Goal: Task Accomplishment & Management: Manage account settings

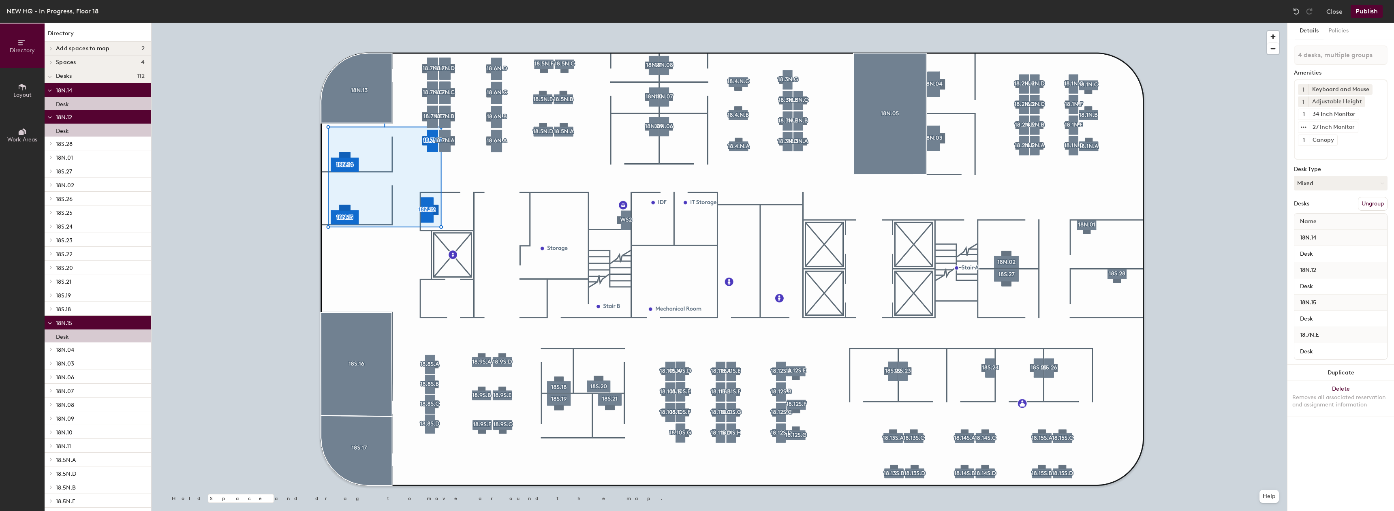
click at [19, 92] on span "Layout" at bounding box center [22, 95] width 18 height 7
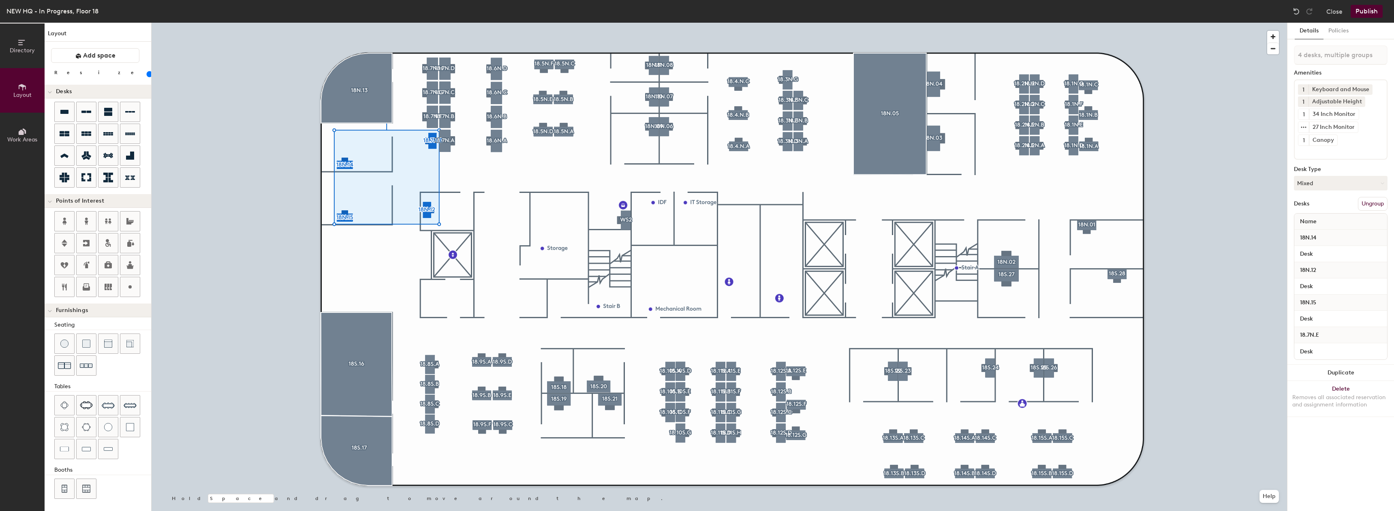
drag, startPoint x: 72, startPoint y: 75, endPoint x: 83, endPoint y: 78, distance: 11.3
click at [147, 77] on input "range" at bounding box center [147, 74] width 0 height 6
click at [1300, 10] on img at bounding box center [1297, 11] width 8 height 8
click at [1299, 10] on img at bounding box center [1297, 11] width 8 height 8
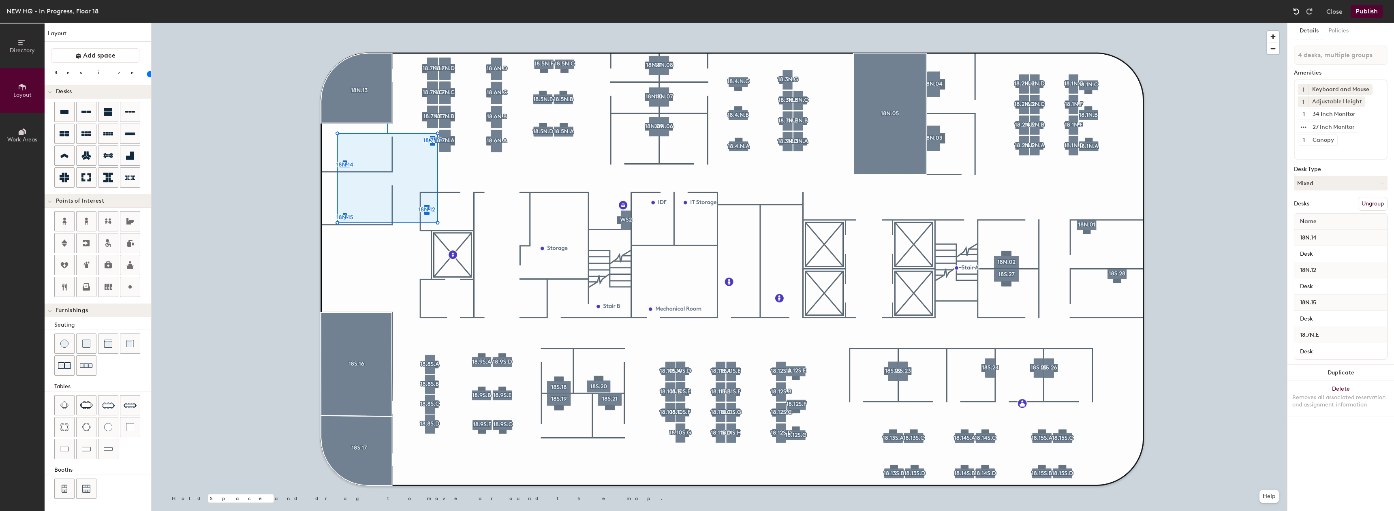
click at [1299, 10] on img at bounding box center [1297, 11] width 8 height 8
click at [1298, 9] on img at bounding box center [1297, 11] width 8 height 8
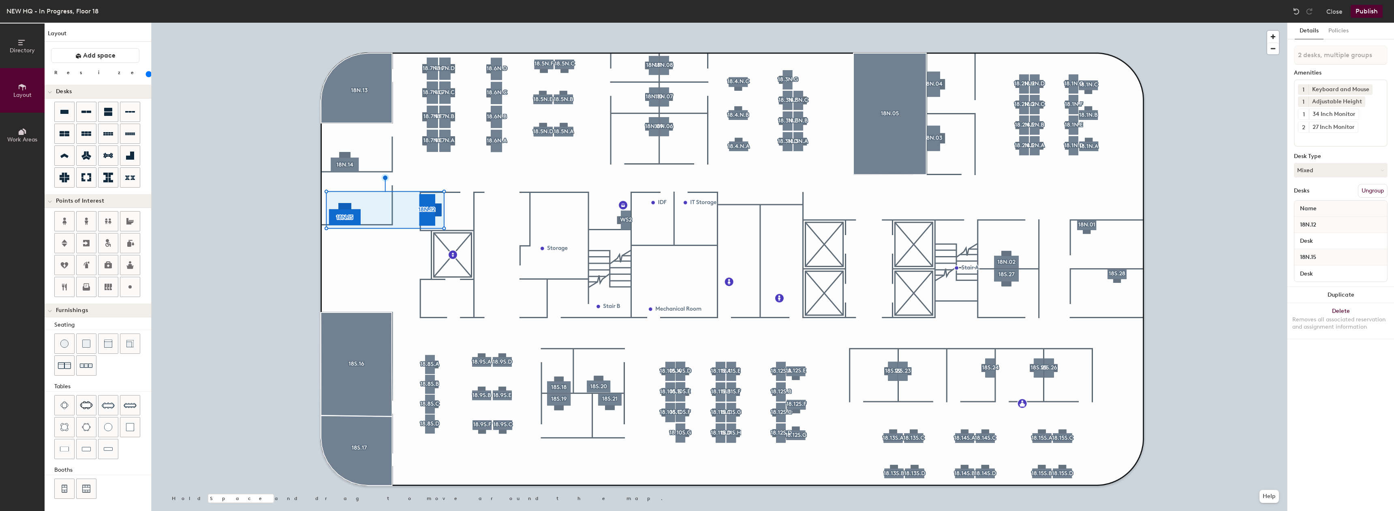
drag, startPoint x: 73, startPoint y: 71, endPoint x: 92, endPoint y: 71, distance: 19.1
click at [147, 71] on input "range" at bounding box center [147, 74] width 0 height 6
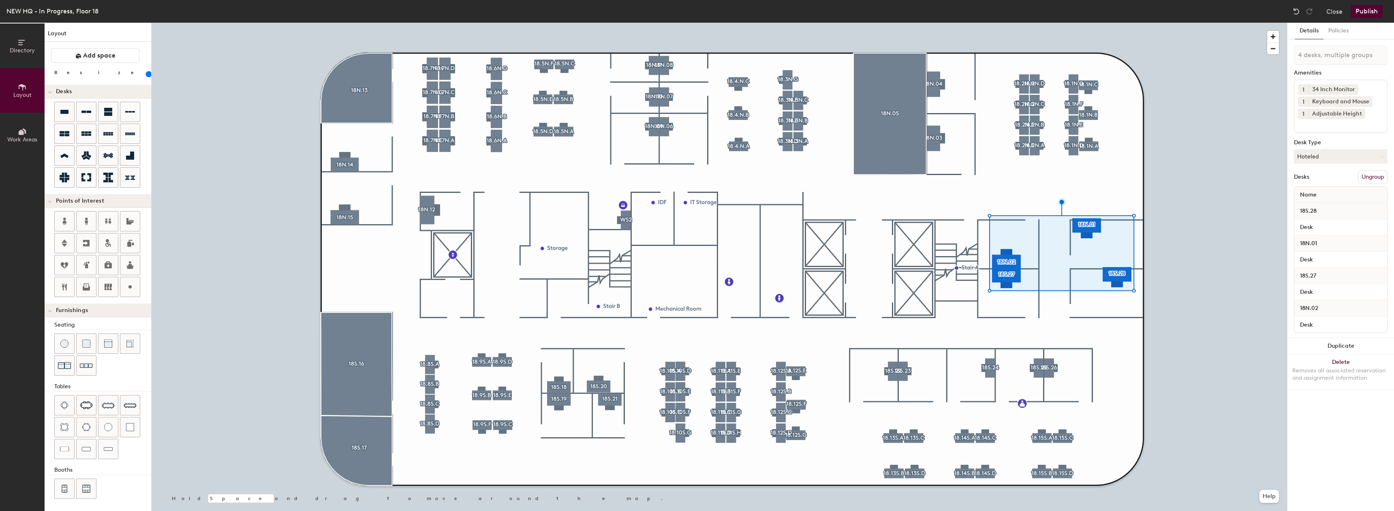
drag, startPoint x: 77, startPoint y: 77, endPoint x: 92, endPoint y: 75, distance: 15.5
click at [147, 75] on input "range" at bounding box center [147, 74] width 0 height 6
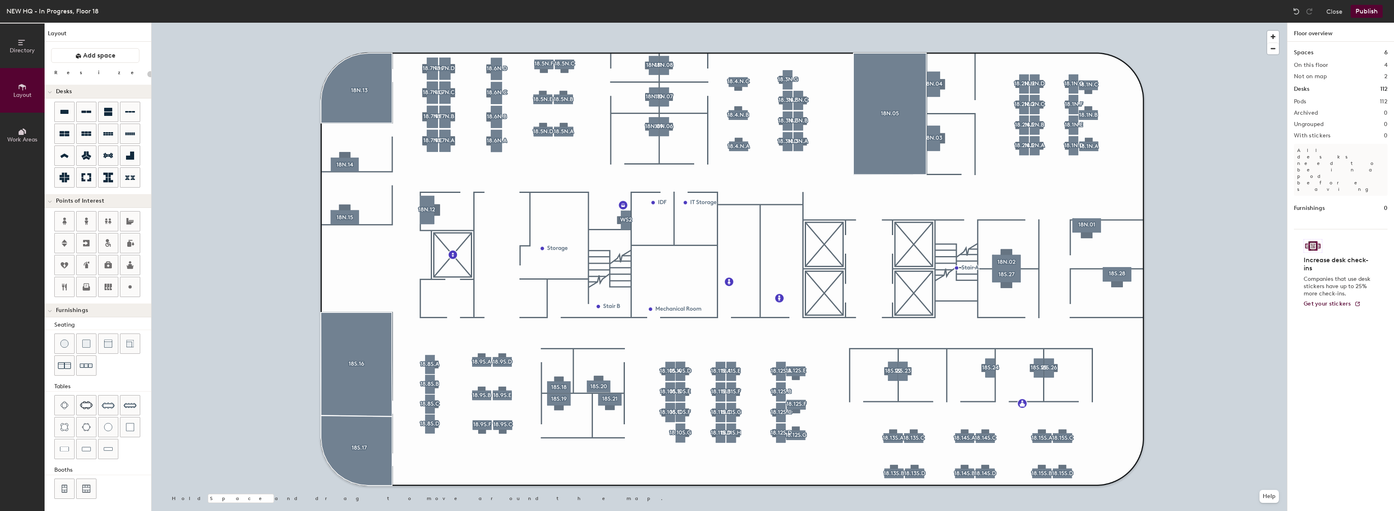
type input "180"
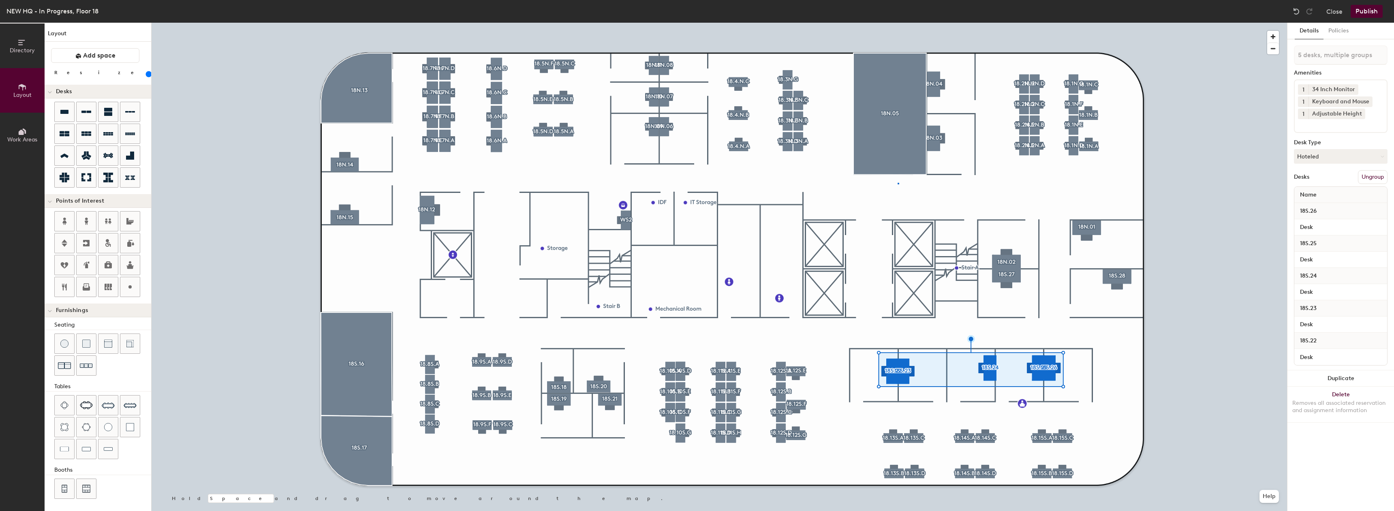
click at [898, 23] on div at bounding box center [720, 23] width 1136 height 0
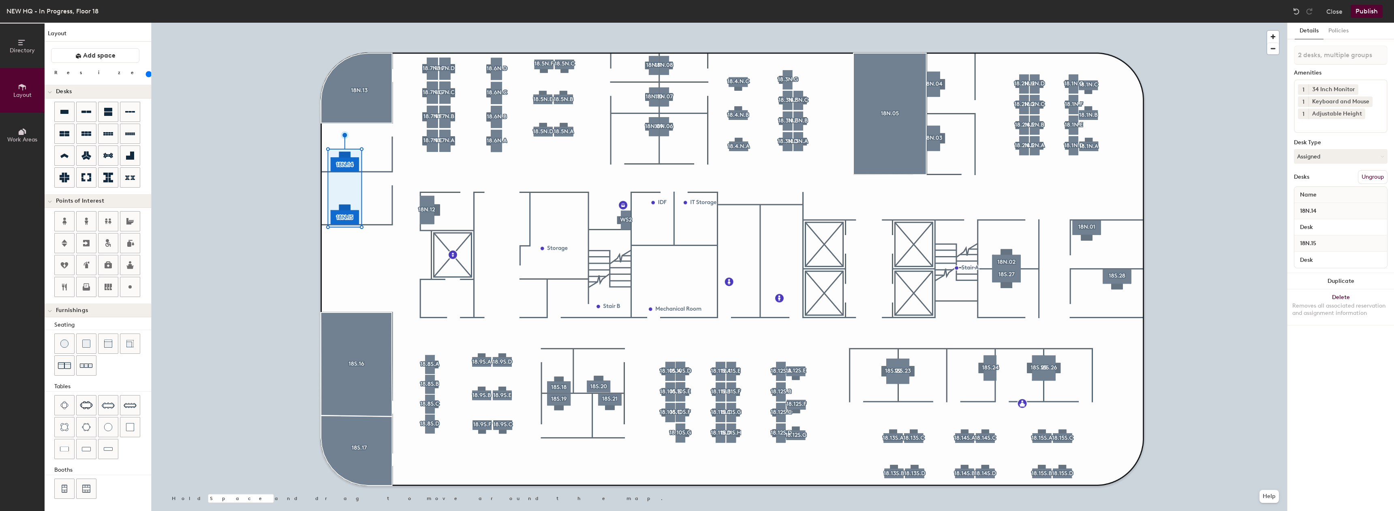
click at [147, 73] on input "range" at bounding box center [147, 74] width 0 height 6
click at [147, 75] on input "range" at bounding box center [147, 74] width 0 height 6
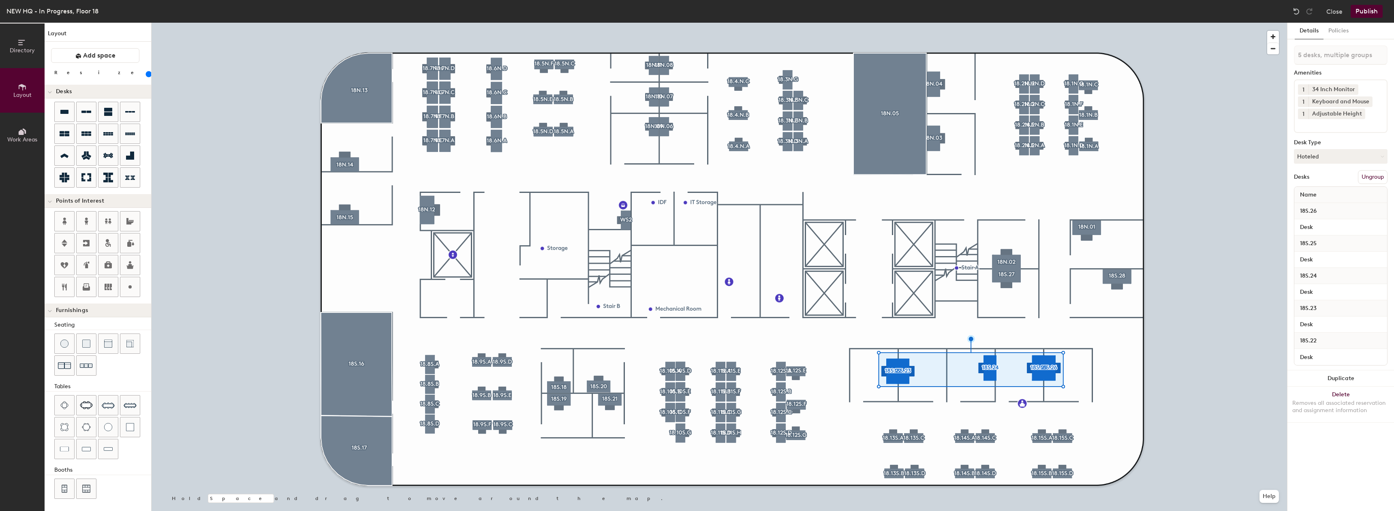
click at [850, 23] on div at bounding box center [720, 23] width 1136 height 0
click at [147, 73] on input "range" at bounding box center [147, 74] width 0 height 6
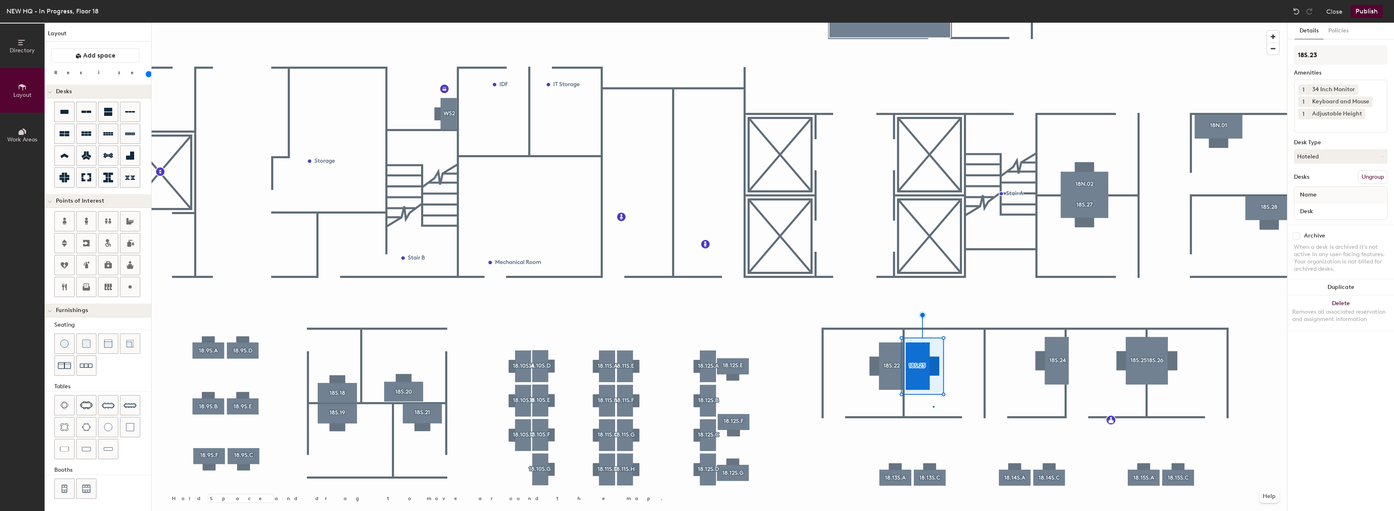
click at [933, 23] on div at bounding box center [720, 23] width 1136 height 0
type input "20"
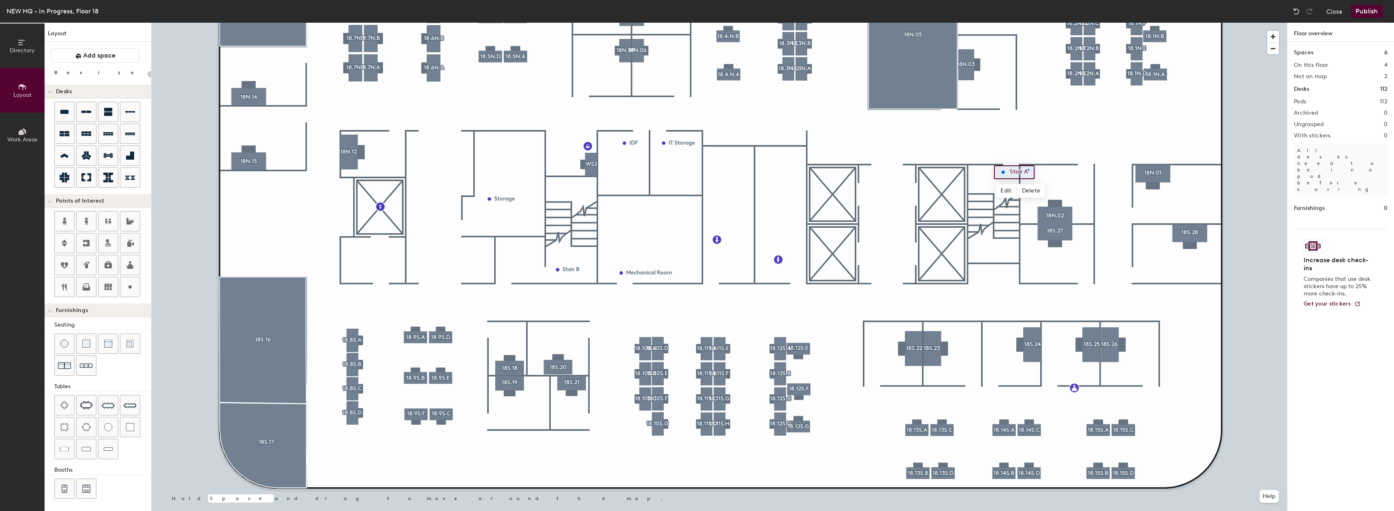
click at [1028, 23] on div at bounding box center [720, 23] width 1136 height 0
click at [1004, 23] on div at bounding box center [720, 23] width 1136 height 0
click at [1006, 188] on span "Edit" at bounding box center [1006, 191] width 21 height 14
type input "20"
click at [1033, 173] on input "Stair A" at bounding box center [1022, 172] width 29 height 11
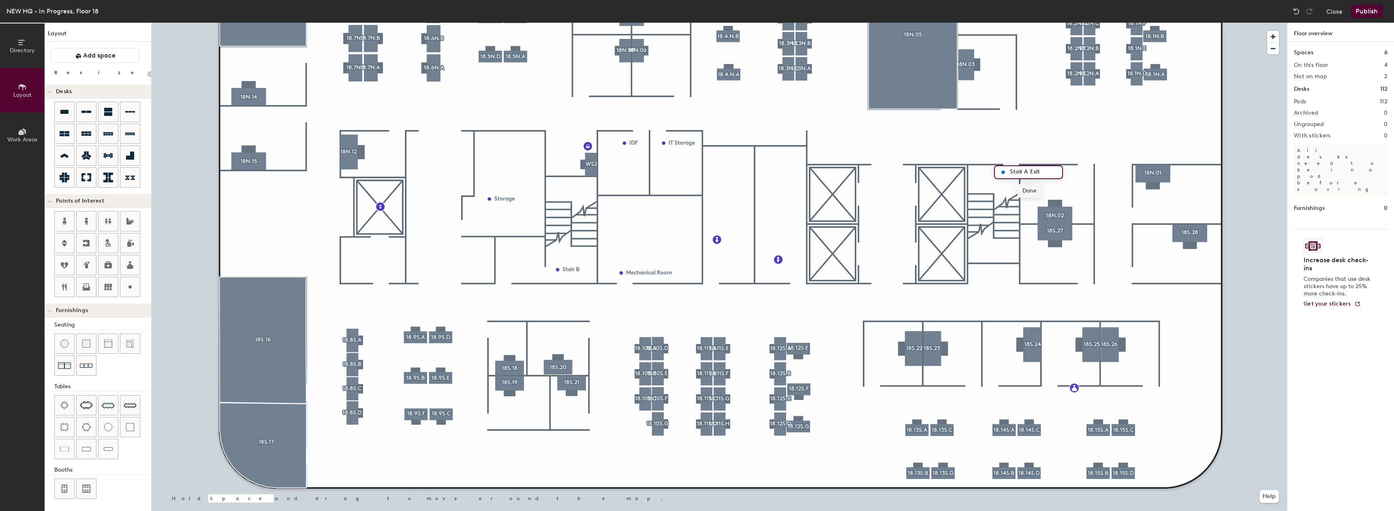
type input "Stair A Exit"
click at [1030, 192] on span "Done" at bounding box center [1030, 191] width 24 height 14
click at [646, 162] on span "Delete" at bounding box center [652, 161] width 28 height 14
click at [694, 159] on span "Delete" at bounding box center [692, 161] width 28 height 14
click at [653, 288] on span "Delete" at bounding box center [649, 292] width 28 height 14
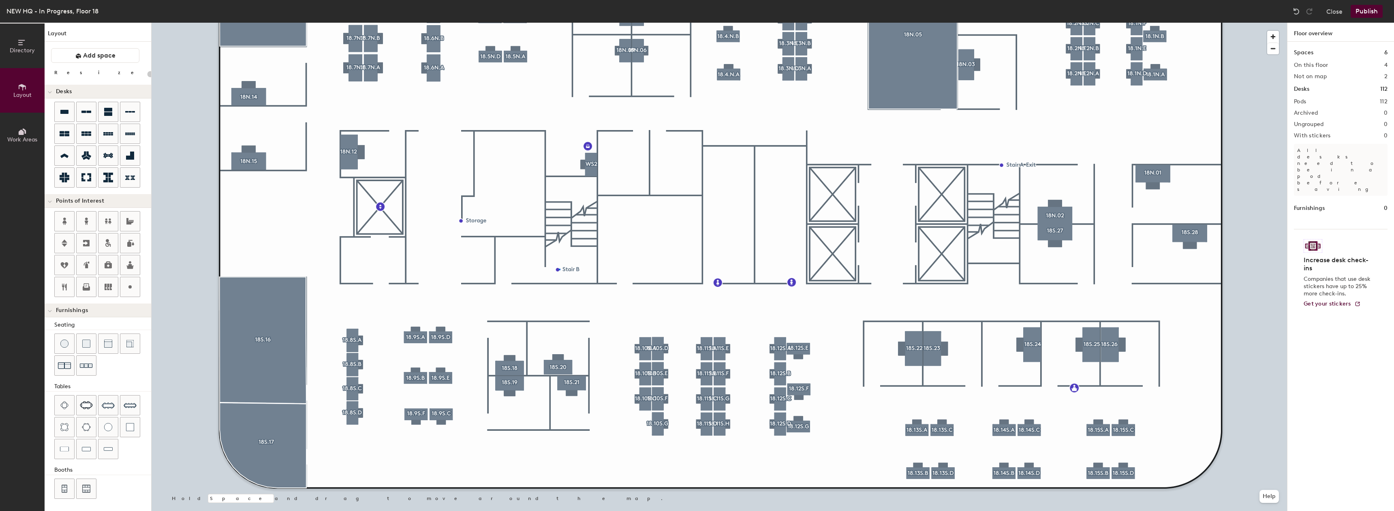
click at [559, 23] on div at bounding box center [720, 23] width 1136 height 0
type input "20"
click at [560, 284] on span "Edit" at bounding box center [560, 288] width 21 height 14
click at [583, 269] on input "Stair B" at bounding box center [576, 269] width 26 height 11
type input "Stair B Exit"
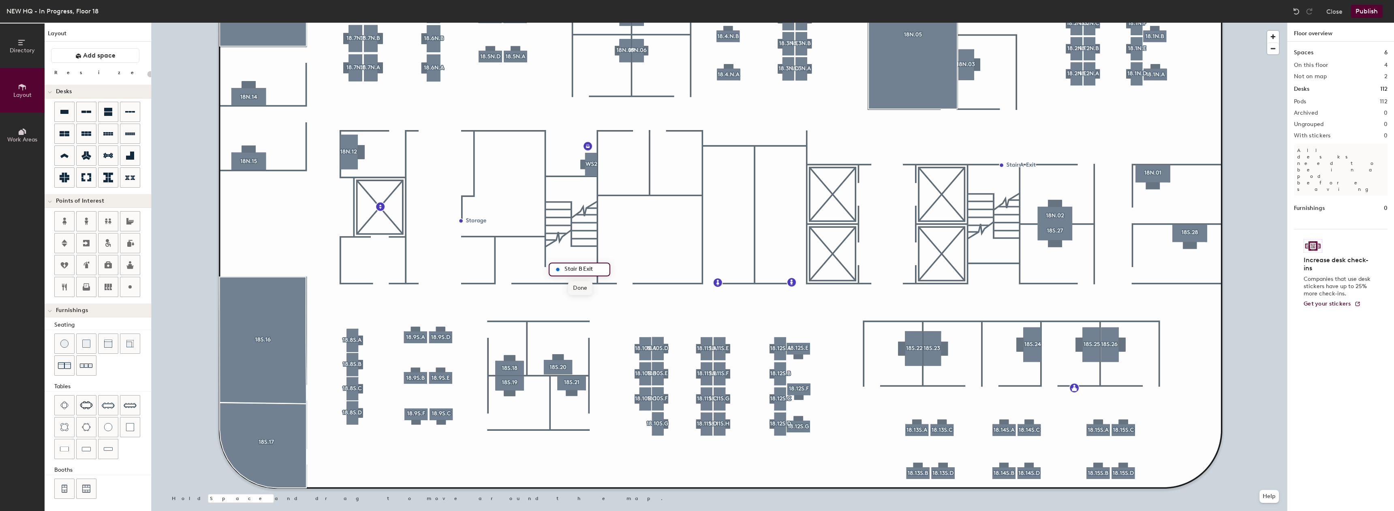
click at [582, 287] on span "Done" at bounding box center [580, 288] width 24 height 14
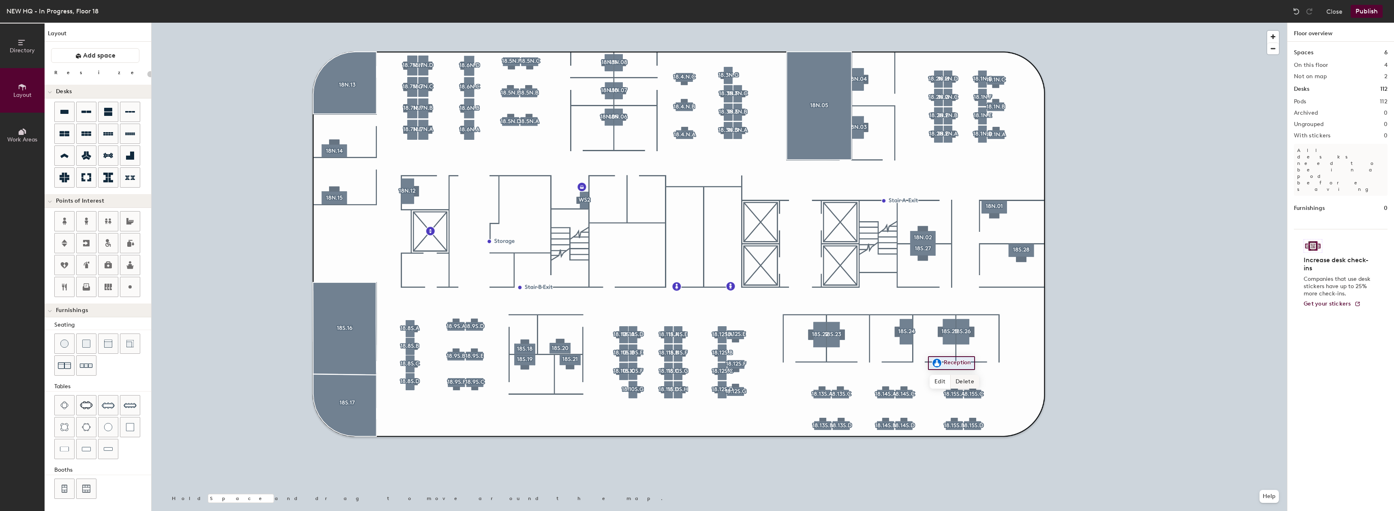
click at [963, 379] on span "Delete" at bounding box center [965, 382] width 28 height 14
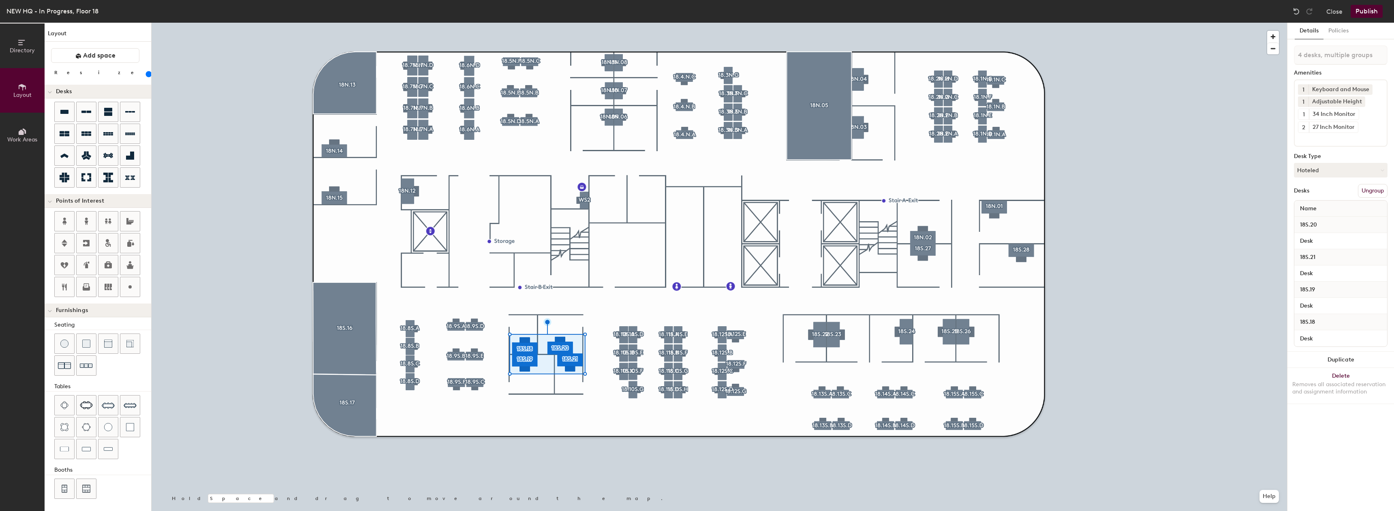
click at [147, 76] on input "range" at bounding box center [147, 74] width 0 height 6
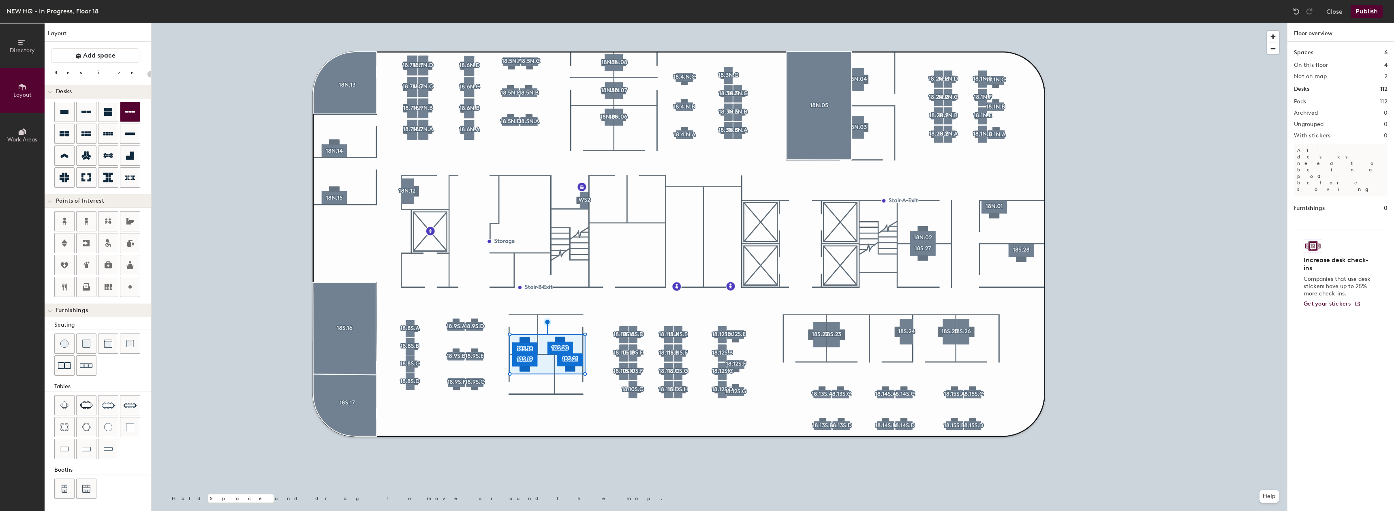
type input "20"
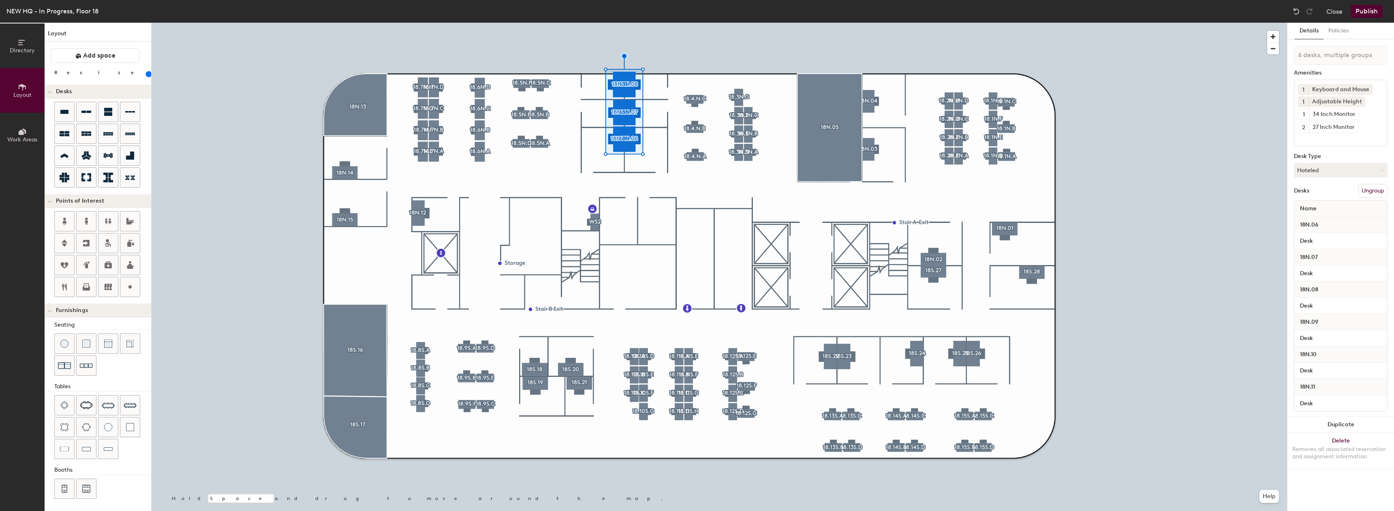
drag, startPoint x: 85, startPoint y: 74, endPoint x: 92, endPoint y: 74, distance: 6.9
click at [147, 74] on input "range" at bounding box center [147, 74] width 0 height 6
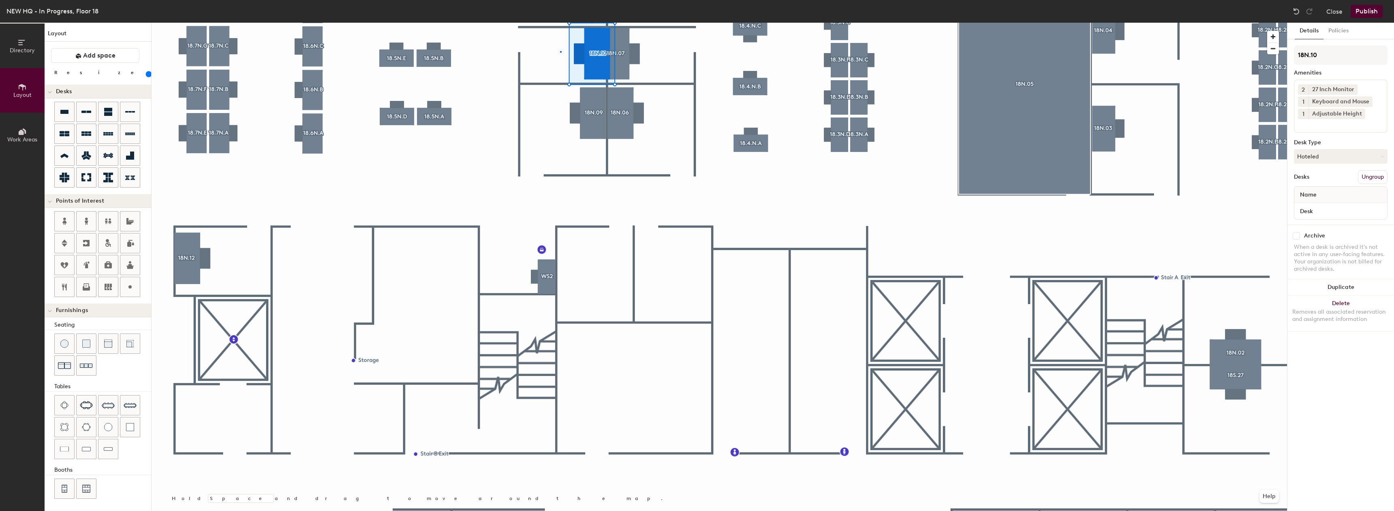
click at [561, 23] on div at bounding box center [720, 23] width 1136 height 0
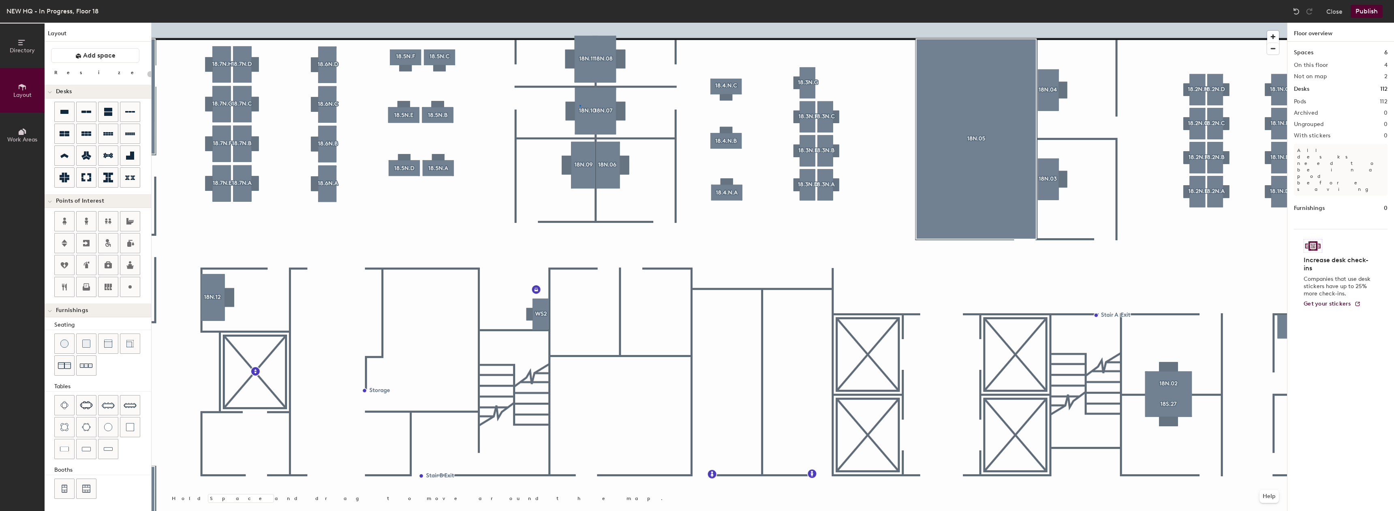
click at [580, 23] on div at bounding box center [720, 23] width 1136 height 0
type input "180"
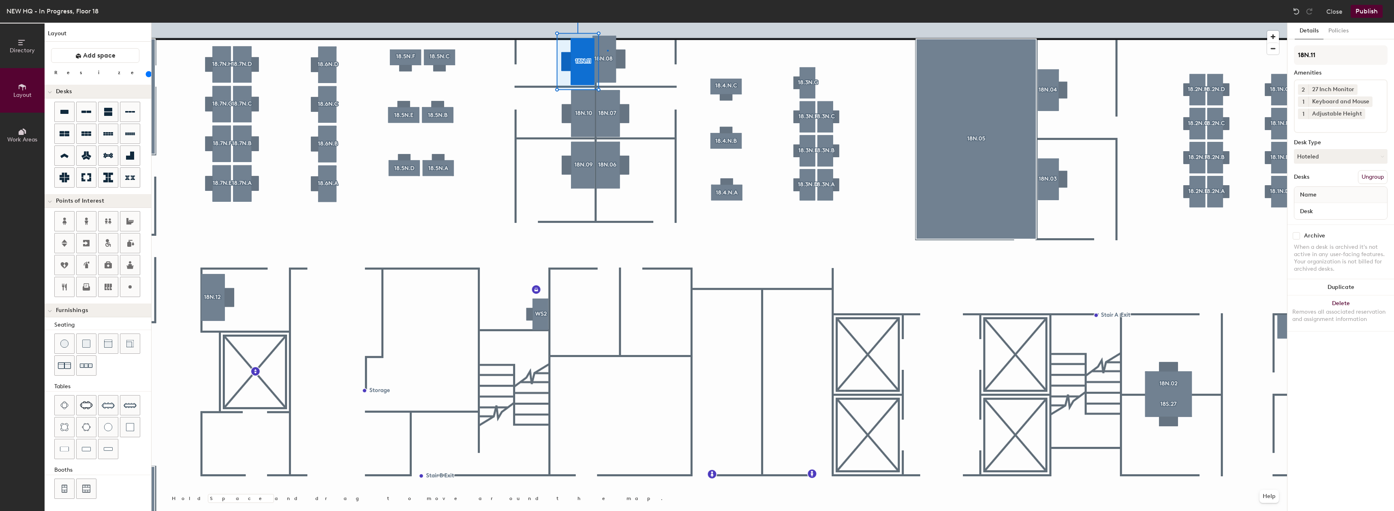
click at [608, 23] on div at bounding box center [720, 23] width 1136 height 0
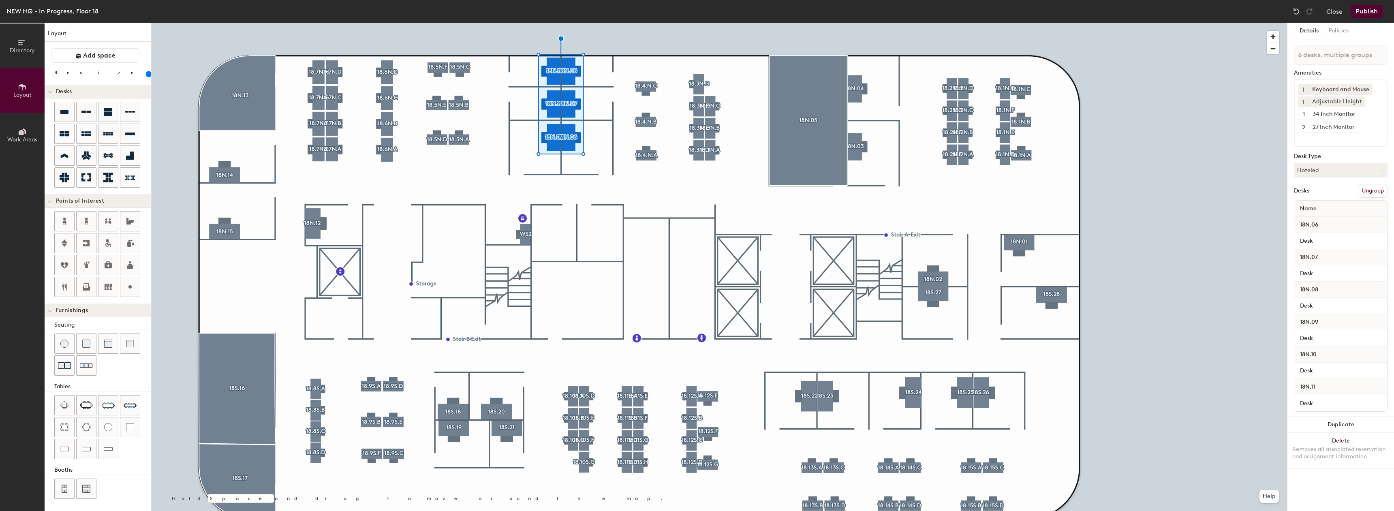
click at [517, 23] on div at bounding box center [720, 23] width 1136 height 0
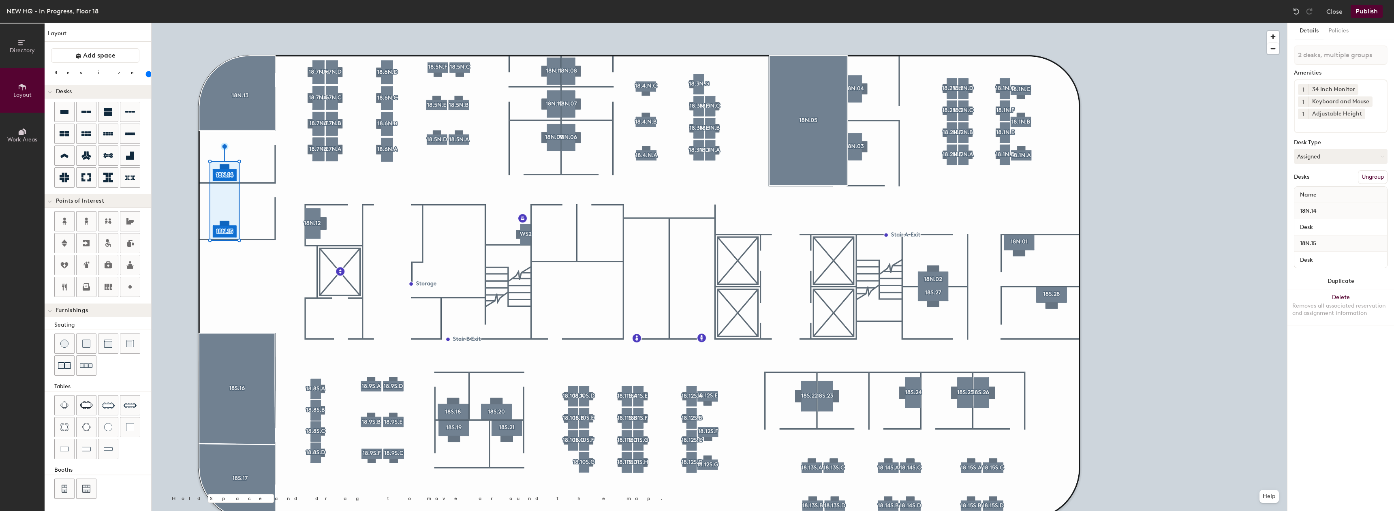
drag, startPoint x: 93, startPoint y: 73, endPoint x: 89, endPoint y: 75, distance: 4.7
click at [147, 75] on input "range" at bounding box center [147, 74] width 0 height 6
click at [147, 73] on input "range" at bounding box center [147, 74] width 0 height 6
click at [286, 23] on div at bounding box center [720, 23] width 1136 height 0
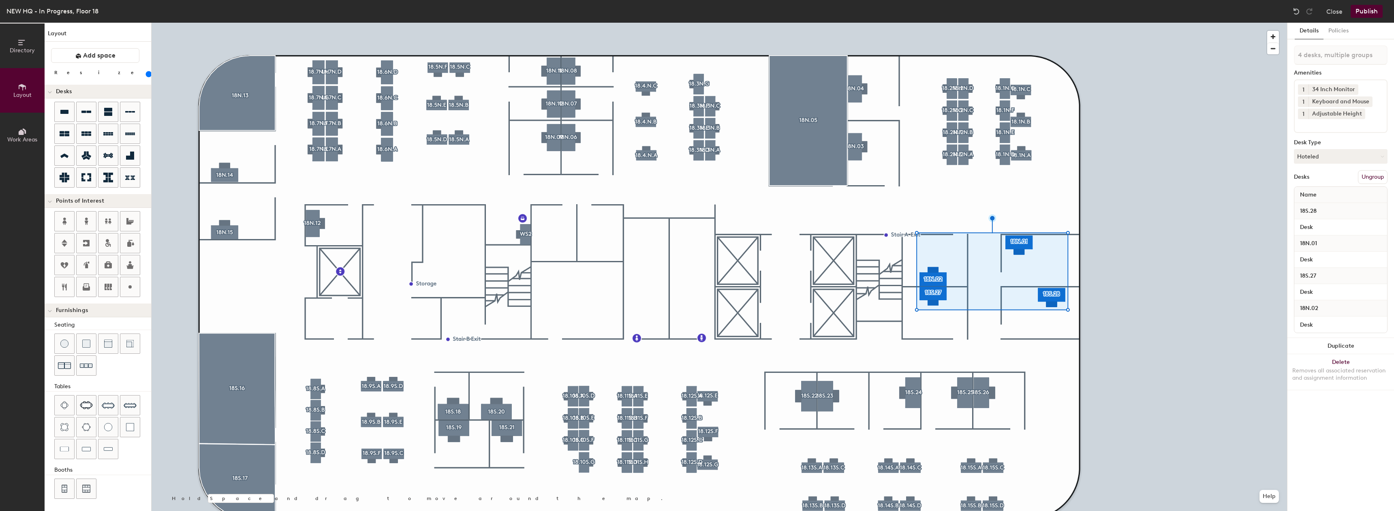
drag, startPoint x: 94, startPoint y: 74, endPoint x: 89, endPoint y: 76, distance: 5.4
click at [147, 76] on input "range" at bounding box center [147, 74] width 0 height 6
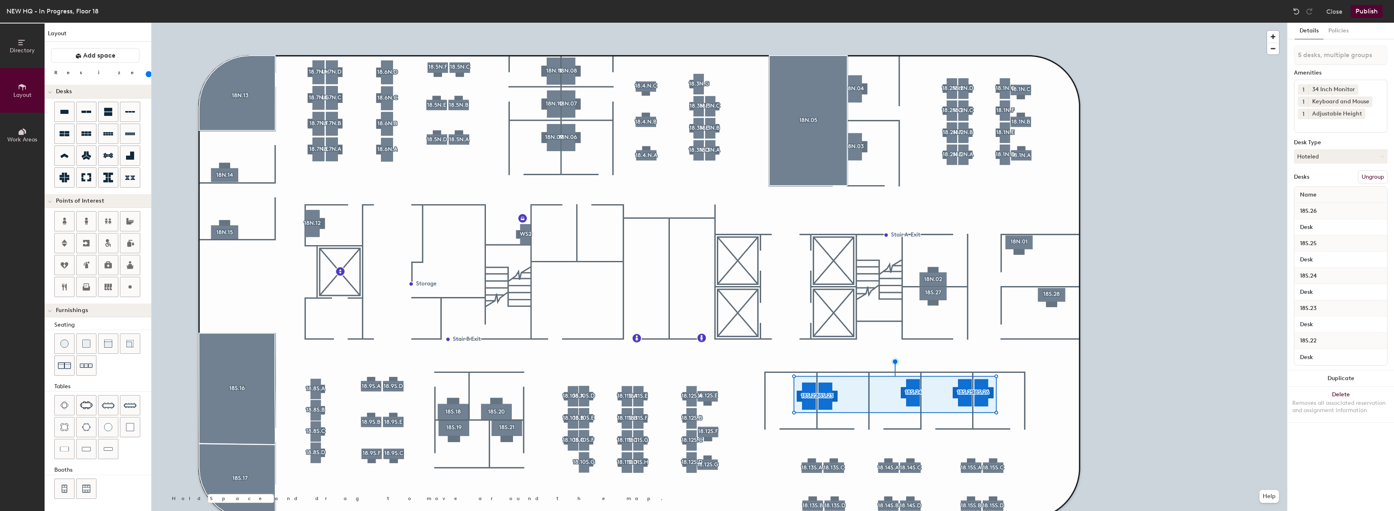
click at [147, 74] on input "range" at bounding box center [147, 74] width 0 height 6
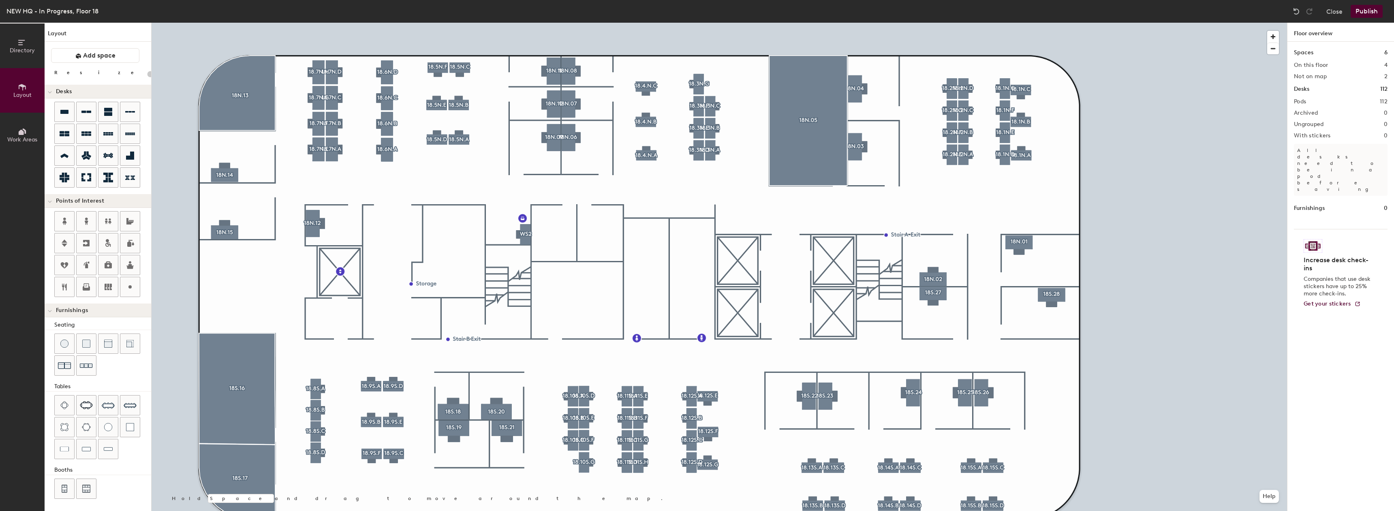
click at [961, 23] on div at bounding box center [720, 23] width 1136 height 0
type input "160"
click at [981, 23] on div at bounding box center [720, 23] width 1136 height 0
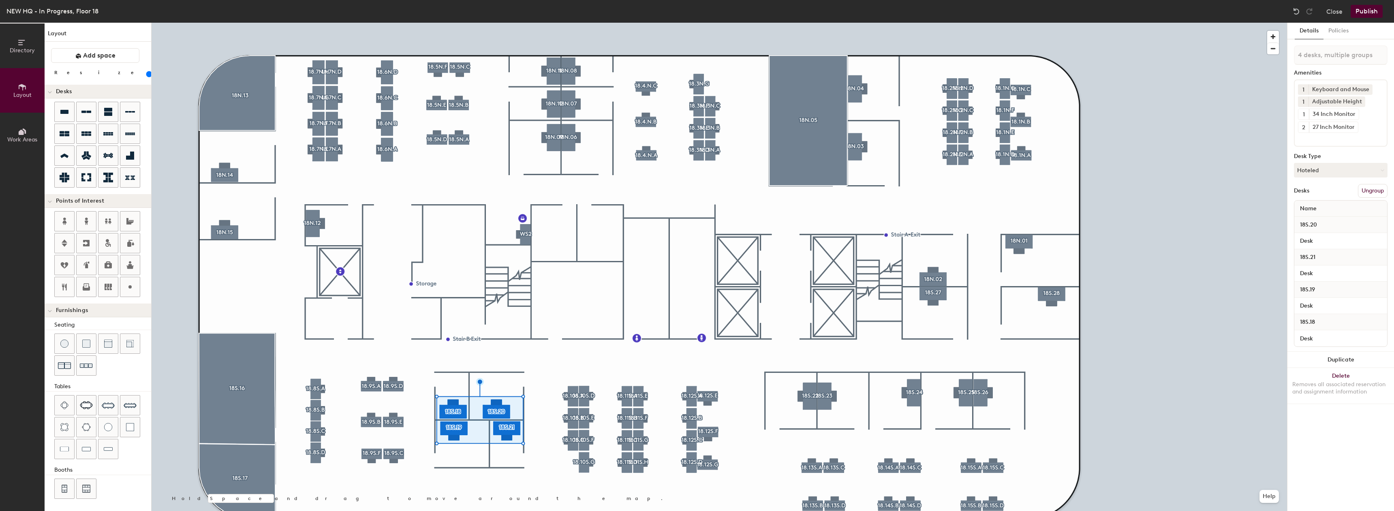
click at [147, 73] on input "range" at bounding box center [147, 74] width 0 height 6
click at [147, 75] on input "range" at bounding box center [147, 74] width 0 height 6
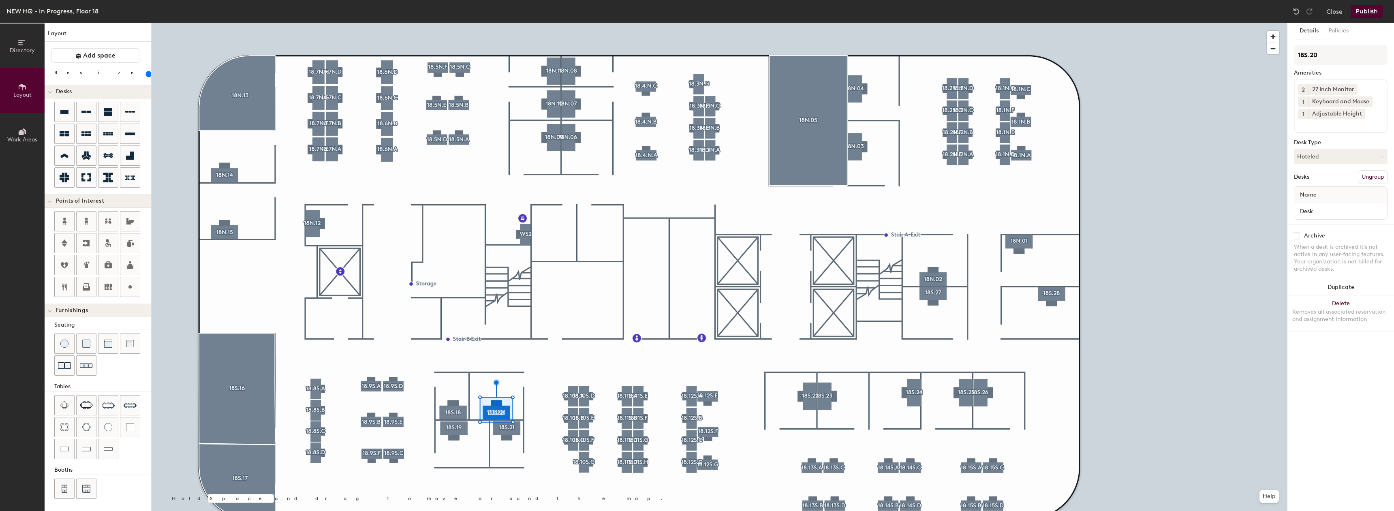
click at [442, 23] on div at bounding box center [720, 23] width 1136 height 0
click at [501, 23] on div at bounding box center [720, 23] width 1136 height 0
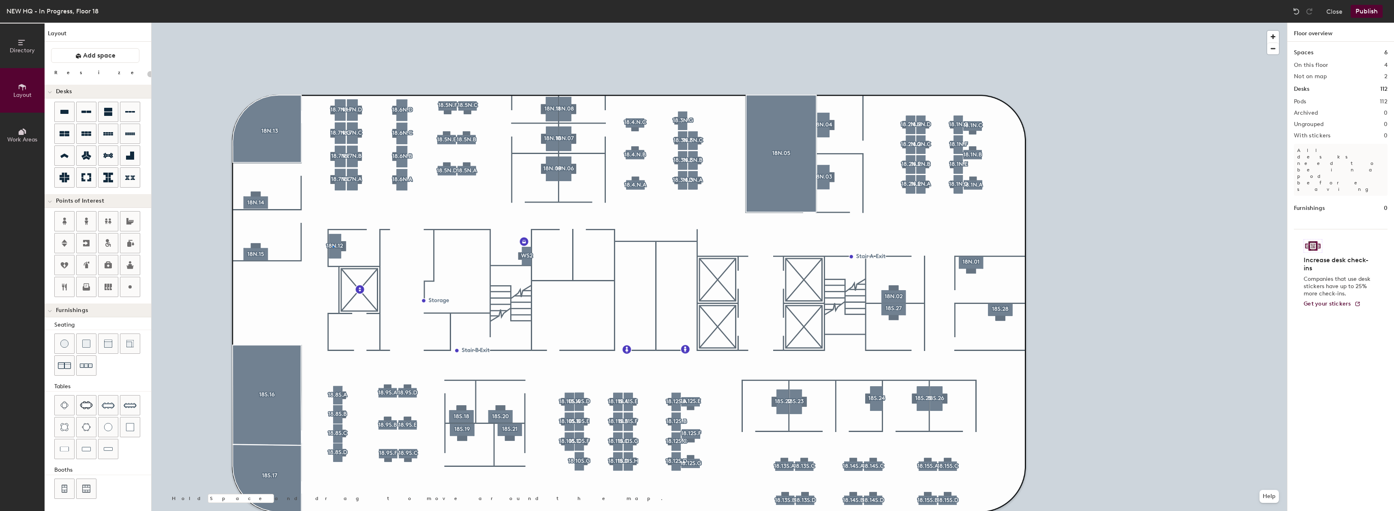
click at [333, 23] on div at bounding box center [720, 23] width 1136 height 0
click at [402, 23] on div at bounding box center [720, 23] width 1136 height 0
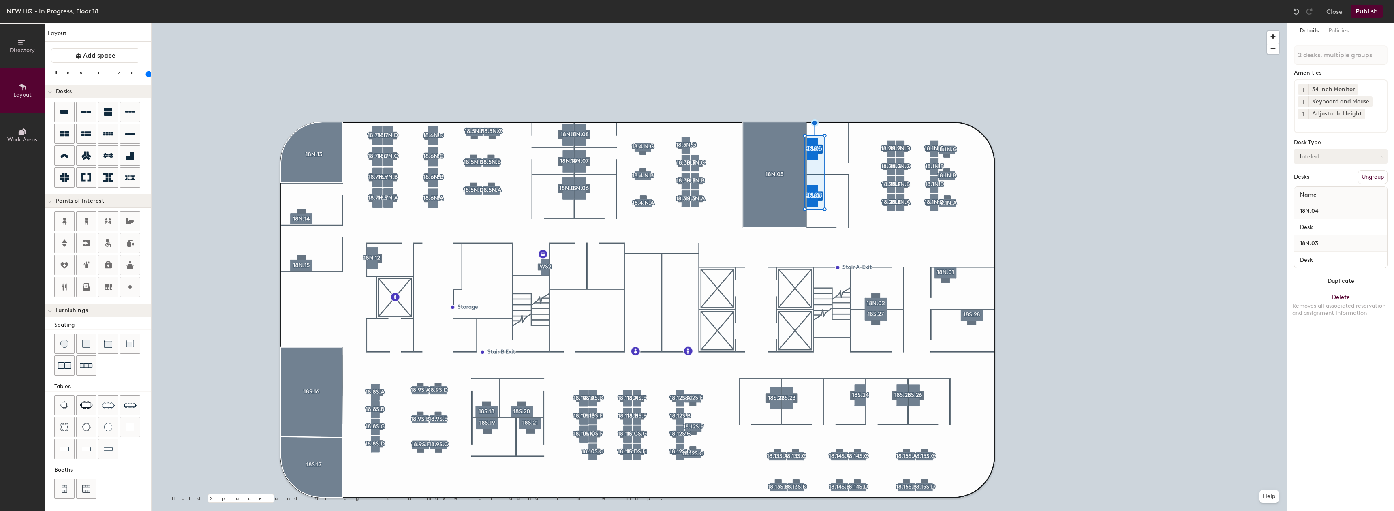
click at [775, 23] on div at bounding box center [720, 23] width 1136 height 0
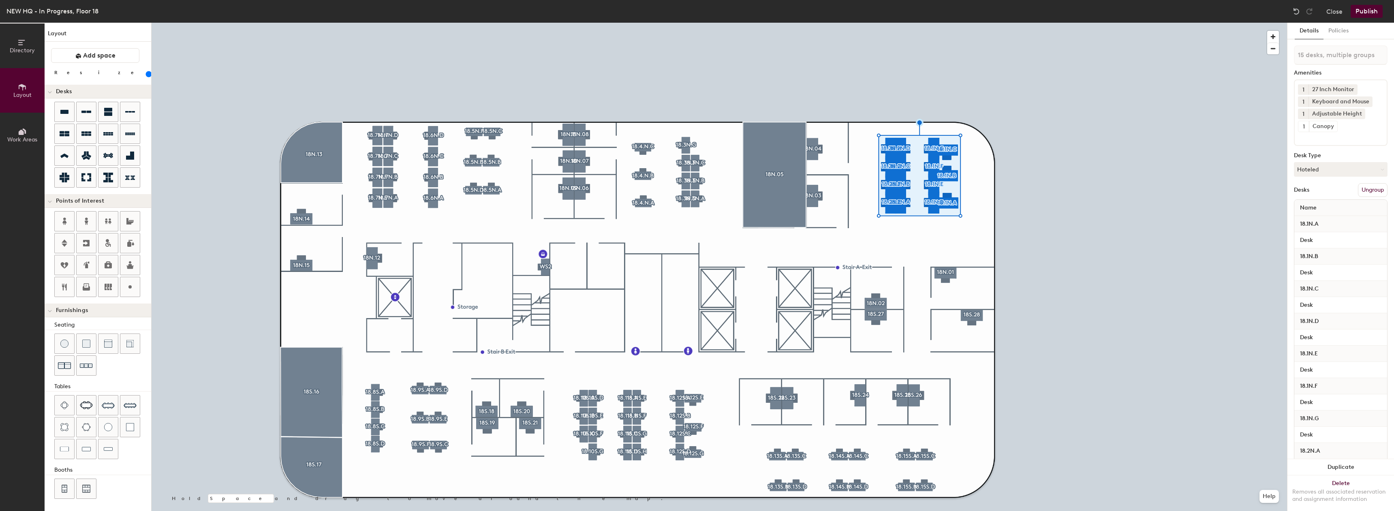
drag, startPoint x: 83, startPoint y: 74, endPoint x: 90, endPoint y: 74, distance: 6.1
click at [147, 74] on input "range" at bounding box center [147, 74] width 0 height 6
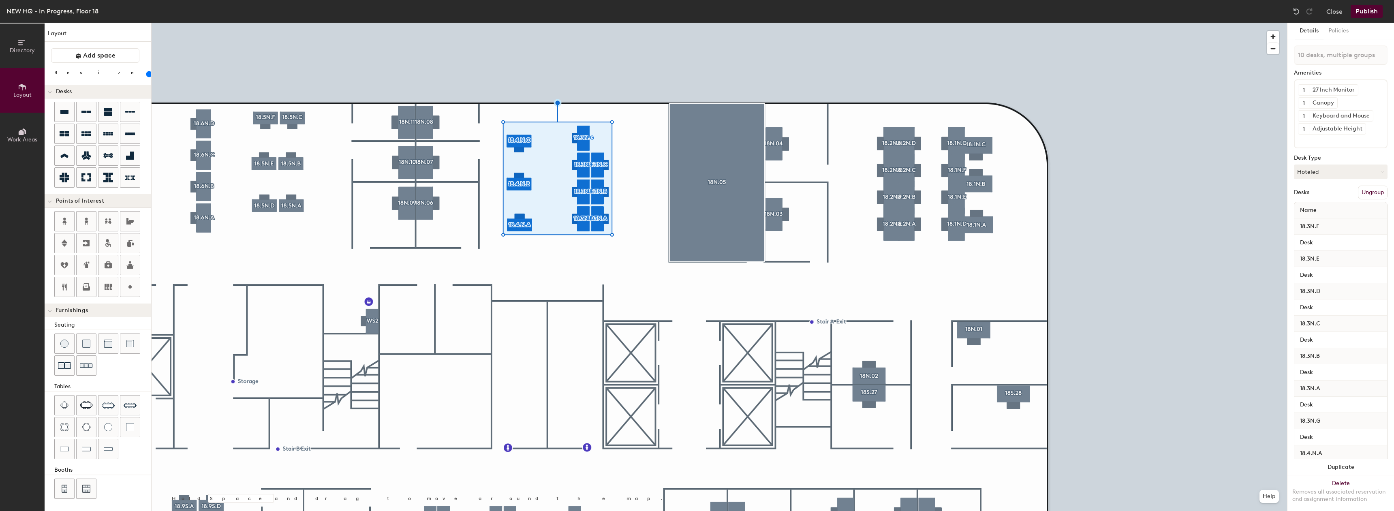
type input "140"
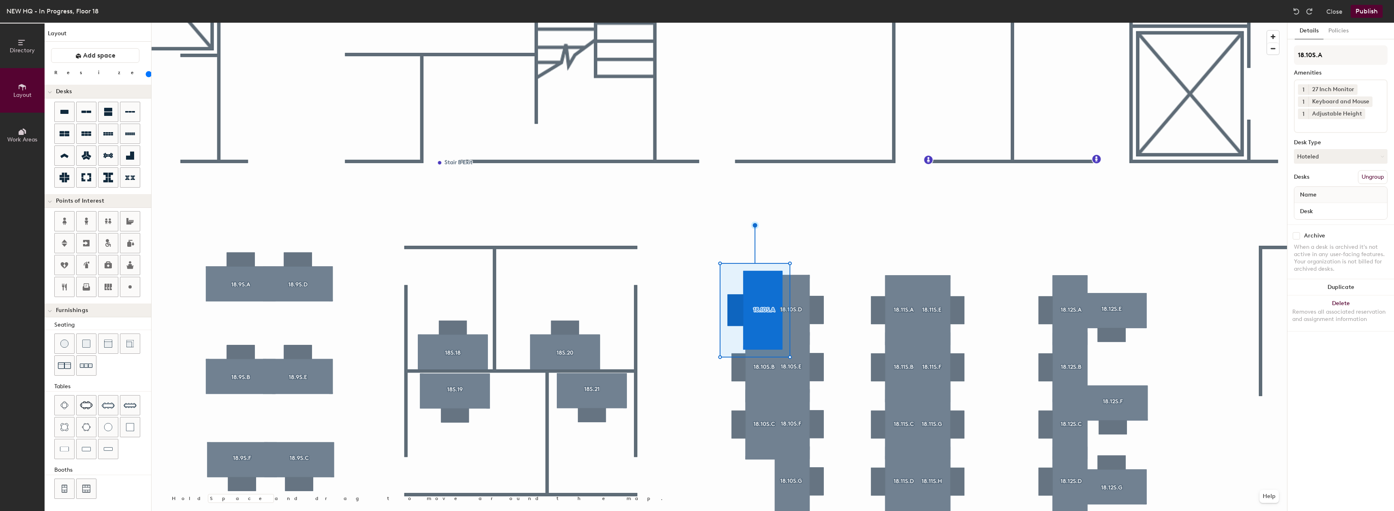
click at [1294, 12] on img at bounding box center [1297, 11] width 8 height 8
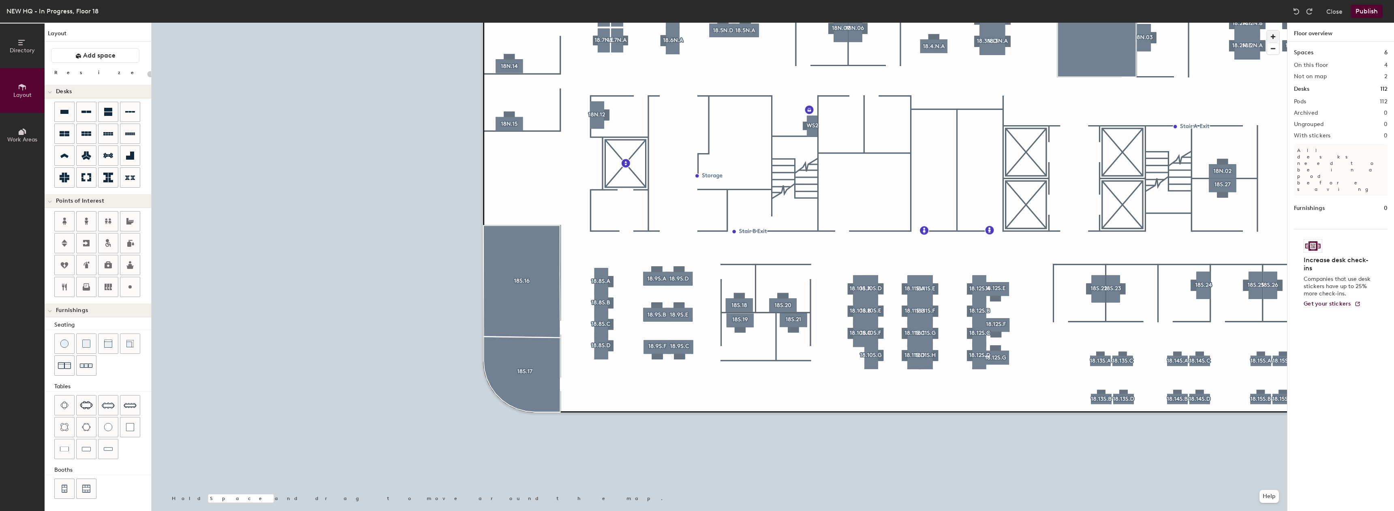
click at [603, 23] on div at bounding box center [720, 23] width 1136 height 0
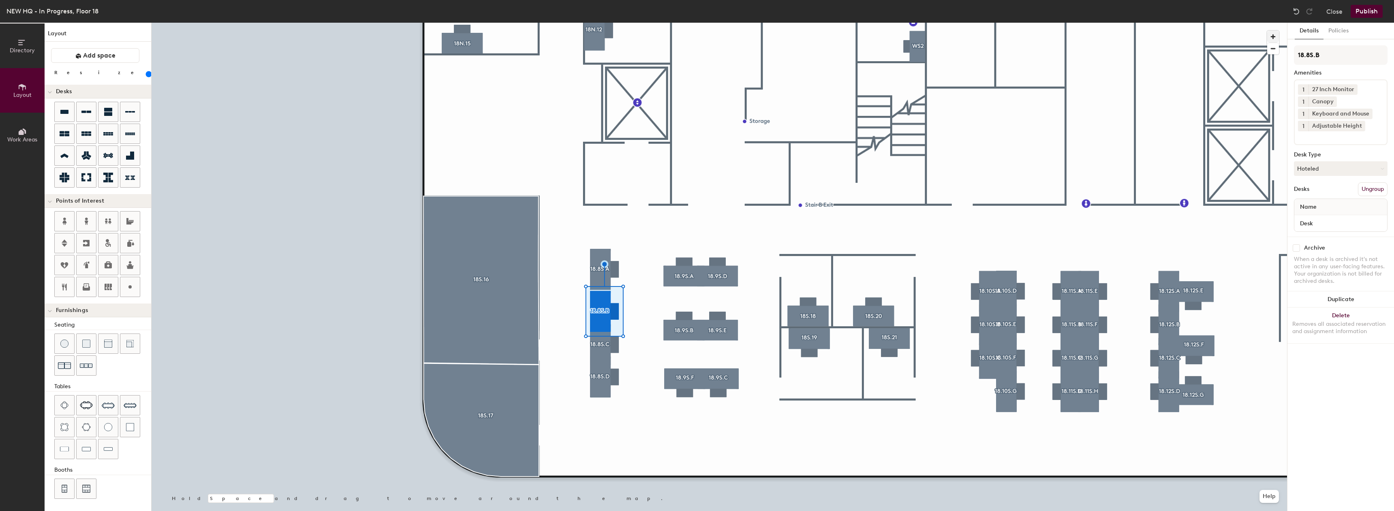
click at [604, 23] on div at bounding box center [720, 23] width 1136 height 0
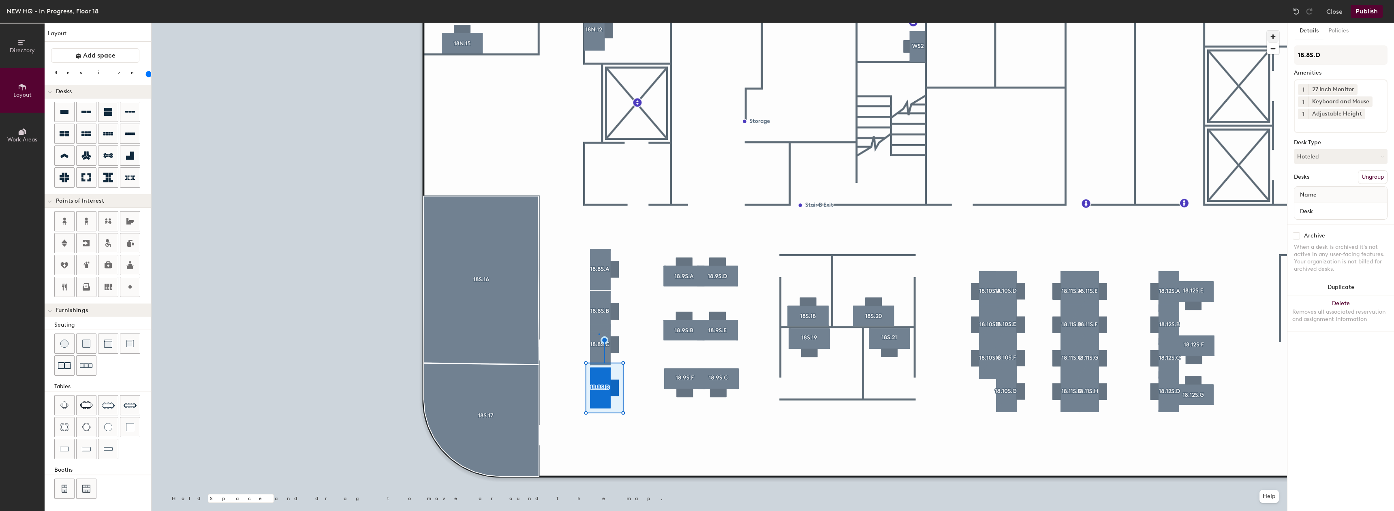
click at [599, 23] on div at bounding box center [720, 23] width 1136 height 0
click at [605, 23] on div at bounding box center [720, 23] width 1136 height 0
click at [601, 23] on div at bounding box center [720, 23] width 1136 height 0
click at [667, 23] on div at bounding box center [720, 23] width 1136 height 0
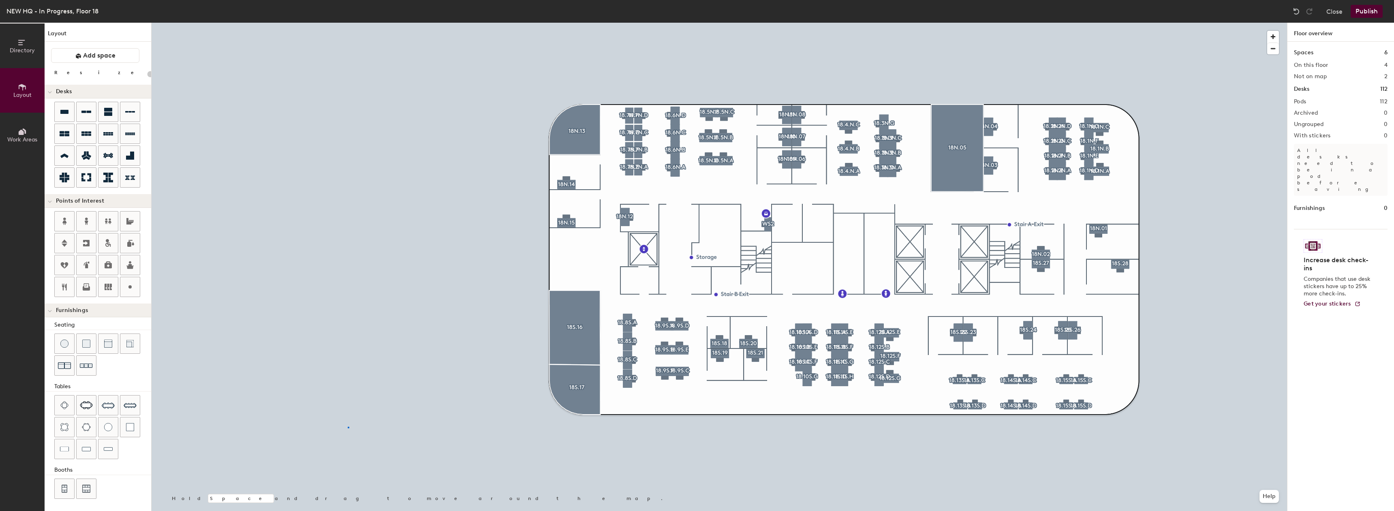
click at [348, 23] on div at bounding box center [720, 23] width 1136 height 0
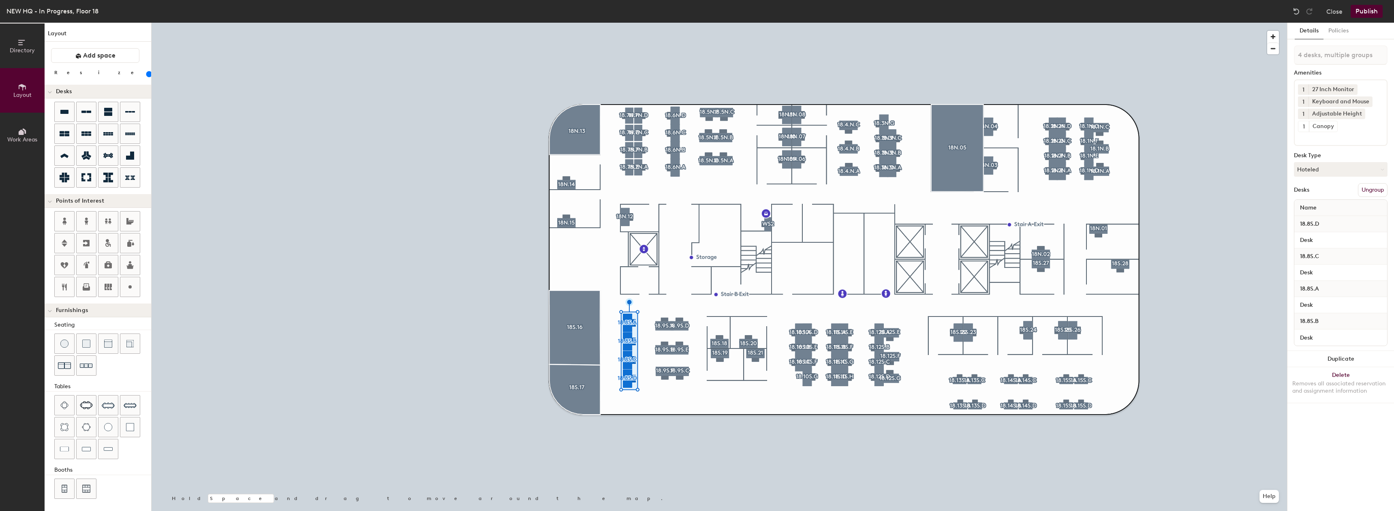
type input "120"
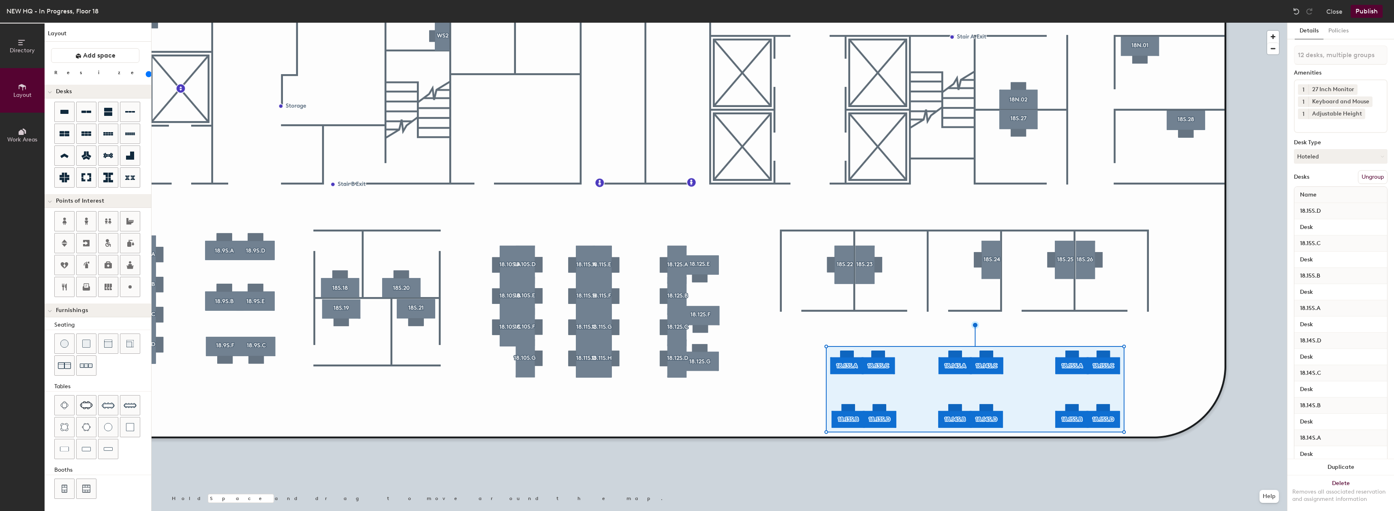
click at [147, 73] on input "range" at bounding box center [147, 74] width 0 height 6
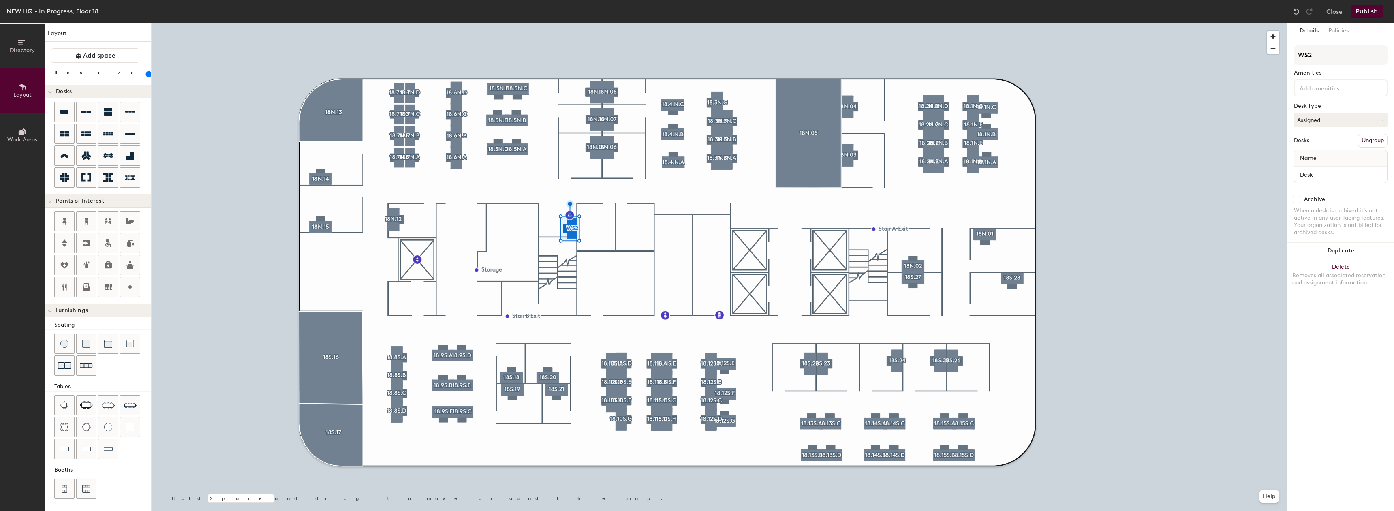
drag, startPoint x: 84, startPoint y: 71, endPoint x: 89, endPoint y: 72, distance: 4.9
click at [147, 72] on input "range" at bounding box center [147, 74] width 0 height 6
click at [574, 23] on div at bounding box center [720, 23] width 1136 height 0
click at [569, 23] on div at bounding box center [720, 23] width 1136 height 0
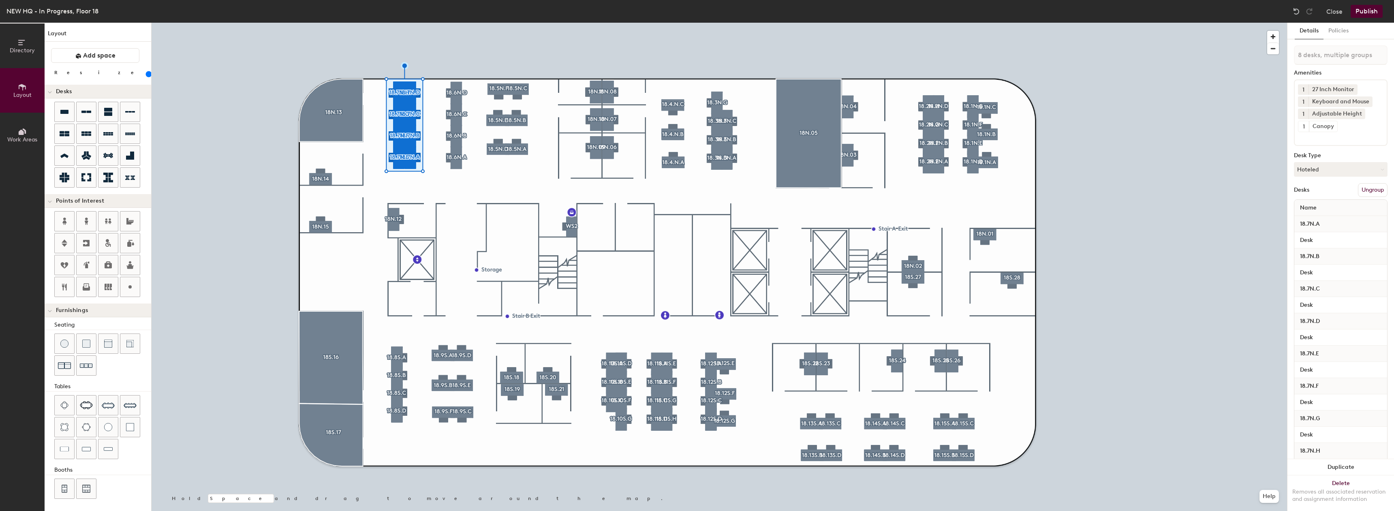
click at [147, 74] on input "range" at bounding box center [147, 74] width 0 height 6
click at [443, 23] on div at bounding box center [720, 23] width 1136 height 0
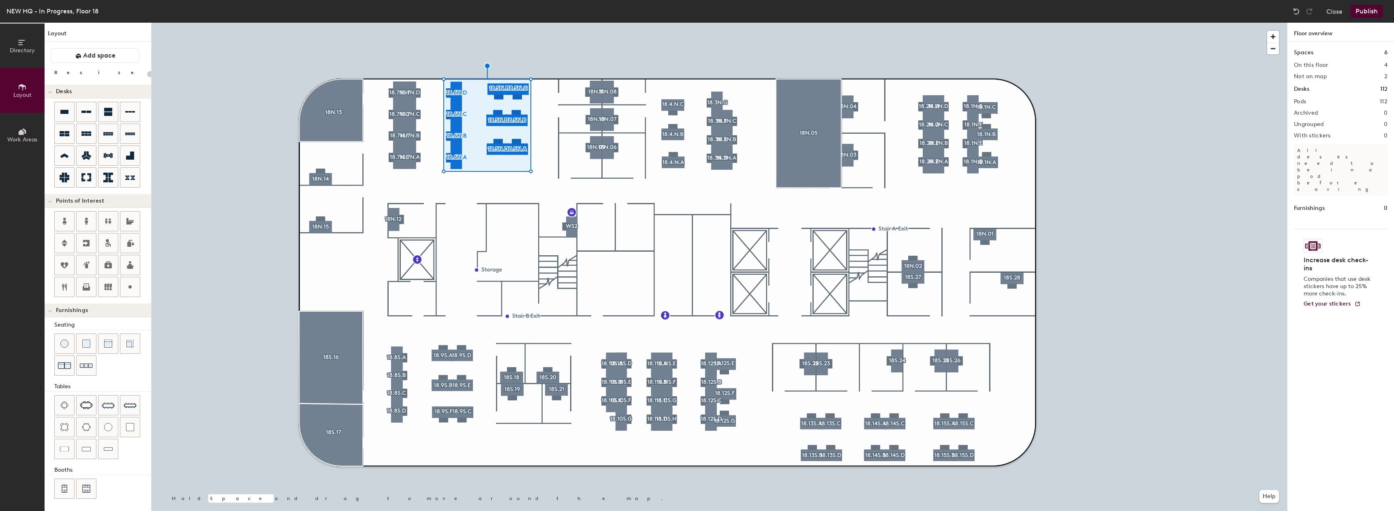
type input "20"
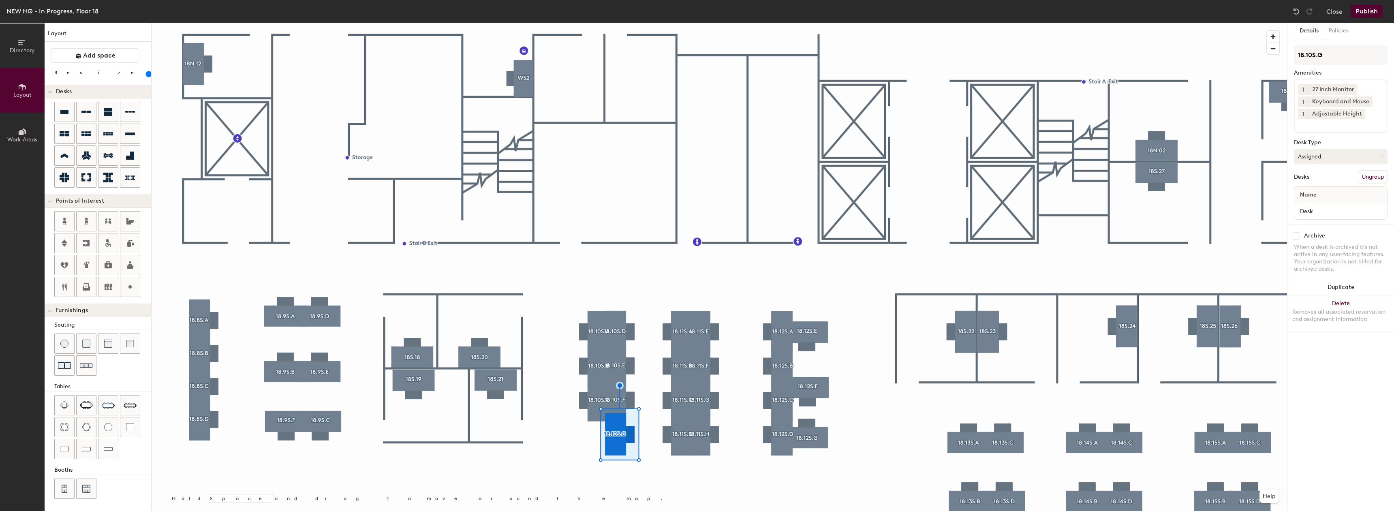
click at [1336, 154] on button "Assigned" at bounding box center [1341, 156] width 94 height 15
drag, startPoint x: 1320, startPoint y: 206, endPoint x: 1314, endPoint y: 213, distance: 8.9
click at [1320, 207] on div "Hoteled" at bounding box center [1335, 206] width 81 height 12
click at [671, 23] on div at bounding box center [720, 23] width 1136 height 0
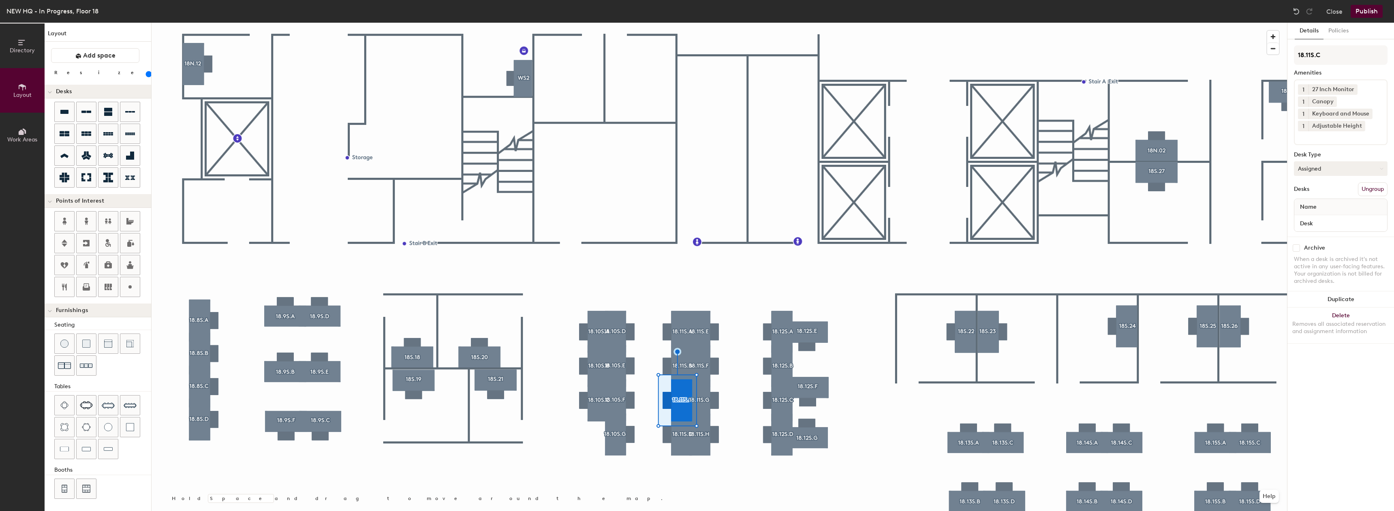
click at [1323, 168] on button "Assigned" at bounding box center [1341, 168] width 94 height 15
click at [1311, 217] on div "Hoteled" at bounding box center [1335, 218] width 81 height 12
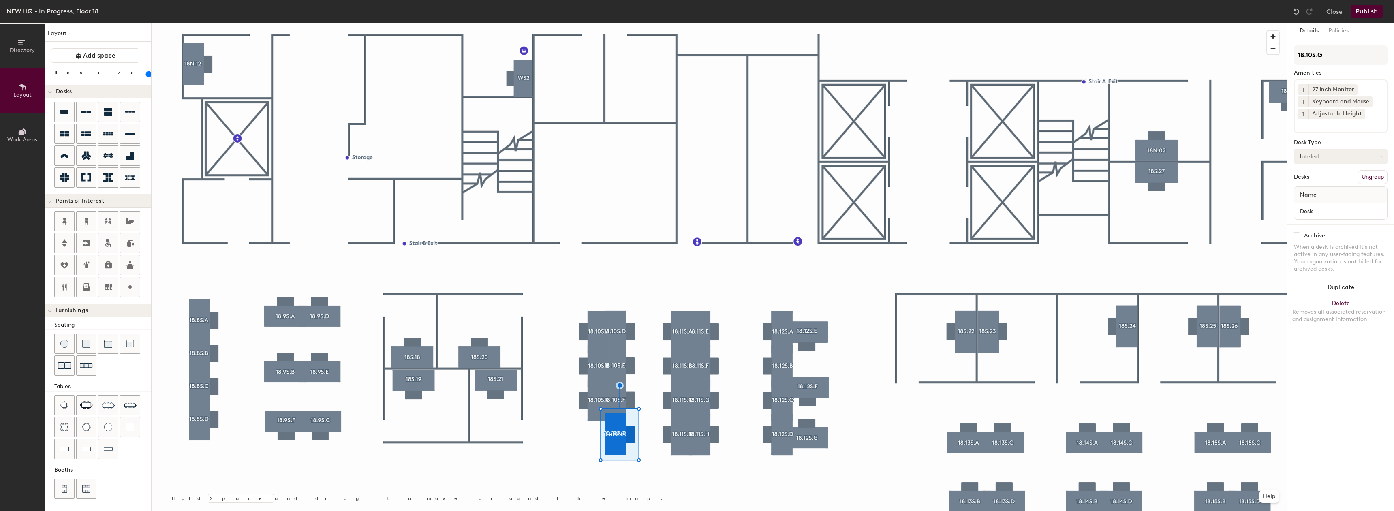
click at [591, 23] on div at bounding box center [720, 23] width 1136 height 0
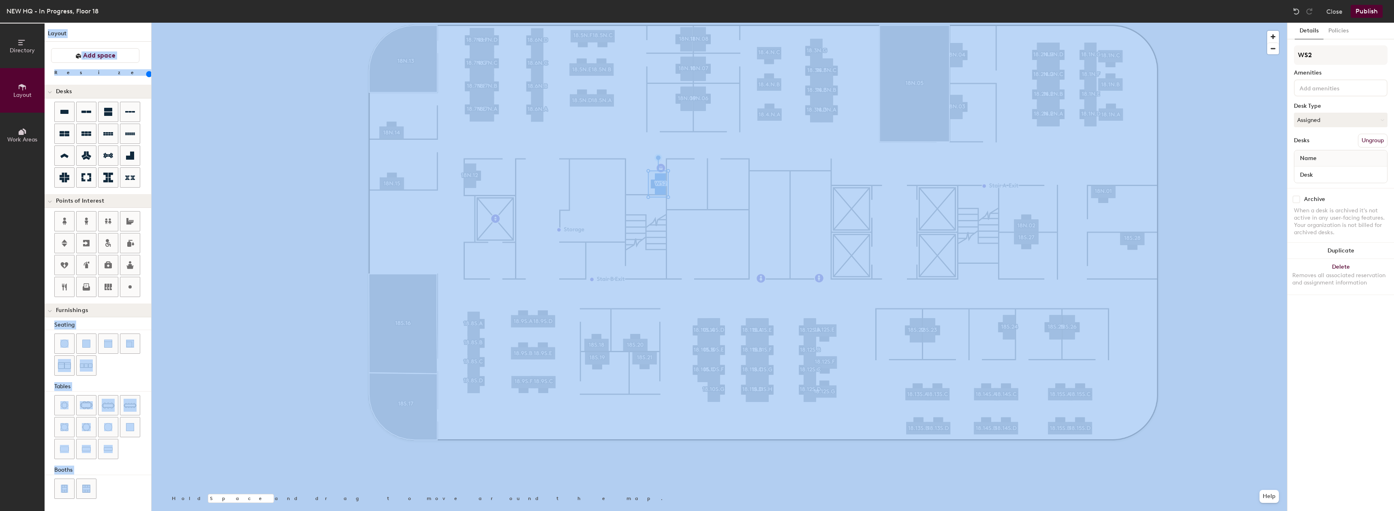
click at [490, 118] on div "NEW HQ - In Progress, Floor 18 Close Publish Directory Layout Work Areas Layout…" at bounding box center [697, 255] width 1394 height 511
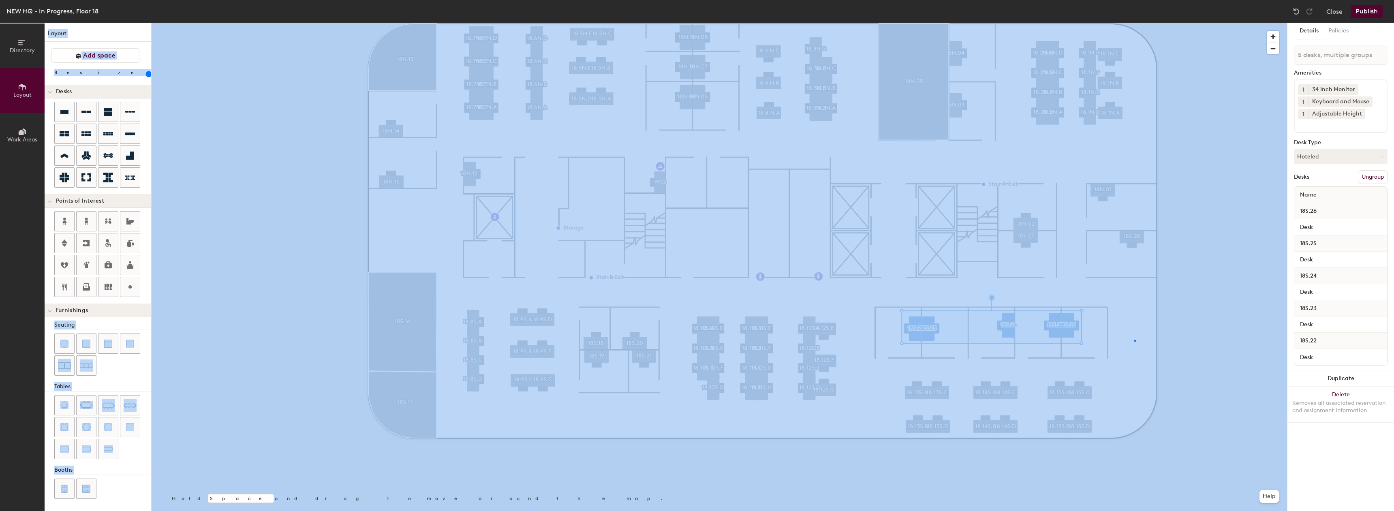
click at [1134, 23] on div at bounding box center [720, 23] width 1136 height 0
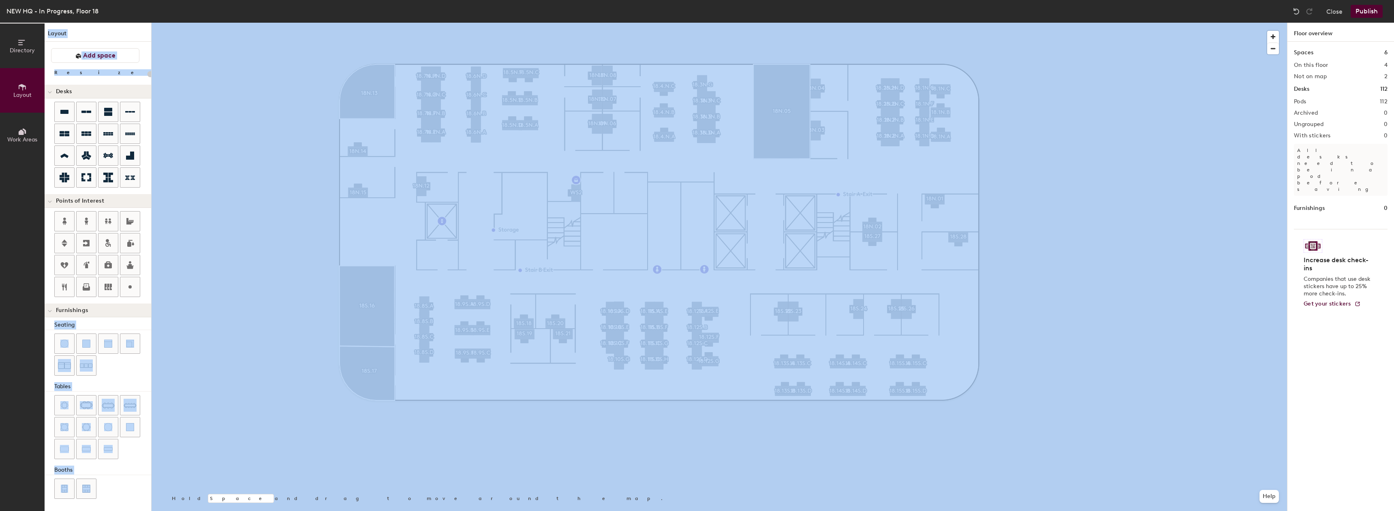
type input "160"
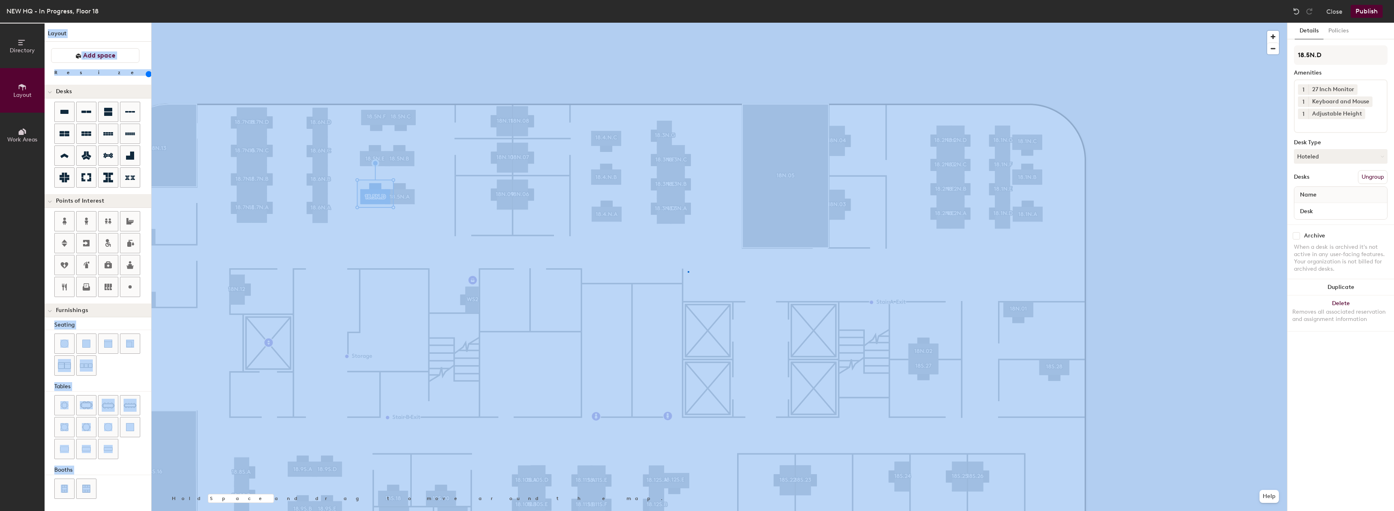
click at [687, 23] on div at bounding box center [720, 23] width 1136 height 0
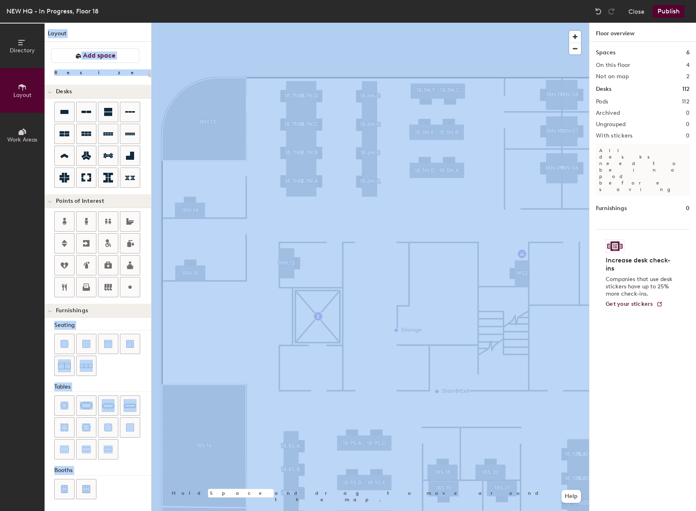
click at [289, 23] on div at bounding box center [371, 23] width 438 height 0
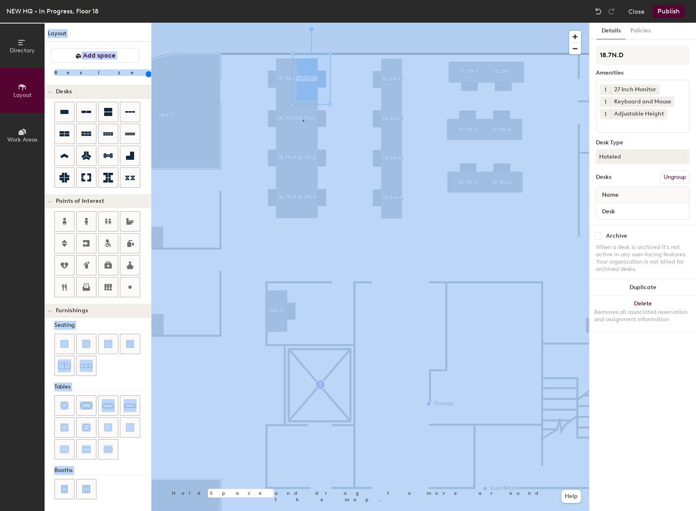
click at [303, 23] on div at bounding box center [371, 23] width 438 height 0
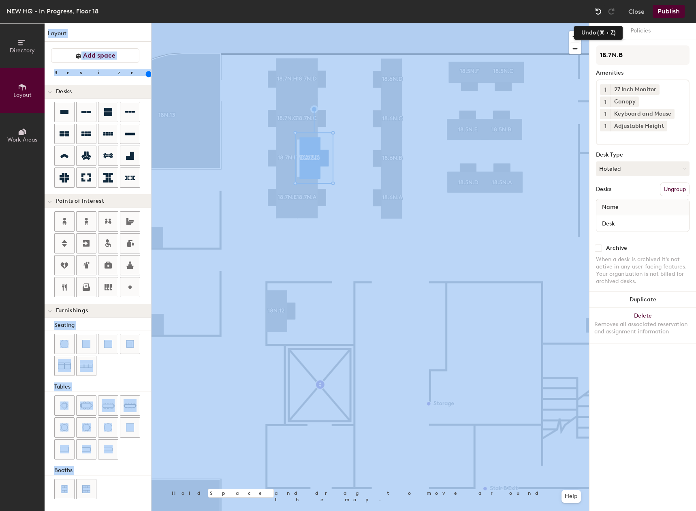
click at [594, 6] on div at bounding box center [598, 11] width 13 height 13
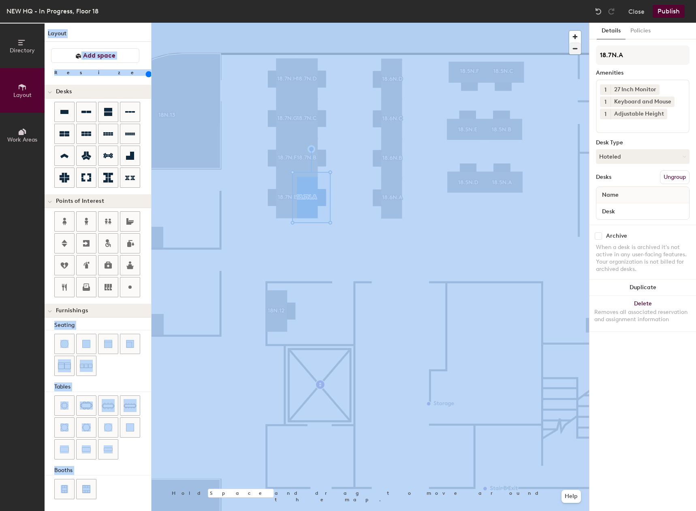
click at [397, 23] on div at bounding box center [371, 23] width 438 height 0
click at [474, 23] on div at bounding box center [371, 23] width 438 height 0
click at [499, 23] on div at bounding box center [371, 23] width 438 height 0
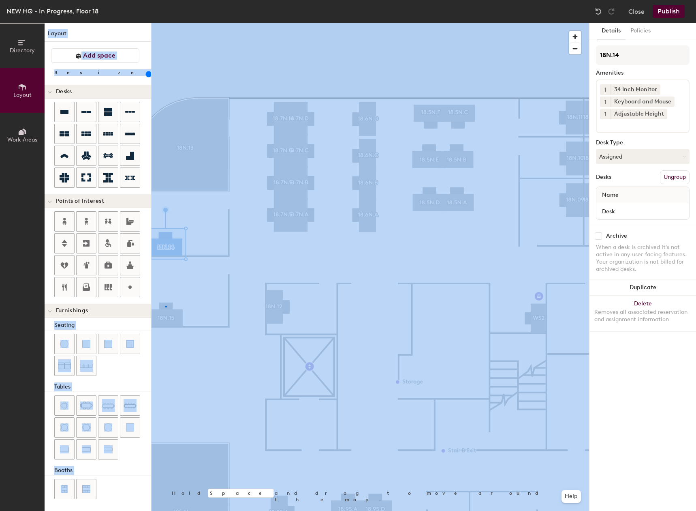
click at [165, 23] on div at bounding box center [371, 23] width 438 height 0
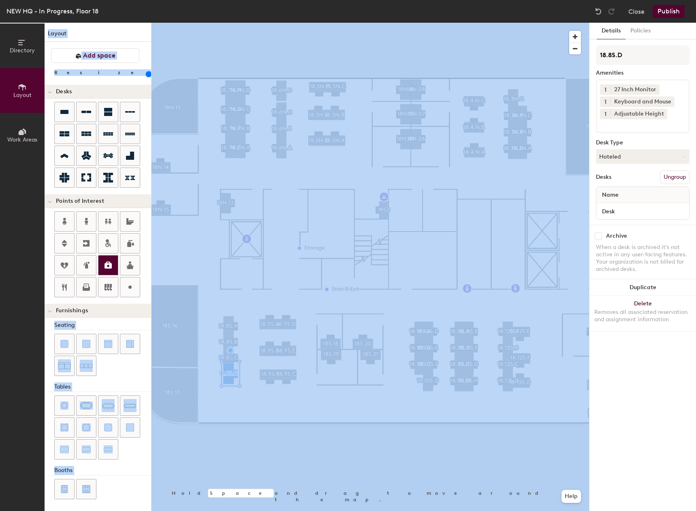
click at [265, 23] on div at bounding box center [371, 23] width 438 height 0
click at [286, 23] on div at bounding box center [371, 23] width 438 height 0
click at [272, 23] on div at bounding box center [371, 23] width 438 height 0
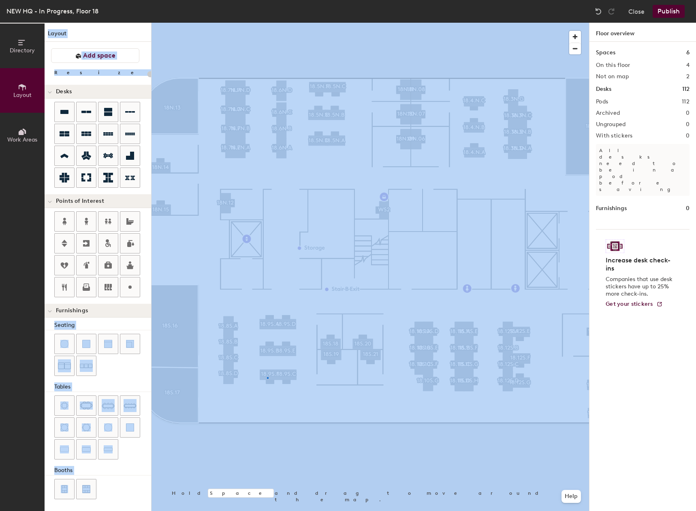
click at [267, 23] on div at bounding box center [371, 23] width 438 height 0
type input "160"
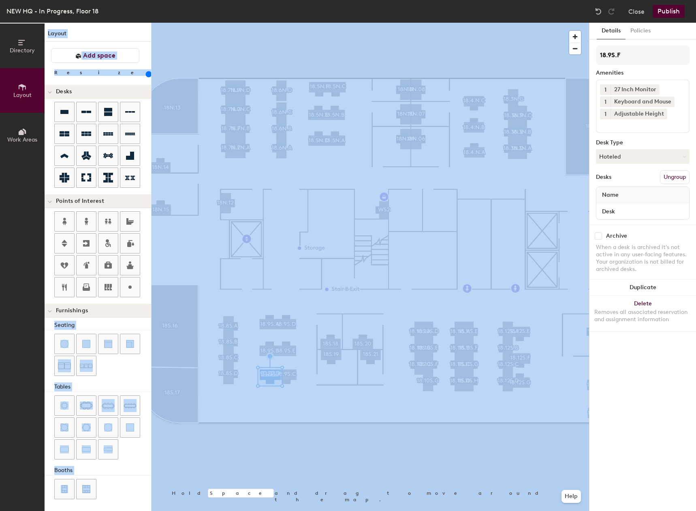
click at [292, 23] on div at bounding box center [371, 23] width 438 height 0
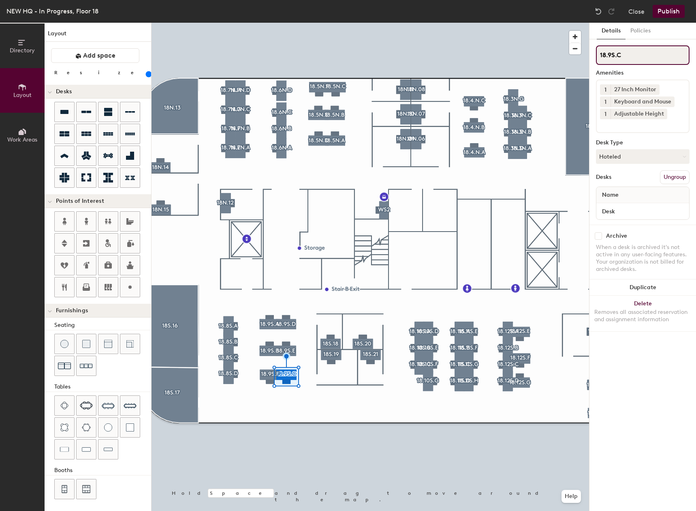
click at [641, 53] on input "18.9S.C" at bounding box center [643, 54] width 94 height 19
type input "18.9S.F"
click at [631, 48] on input "18.9S.F" at bounding box center [643, 54] width 94 height 19
type input "18.9S.C"
click at [304, 23] on div at bounding box center [371, 23] width 438 height 0
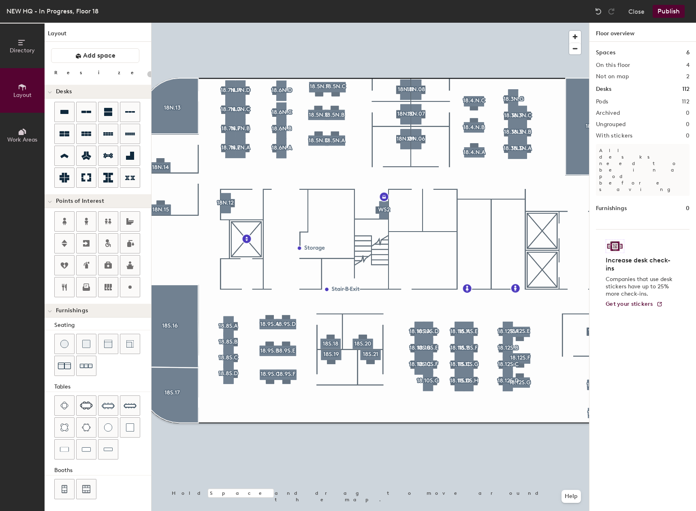
type input "160"
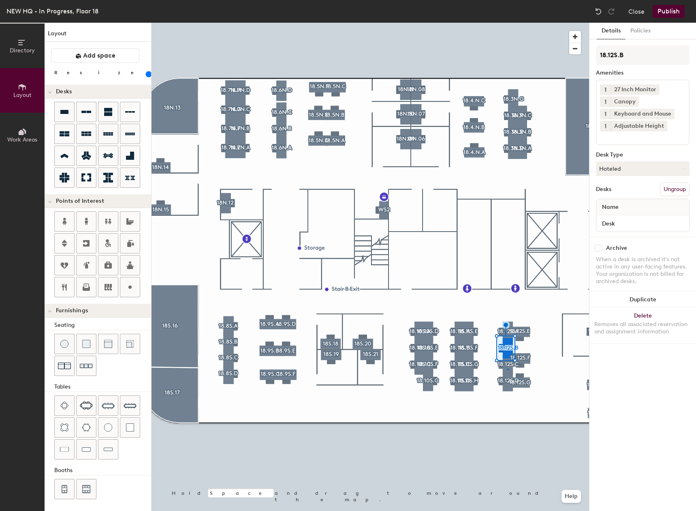
click at [507, 23] on div at bounding box center [371, 23] width 438 height 0
click at [527, 23] on div at bounding box center [371, 23] width 438 height 0
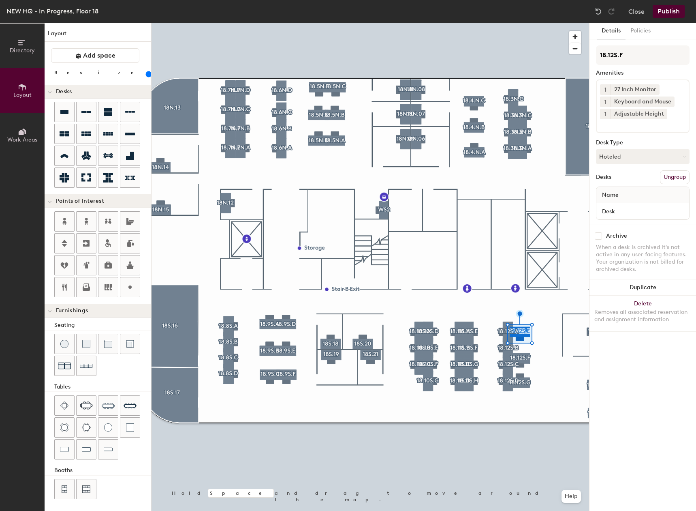
click at [532, 23] on div at bounding box center [371, 23] width 438 height 0
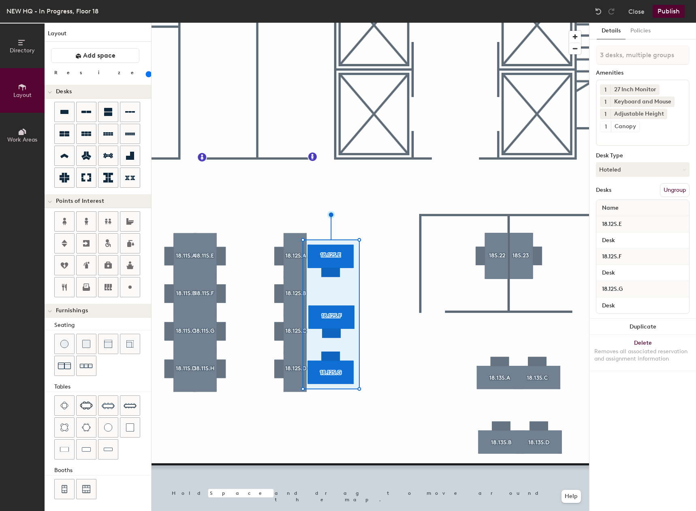
click at [310, 23] on div at bounding box center [371, 23] width 438 height 0
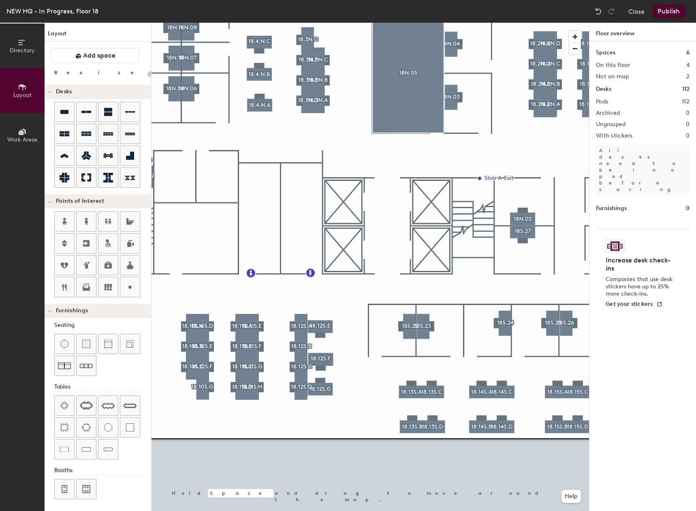
click at [413, 23] on div at bounding box center [371, 23] width 438 height 0
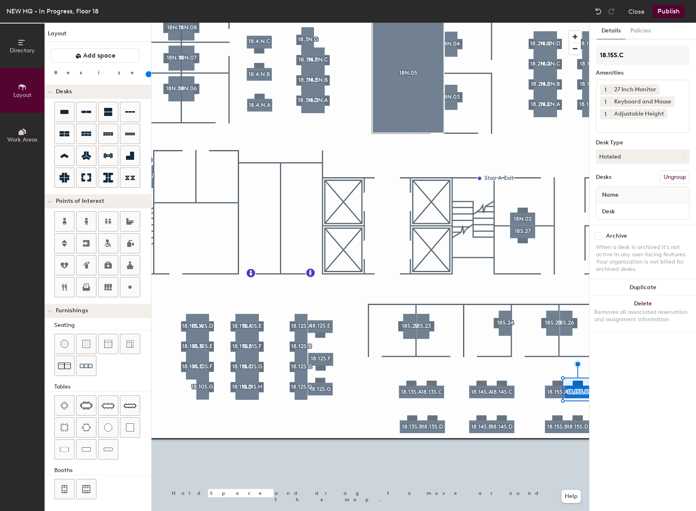
click at [593, 431] on div "Details Policies 18.15S.C Amenities 1 27 Inch Monitor 1 Keyboard and Mouse 1 Ad…" at bounding box center [643, 267] width 107 height 488
click at [581, 23] on div at bounding box center [371, 23] width 438 height 0
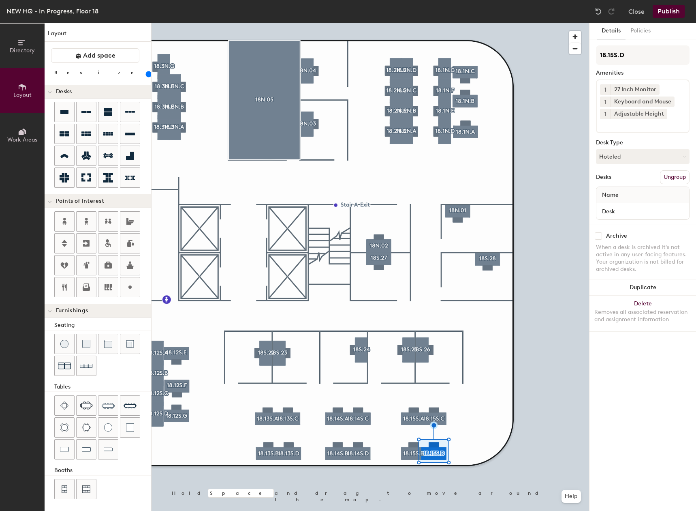
click at [464, 23] on div at bounding box center [371, 23] width 438 height 0
click at [308, 23] on div at bounding box center [371, 23] width 438 height 0
click at [443, 23] on div at bounding box center [371, 23] width 438 height 0
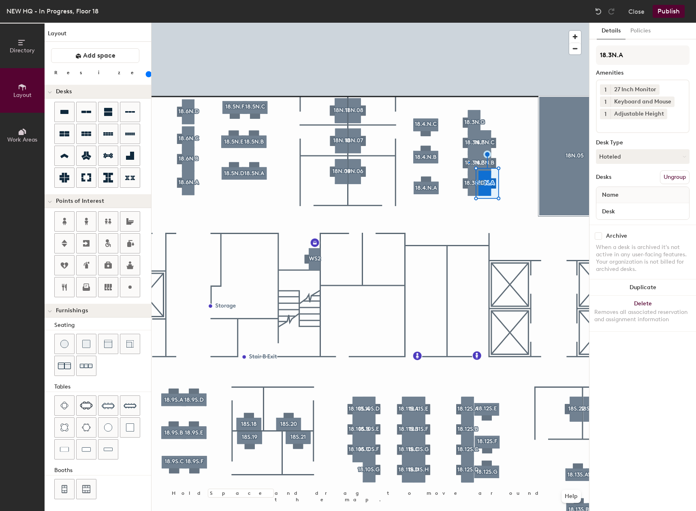
click at [469, 23] on div at bounding box center [371, 23] width 438 height 0
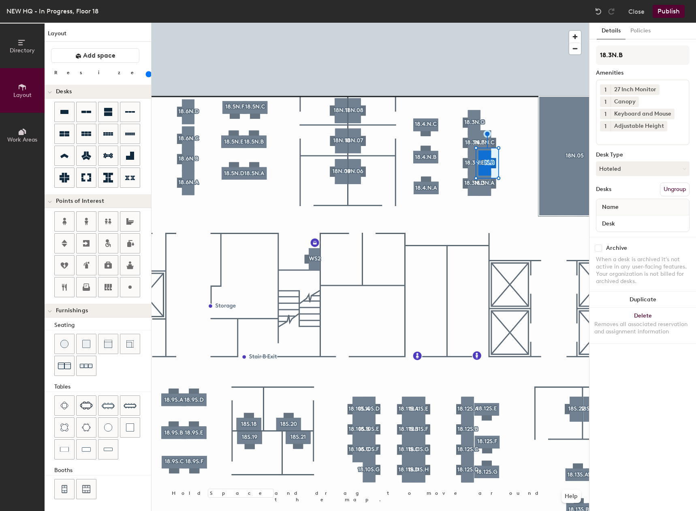
click at [511, 23] on div at bounding box center [371, 23] width 438 height 0
type input "20"
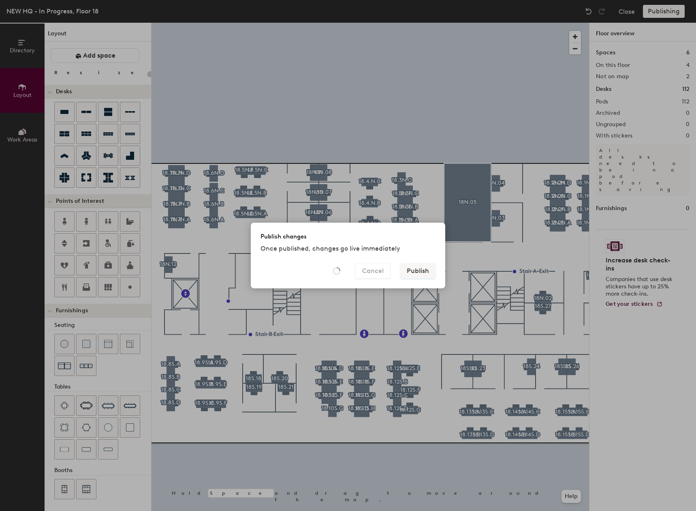
type input "20"
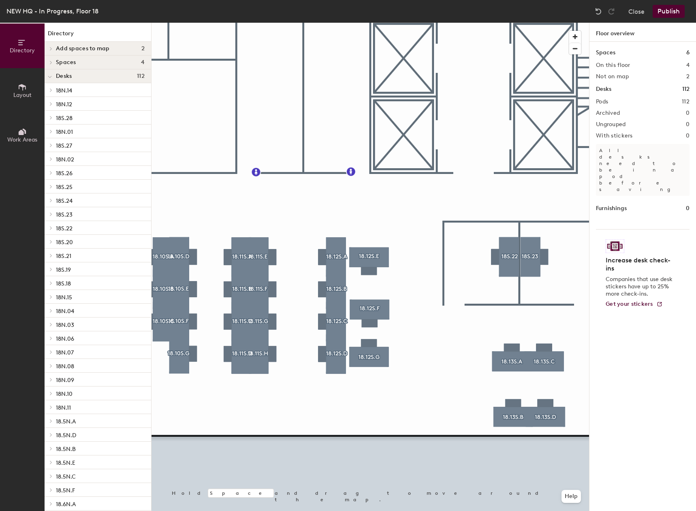
click at [668, 14] on button "Publish" at bounding box center [669, 11] width 32 height 13
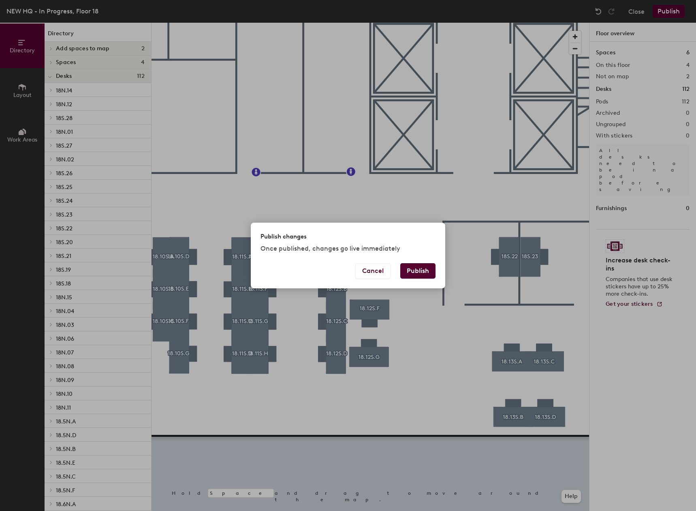
click at [425, 268] on button "Publish" at bounding box center [417, 270] width 35 height 15
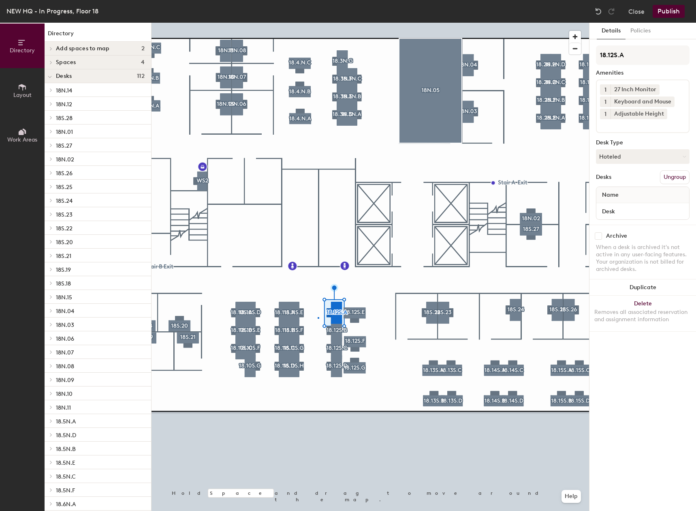
click at [318, 23] on div at bounding box center [371, 23] width 438 height 0
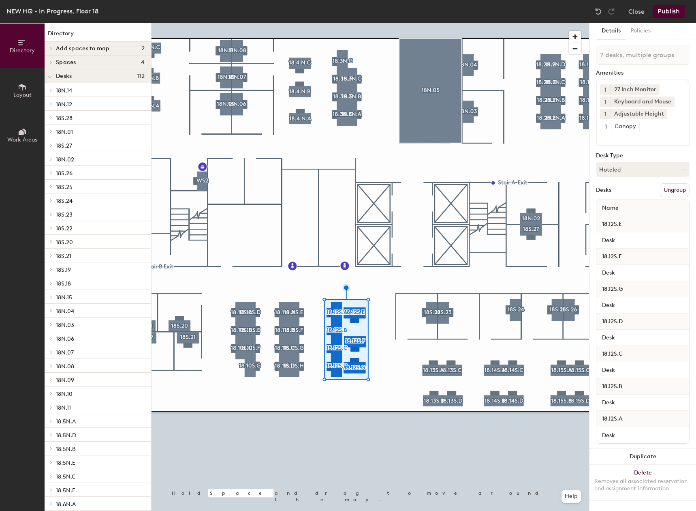
click at [18, 89] on icon at bounding box center [22, 87] width 9 height 9
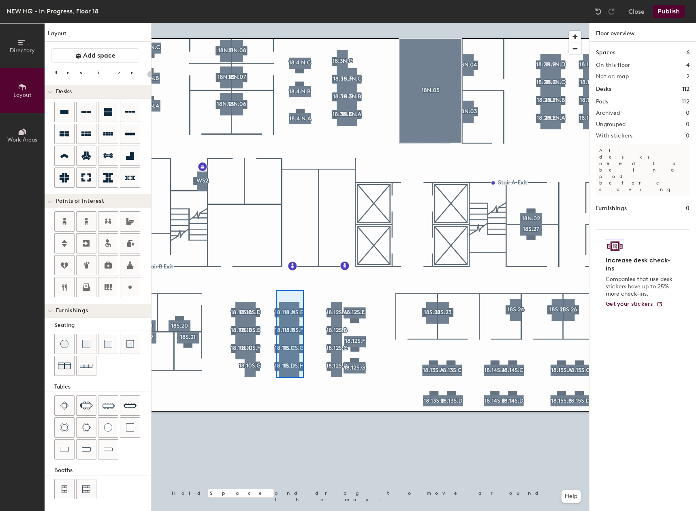
type input "160"
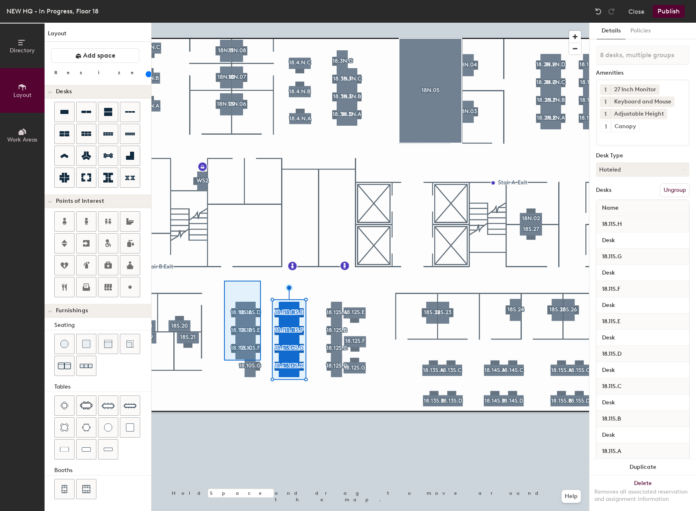
type input "7 desks, multiple groups"
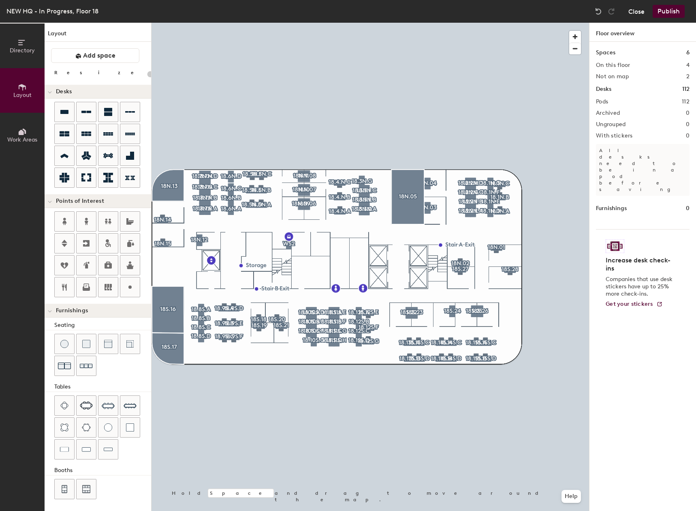
click at [631, 9] on button "Close" at bounding box center [637, 11] width 16 height 13
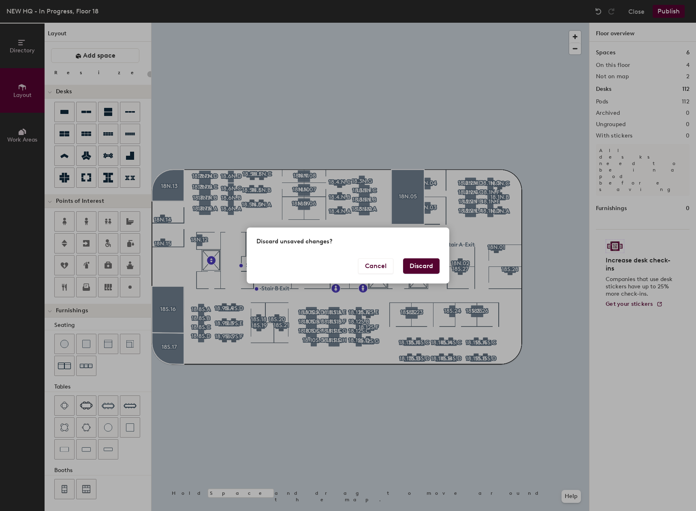
click at [422, 265] on button "Discard" at bounding box center [421, 265] width 36 height 15
type input "20"
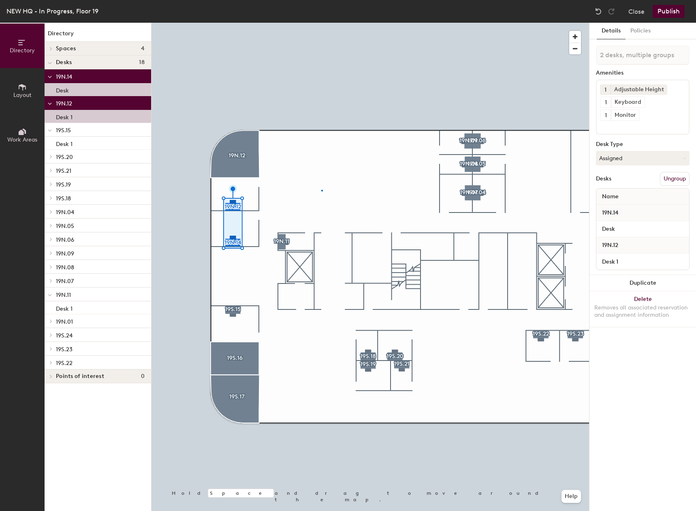
click at [322, 23] on div at bounding box center [371, 23] width 438 height 0
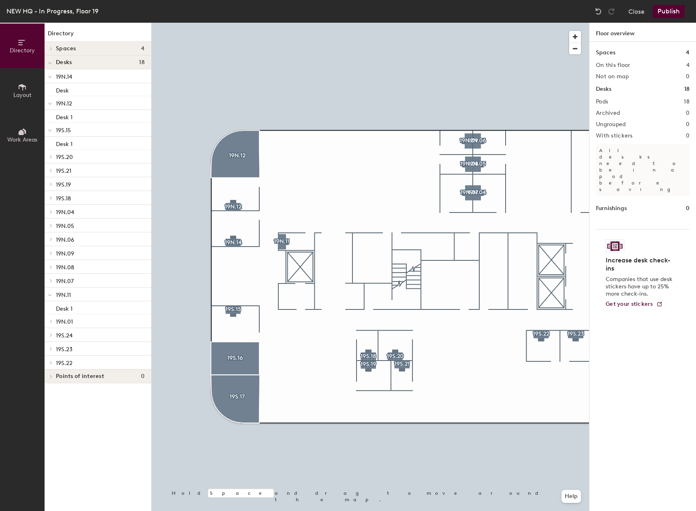
click at [23, 90] on icon at bounding box center [22, 87] width 7 height 6
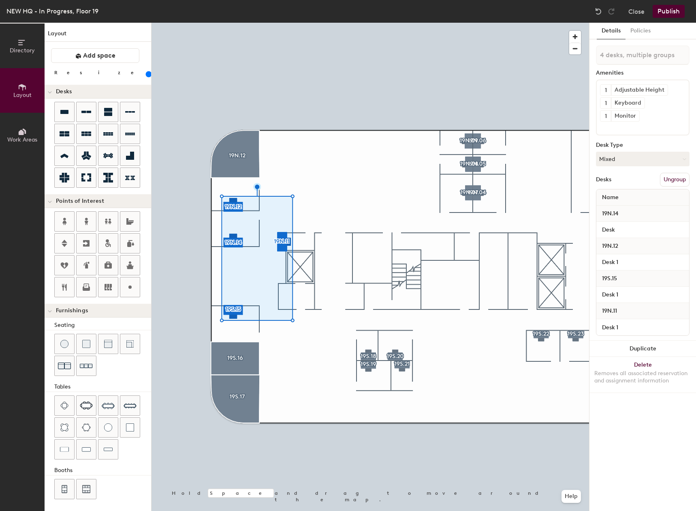
drag, startPoint x: 86, startPoint y: 74, endPoint x: 90, endPoint y: 75, distance: 4.4
click at [147, 75] on input "range" at bounding box center [147, 74] width 0 height 6
click at [147, 76] on input "range" at bounding box center [147, 74] width 0 height 6
click at [147, 77] on input "range" at bounding box center [147, 74] width 0 height 6
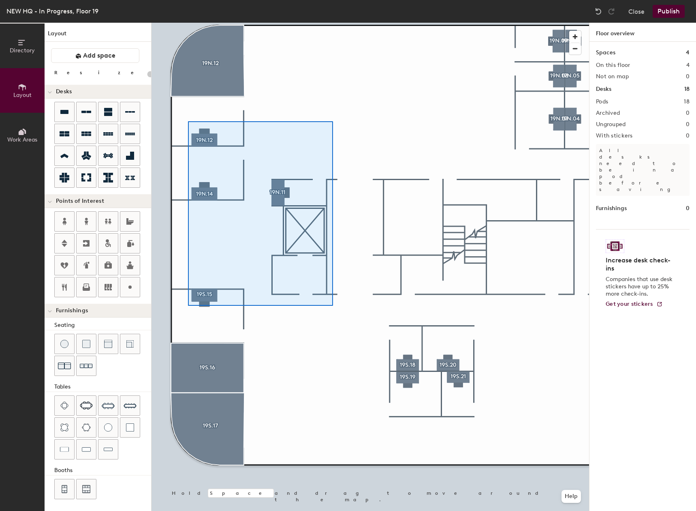
click at [333, 23] on div at bounding box center [371, 23] width 438 height 0
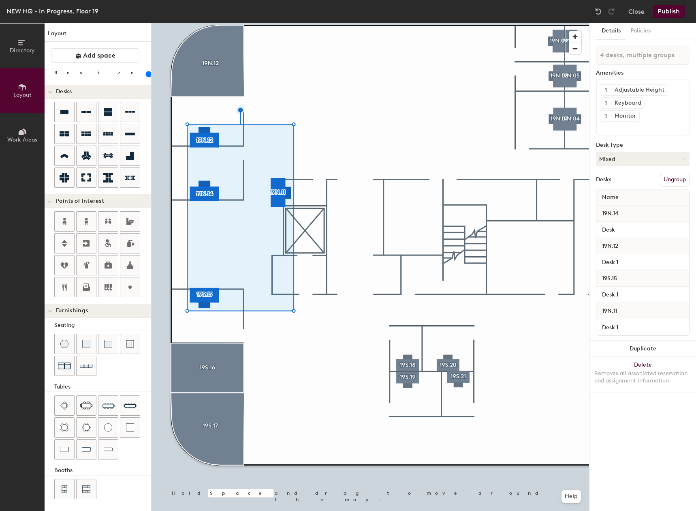
click at [147, 73] on input "range" at bounding box center [147, 74] width 0 height 6
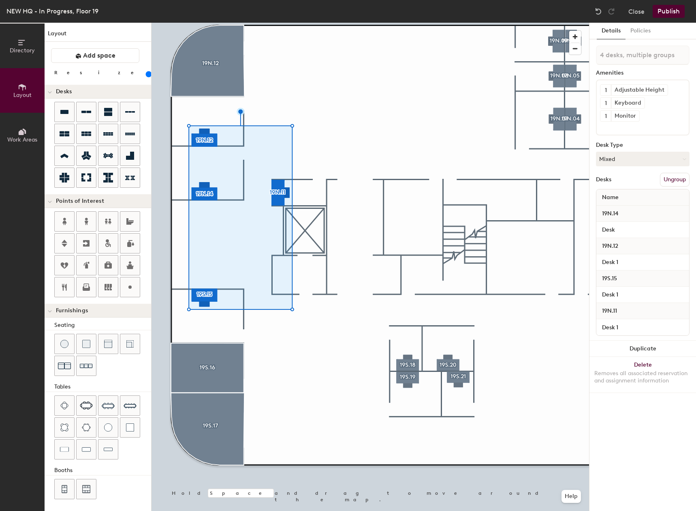
click at [147, 74] on input "range" at bounding box center [147, 74] width 0 height 6
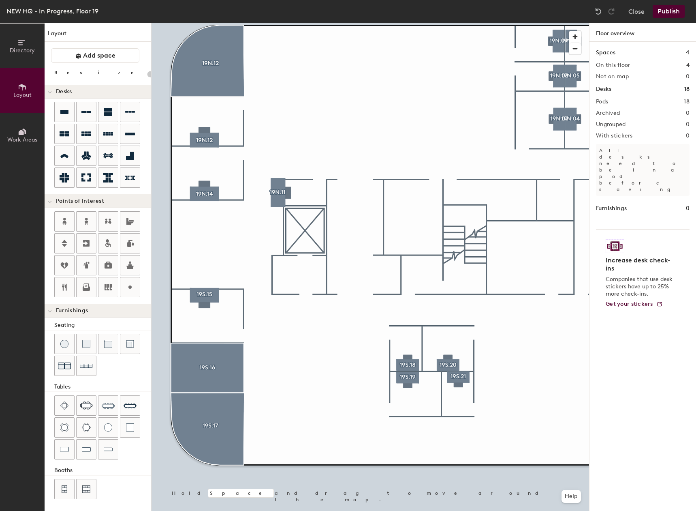
click at [663, 15] on button "Publish" at bounding box center [669, 11] width 32 height 13
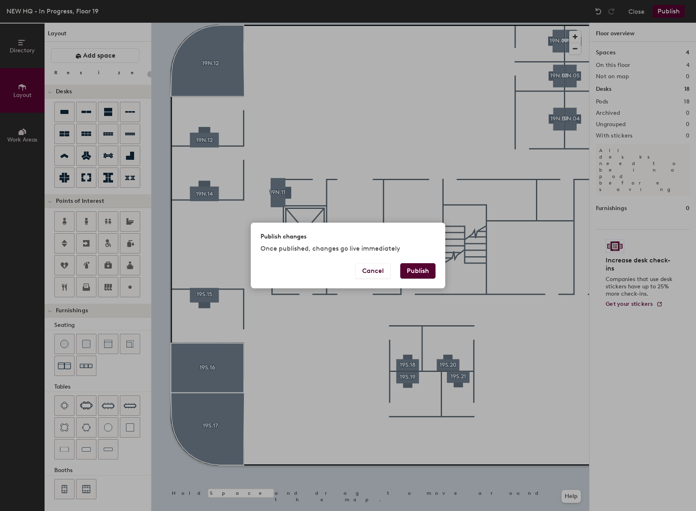
click at [417, 270] on button "Publish" at bounding box center [417, 270] width 35 height 15
type input "20"
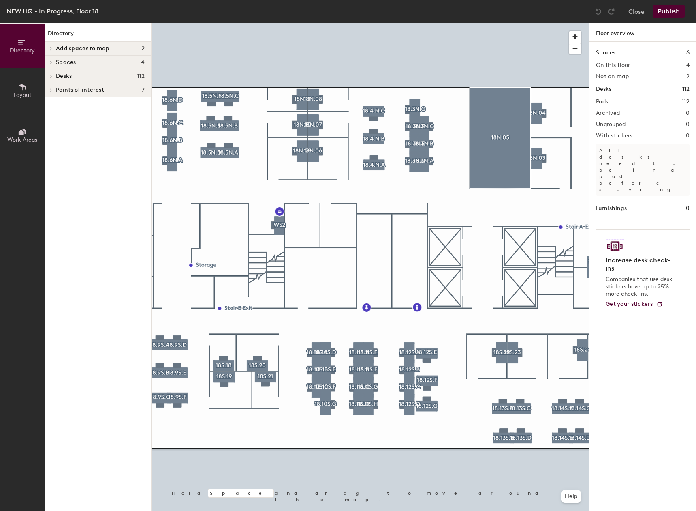
click at [17, 75] on button "Layout" at bounding box center [22, 90] width 45 height 45
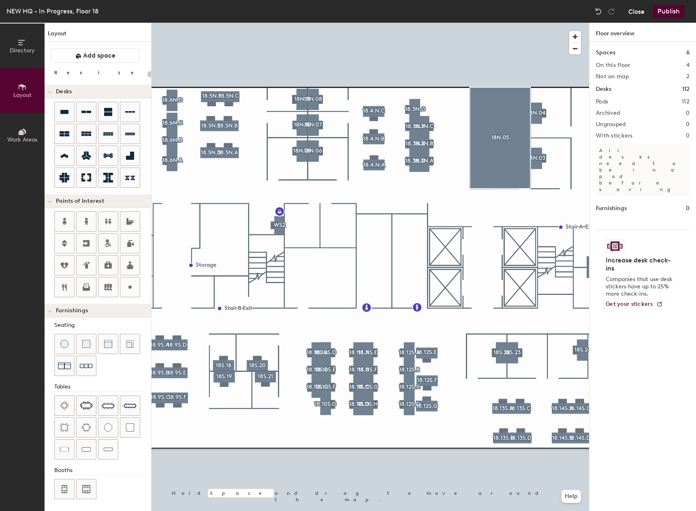
click at [643, 11] on button "Close" at bounding box center [637, 11] width 16 height 13
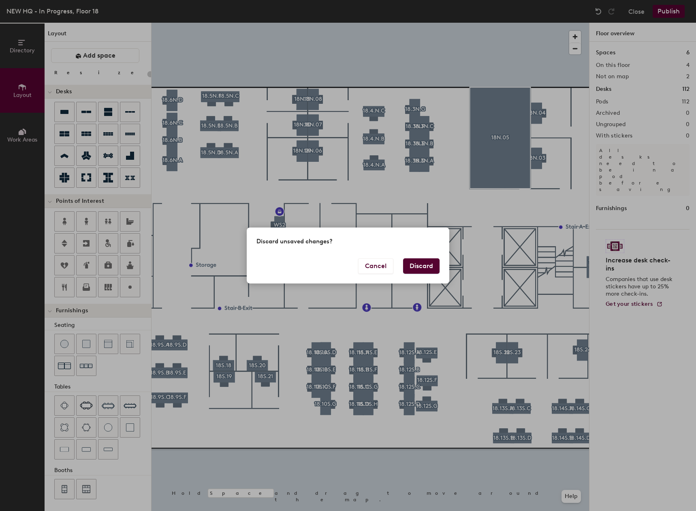
click at [426, 261] on button "Discard" at bounding box center [421, 265] width 36 height 15
type input "20"
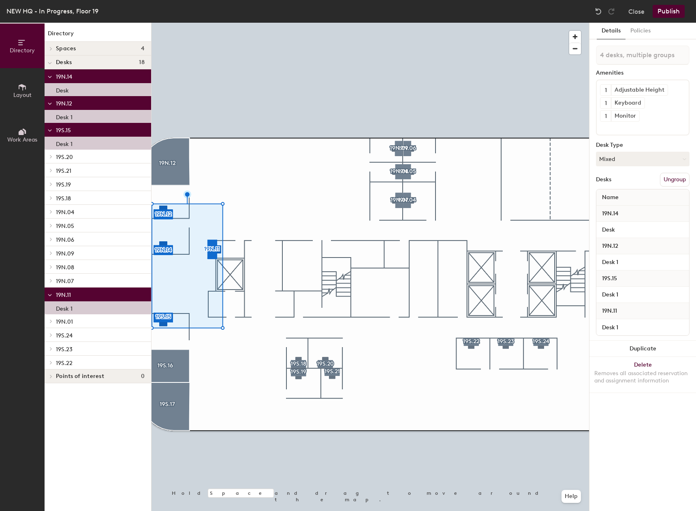
click at [20, 80] on button "Layout" at bounding box center [22, 90] width 45 height 45
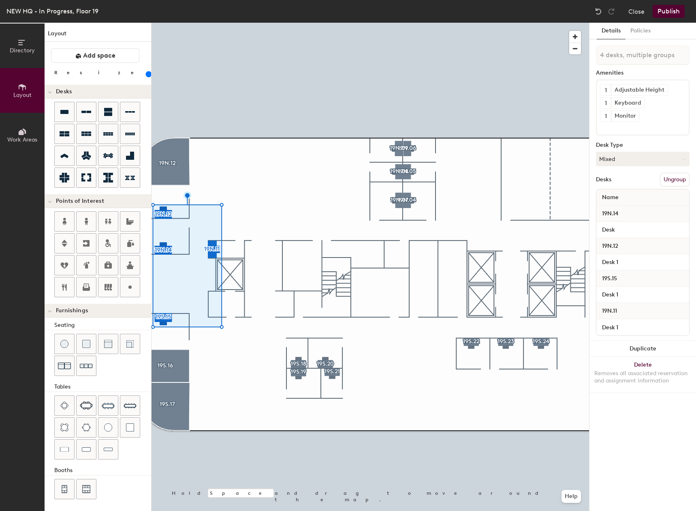
click at [147, 73] on input "range" at bounding box center [147, 74] width 0 height 6
click at [147, 75] on input "range" at bounding box center [147, 74] width 0 height 6
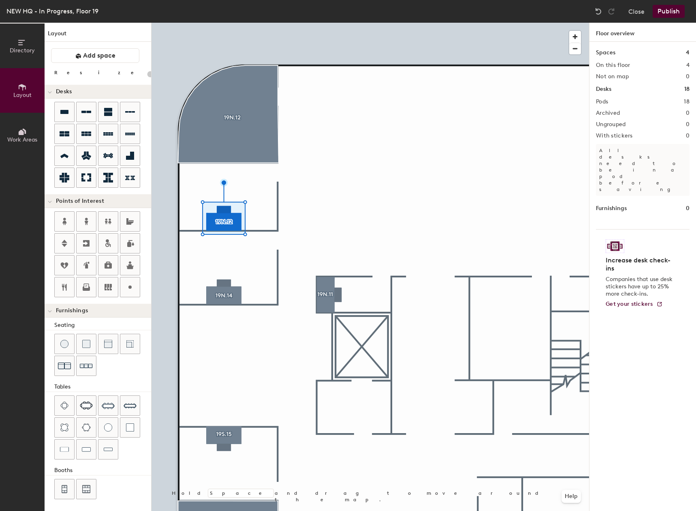
click at [223, 23] on div at bounding box center [371, 23] width 438 height 0
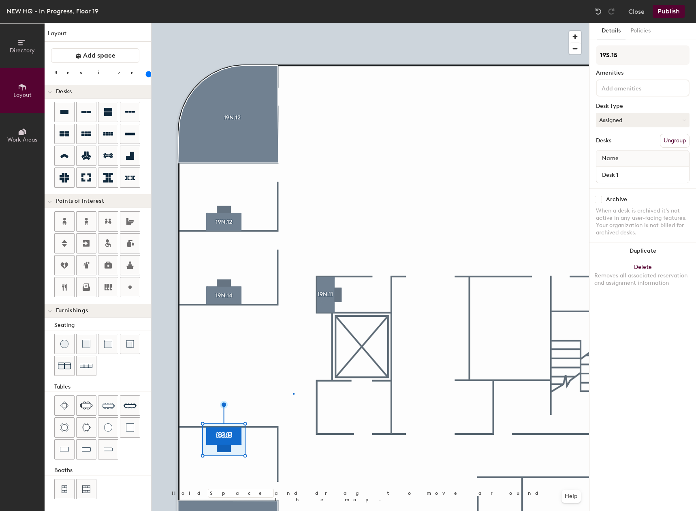
click at [293, 23] on div at bounding box center [371, 23] width 438 height 0
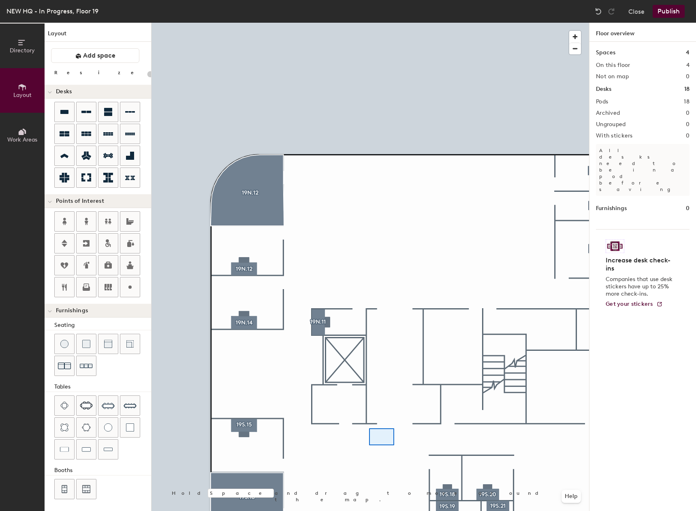
click at [369, 23] on div at bounding box center [371, 23] width 438 height 0
click at [364, 23] on div at bounding box center [371, 23] width 438 height 0
click at [373, 23] on div at bounding box center [371, 23] width 438 height 0
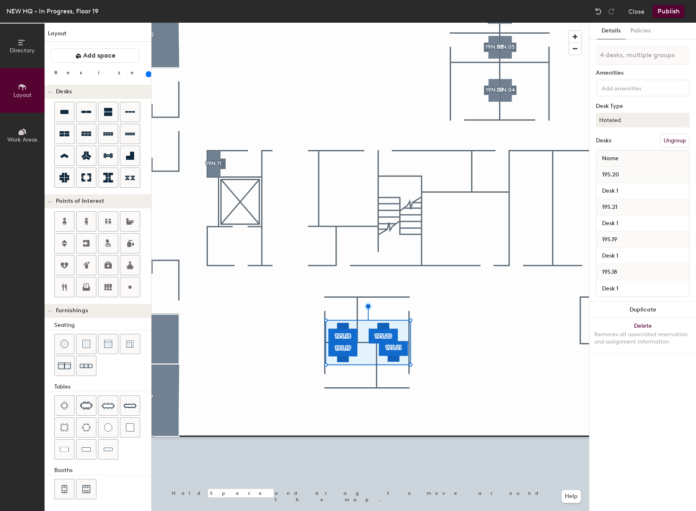
click at [147, 74] on input "range" at bounding box center [147, 74] width 0 height 6
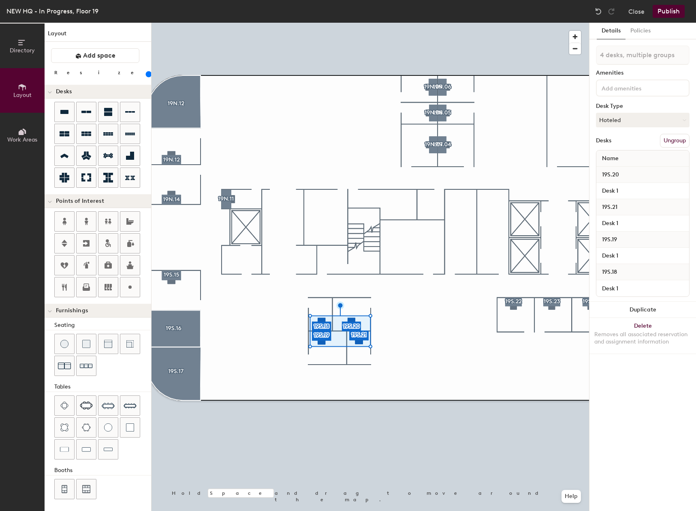
click at [214, 23] on div at bounding box center [371, 23] width 438 height 0
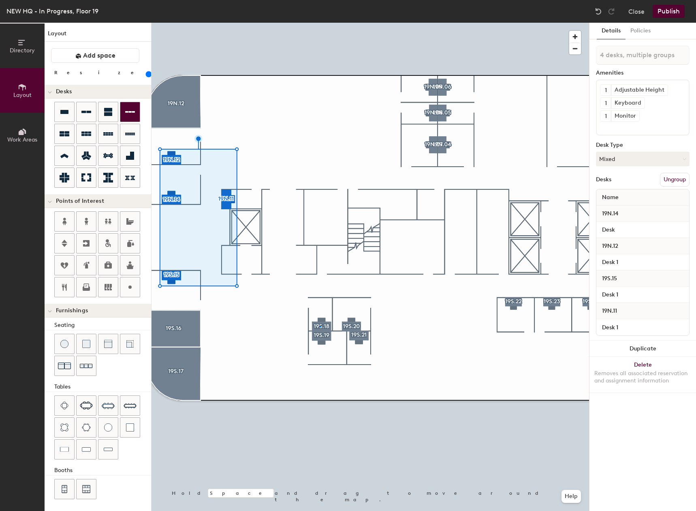
click at [320, 23] on div at bounding box center [371, 23] width 438 height 0
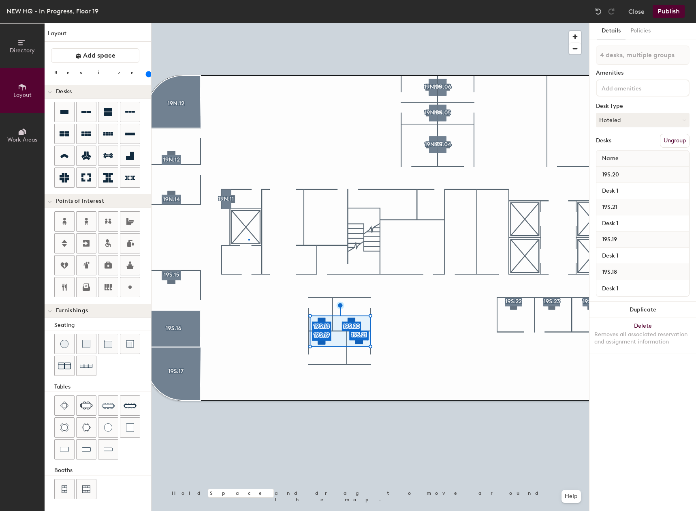
click at [248, 23] on div at bounding box center [371, 23] width 438 height 0
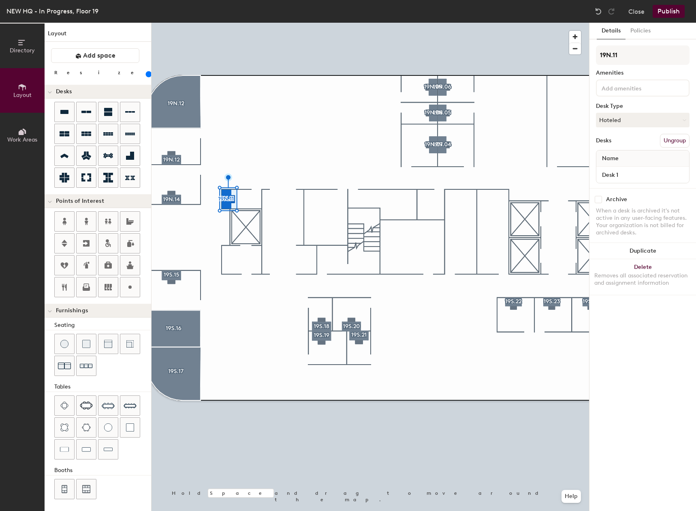
click at [246, 23] on div at bounding box center [371, 23] width 438 height 0
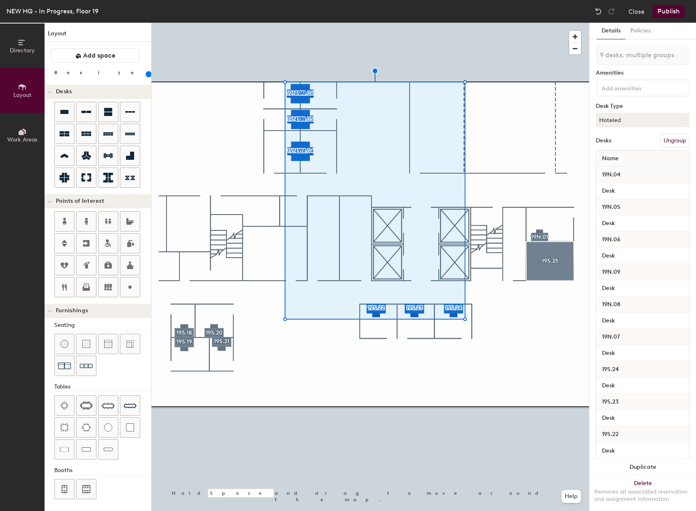
drag, startPoint x: 85, startPoint y: 74, endPoint x: 90, endPoint y: 77, distance: 6.0
click at [147, 77] on input "range" at bounding box center [147, 74] width 0 height 6
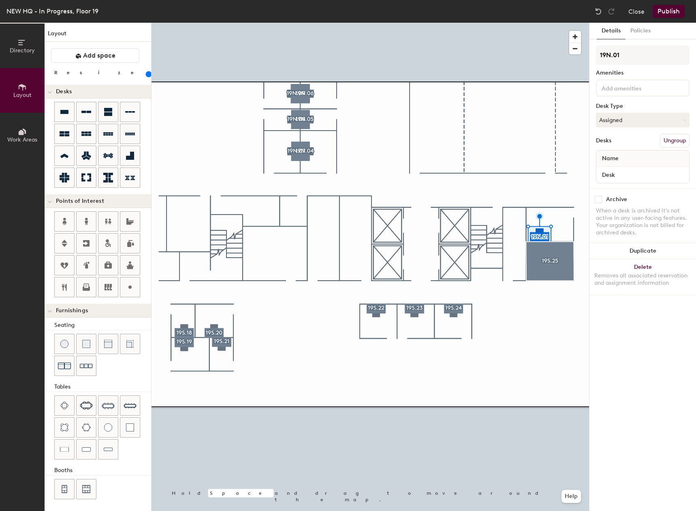
click at [147, 74] on input "range" at bounding box center [147, 74] width 0 height 6
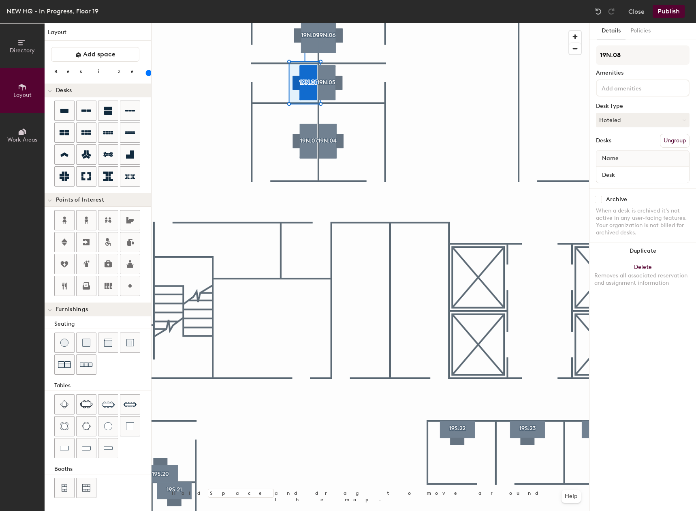
click at [328, 23] on div at bounding box center [371, 23] width 438 height 0
click at [362, 23] on div at bounding box center [371, 23] width 438 height 0
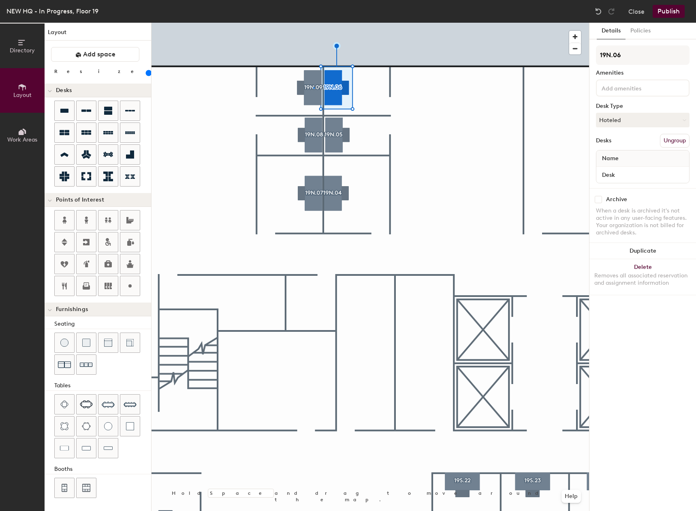
click at [313, 23] on div at bounding box center [371, 23] width 438 height 0
click at [315, 23] on div at bounding box center [371, 23] width 438 height 0
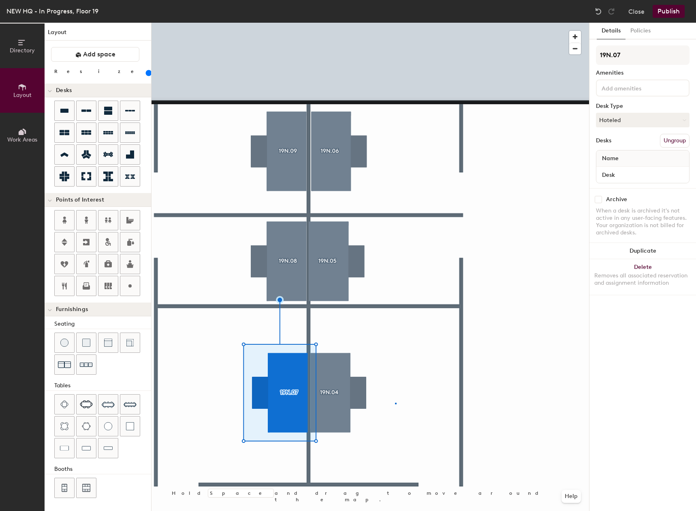
click at [396, 23] on div at bounding box center [371, 23] width 438 height 0
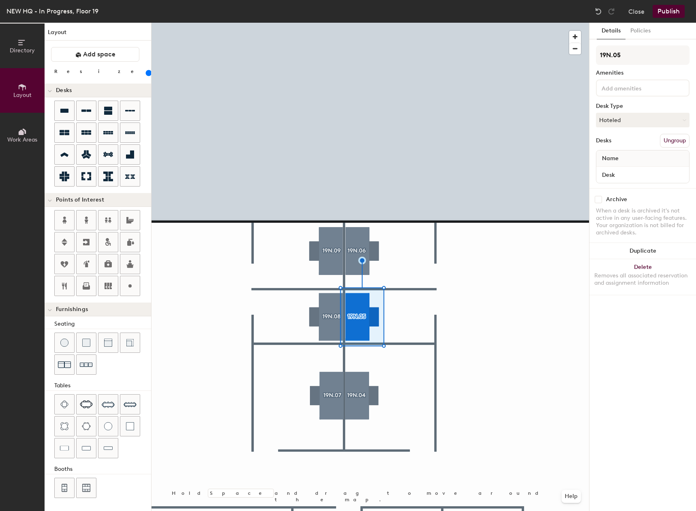
click at [417, 23] on div at bounding box center [371, 23] width 438 height 0
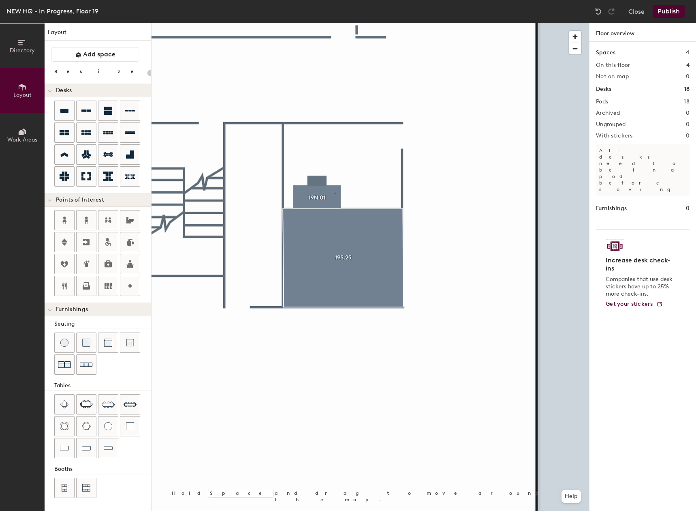
click at [335, 23] on div at bounding box center [371, 23] width 438 height 0
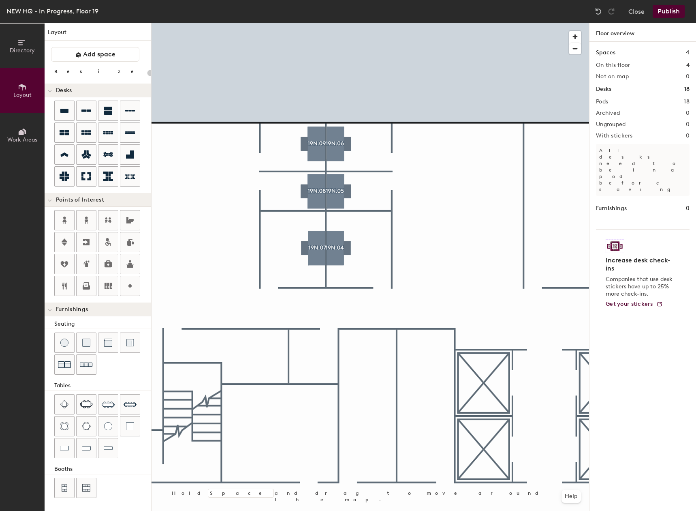
click at [308, 23] on div at bounding box center [371, 23] width 438 height 0
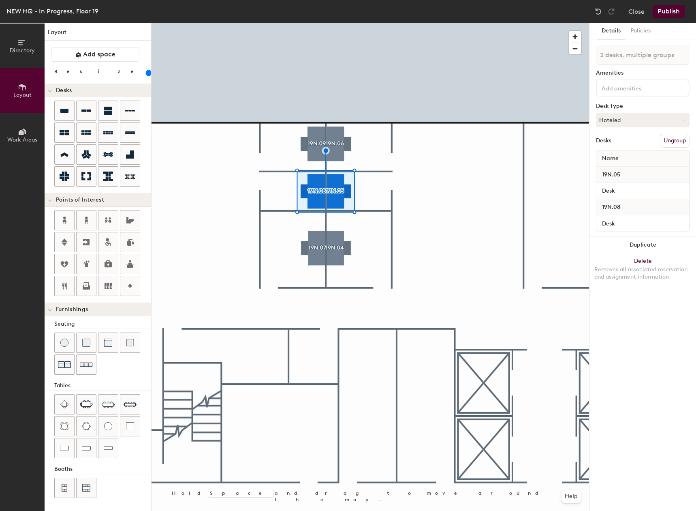
click at [656, 89] on input at bounding box center [636, 88] width 73 height 10
click at [643, 105] on div "27 Inch Monitor" at bounding box center [642, 107] width 91 height 12
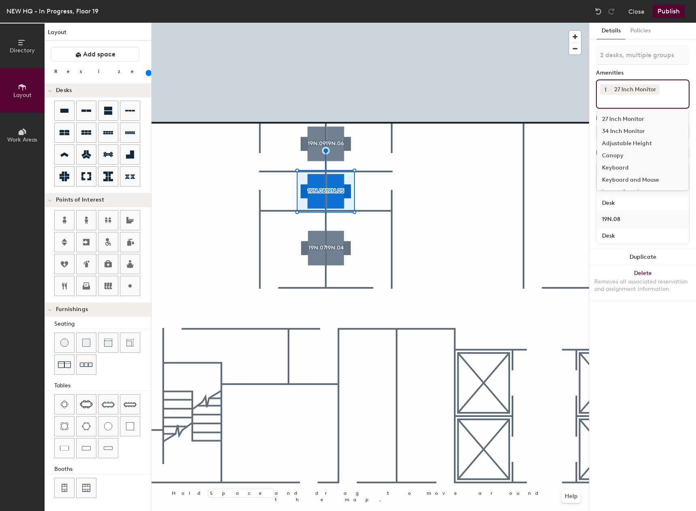
click at [603, 91] on button "1" at bounding box center [605, 89] width 11 height 11
click at [603, 105] on div "2" at bounding box center [605, 100] width 11 height 11
click at [637, 142] on div "Adjustable Height" at bounding box center [642, 143] width 91 height 12
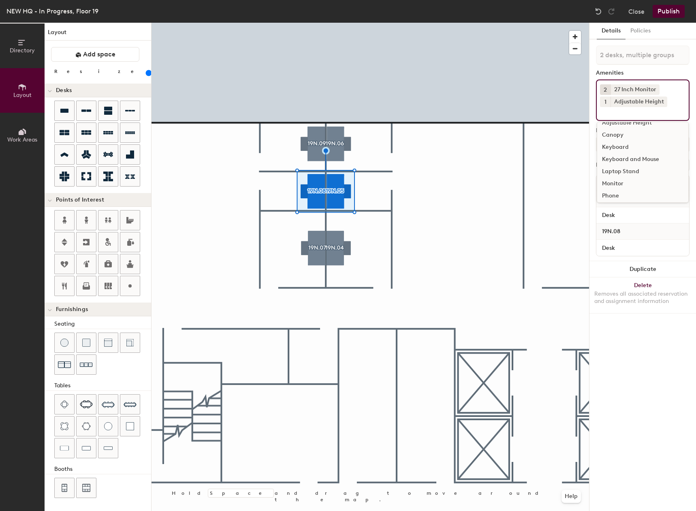
scroll to position [41, 0]
click at [623, 152] on div "Keyboard and Mouse" at bounding box center [642, 152] width 91 height 12
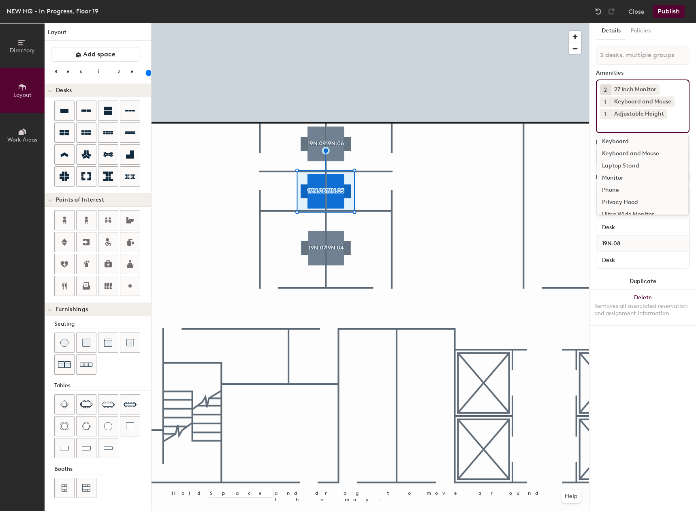
scroll to position [60, 0]
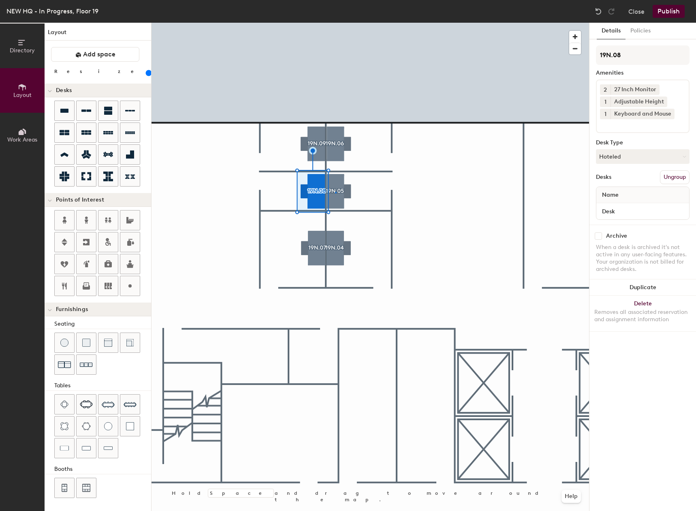
click at [335, 23] on div at bounding box center [371, 23] width 438 height 0
click at [334, 23] on div at bounding box center [371, 23] width 438 height 0
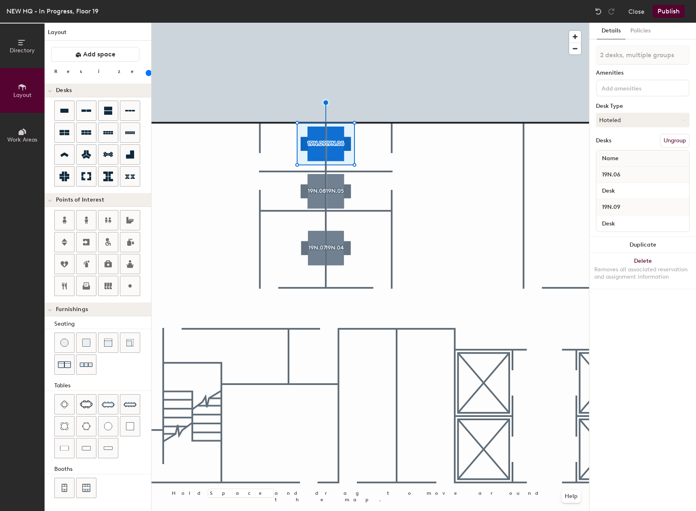
click at [639, 87] on input at bounding box center [636, 88] width 73 height 10
click at [636, 103] on div "27 Inch Monitor" at bounding box center [642, 107] width 91 height 12
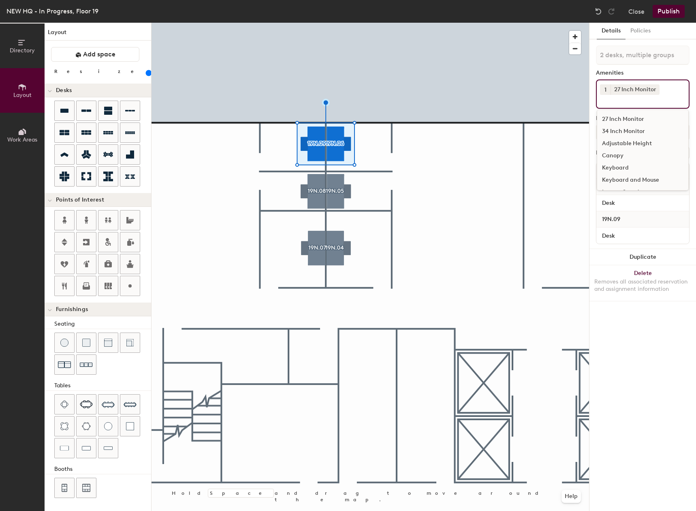
click at [609, 87] on button "1" at bounding box center [605, 89] width 11 height 11
click at [606, 98] on div "2" at bounding box center [605, 100] width 11 height 11
click at [621, 103] on input at bounding box center [636, 100] width 73 height 10
click at [629, 143] on div "Adjustable Height" at bounding box center [642, 143] width 91 height 12
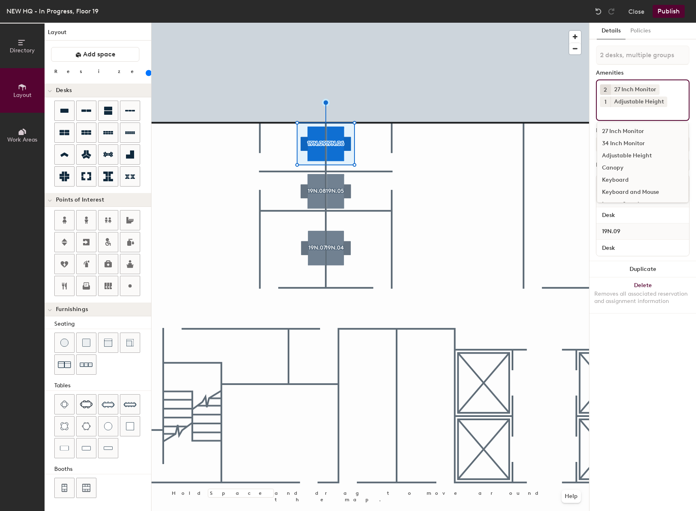
click at [616, 191] on div "Keyboard and Mouse" at bounding box center [642, 192] width 91 height 12
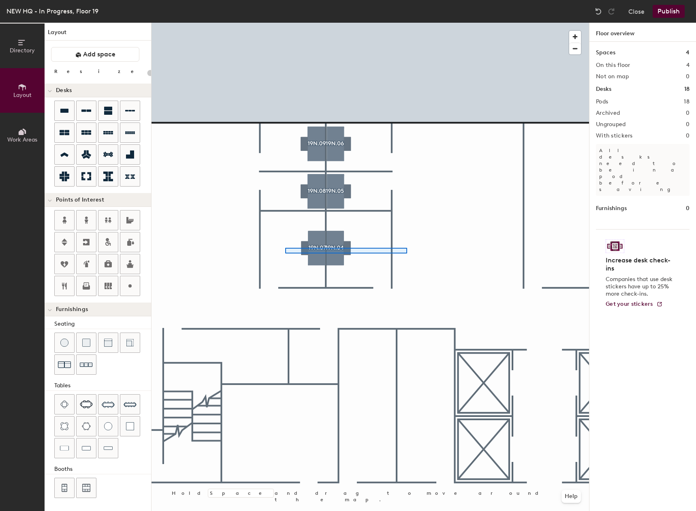
type input "160"
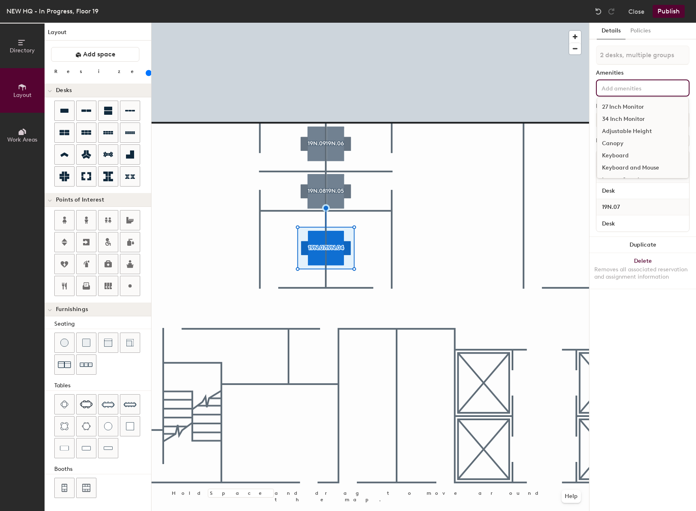
click at [631, 86] on input at bounding box center [636, 88] width 73 height 10
click at [620, 118] on div "34 Inch Monitor" at bounding box center [642, 119] width 91 height 12
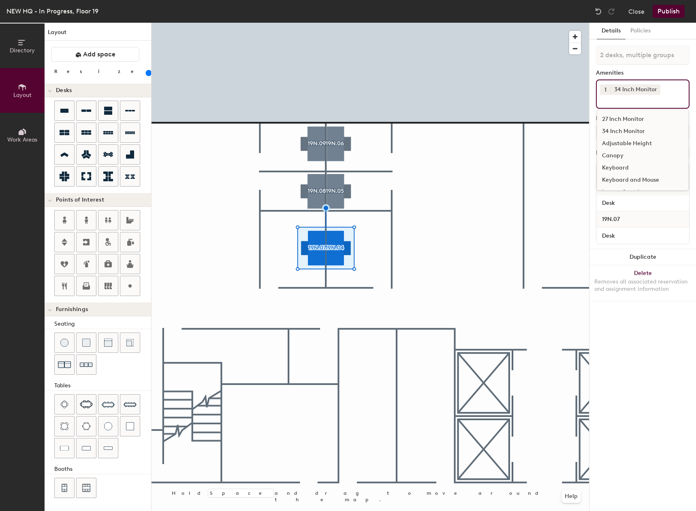
click at [620, 143] on div "Adjustable Height" at bounding box center [642, 143] width 91 height 12
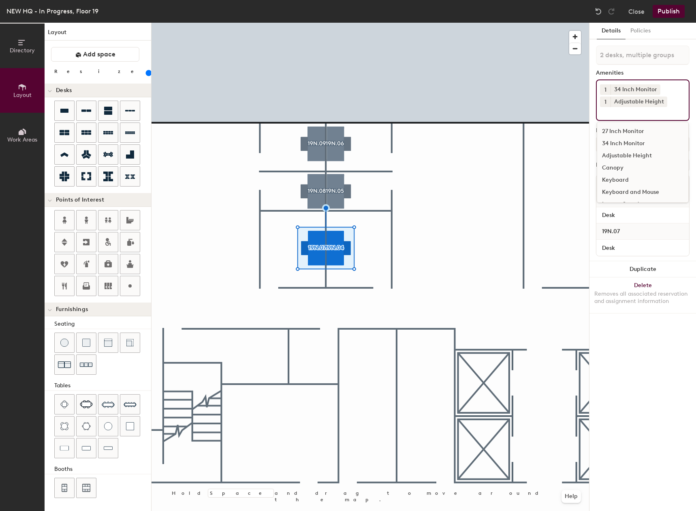
click at [625, 189] on div "Keyboard and Mouse" at bounding box center [642, 192] width 91 height 12
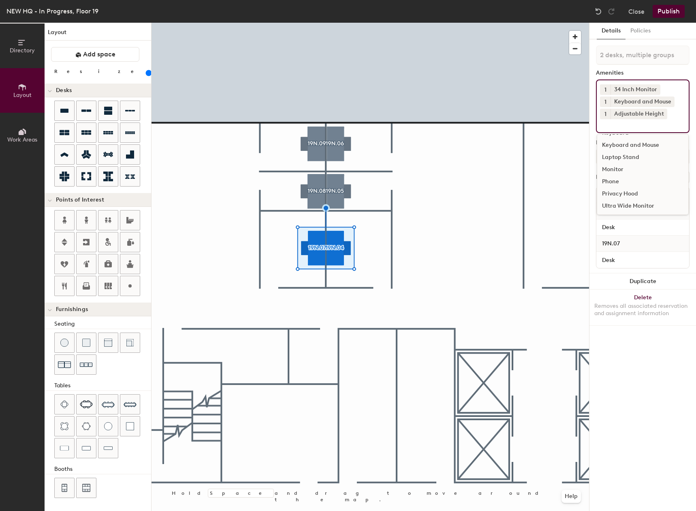
scroll to position [60, 0]
click at [432, 23] on div at bounding box center [371, 23] width 438 height 0
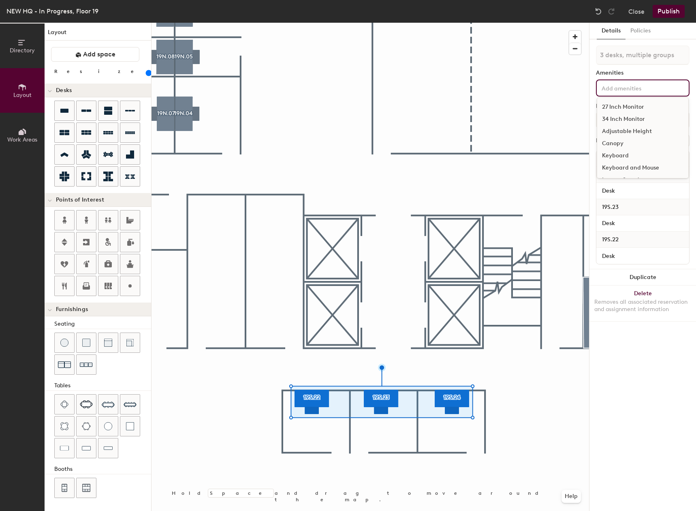
click at [648, 87] on input at bounding box center [636, 88] width 73 height 10
click at [640, 118] on div "34 Inch Monitor" at bounding box center [642, 119] width 91 height 12
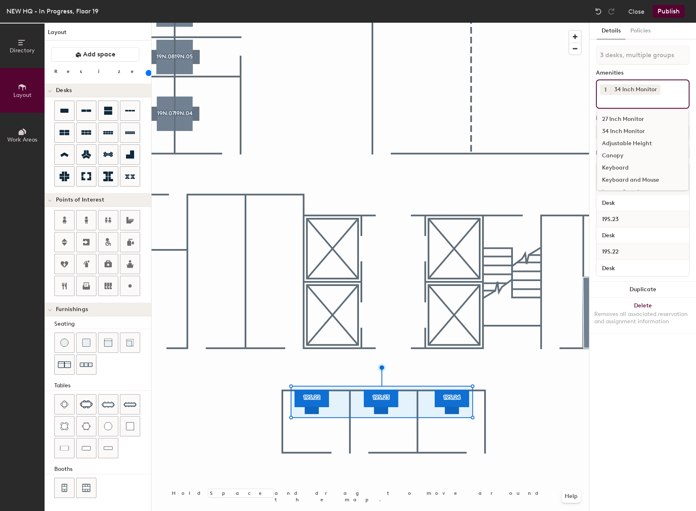
click at [637, 139] on div "Adjustable Height" at bounding box center [642, 143] width 91 height 12
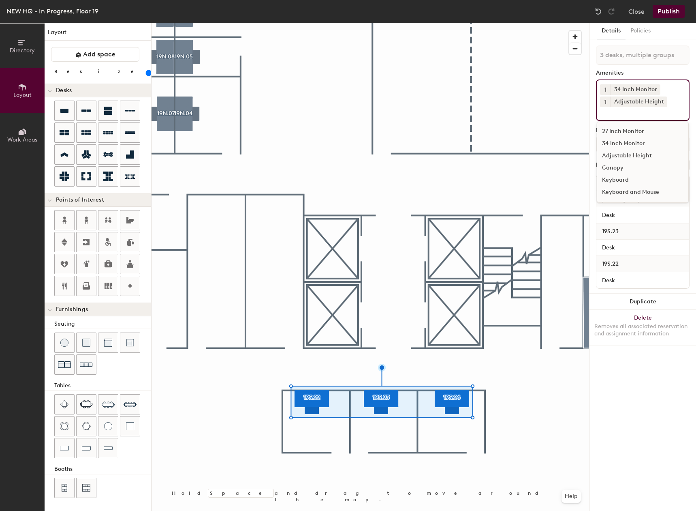
click at [621, 189] on div "Keyboard and Mouse" at bounding box center [642, 192] width 91 height 12
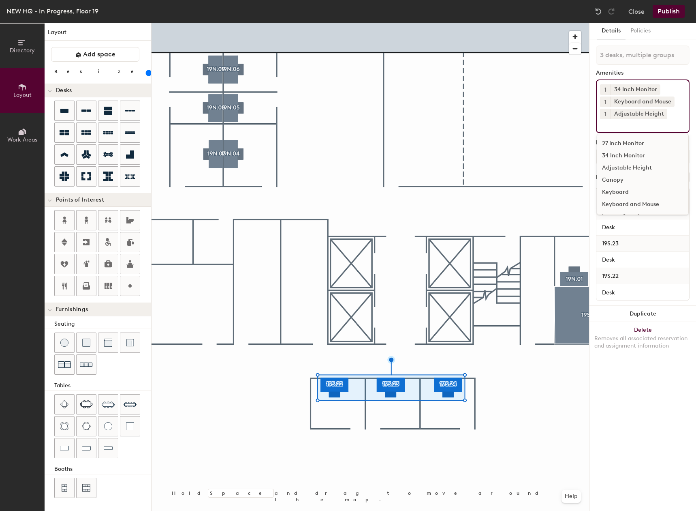
click at [494, 23] on div at bounding box center [371, 23] width 438 height 0
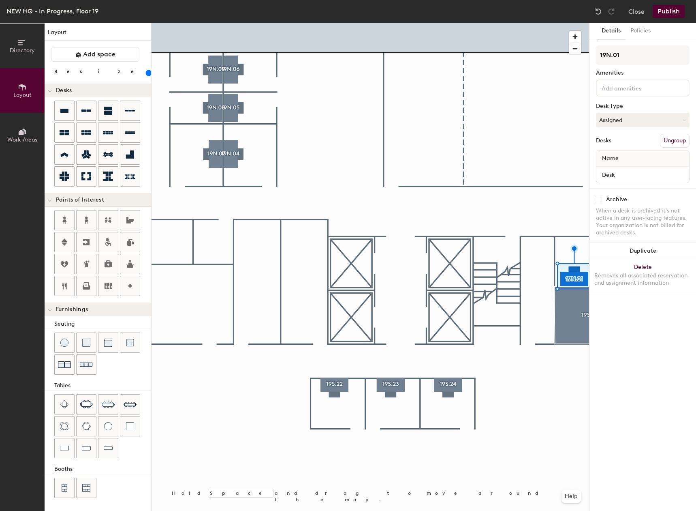
click at [629, 93] on div at bounding box center [643, 87] width 94 height 17
click at [623, 116] on div "34 Inch Monitor" at bounding box center [642, 119] width 91 height 12
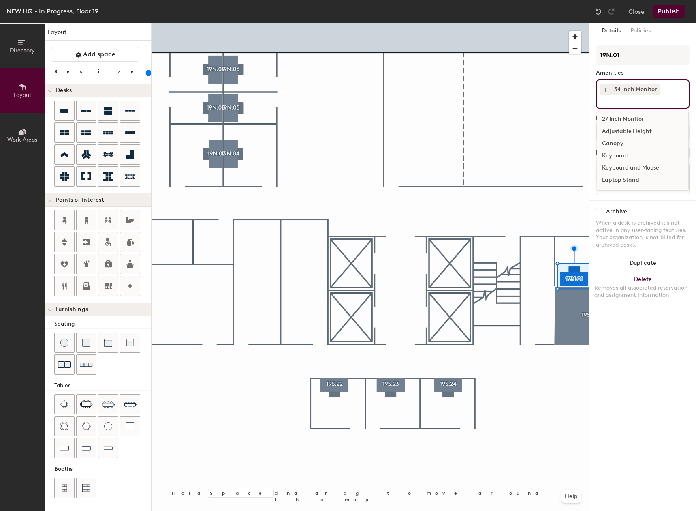
click at [627, 128] on div "Adjustable Height" at bounding box center [642, 131] width 91 height 12
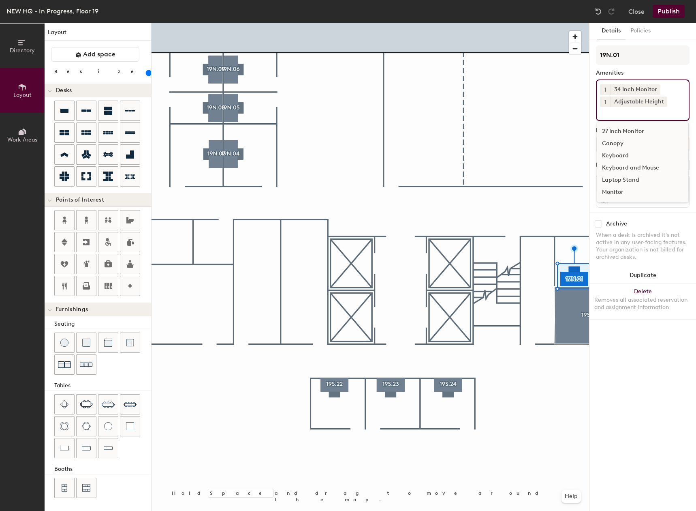
click at [628, 165] on div "Keyboard and Mouse" at bounding box center [642, 168] width 91 height 12
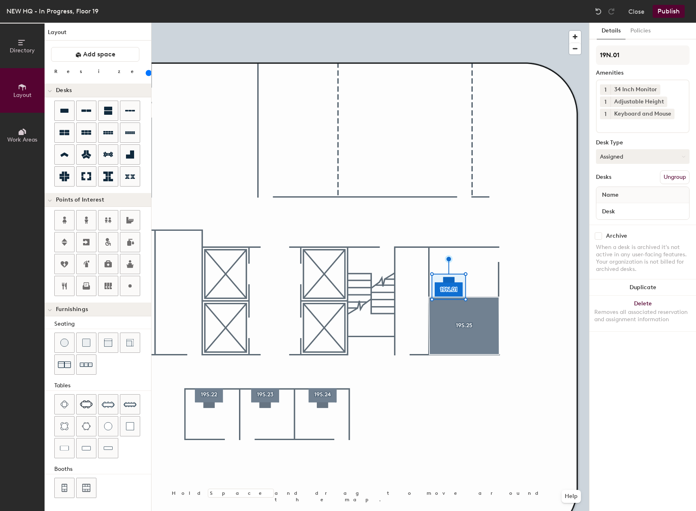
click at [629, 157] on button "Assigned" at bounding box center [643, 156] width 94 height 15
click at [623, 205] on div "Hoteled" at bounding box center [637, 206] width 81 height 12
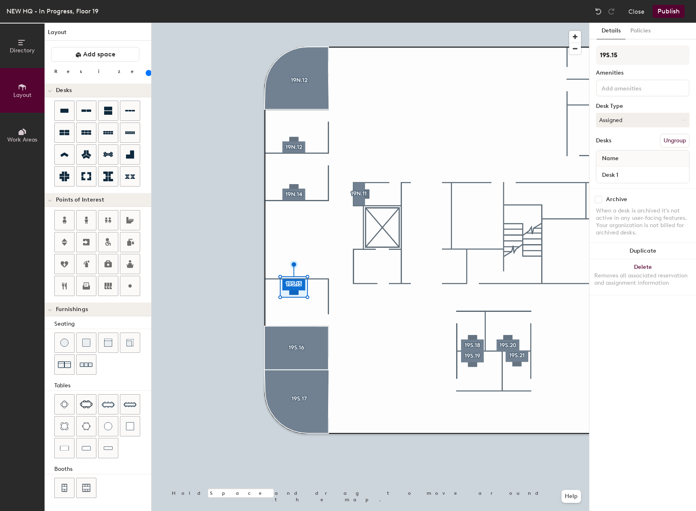
click at [650, 88] on input at bounding box center [636, 88] width 73 height 10
click at [640, 105] on div "27 Inch Monitor" at bounding box center [642, 107] width 91 height 12
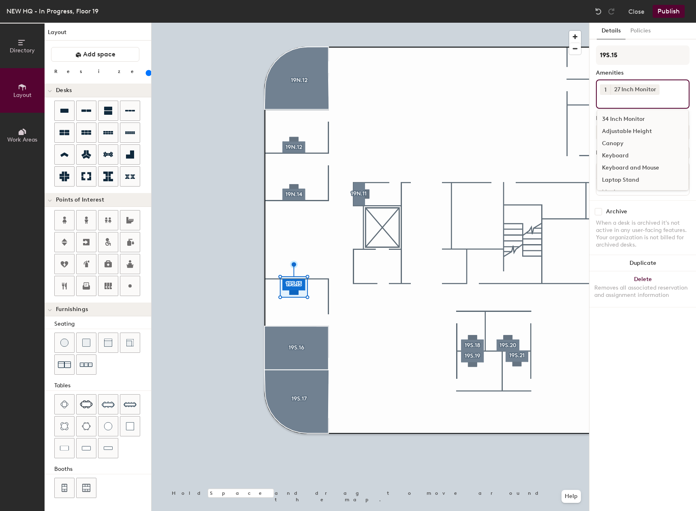
click at [653, 116] on div "34 Inch Monitor" at bounding box center [642, 119] width 91 height 12
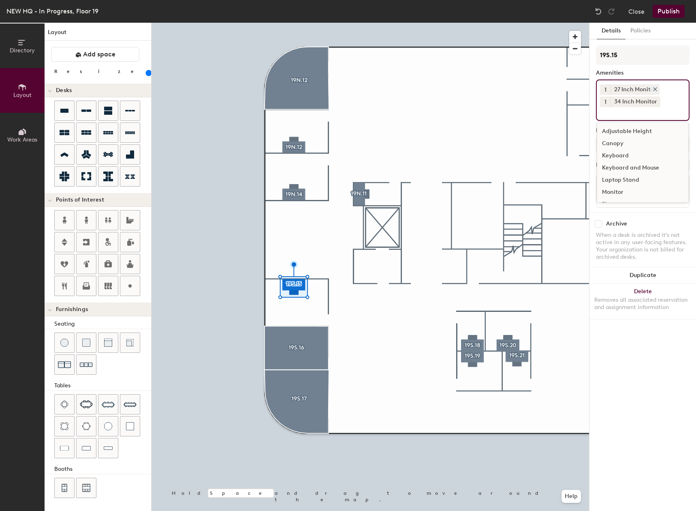
click at [654, 87] on icon at bounding box center [656, 89] width 6 height 6
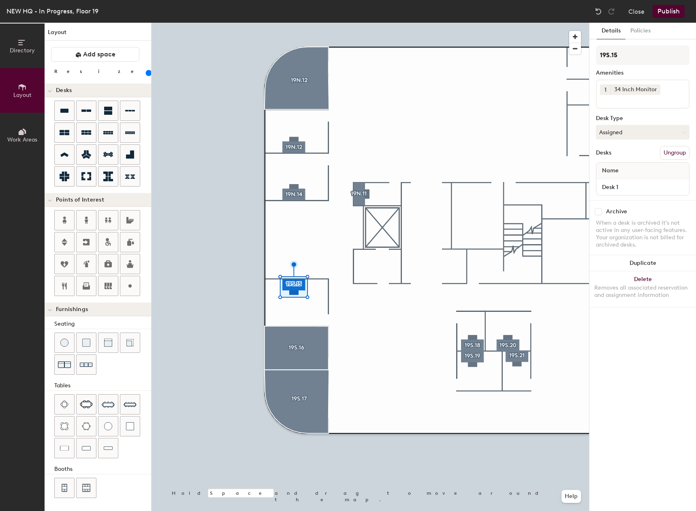
click at [652, 105] on div "1 34 Inch Monitor" at bounding box center [643, 93] width 94 height 29
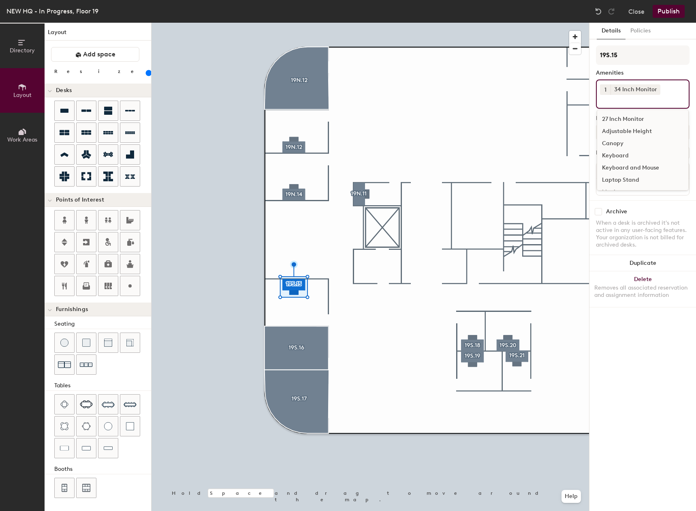
click at [629, 169] on div "Keyboard and Mouse" at bounding box center [642, 168] width 91 height 12
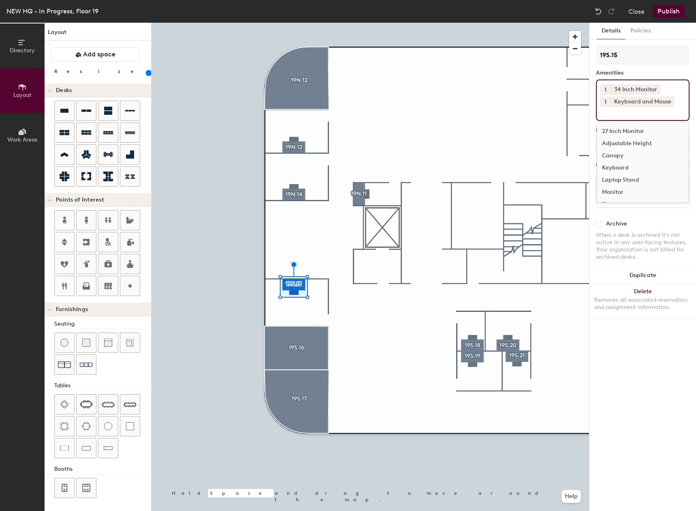
click at [625, 141] on div "Adjustable Height" at bounding box center [642, 143] width 91 height 12
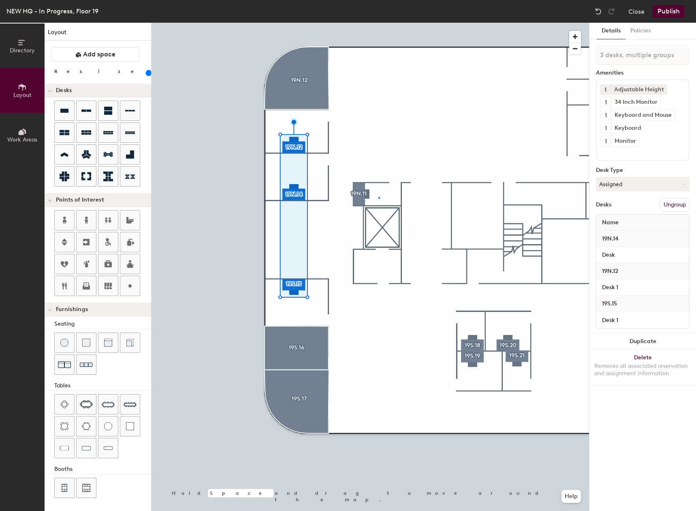
click at [379, 23] on div at bounding box center [371, 23] width 438 height 0
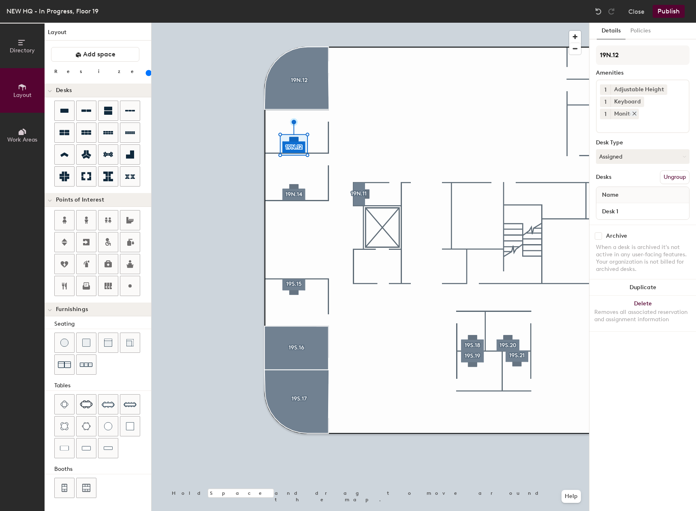
click at [638, 111] on icon at bounding box center [635, 114] width 6 height 6
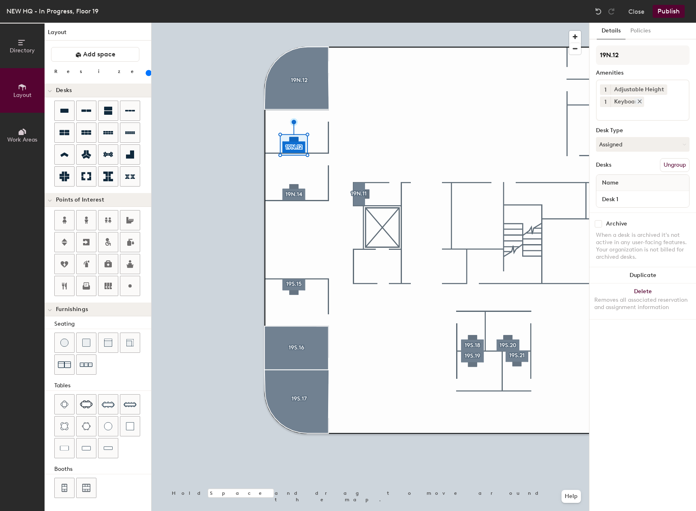
click at [636, 101] on div at bounding box center [638, 101] width 9 height 6
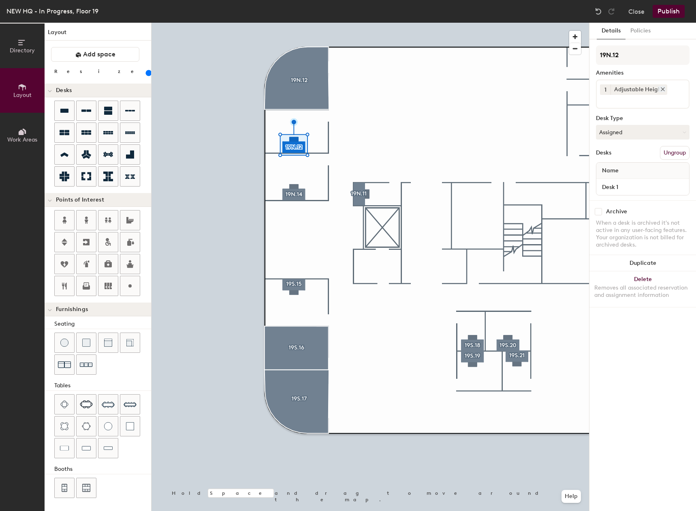
click at [660, 90] on icon at bounding box center [663, 89] width 6 height 6
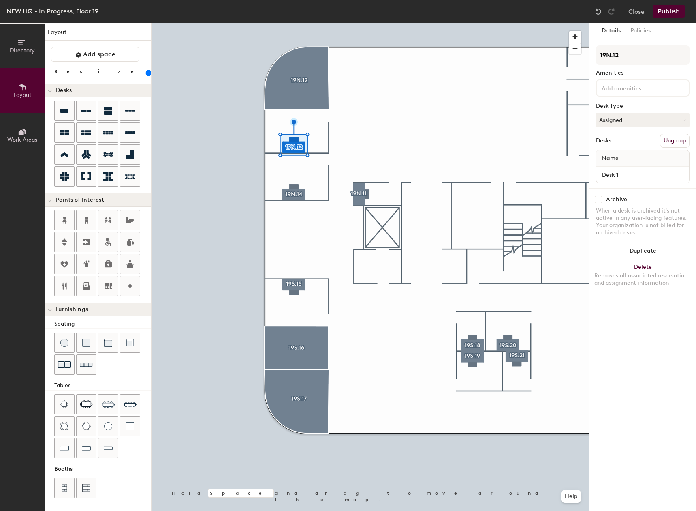
click at [298, 23] on div at bounding box center [371, 23] width 438 height 0
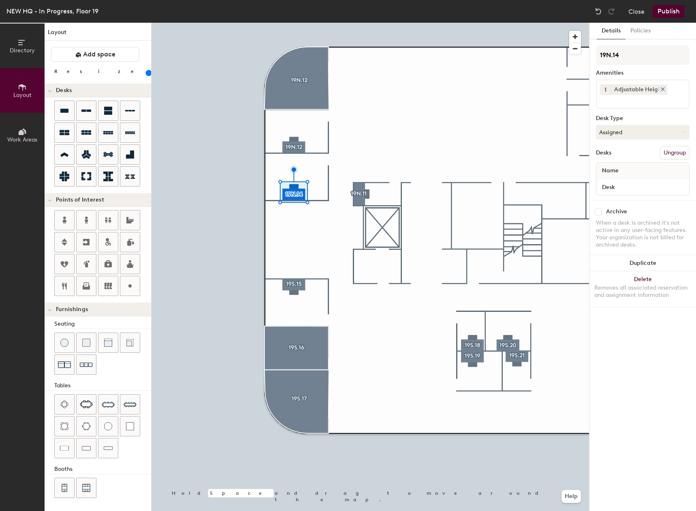
click at [663, 89] on icon at bounding box center [663, 89] width 6 height 6
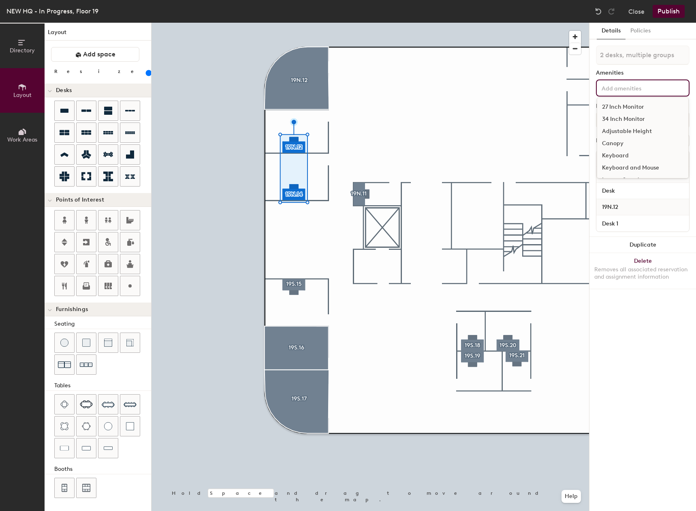
click at [631, 86] on input at bounding box center [636, 88] width 73 height 10
click at [635, 115] on div "34 Inch Monitor" at bounding box center [642, 119] width 91 height 12
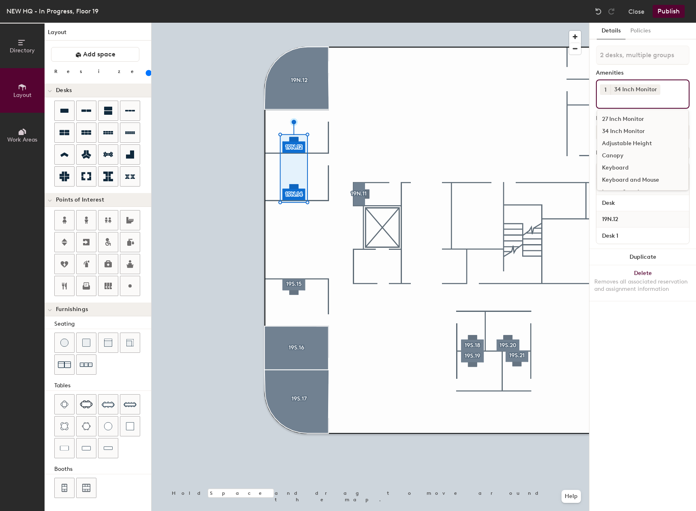
click at [634, 137] on div "34 Inch Monitor" at bounding box center [642, 131] width 91 height 12
click at [630, 141] on div "Adjustable Height" at bounding box center [642, 143] width 91 height 12
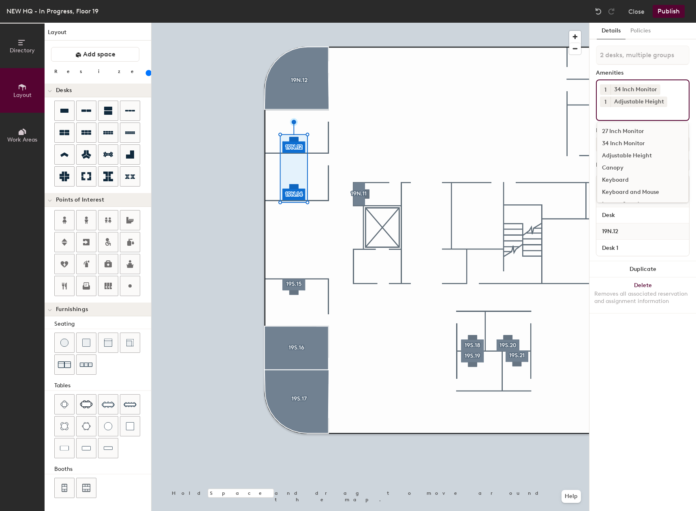
click at [626, 190] on div "Keyboard and Mouse" at bounding box center [642, 192] width 91 height 12
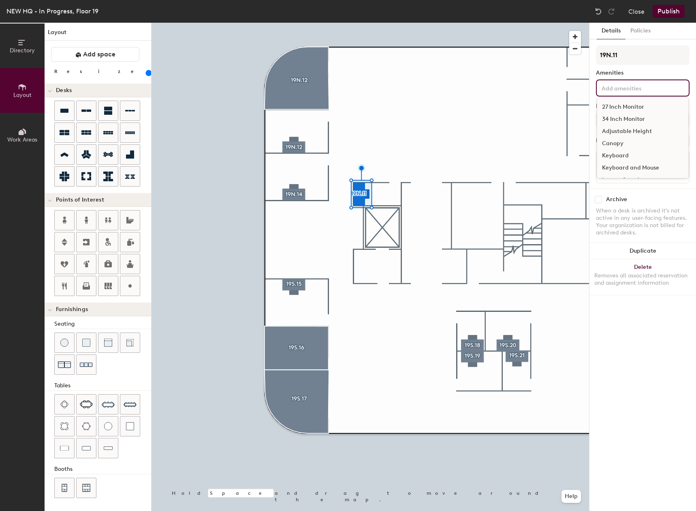
click at [614, 84] on input at bounding box center [636, 88] width 73 height 10
click at [647, 101] on div "27 Inch Monitor" at bounding box center [642, 107] width 91 height 12
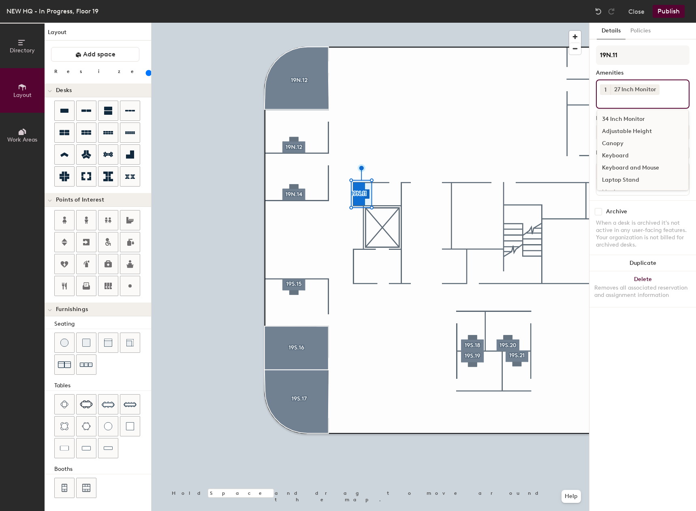
click at [610, 90] on button "1" at bounding box center [605, 89] width 11 height 11
click at [607, 102] on div "2" at bounding box center [605, 100] width 11 height 11
click at [631, 129] on div "Adjustable Height" at bounding box center [642, 131] width 91 height 12
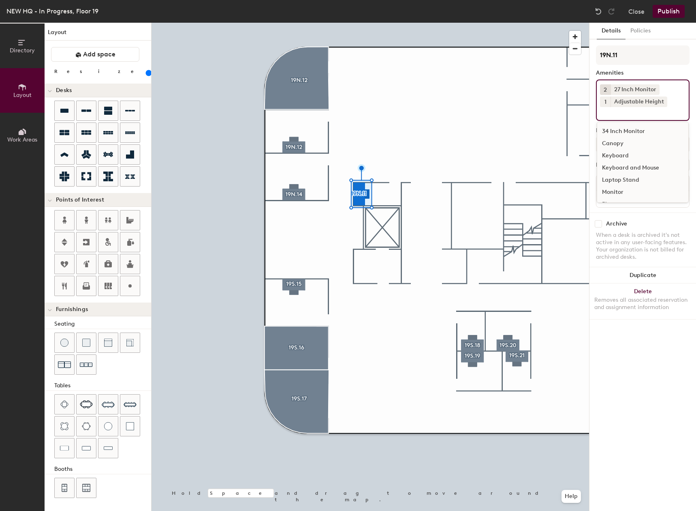
click at [624, 169] on div "Keyboard and Mouse" at bounding box center [642, 168] width 91 height 12
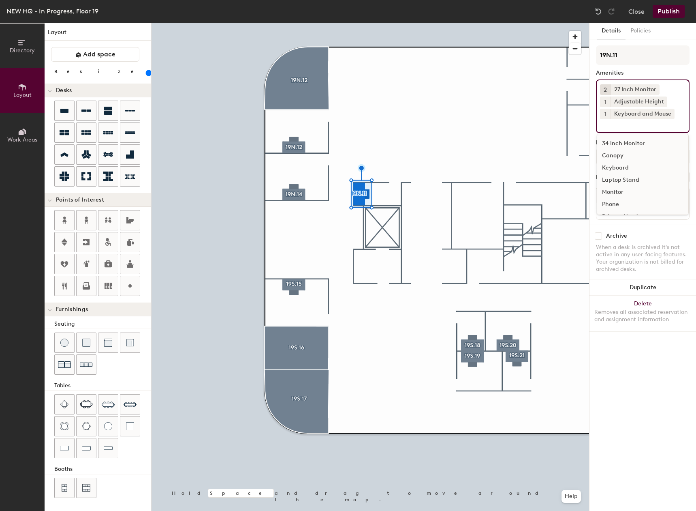
click at [512, 23] on div at bounding box center [371, 23] width 438 height 0
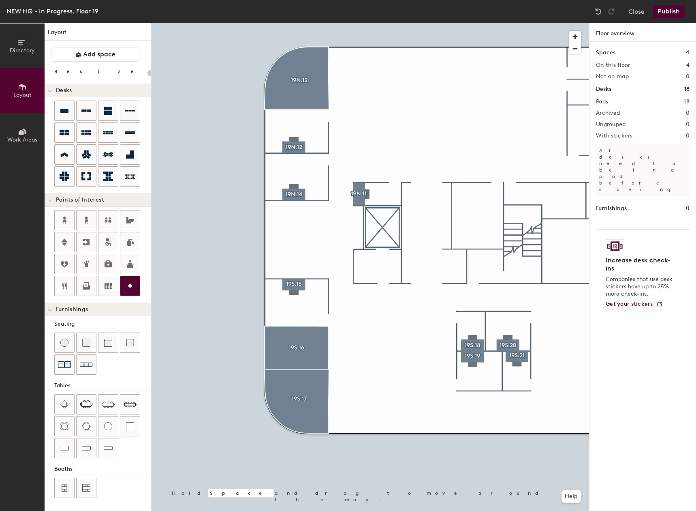
click at [472, 23] on div at bounding box center [371, 23] width 438 height 0
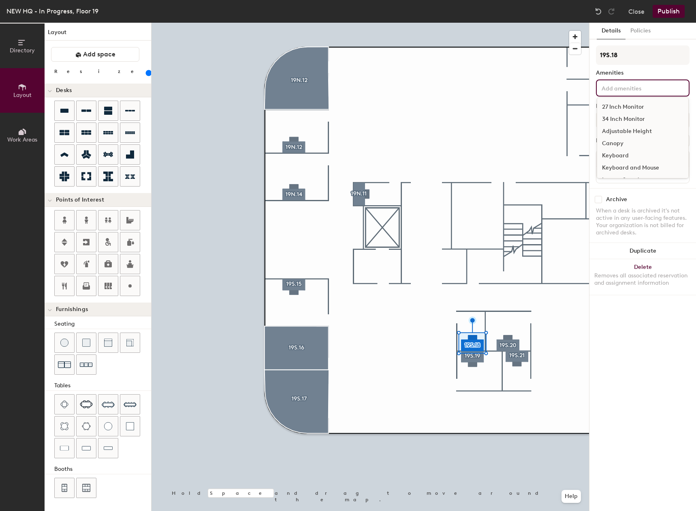
click at [624, 81] on div "27 Inch Monitor 34 Inch Monitor Adjustable Height Canopy Keyboard Keyboard and …" at bounding box center [643, 87] width 94 height 17
click at [635, 107] on div "27 Inch Monitor" at bounding box center [642, 107] width 91 height 12
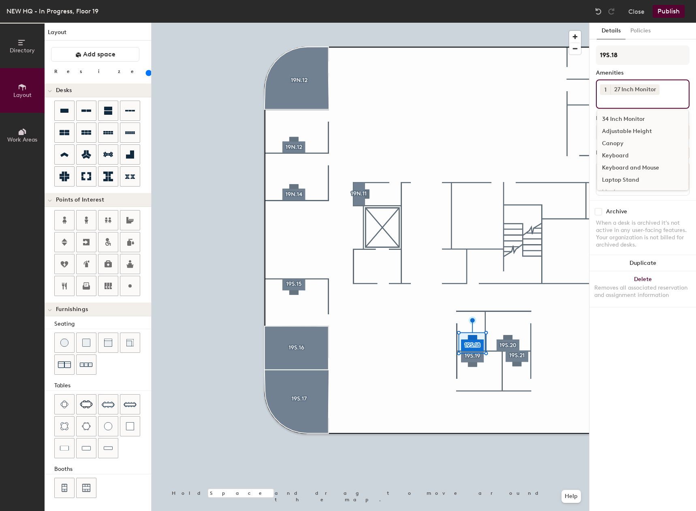
click at [609, 89] on button "1" at bounding box center [605, 89] width 11 height 11
click at [606, 101] on div "2" at bounding box center [605, 100] width 11 height 11
click at [619, 133] on div "Adjustable Height" at bounding box center [642, 131] width 91 height 12
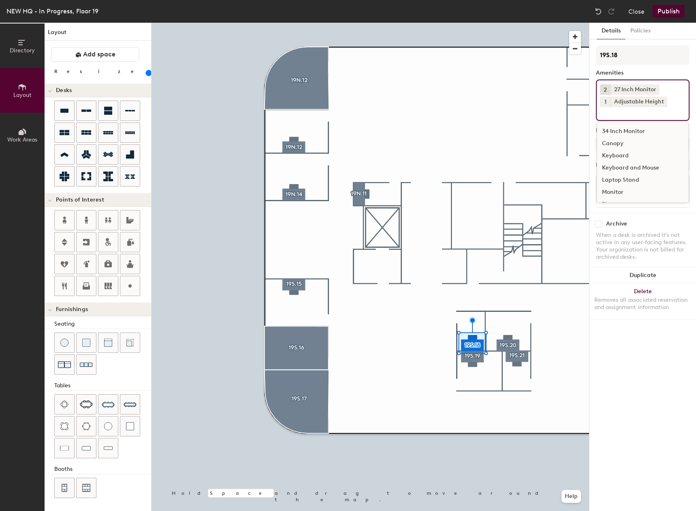
click at [625, 170] on div "Keyboard and Mouse" at bounding box center [642, 168] width 91 height 12
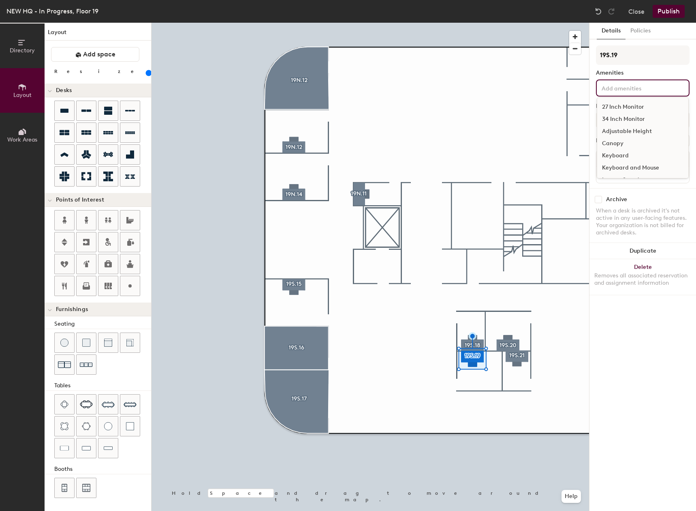
click at [636, 86] on input at bounding box center [636, 88] width 73 height 10
click at [627, 105] on div "27 Inch Monitor" at bounding box center [642, 107] width 91 height 12
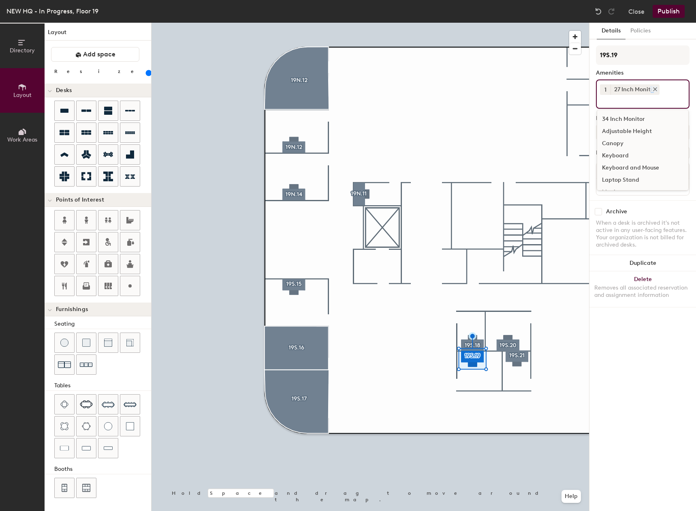
click at [653, 85] on div "27 Inch Monitor" at bounding box center [635, 89] width 49 height 11
click at [655, 88] on icon at bounding box center [656, 89] width 6 height 6
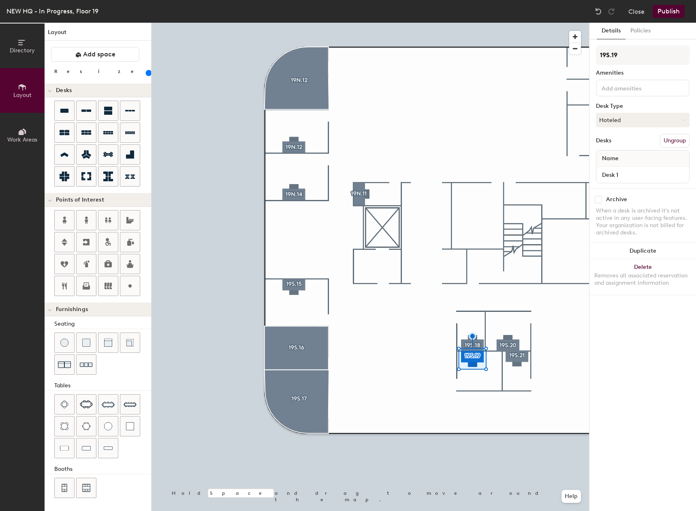
click at [647, 94] on div at bounding box center [643, 87] width 94 height 17
click at [629, 112] on div "27 Inch Monitor" at bounding box center [642, 107] width 91 height 12
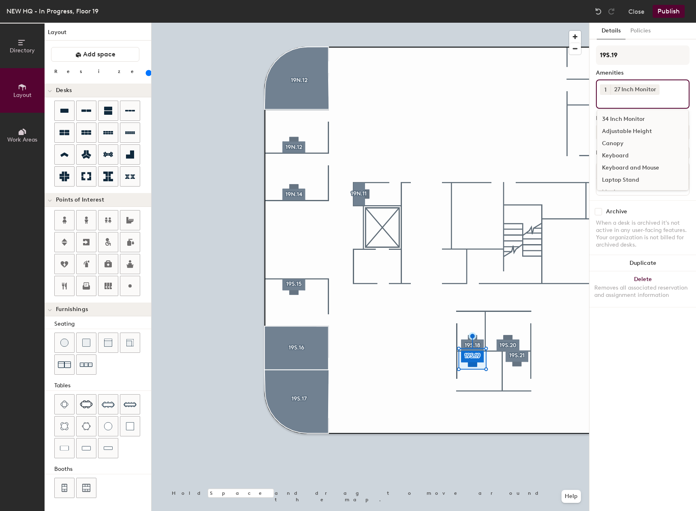
click at [620, 129] on div "Adjustable Height" at bounding box center [642, 131] width 91 height 12
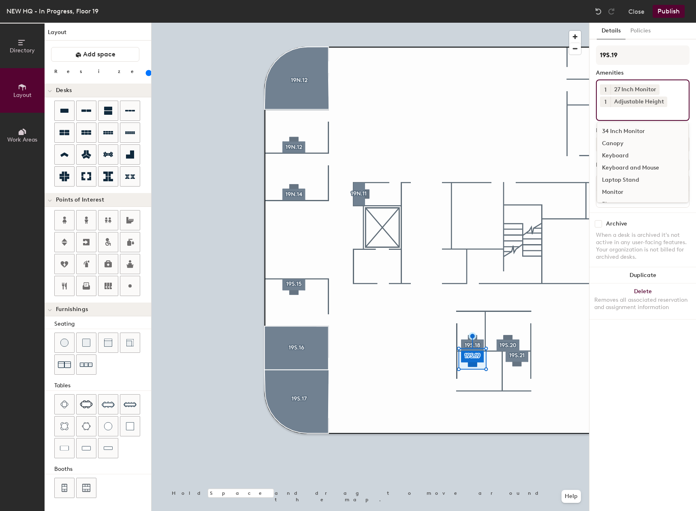
click at [623, 168] on div "Keyboard and Mouse" at bounding box center [642, 168] width 91 height 12
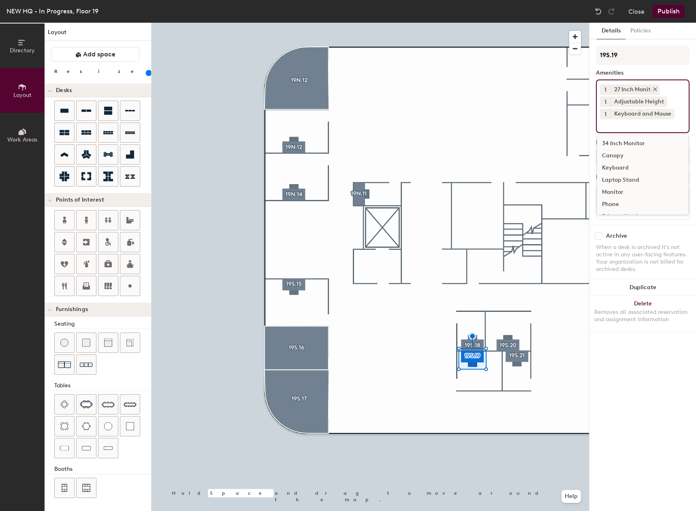
click at [655, 87] on icon at bounding box center [656, 89] width 6 height 6
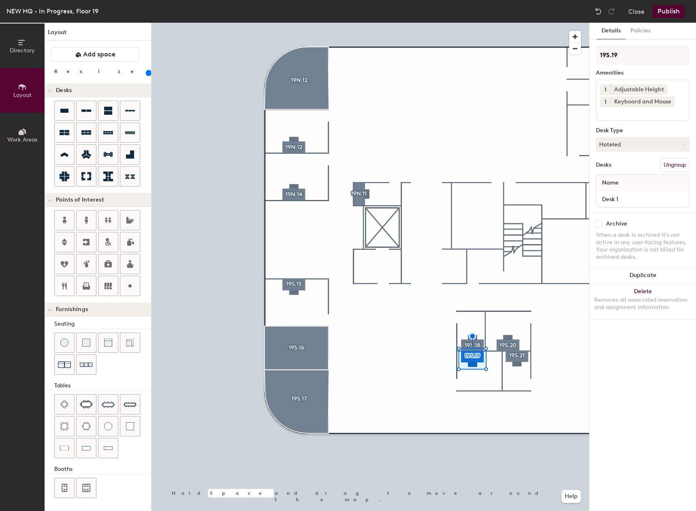
click at [619, 114] on input at bounding box center [636, 112] width 73 height 10
click at [617, 145] on div "34 Inch Monitor" at bounding box center [642, 143] width 91 height 12
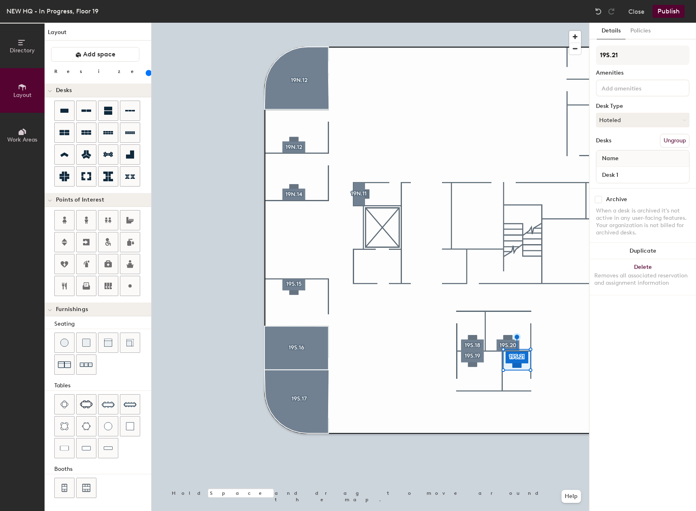
click at [629, 84] on input at bounding box center [636, 88] width 73 height 10
click at [624, 101] on div "27 Inch Monitor" at bounding box center [642, 107] width 91 height 12
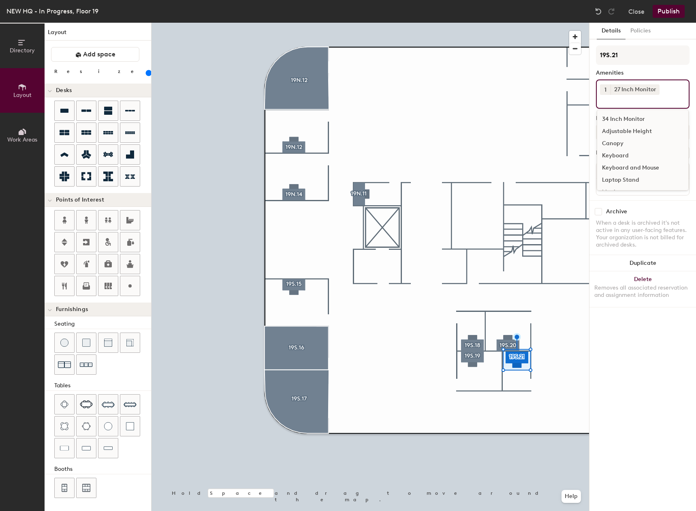
click at [606, 88] on span "1" at bounding box center [606, 90] width 2 height 9
click at [609, 99] on div "2" at bounding box center [605, 100] width 11 height 11
click at [623, 129] on div "Adjustable Height" at bounding box center [642, 131] width 91 height 12
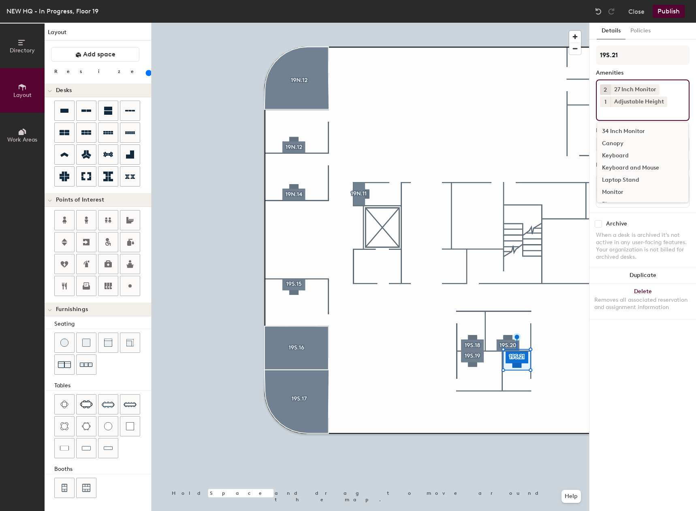
click at [627, 166] on div "Keyboard and Mouse" at bounding box center [642, 168] width 91 height 12
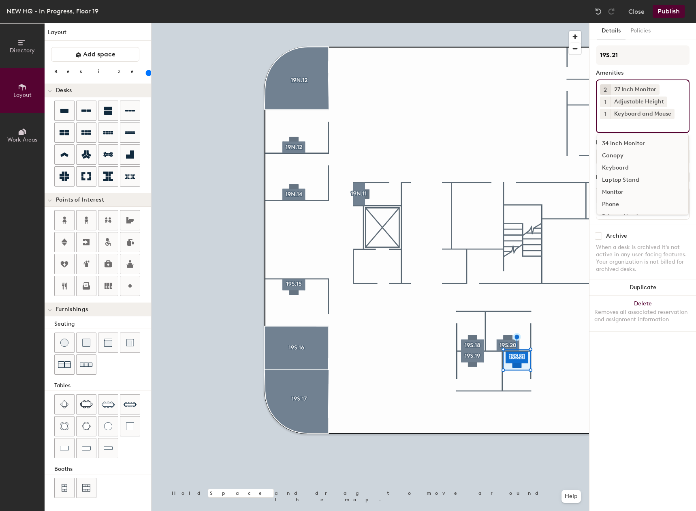
click at [544, 23] on div at bounding box center [371, 23] width 438 height 0
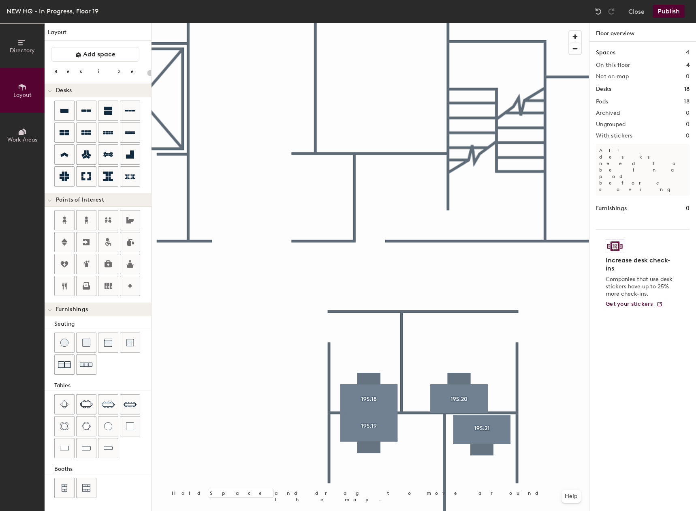
click at [473, 23] on div at bounding box center [371, 23] width 438 height 0
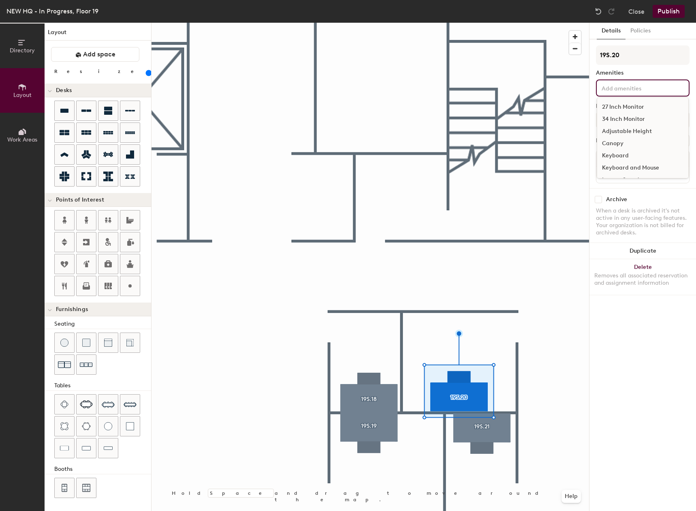
click at [620, 87] on input at bounding box center [636, 88] width 73 height 10
click at [629, 116] on div "34 Inch Monitor" at bounding box center [642, 119] width 91 height 12
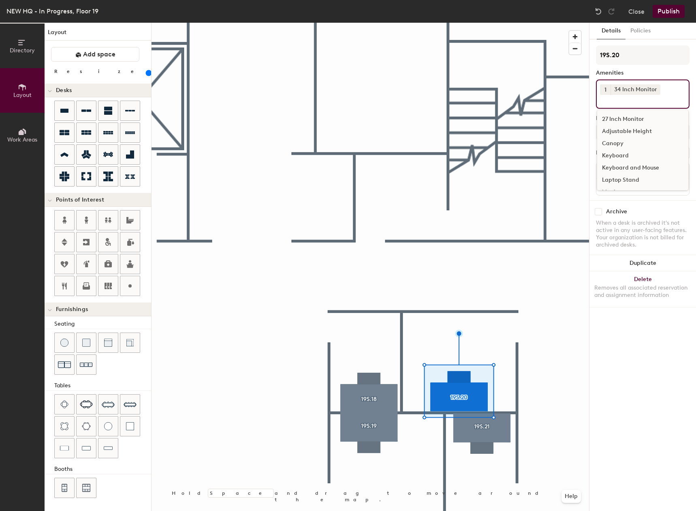
click at [631, 129] on div "Adjustable Height" at bounding box center [642, 131] width 91 height 12
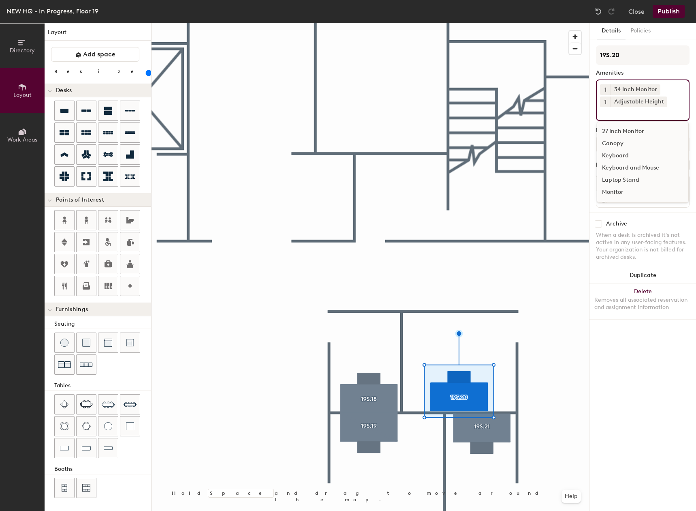
click at [625, 168] on div "Keyboard and Mouse" at bounding box center [642, 168] width 91 height 12
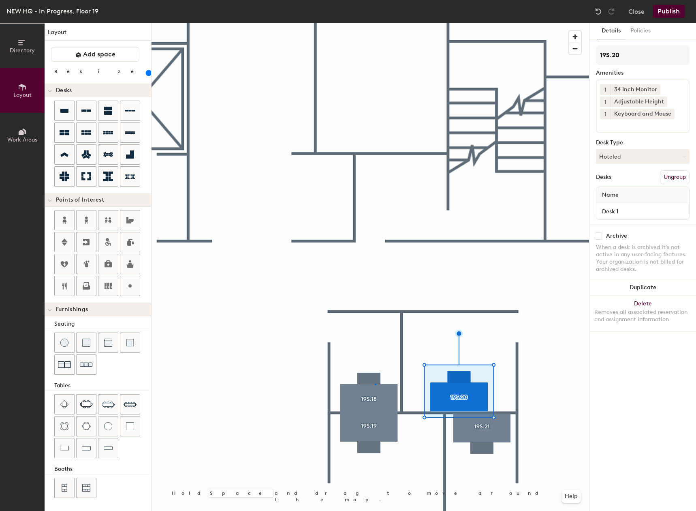
click at [375, 23] on div at bounding box center [371, 23] width 438 height 0
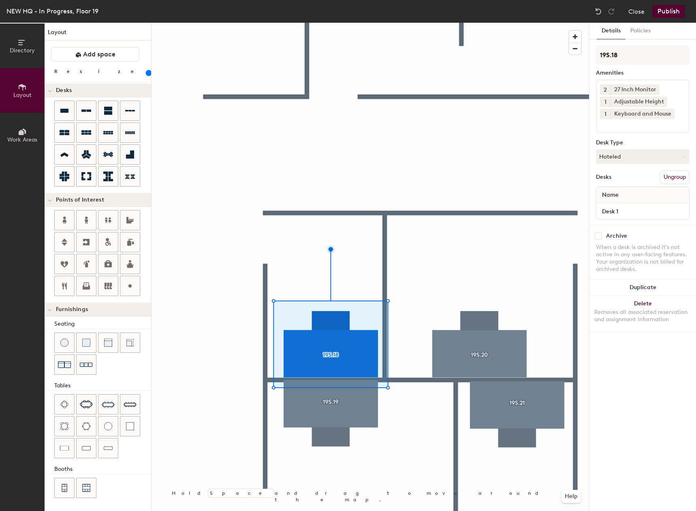
click at [265, 23] on div at bounding box center [371, 23] width 438 height 0
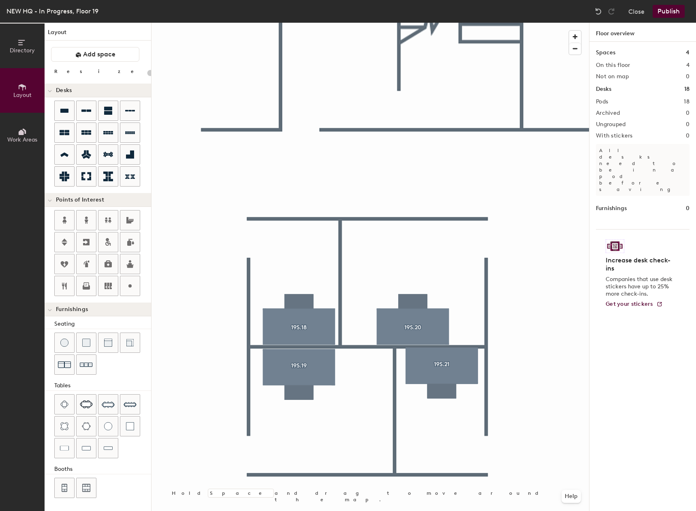
click at [313, 23] on div at bounding box center [371, 23] width 438 height 0
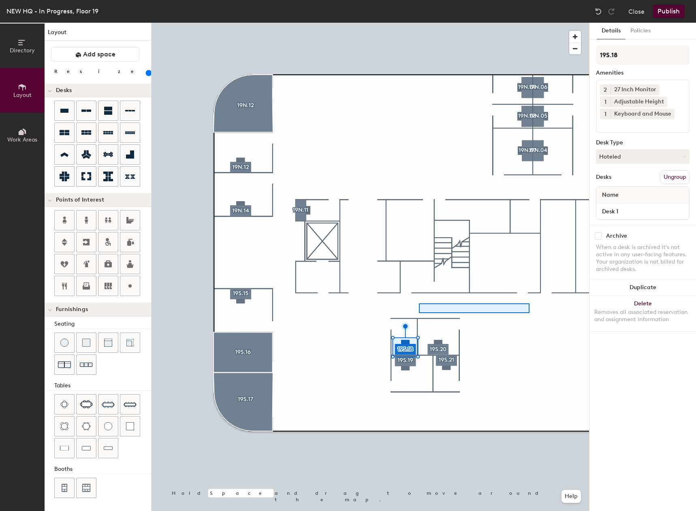
click at [386, 23] on div at bounding box center [371, 23] width 438 height 0
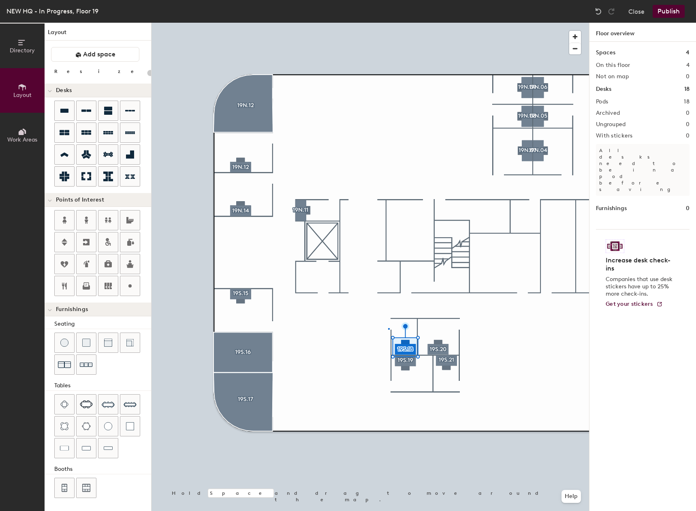
click at [389, 23] on div at bounding box center [371, 23] width 438 height 0
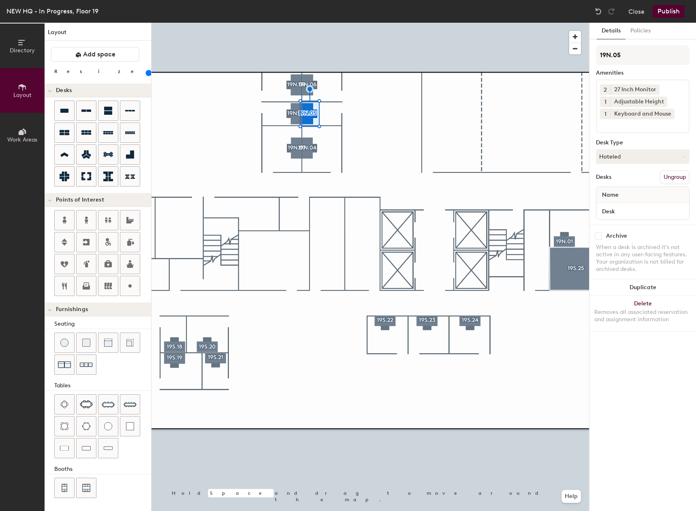
click at [291, 23] on div at bounding box center [371, 23] width 438 height 0
click at [296, 23] on div at bounding box center [371, 23] width 438 height 0
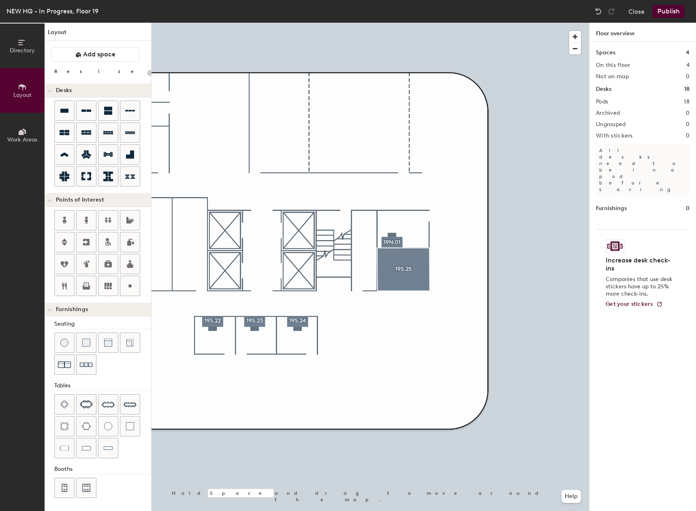
click at [394, 23] on div at bounding box center [371, 23] width 438 height 0
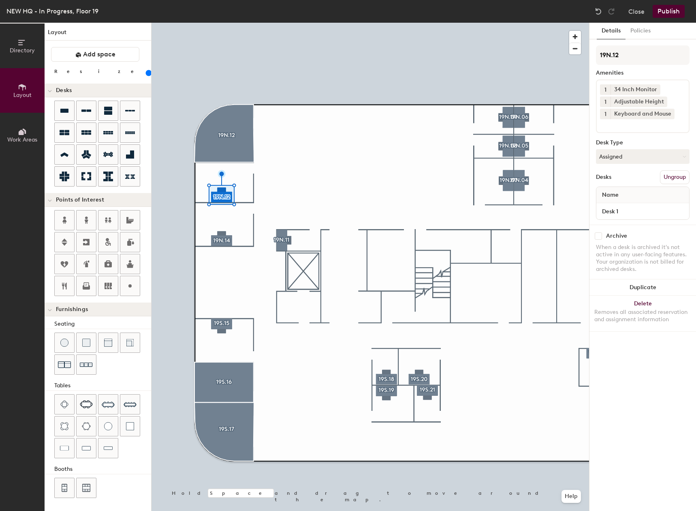
click at [214, 23] on div at bounding box center [371, 23] width 438 height 0
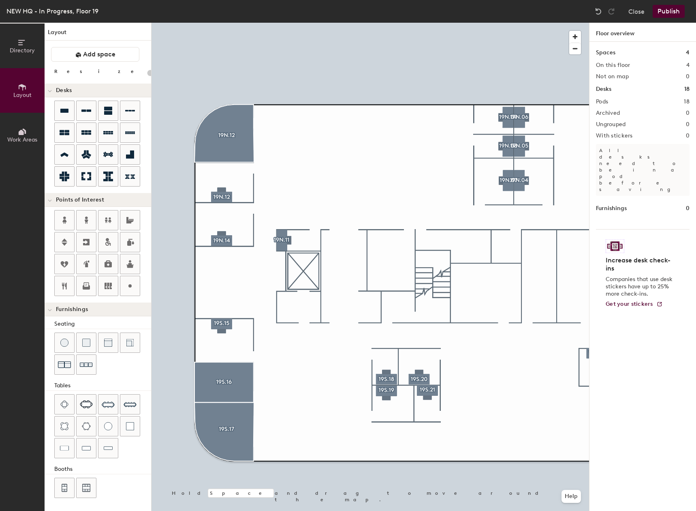
click at [224, 23] on div at bounding box center [371, 23] width 438 height 0
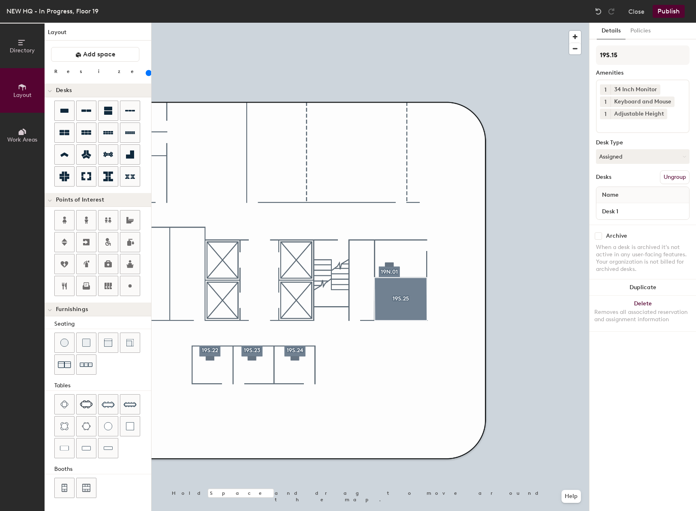
click at [676, 8] on button "Publish" at bounding box center [669, 11] width 32 height 13
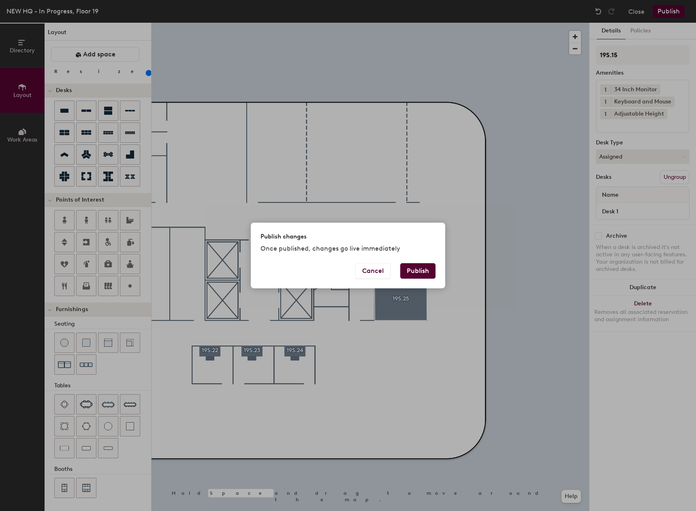
click at [420, 271] on button "Publish" at bounding box center [417, 270] width 35 height 15
type input "20"
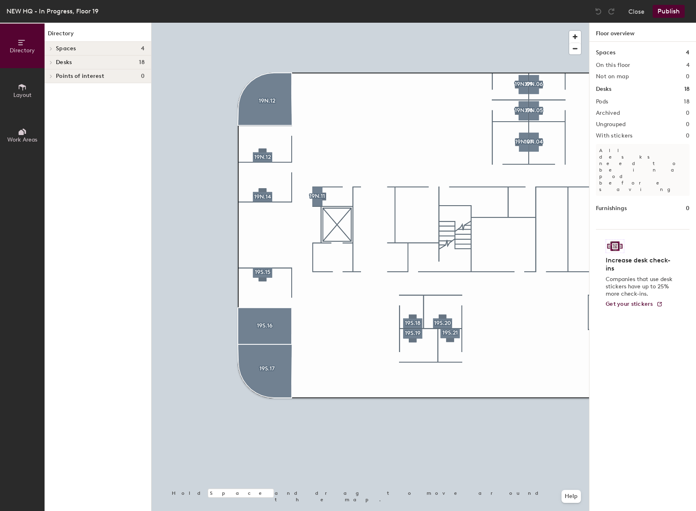
click at [38, 73] on button "Layout" at bounding box center [22, 90] width 45 height 45
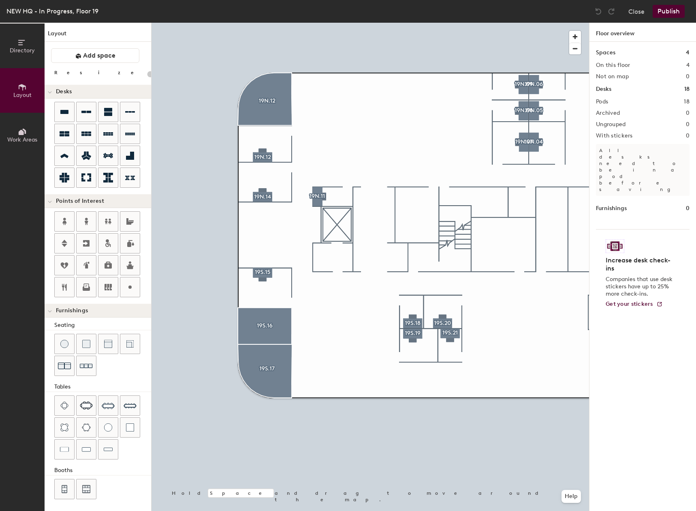
click at [371, 131] on div "Directory Layout Work Areas Layout Add space Resize Desks Points of Interest Fu…" at bounding box center [348, 267] width 696 height 488
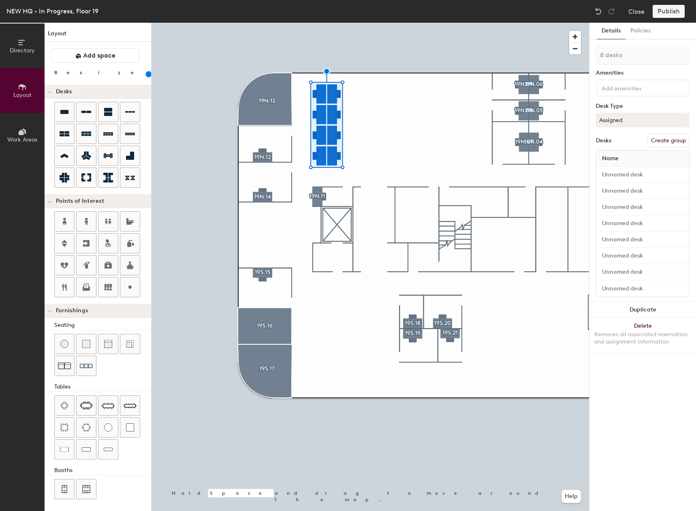
click at [411, 133] on div "Directory Layout Work Areas Layout Add space Resize Desks Points of Interest Fu…" at bounding box center [348, 267] width 696 height 488
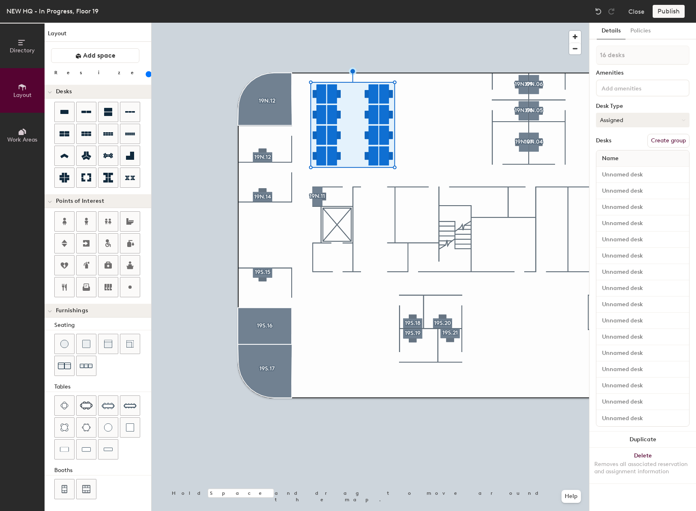
click at [631, 122] on button "Assigned" at bounding box center [643, 120] width 94 height 15
click at [611, 172] on div "Hoteled" at bounding box center [637, 169] width 81 height 12
click at [634, 176] on input at bounding box center [643, 174] width 90 height 11
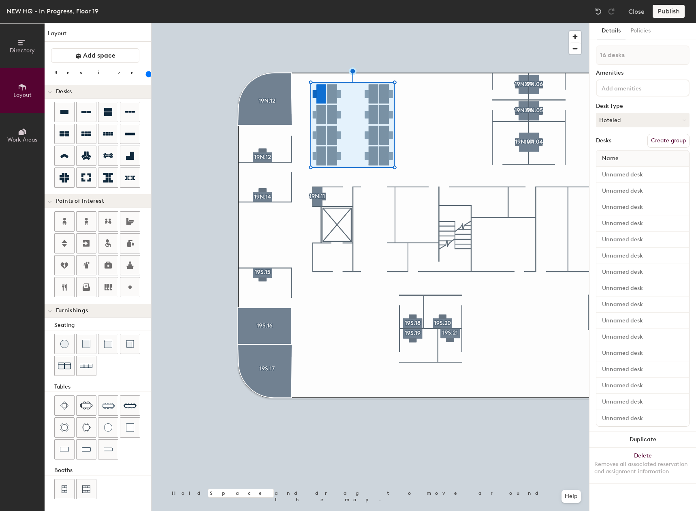
click at [669, 142] on button "Create group" at bounding box center [669, 141] width 42 height 14
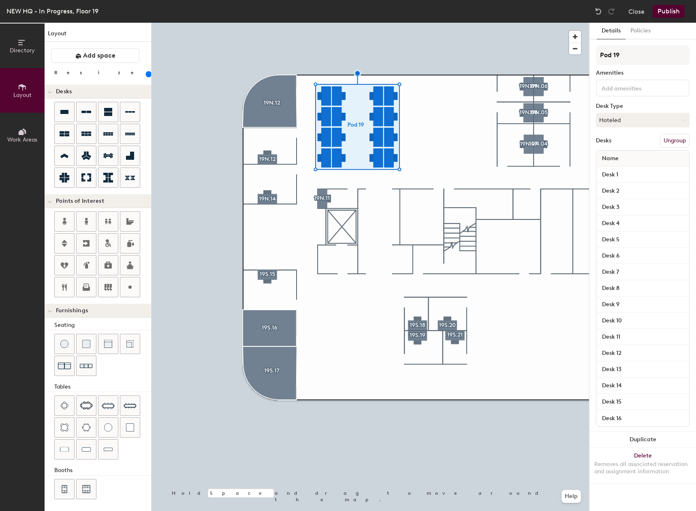
click at [673, 137] on button "Ungroup" at bounding box center [675, 141] width 30 height 14
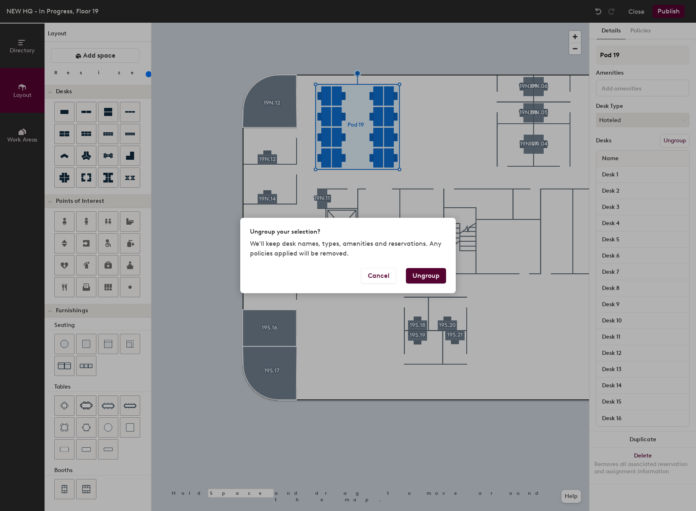
click at [435, 274] on button "Ungroup" at bounding box center [426, 275] width 40 height 15
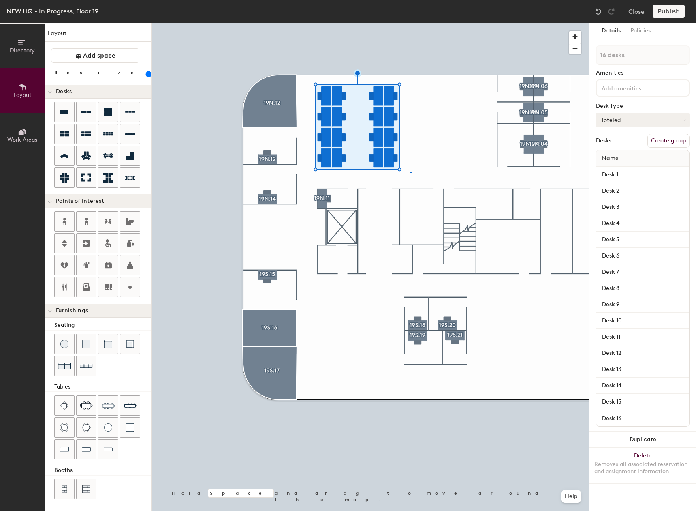
click at [411, 23] on div at bounding box center [371, 23] width 438 height 0
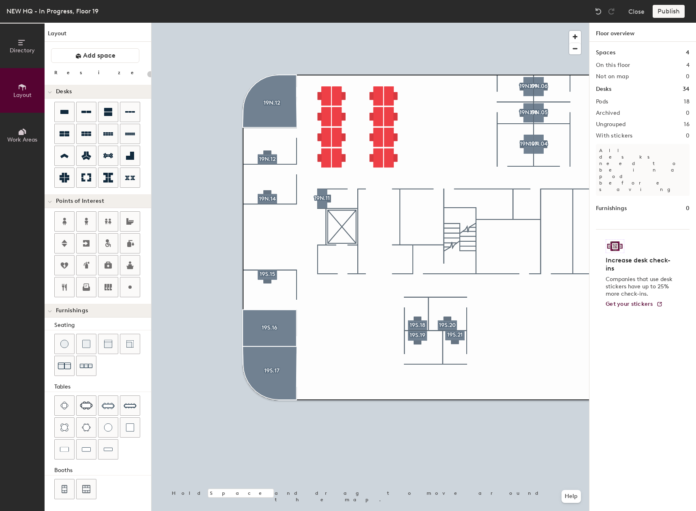
click at [319, 23] on div at bounding box center [371, 23] width 438 height 0
type input "160"
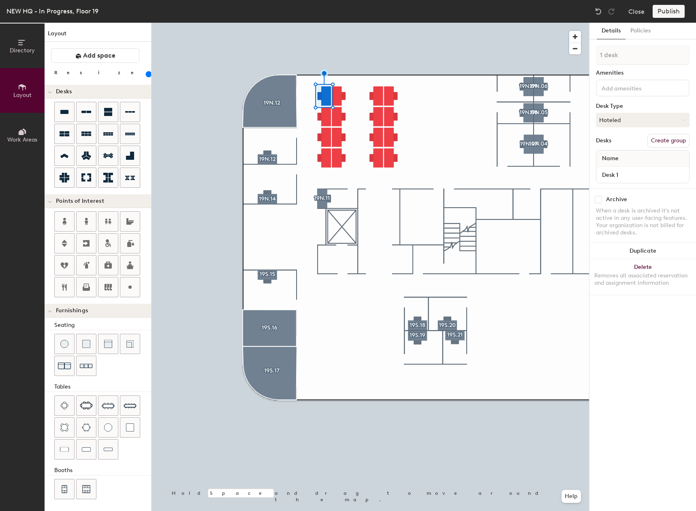
click at [669, 142] on button "Create group" at bounding box center [669, 141] width 42 height 14
drag, startPoint x: 637, startPoint y: 52, endPoint x: 617, endPoint y: 54, distance: 20.0
click at [617, 54] on input "Pod 19" at bounding box center [643, 54] width 94 height 19
click at [610, 53] on input "Pod 19" at bounding box center [643, 54] width 94 height 19
click at [613, 55] on input "Pod 19" at bounding box center [643, 54] width 94 height 19
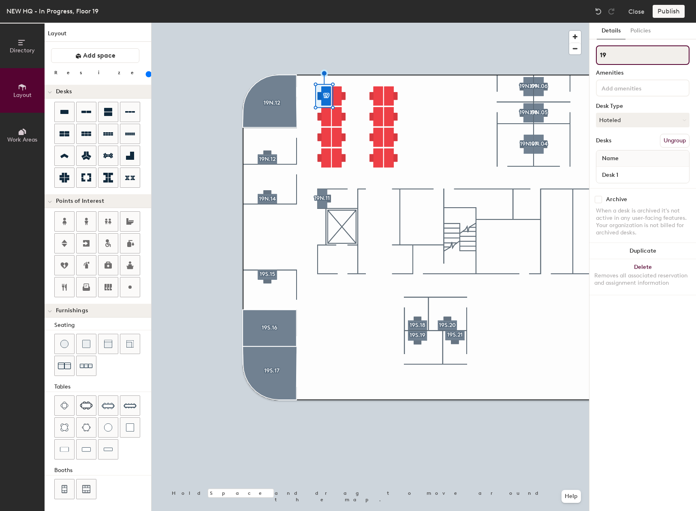
click at [615, 56] on input "19" at bounding box center [643, 54] width 94 height 19
drag, startPoint x: 650, startPoint y: 58, endPoint x: 596, endPoint y: 54, distance: 54.0
click at [596, 54] on input "19.5N.H" at bounding box center [643, 54] width 94 height 19
type input "19.5N.H"
click at [620, 89] on input at bounding box center [636, 88] width 73 height 10
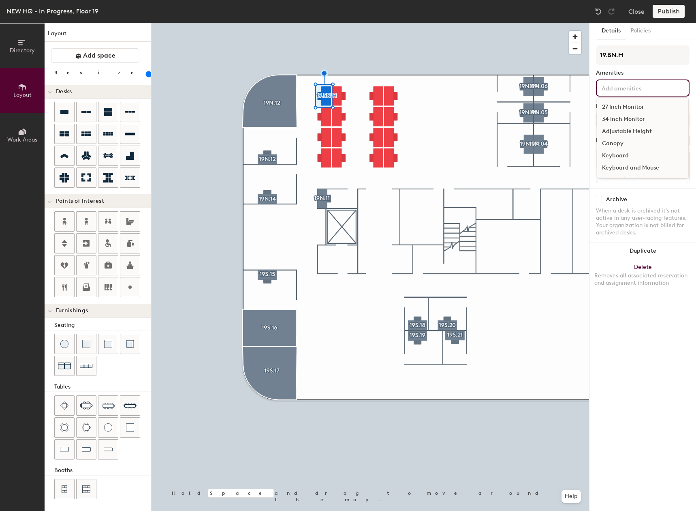
click at [622, 107] on div "27 Inch Monitor" at bounding box center [642, 107] width 91 height 12
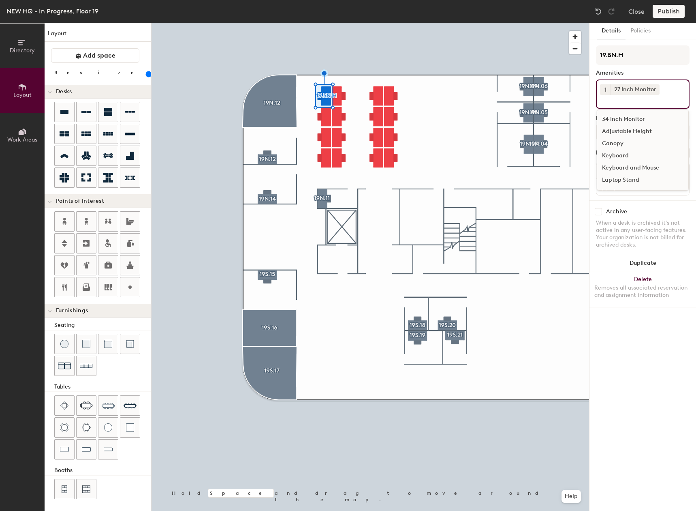
click at [614, 131] on div "Adjustable Height" at bounding box center [642, 131] width 91 height 12
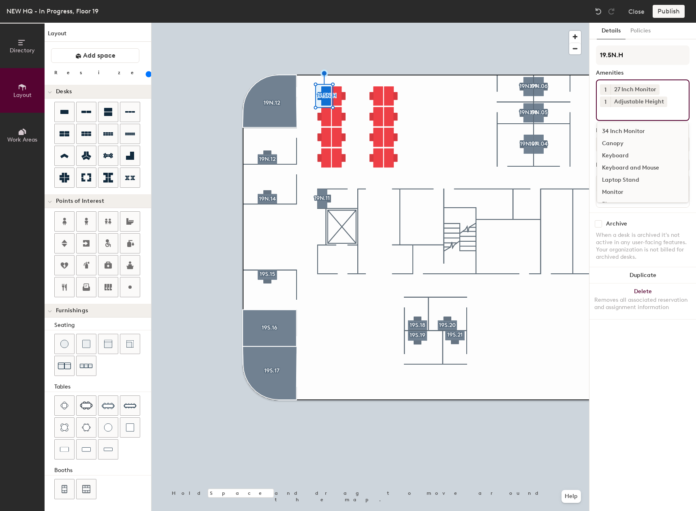
click at [624, 168] on div "Keyboard and Mouse" at bounding box center [642, 168] width 91 height 12
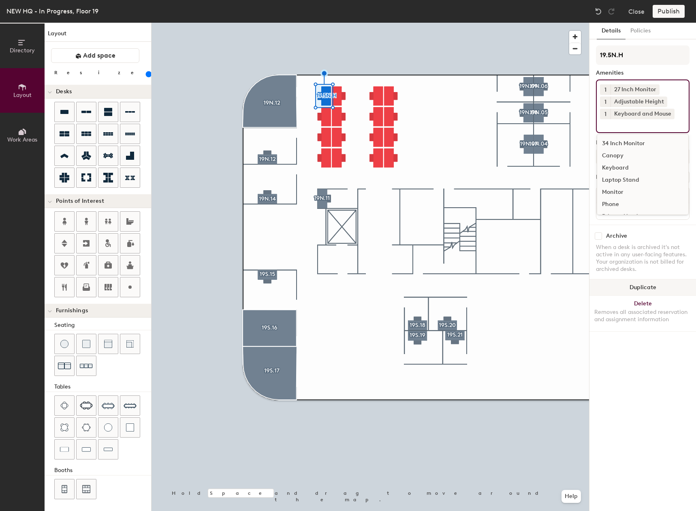
click at [637, 288] on button "Duplicate" at bounding box center [643, 287] width 107 height 16
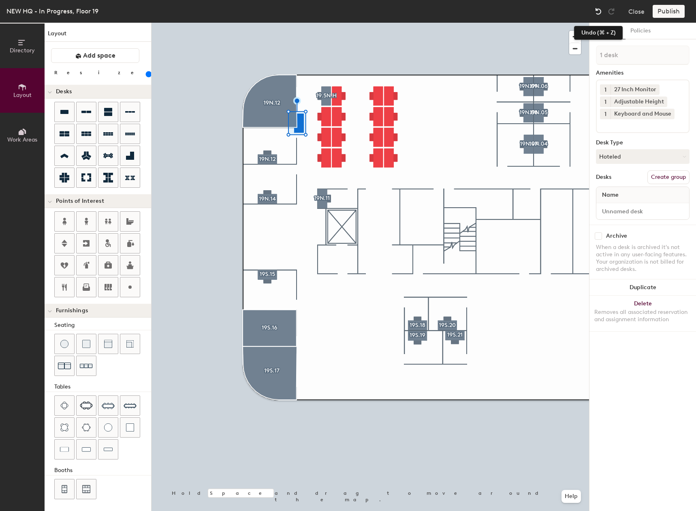
click at [602, 11] on img at bounding box center [599, 11] width 8 height 8
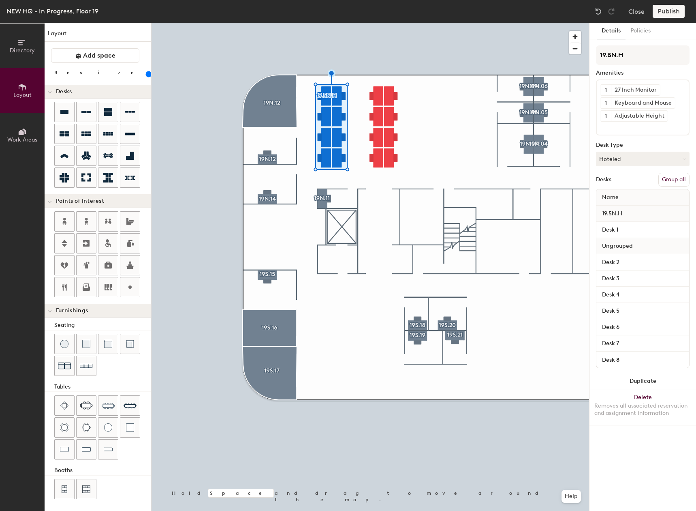
click at [685, 116] on div "1 27 Inch Monitor 1 Keyboard and Mouse 1 Adjustable Height" at bounding box center [643, 107] width 94 height 56
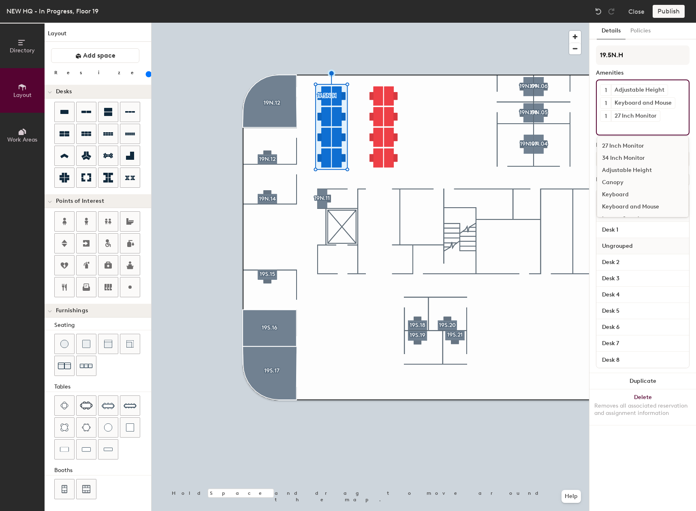
click at [652, 147] on div "27 Inch Monitor" at bounding box center [642, 146] width 91 height 12
click at [625, 203] on div "Keyboard and Mouse" at bounding box center [642, 206] width 91 height 12
click at [628, 169] on div "Adjustable Height" at bounding box center [642, 169] width 91 height 12
click at [620, 131] on div "1 27 Inch Monitor 1 Keyboard and Mouse 1 Adjustable Height 27 Inch Monitor 34 I…" at bounding box center [643, 106] width 94 height 54
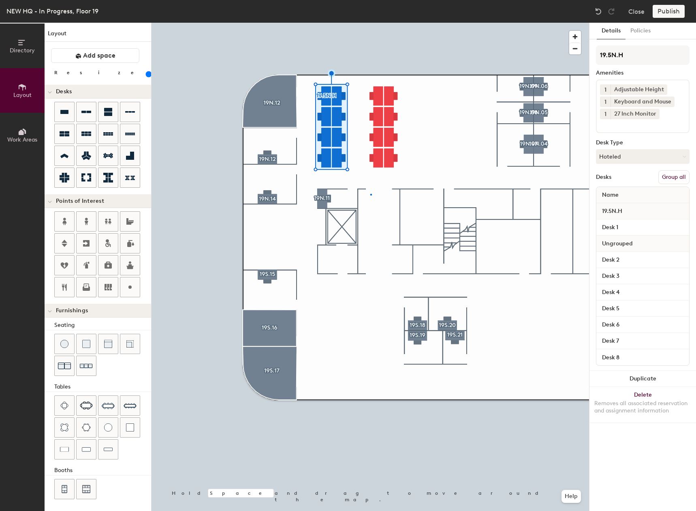
click at [370, 23] on div at bounding box center [371, 23] width 438 height 0
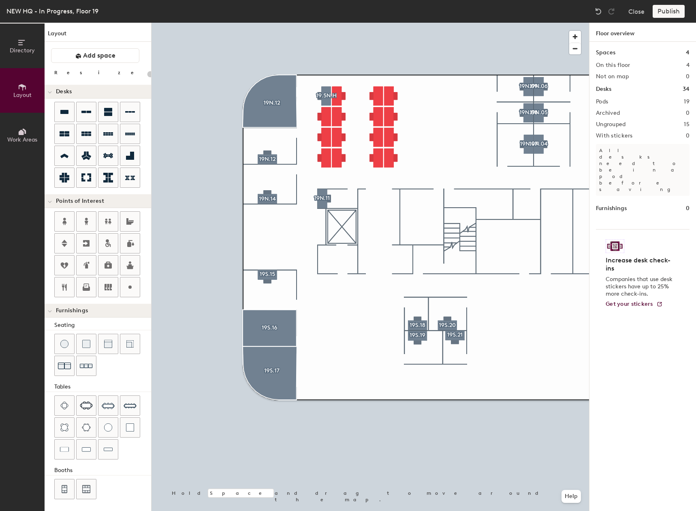
click at [328, 23] on div at bounding box center [371, 23] width 438 height 0
type input "160"
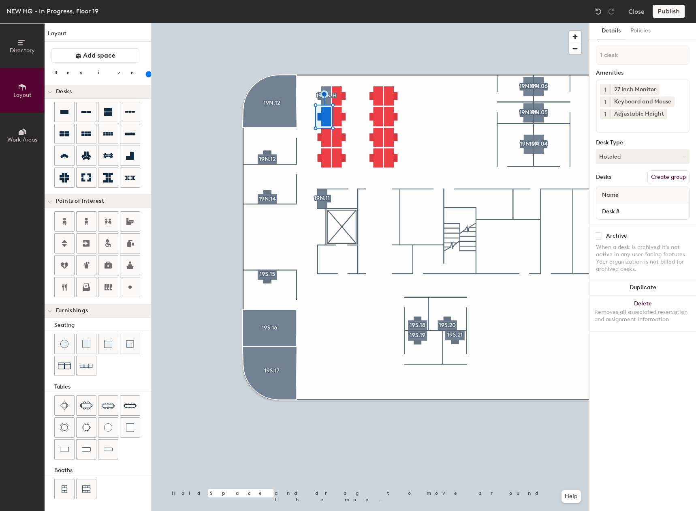
click at [672, 175] on button "Create group" at bounding box center [669, 177] width 42 height 14
type input "P"
type input "19.5N.G"
click at [674, 174] on button "Create group" at bounding box center [669, 177] width 42 height 14
type input "P"
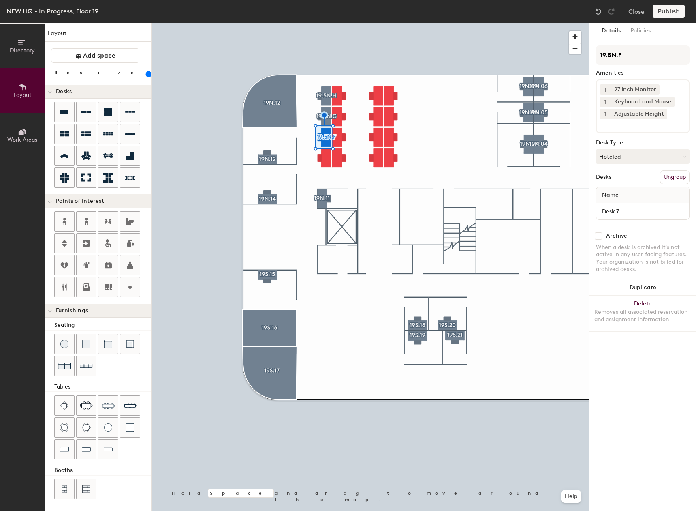
type input "19.5N.F"
click at [320, 23] on div at bounding box center [371, 23] width 438 height 0
click at [674, 174] on button "Create group" at bounding box center [669, 177] width 42 height 14
type input "P"
type input "19.5N.E"
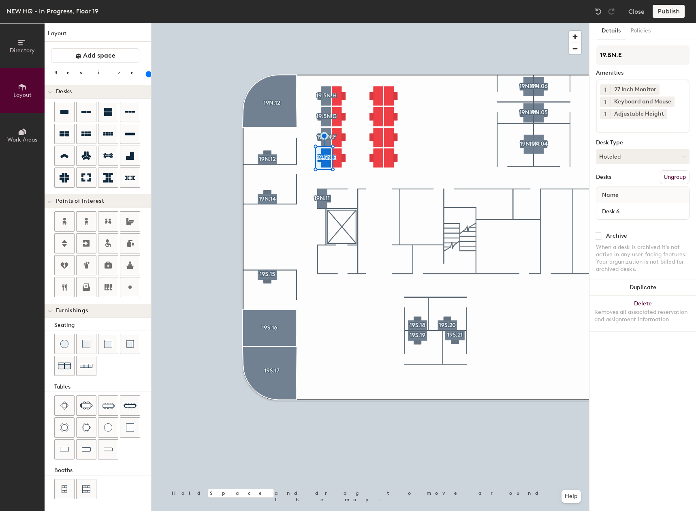
click at [634, 128] on input at bounding box center [636, 124] width 73 height 10
click at [607, 157] on div "Canopy" at bounding box center [642, 156] width 91 height 12
click at [680, 173] on button "Create group" at bounding box center [669, 177] width 42 height 14
type input "P"
type input "19.5N.D"
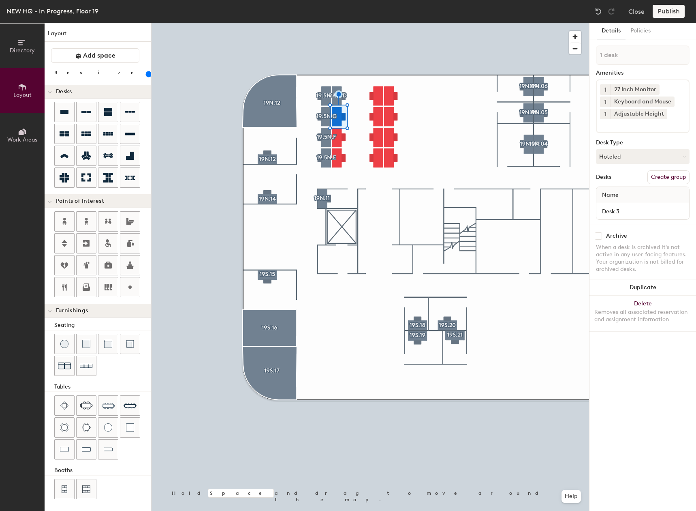
click at [681, 178] on button "Create group" at bounding box center [669, 177] width 42 height 14
type input "P"
drag, startPoint x: 646, startPoint y: 61, endPoint x: 665, endPoint y: 68, distance: 19.6
click at [665, 68] on div "Amenities 1 27 Inch Monitor 1 Keyboard and Mouse 1 Adjustable Height Desk Type …" at bounding box center [643, 134] width 94 height 179
click at [647, 60] on input at bounding box center [643, 54] width 94 height 19
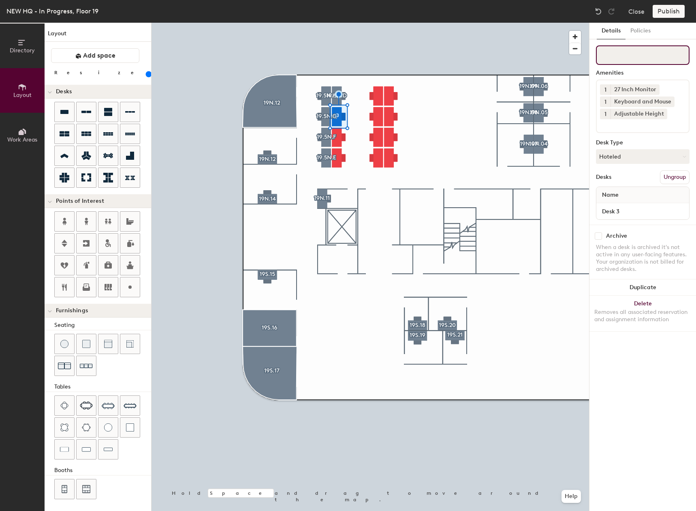
paste input "19.5N.H"
type input "19.5N.C"
click at [668, 174] on button "Create group" at bounding box center [669, 177] width 42 height 14
click at [659, 123] on input at bounding box center [636, 124] width 73 height 10
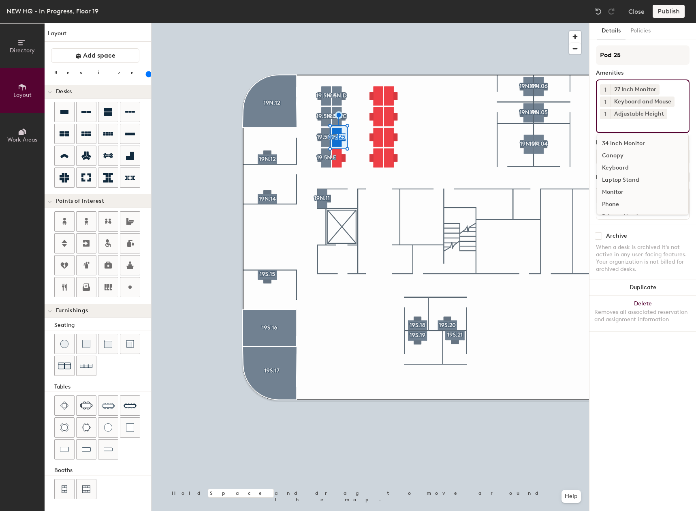
click at [634, 157] on div "Canopy" at bounding box center [642, 156] width 91 height 12
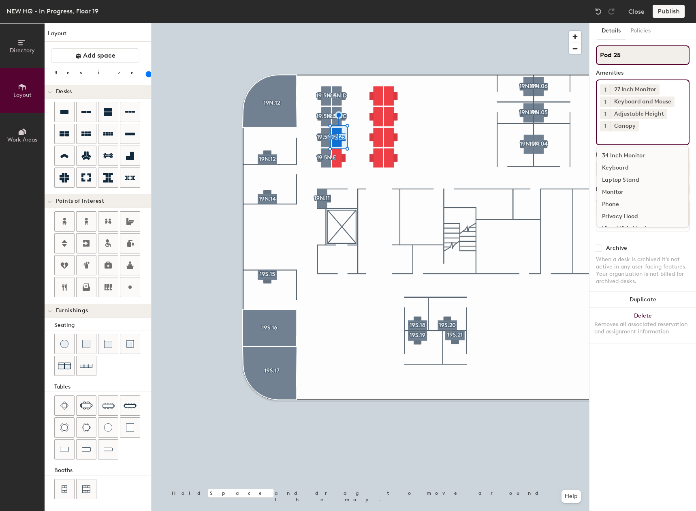
click at [638, 60] on input "Pod 25" at bounding box center [643, 54] width 94 height 19
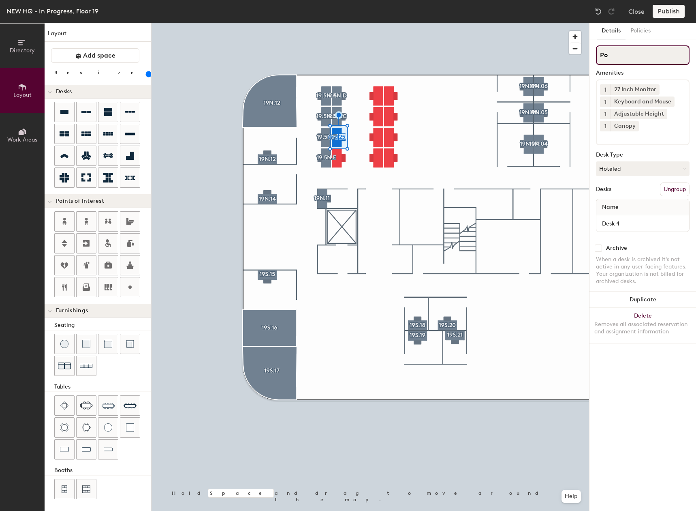
type input "P"
paste input "19.5N.H"
type input "19.5N.B"
click at [338, 23] on div at bounding box center [371, 23] width 438 height 0
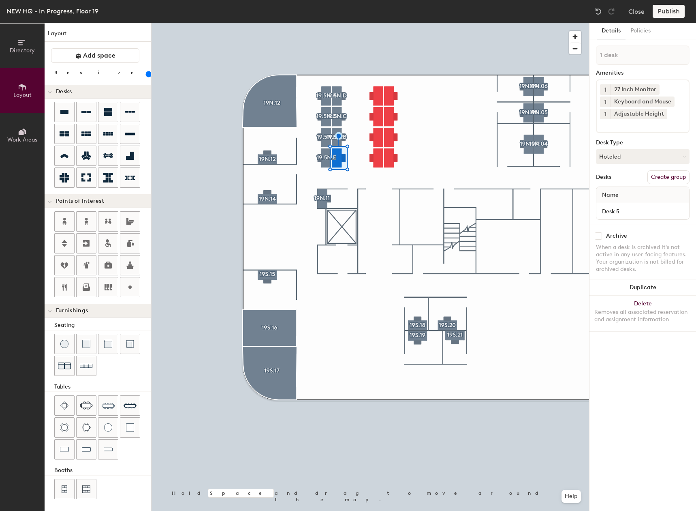
click at [672, 176] on button "Create group" at bounding box center [669, 177] width 42 height 14
type input "P"
type input "19.5N.A"
click at [362, 23] on div at bounding box center [371, 23] width 438 height 0
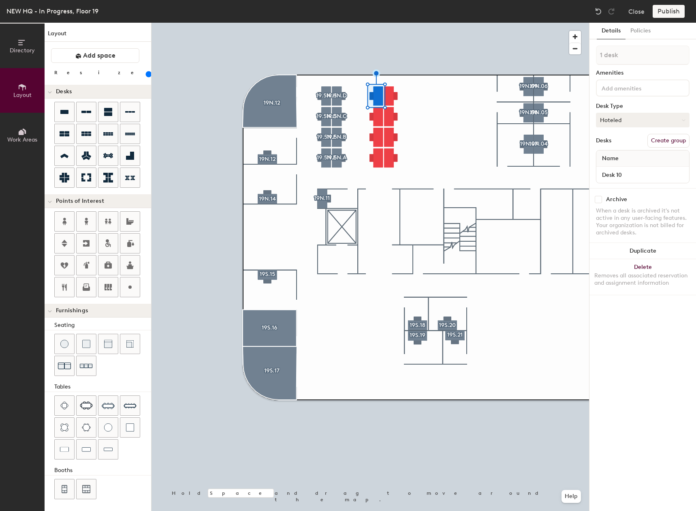
click at [636, 120] on button "Hoteled" at bounding box center [643, 120] width 94 height 15
click at [635, 89] on input at bounding box center [636, 88] width 73 height 10
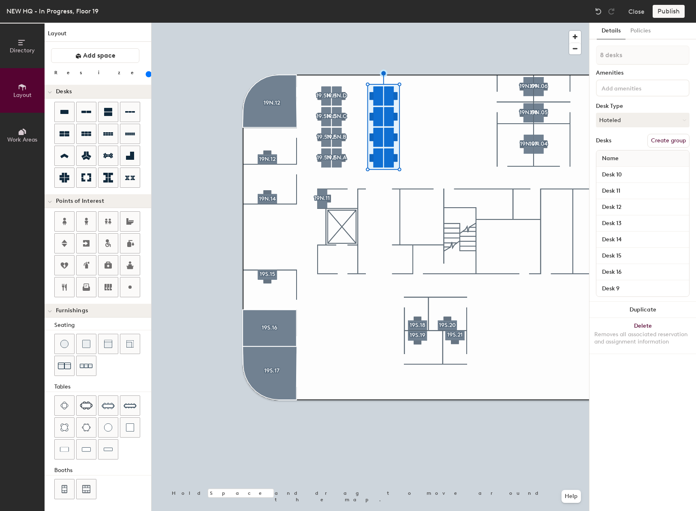
click at [638, 94] on div at bounding box center [643, 87] width 94 height 17
click at [638, 106] on div "27 Inch Monitor" at bounding box center [642, 107] width 91 height 12
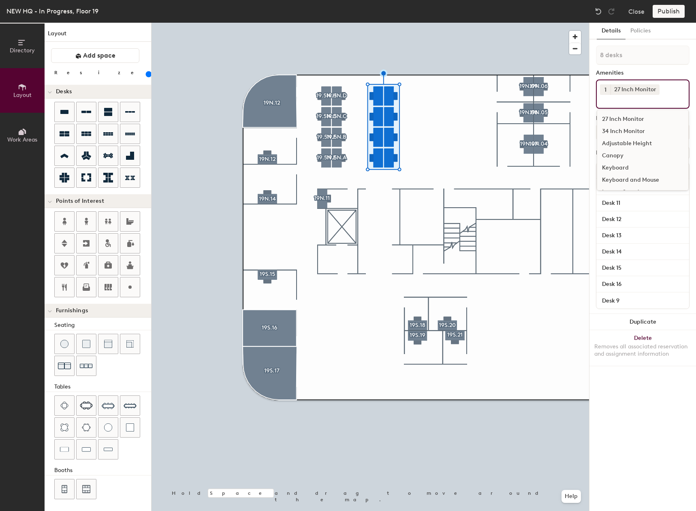
click at [626, 141] on div "Adjustable Height" at bounding box center [642, 143] width 91 height 12
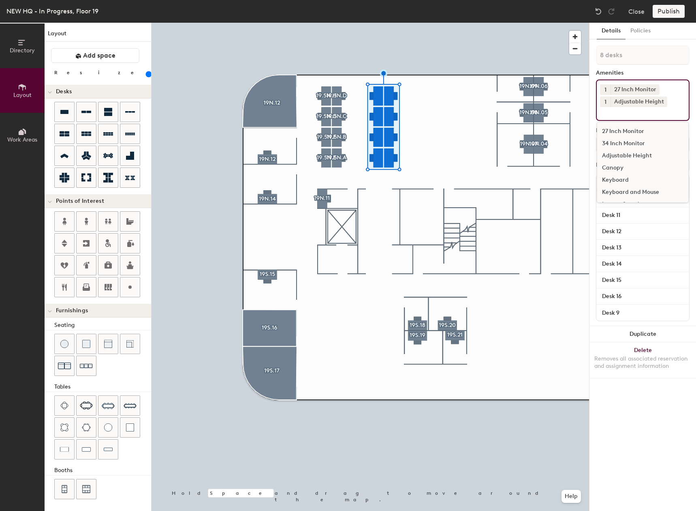
click at [631, 191] on div "Keyboard and Mouse" at bounding box center [642, 192] width 91 height 12
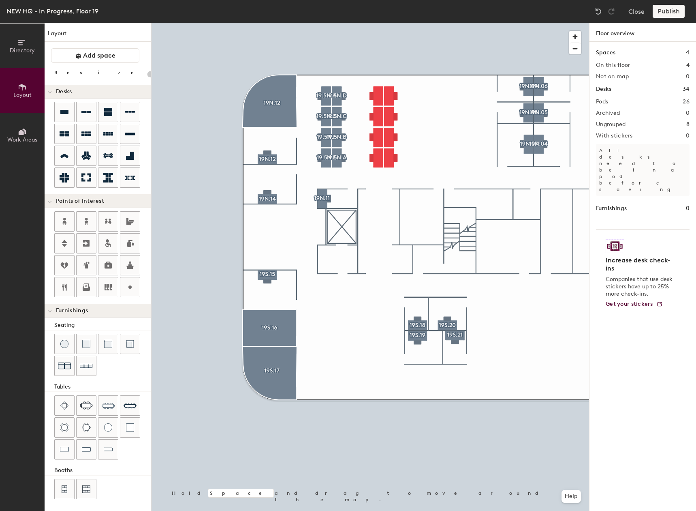
type input "160"
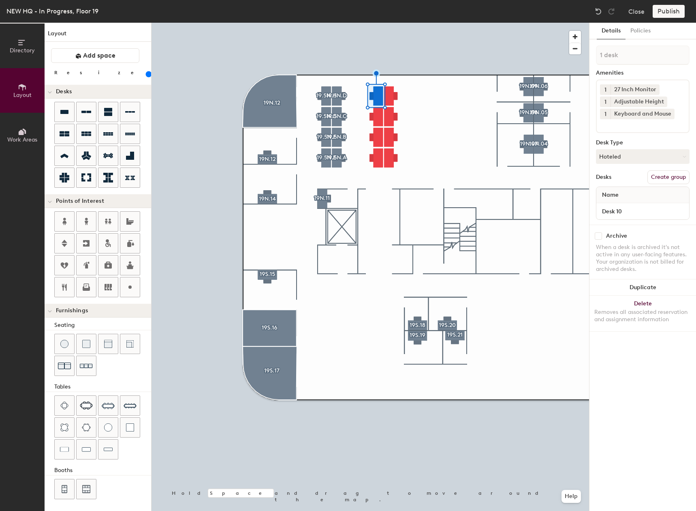
click at [679, 174] on button "Create group" at bounding box center [669, 177] width 42 height 14
type input "P"
click at [612, 55] on input "19.5N.H" at bounding box center [643, 54] width 94 height 19
click at [634, 59] on input "19.4N.H" at bounding box center [643, 54] width 94 height 19
drag, startPoint x: 635, startPoint y: 58, endPoint x: 590, endPoint y: 58, distance: 44.6
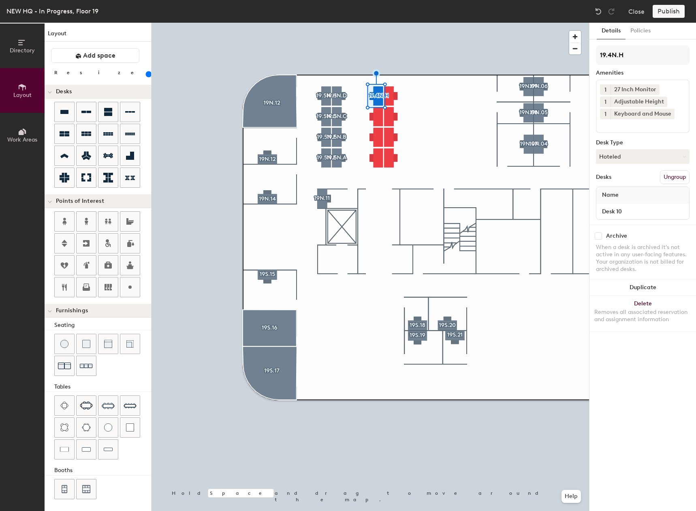
click at [590, 58] on div "Details Policies 19.4N.H Amenities 1 27 Inch Monitor 1 Adjustable Height 1 Keyb…" at bounding box center [643, 267] width 107 height 488
type input "19.4N.H"
click at [377, 23] on div at bounding box center [371, 23] width 438 height 0
click at [669, 174] on button "Create group" at bounding box center [669, 177] width 42 height 14
type input "P"
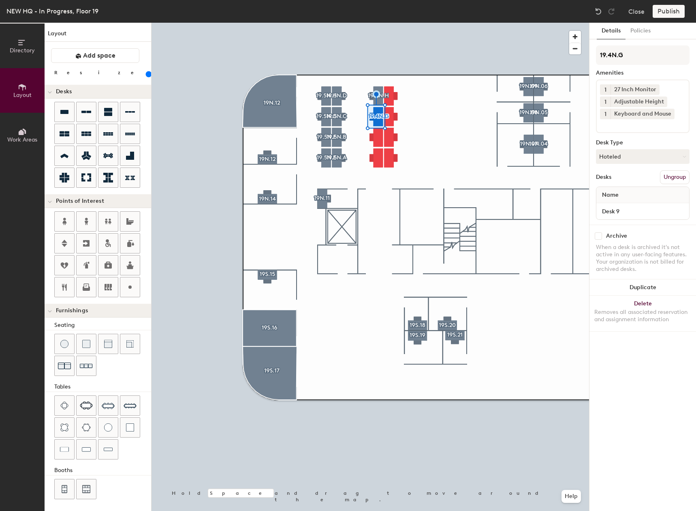
type input "19.4N.G"
click at [375, 23] on div at bounding box center [371, 23] width 438 height 0
click at [667, 175] on button "Create group" at bounding box center [669, 177] width 42 height 14
type input "P"
type input "19.4N.F"
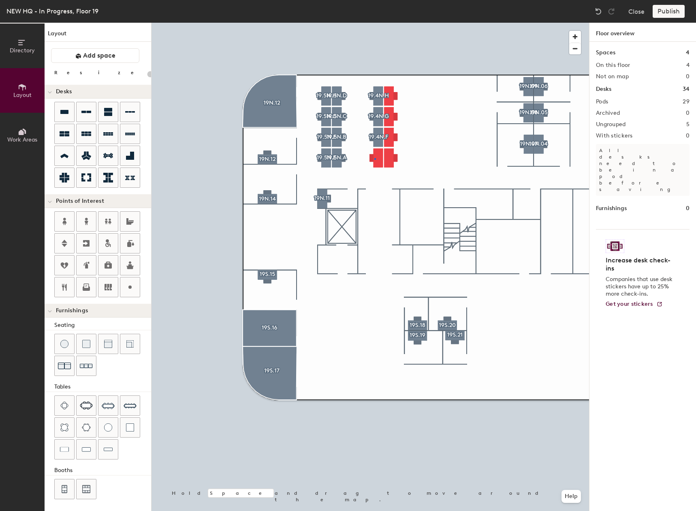
click at [375, 23] on div at bounding box center [371, 23] width 438 height 0
type input "160"
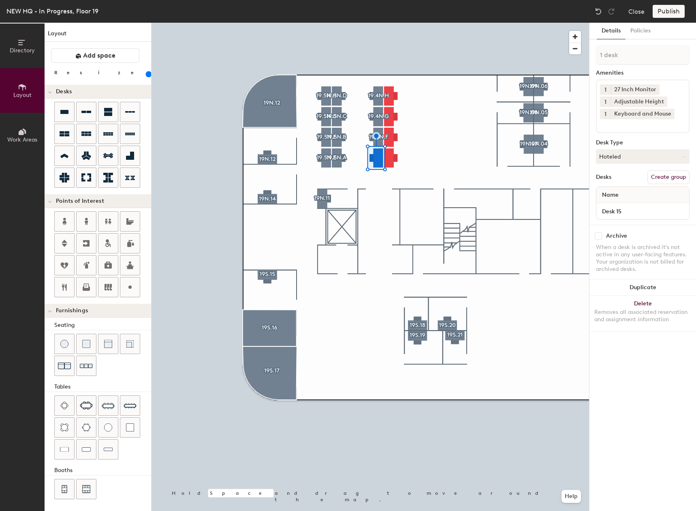
click at [670, 174] on button "Create group" at bounding box center [669, 177] width 42 height 14
type input "P"
type input "19.4N.E"
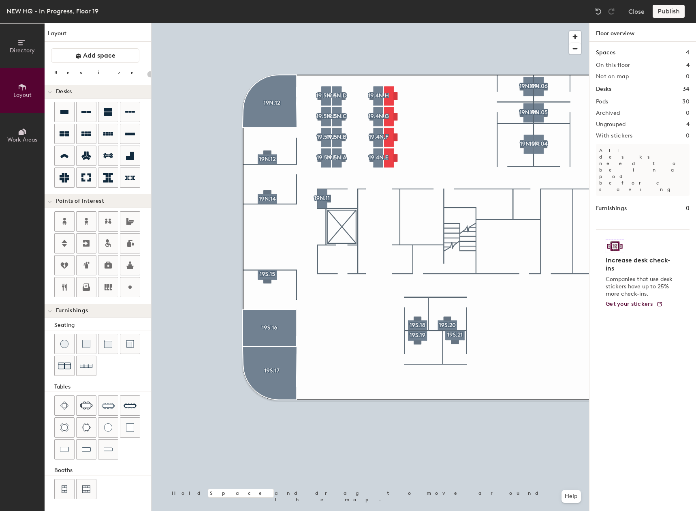
type input "160"
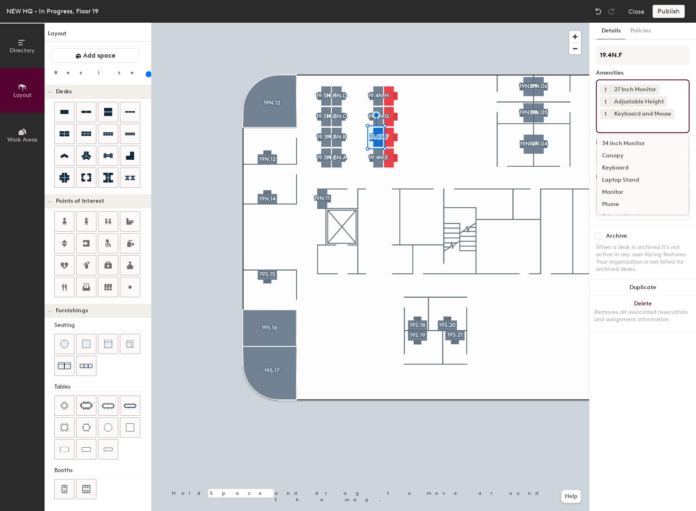
click at [638, 126] on input at bounding box center [636, 124] width 73 height 10
click at [623, 154] on div "Canopy" at bounding box center [642, 156] width 91 height 12
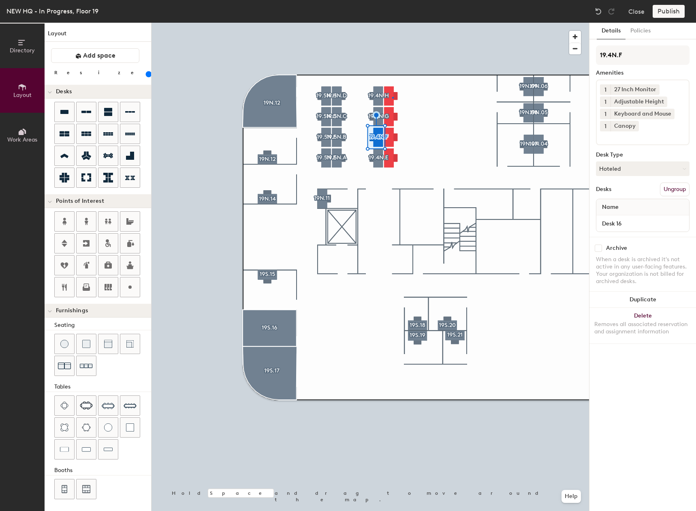
click at [393, 23] on div at bounding box center [371, 23] width 438 height 0
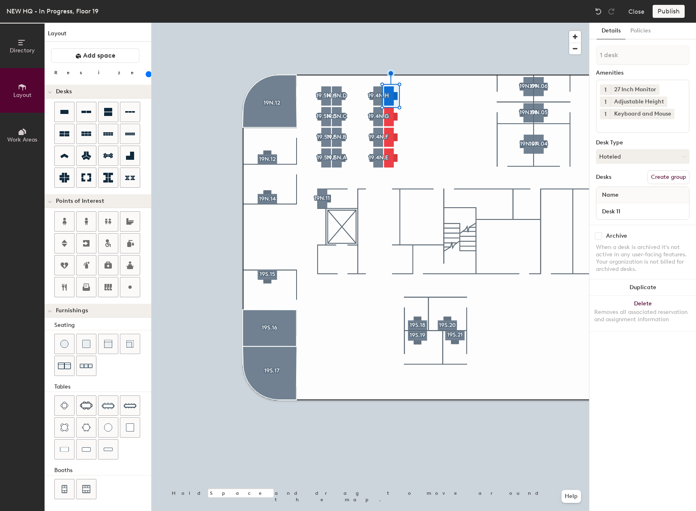
click at [665, 173] on button "Create group" at bounding box center [669, 177] width 42 height 14
type input "P"
type input "19.4N.D"
click at [668, 173] on button "Create group" at bounding box center [669, 177] width 42 height 14
type input "P"
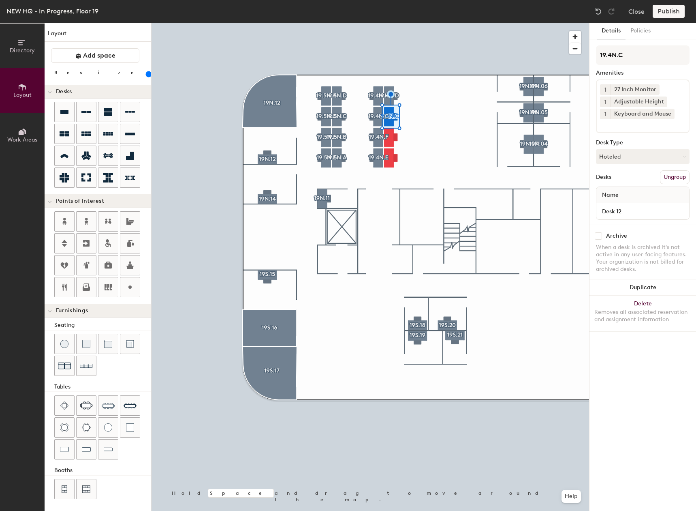
type input "19.4N.C"
click at [636, 129] on div "1 27 Inch Monitor 1 Adjustable Height 1 Keyboard and Mouse 34 Inch Monitor Cano…" at bounding box center [643, 106] width 94 height 54
click at [626, 151] on div "Canopy" at bounding box center [642, 156] width 91 height 12
click at [674, 173] on button "Create group" at bounding box center [669, 177] width 42 height 14
type input "P"
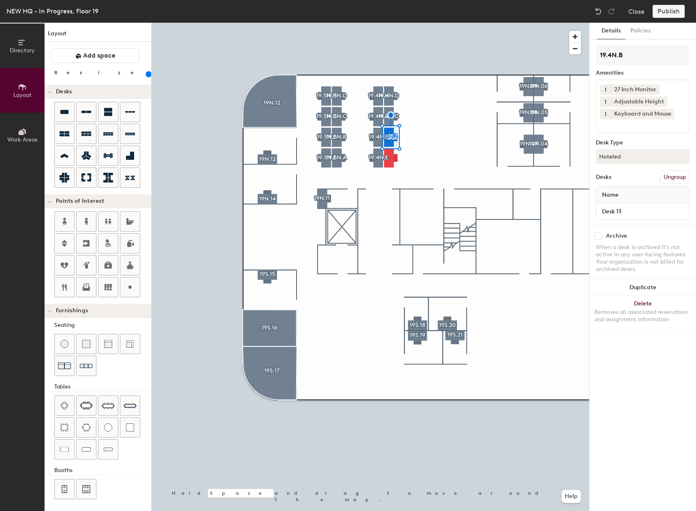
type input "19.4N.B"
click at [665, 178] on button "Create group" at bounding box center [669, 177] width 42 height 14
type input "P"
type input "19.4N.A"
click at [441, 23] on div at bounding box center [371, 23] width 438 height 0
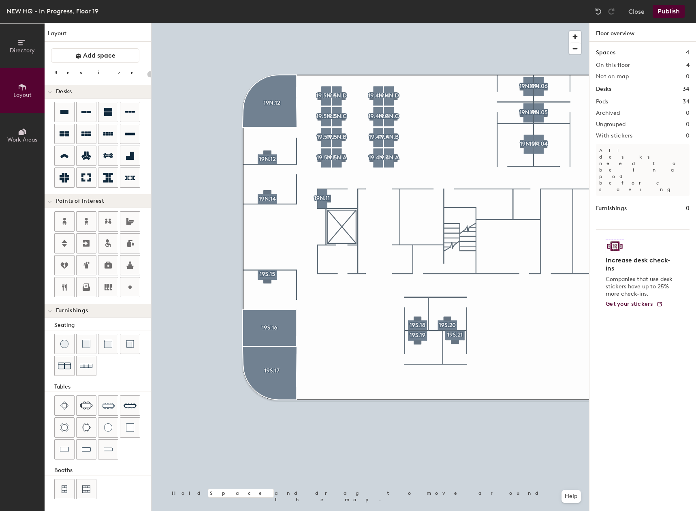
click at [670, 10] on button "Publish" at bounding box center [669, 11] width 32 height 13
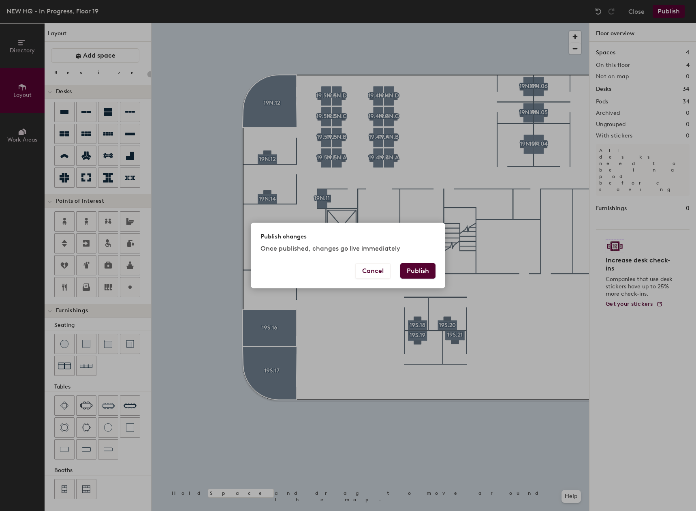
click at [423, 266] on button "Publish" at bounding box center [417, 270] width 35 height 15
type input "20"
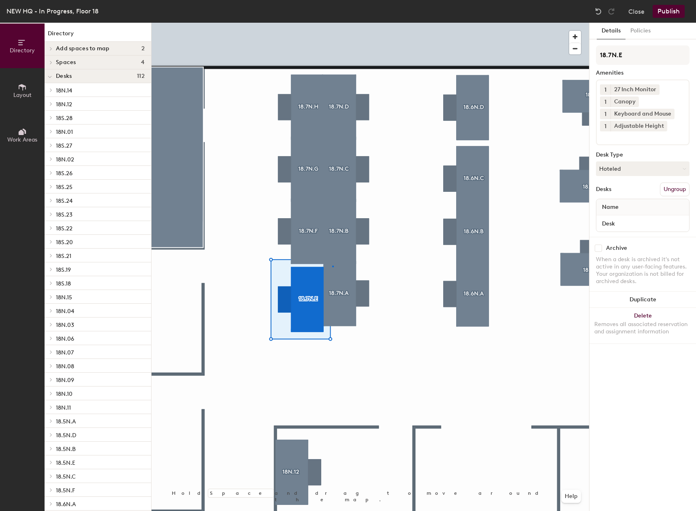
click at [333, 23] on div at bounding box center [371, 23] width 438 height 0
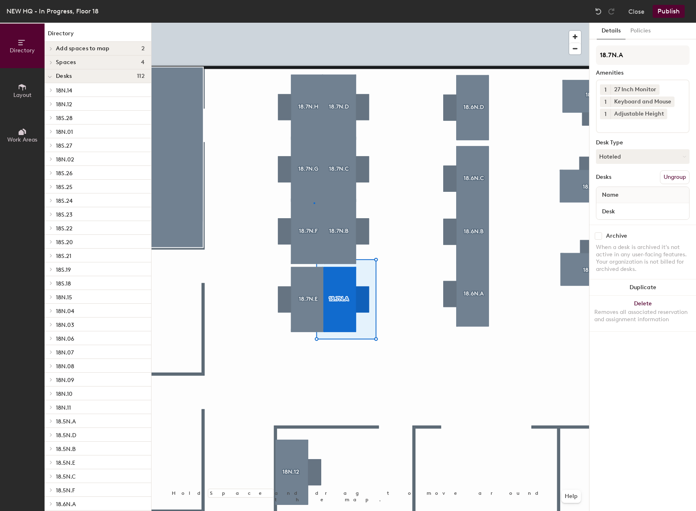
click at [314, 23] on div at bounding box center [371, 23] width 438 height 0
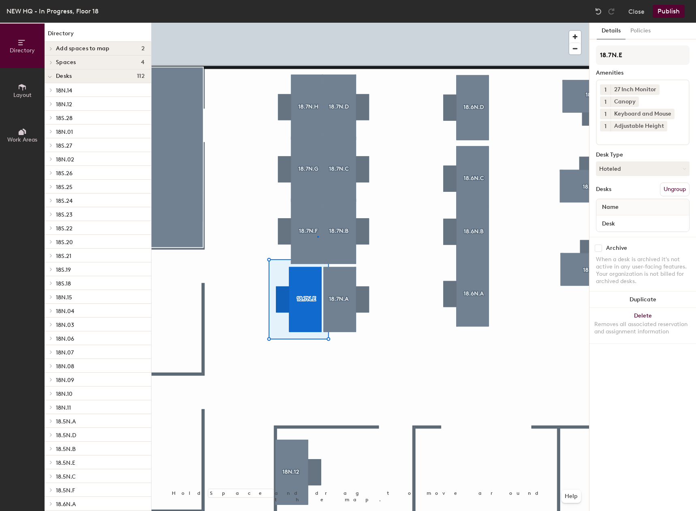
click at [317, 23] on div at bounding box center [371, 23] width 438 height 0
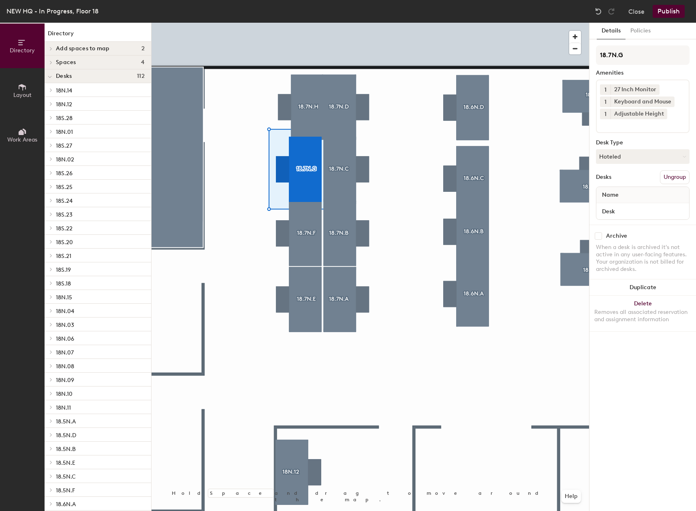
click at [308, 23] on div at bounding box center [371, 23] width 438 height 0
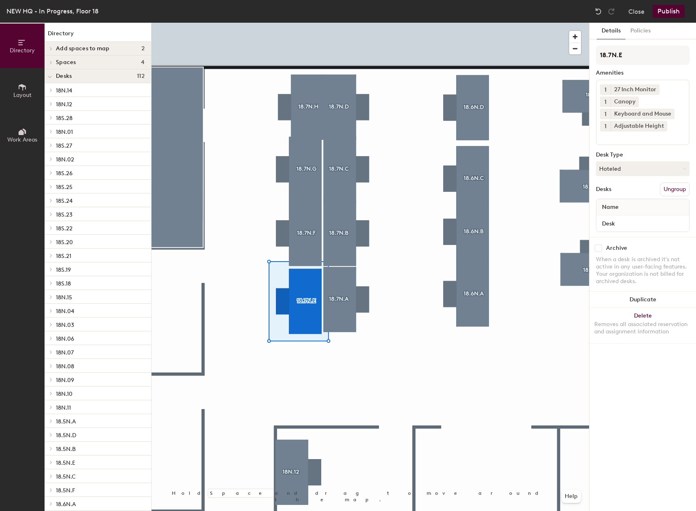
click at [338, 23] on div at bounding box center [371, 23] width 438 height 0
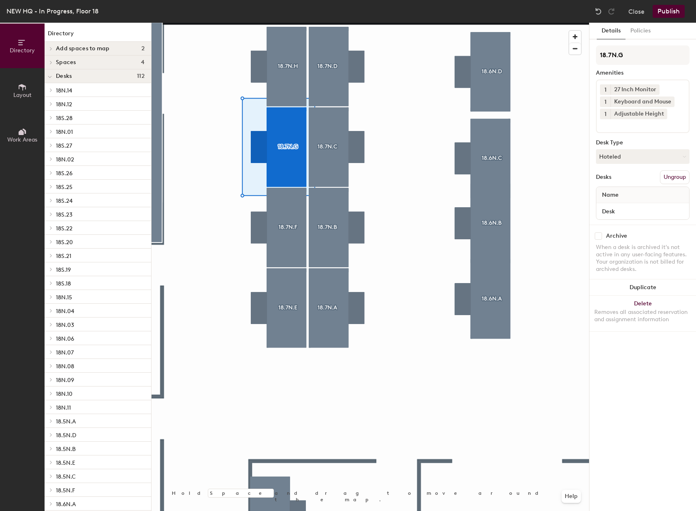
click at [286, 23] on div at bounding box center [371, 23] width 438 height 0
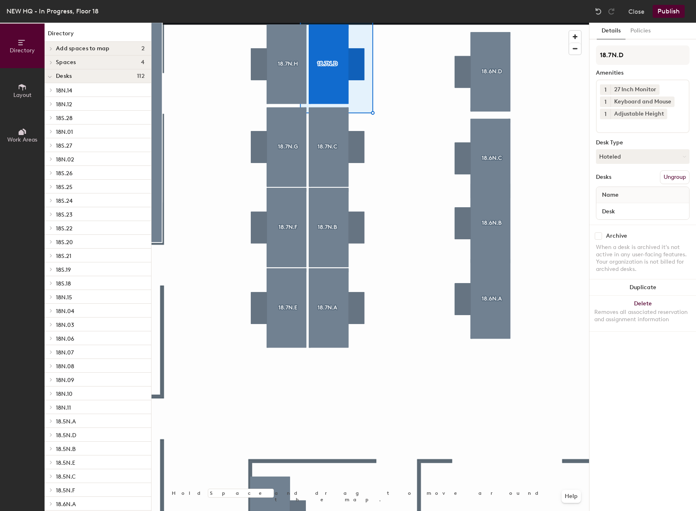
click at [8, 98] on button "Layout" at bounding box center [22, 90] width 45 height 45
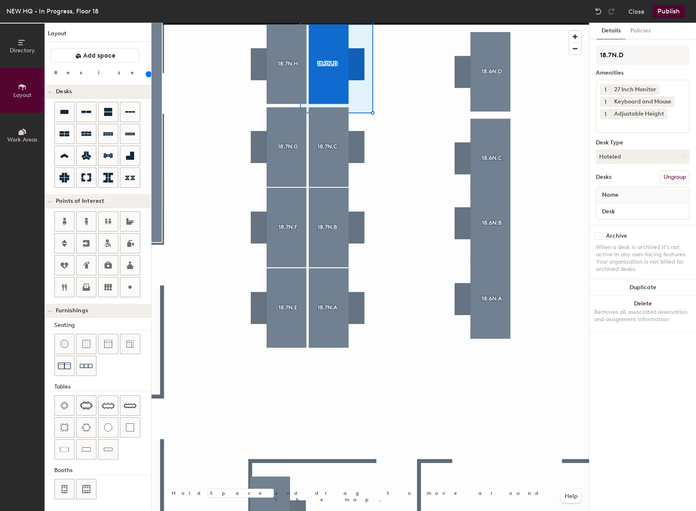
click at [307, 418] on div "Directory Layout Work Areas Layout Add space Resize Desks Points of Interest Fu…" at bounding box center [348, 267] width 696 height 488
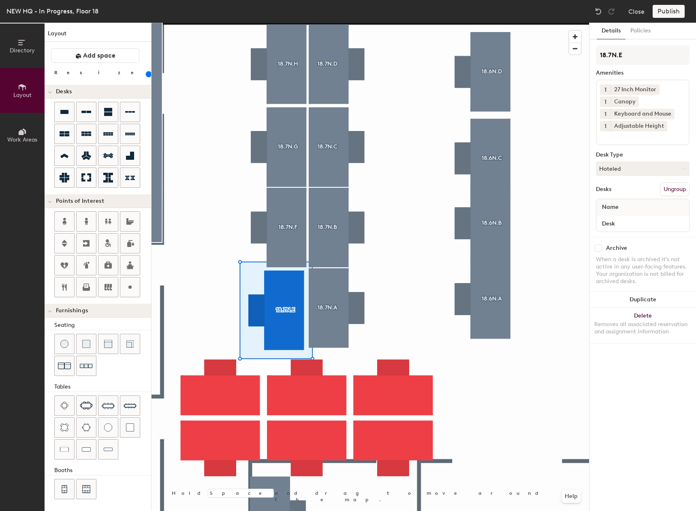
drag, startPoint x: 88, startPoint y: 134, endPoint x: 138, endPoint y: 198, distance: 81.2
click at [327, 23] on div at bounding box center [371, 23] width 438 height 0
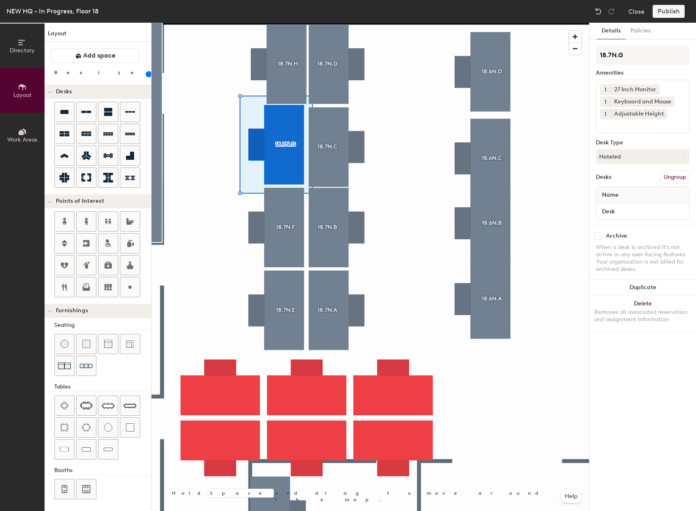
click at [328, 23] on div at bounding box center [371, 23] width 438 height 0
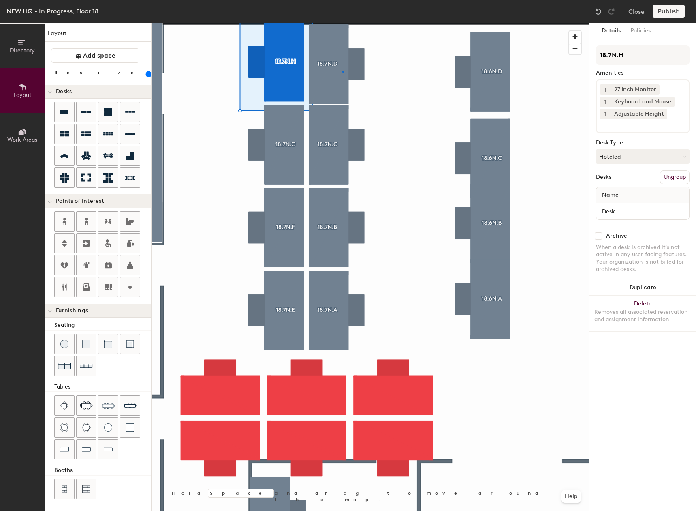
click at [342, 23] on div at bounding box center [371, 23] width 438 height 0
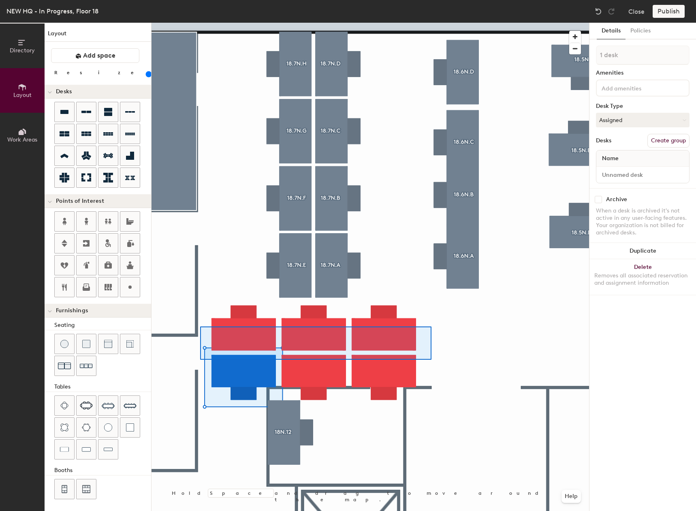
type input "6 desks"
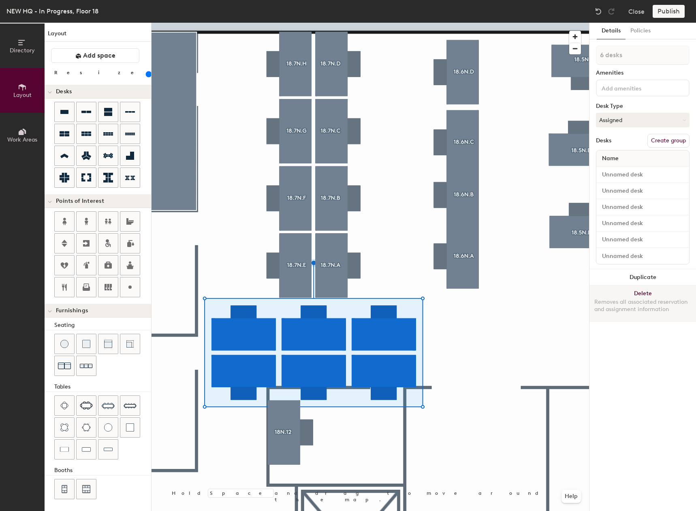
click at [635, 295] on button "Delete Removes all associated reservation and assignment information" at bounding box center [643, 303] width 107 height 36
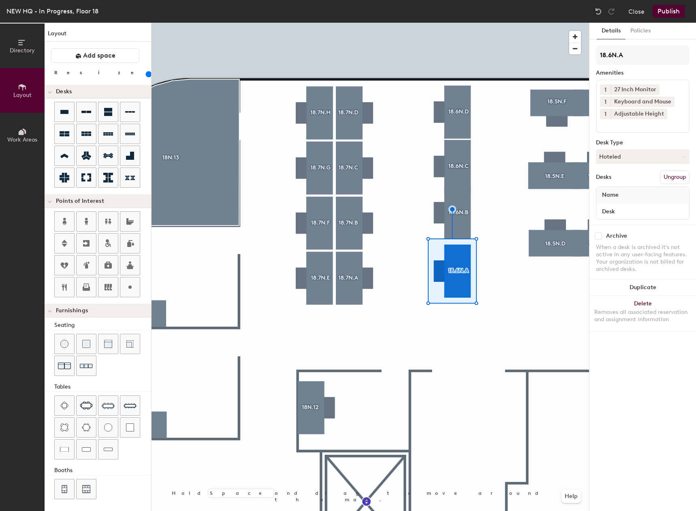
click at [484, 23] on div at bounding box center [371, 23] width 438 height 0
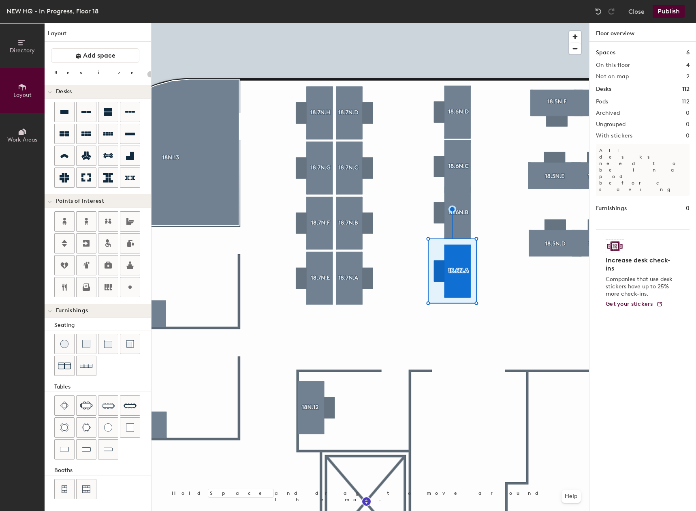
click at [456, 23] on div at bounding box center [371, 23] width 438 height 0
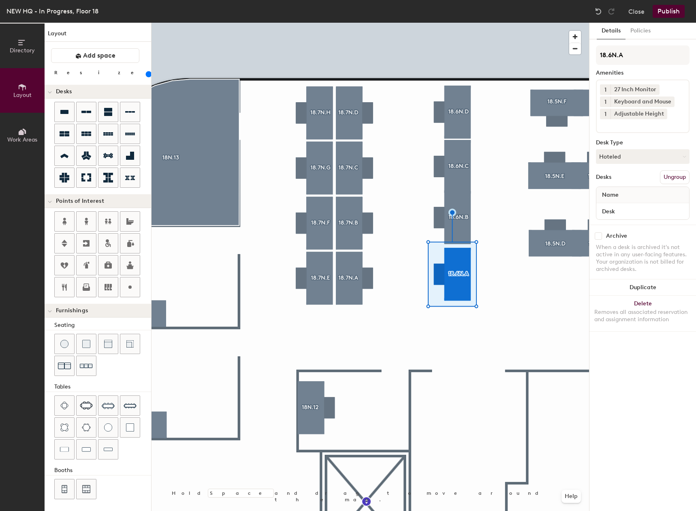
click at [460, 23] on div at bounding box center [371, 23] width 438 height 0
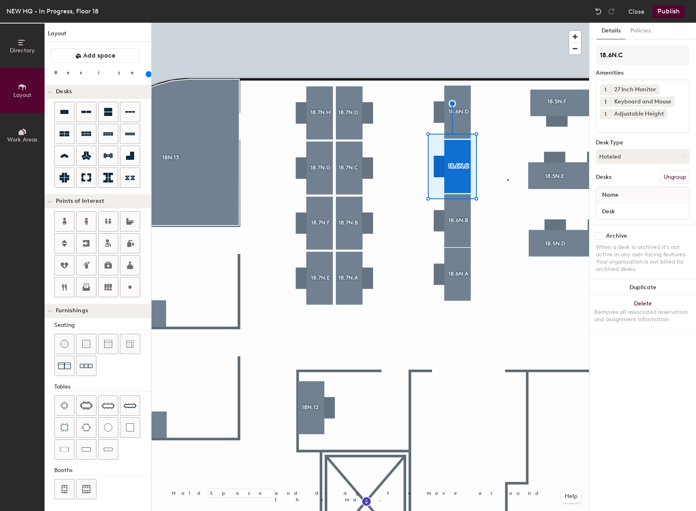
click at [507, 23] on div at bounding box center [371, 23] width 438 height 0
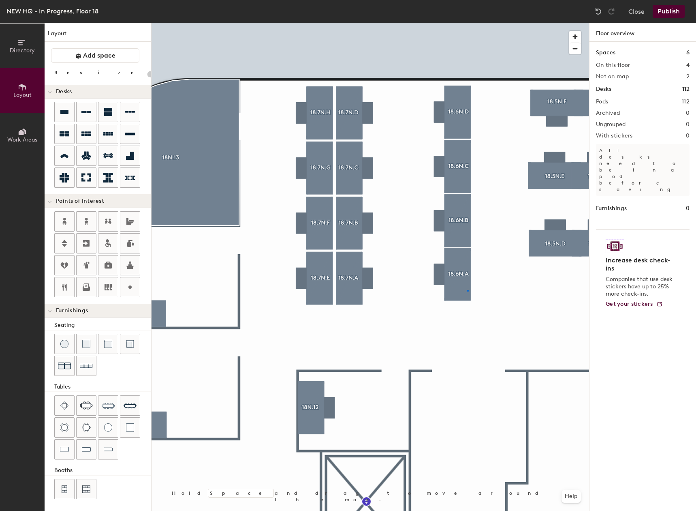
click at [467, 23] on div at bounding box center [371, 23] width 438 height 0
click at [462, 23] on div at bounding box center [371, 23] width 438 height 0
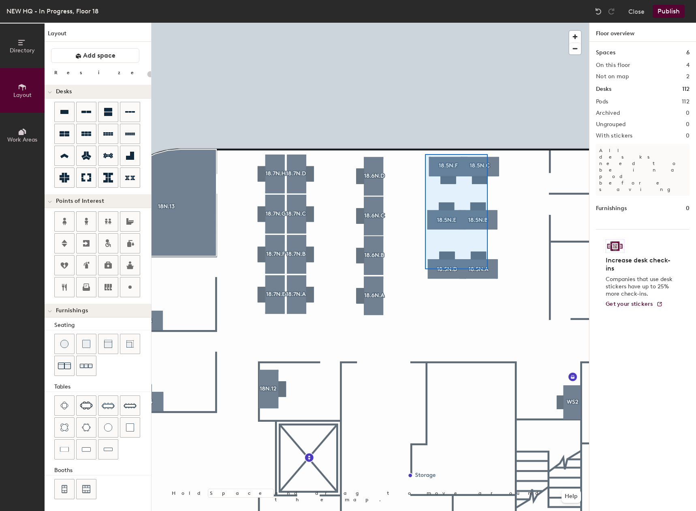
type input "160"
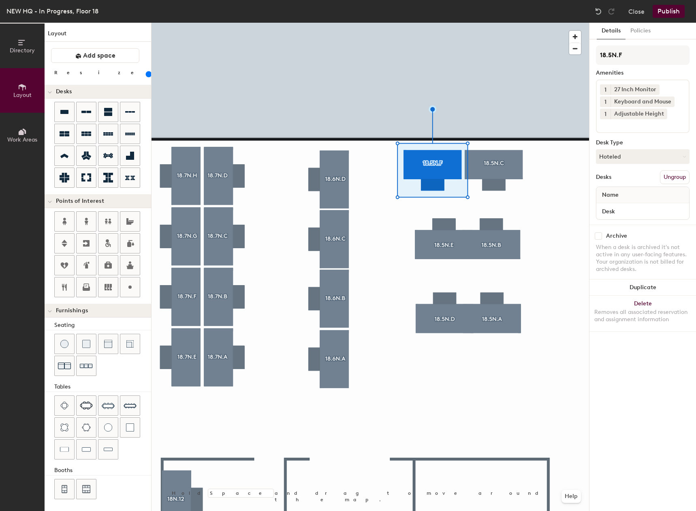
click at [511, 23] on div at bounding box center [371, 23] width 438 height 0
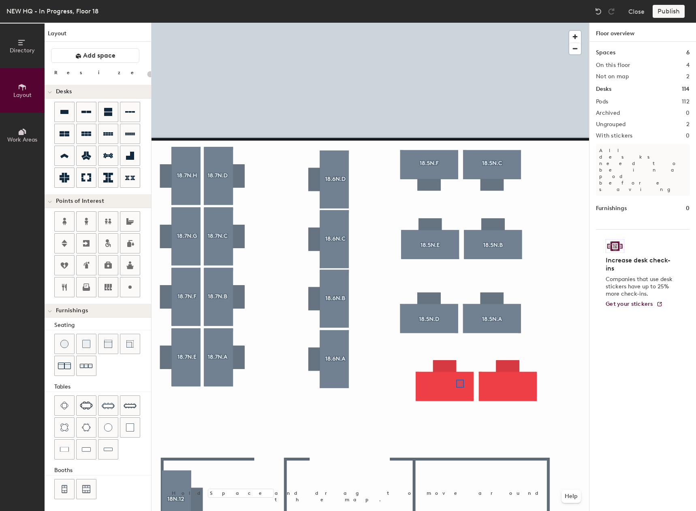
click at [455, 23] on div at bounding box center [371, 23] width 438 height 0
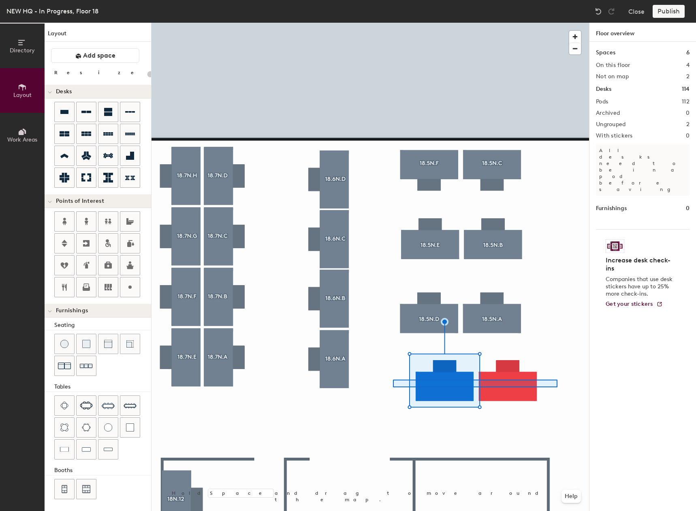
type input "160"
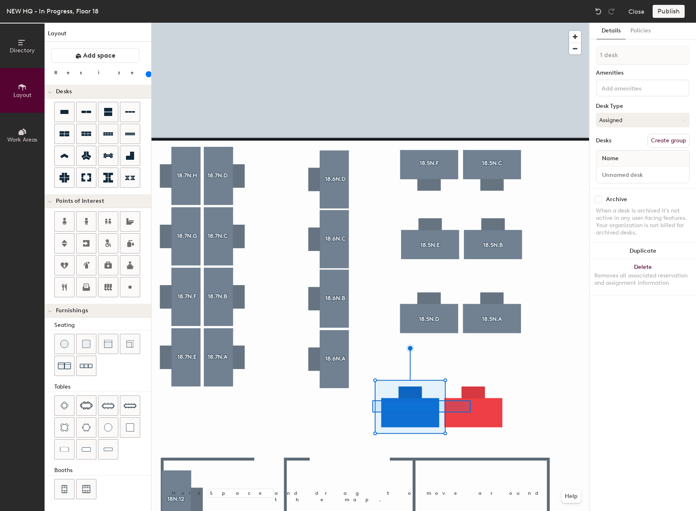
type input "2 desks"
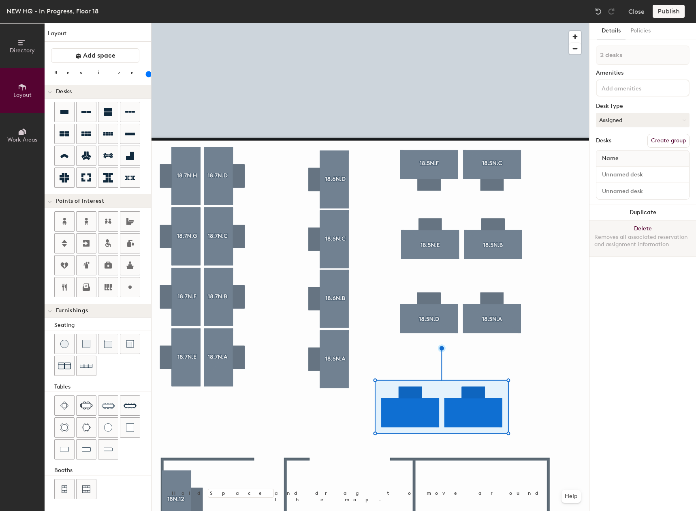
click at [651, 227] on button "Delete Removes all associated reservation and assignment information" at bounding box center [643, 238] width 107 height 36
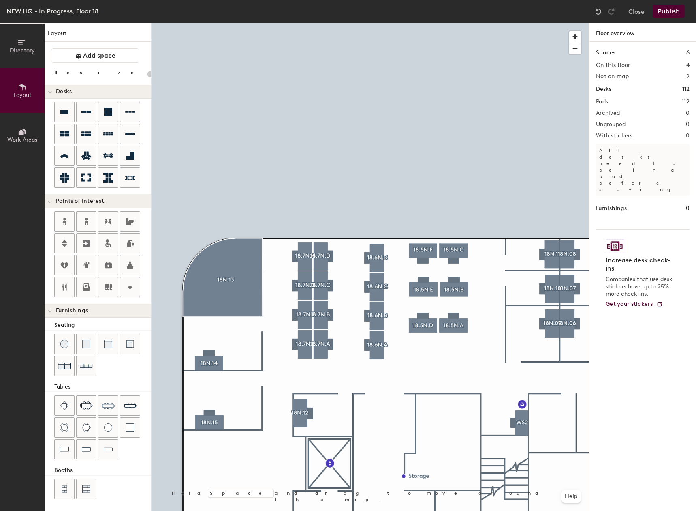
click at [612, 160] on div "Directory Layout Work Areas Layout Add space Resize Desks Points of Interest Fu…" at bounding box center [348, 267] width 696 height 488
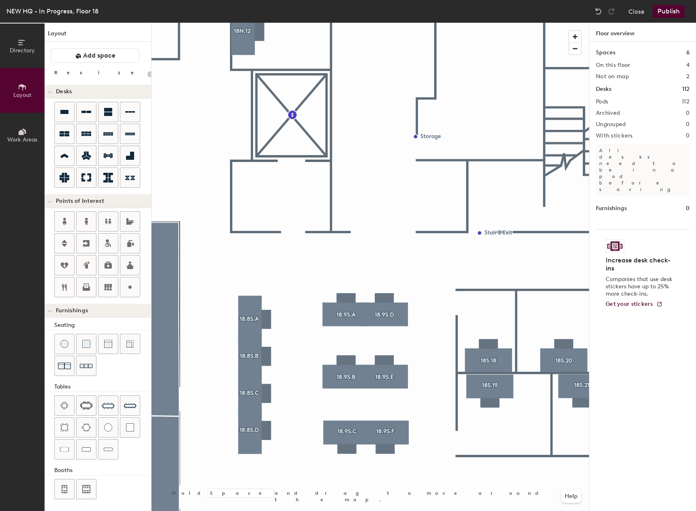
click at [298, 233] on div "Directory Layout Work Areas Layout Add space Resize Desks Points of Interest Fu…" at bounding box center [348, 267] width 696 height 488
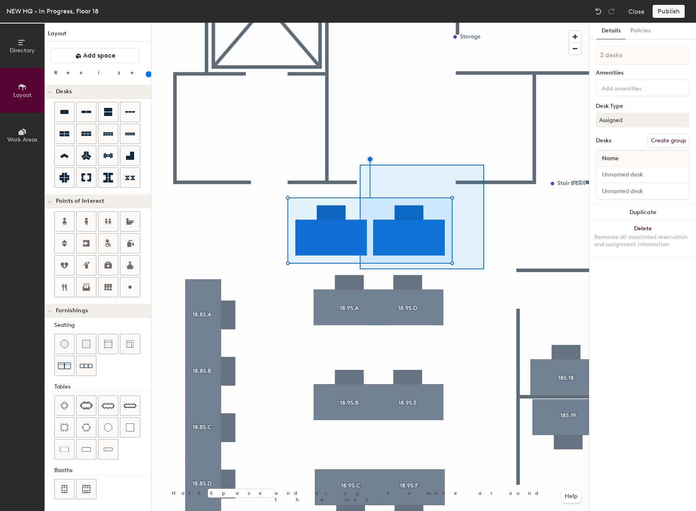
drag, startPoint x: 84, startPoint y: 113, endPoint x: 482, endPoint y: 165, distance: 400.5
click at [481, 23] on div at bounding box center [371, 23] width 438 height 0
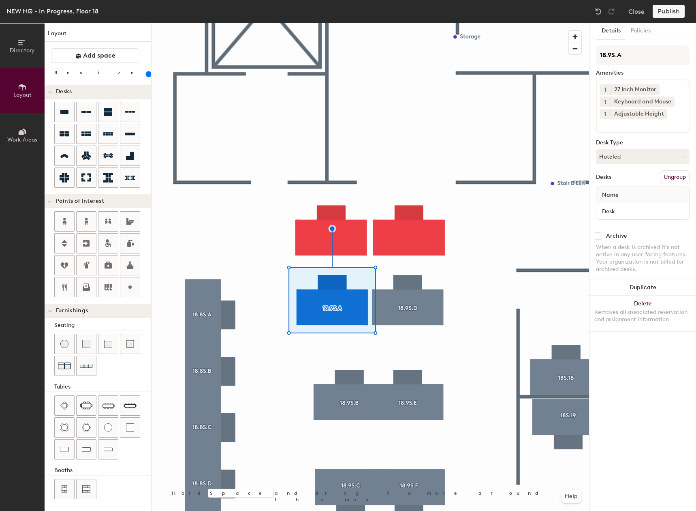
click at [420, 23] on div at bounding box center [371, 23] width 438 height 0
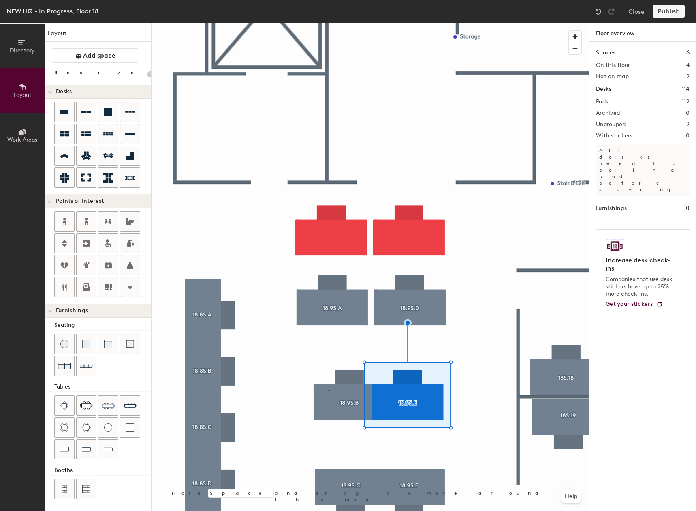
click at [328, 23] on div at bounding box center [371, 23] width 438 height 0
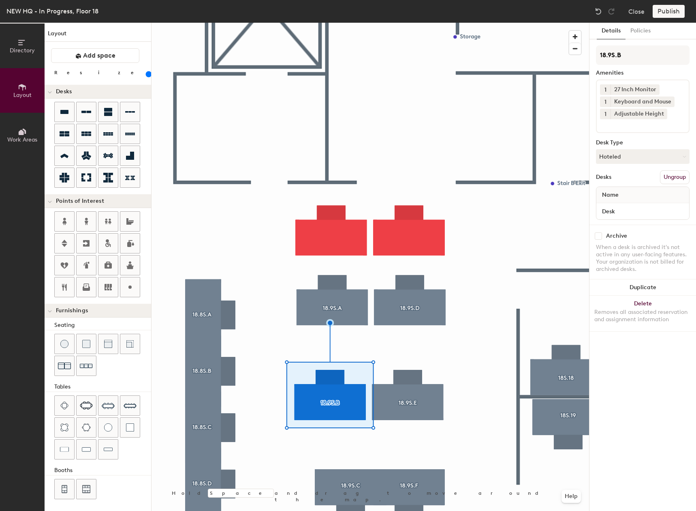
click at [402, 23] on div at bounding box center [371, 23] width 438 height 0
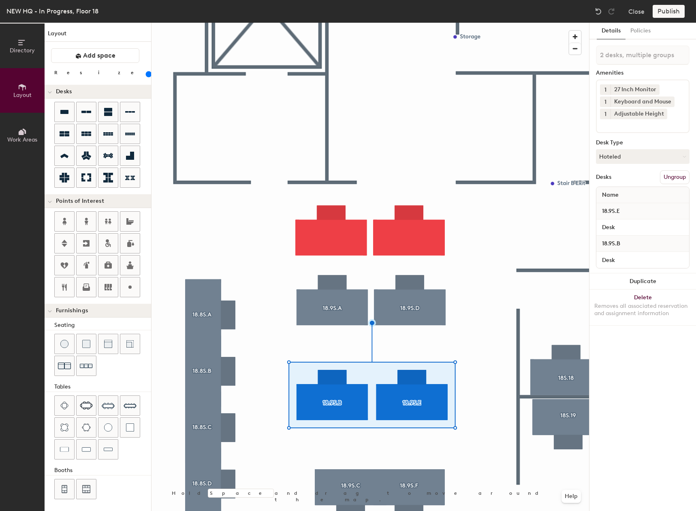
click at [461, 23] on div at bounding box center [371, 23] width 438 height 0
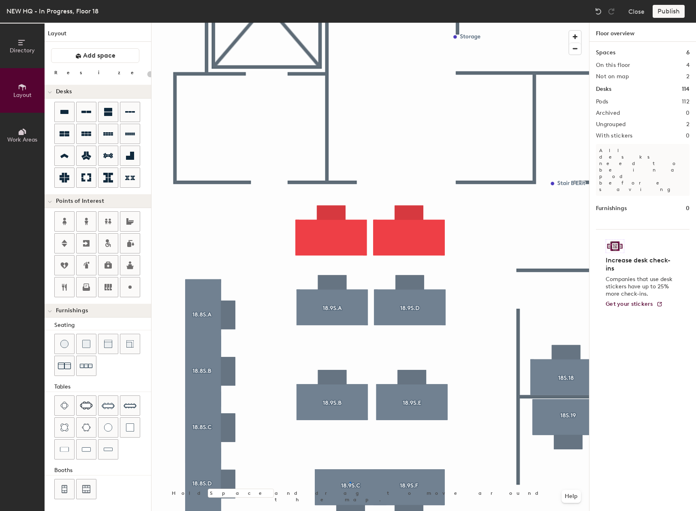
click at [350, 23] on div at bounding box center [371, 23] width 438 height 0
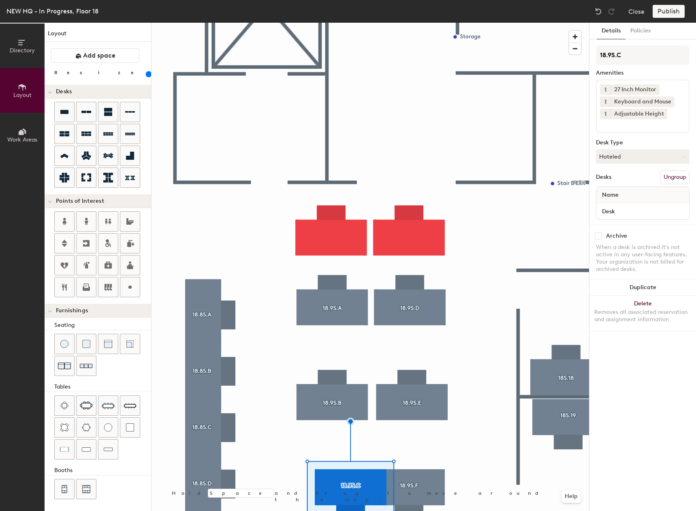
click at [446, 23] on div at bounding box center [371, 23] width 438 height 0
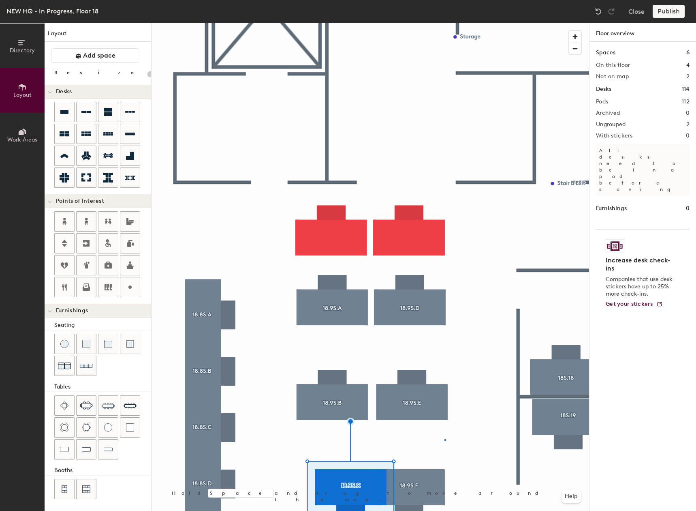
click at [445, 23] on div at bounding box center [371, 23] width 438 height 0
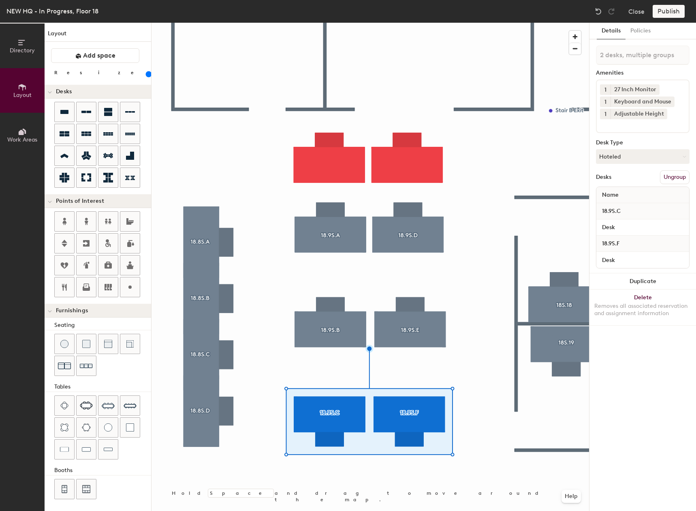
drag, startPoint x: 445, startPoint y: 439, endPoint x: 502, endPoint y: 419, distance: 61.0
click at [482, 23] on div at bounding box center [371, 23] width 438 height 0
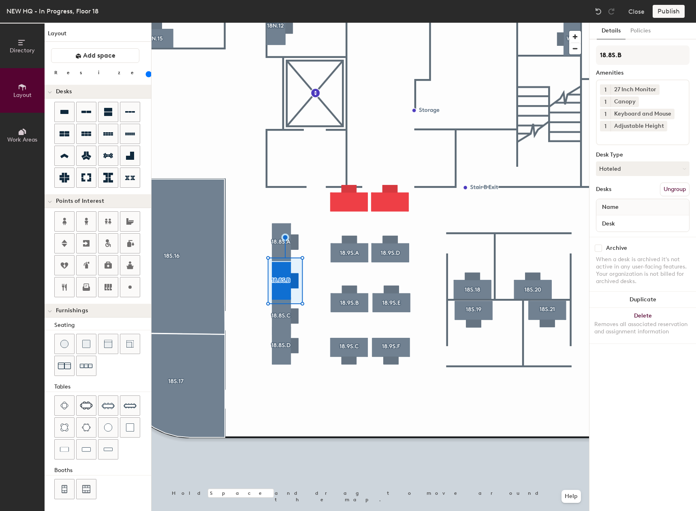
click at [277, 23] on div at bounding box center [371, 23] width 438 height 0
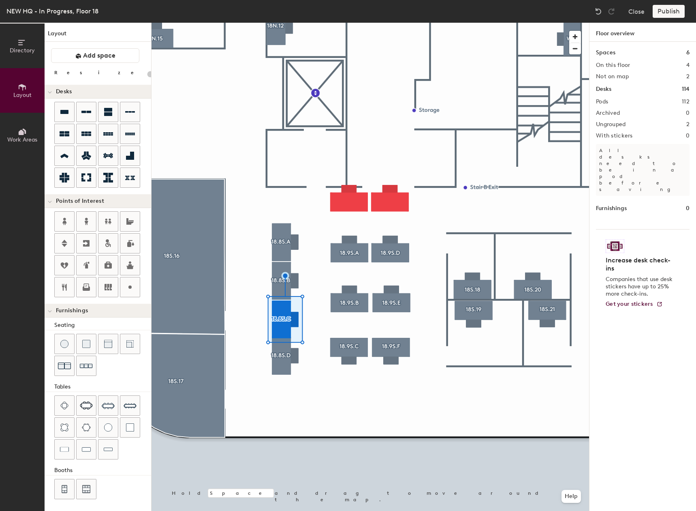
click at [280, 23] on div at bounding box center [371, 23] width 438 height 0
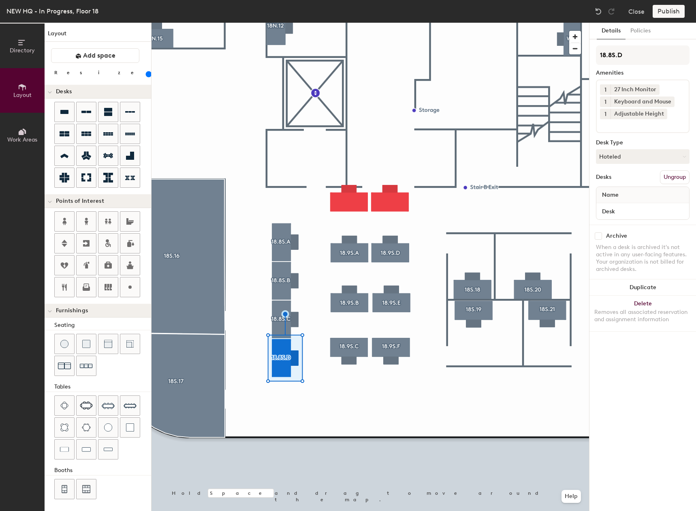
click at [337, 421] on div "Directory Layout Work Areas Layout Add space Resize Desks Points of Interest Fu…" at bounding box center [348, 267] width 696 height 488
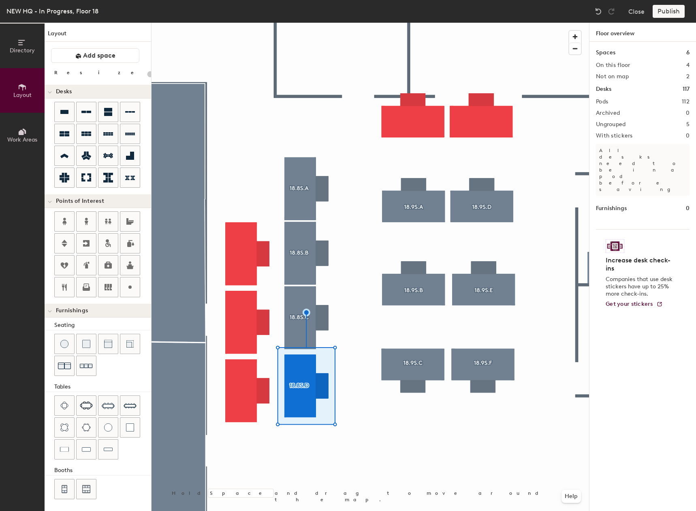
click at [316, 23] on div at bounding box center [371, 23] width 438 height 0
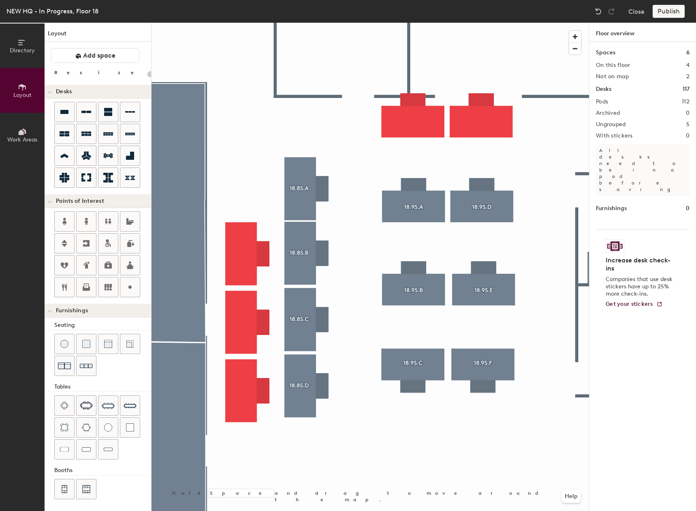
click at [296, 23] on div at bounding box center [371, 23] width 438 height 0
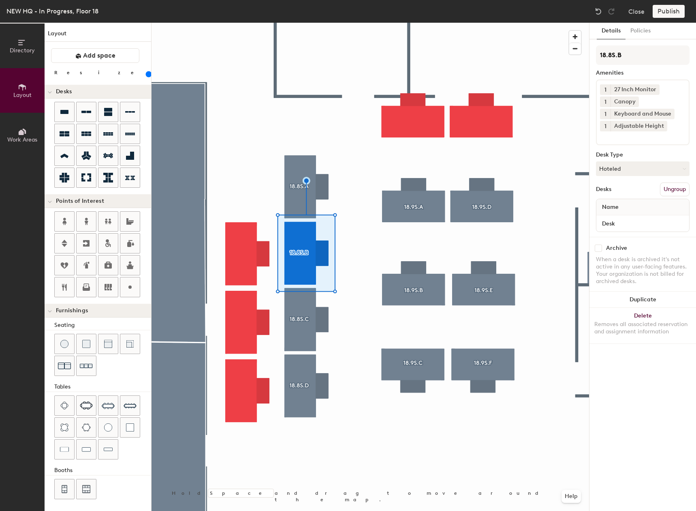
click at [375, 23] on div at bounding box center [371, 23] width 438 height 0
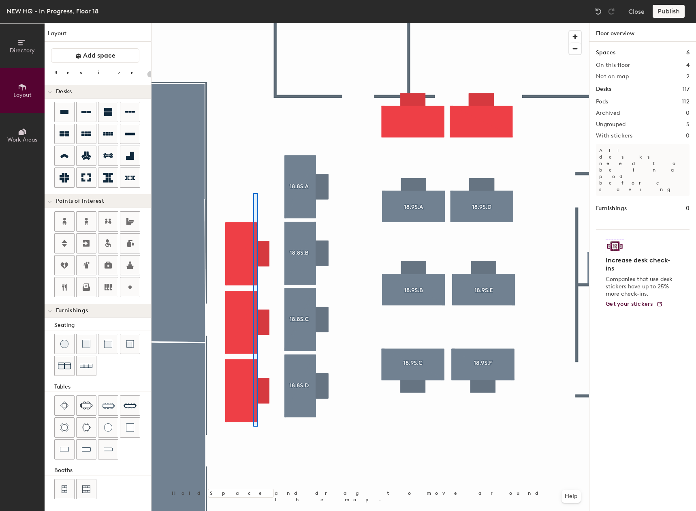
type input "160"
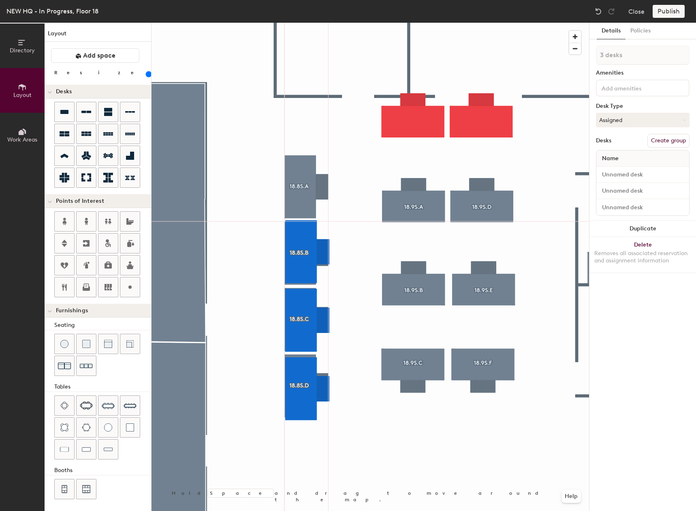
drag, startPoint x: 130, startPoint y: 114, endPoint x: 254, endPoint y: 405, distance: 315.8
click at [302, 23] on div at bounding box center [371, 23] width 438 height 0
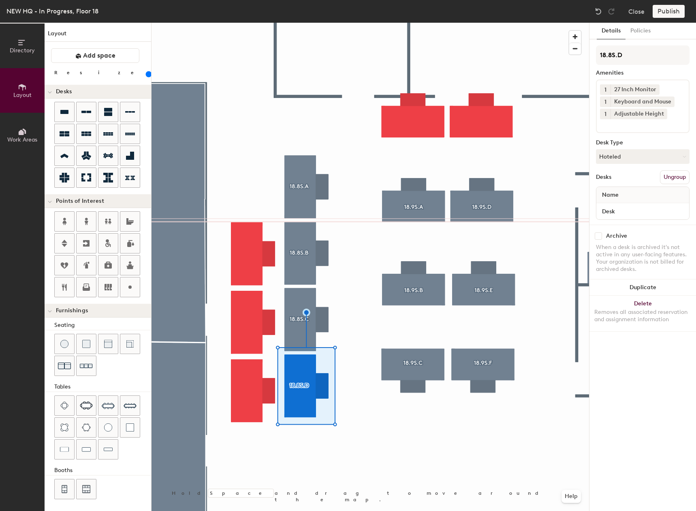
click at [300, 23] on div at bounding box center [371, 23] width 438 height 0
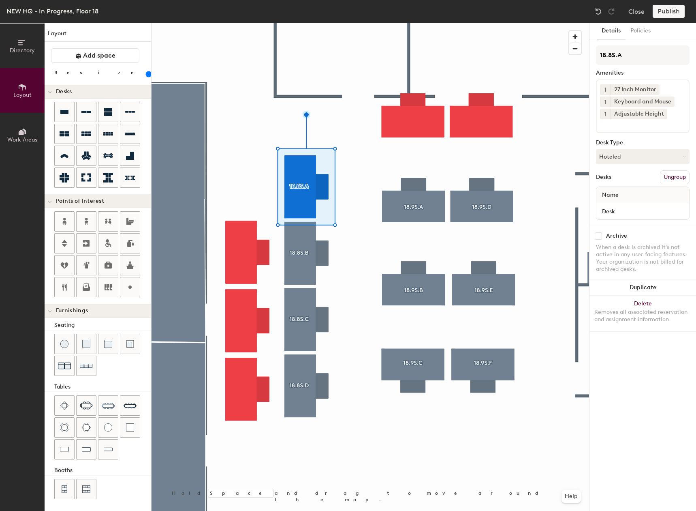
click at [309, 23] on div at bounding box center [371, 23] width 438 height 0
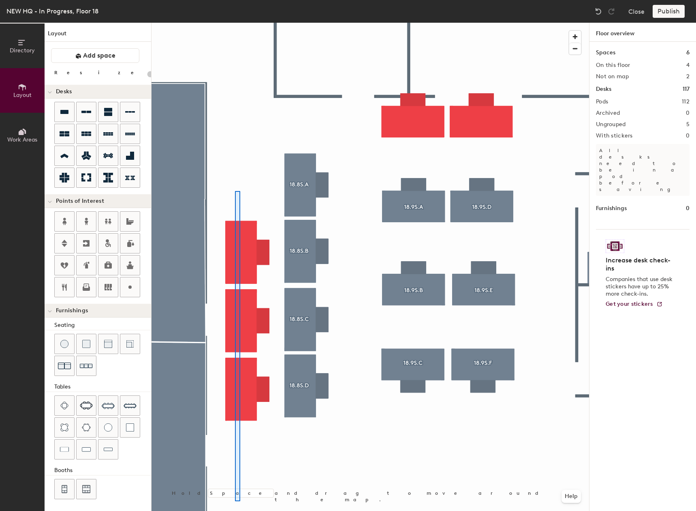
type input "160"
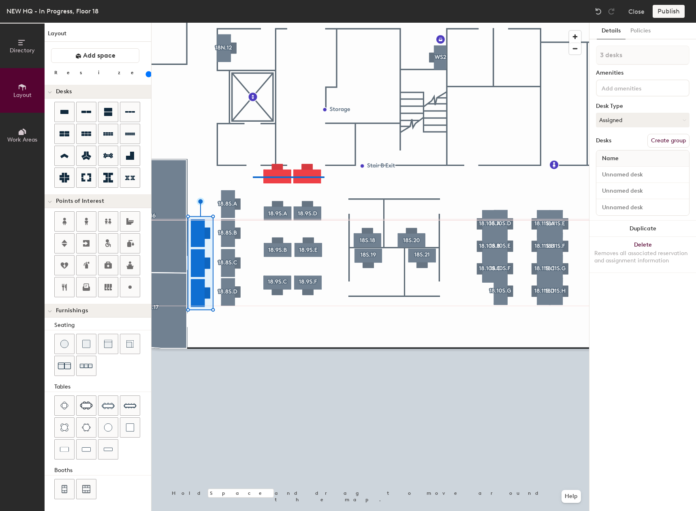
type input "2 desks"
click at [656, 226] on div "Directory Layout Work Areas Layout Add space Resize Desks Points of Interest Fu…" at bounding box center [348, 267] width 696 height 488
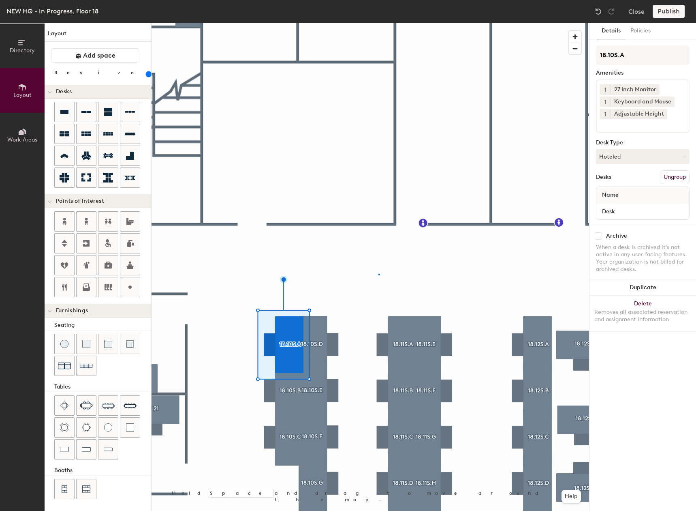
click at [379, 23] on div at bounding box center [371, 23] width 438 height 0
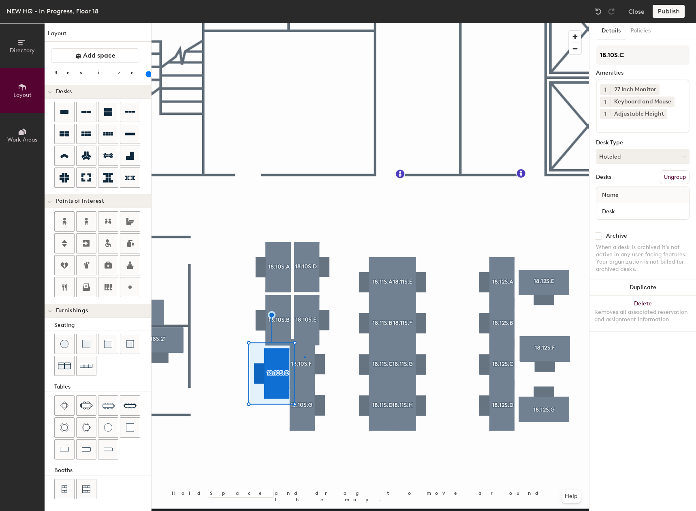
click at [304, 23] on div at bounding box center [371, 23] width 438 height 0
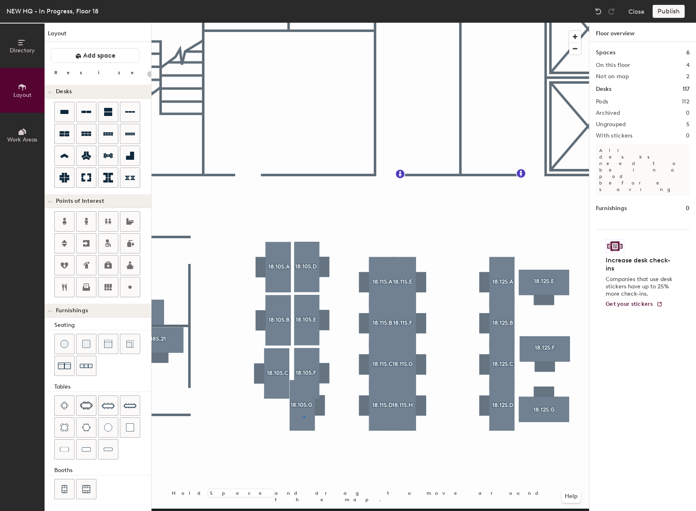
click at [304, 23] on div at bounding box center [371, 23] width 438 height 0
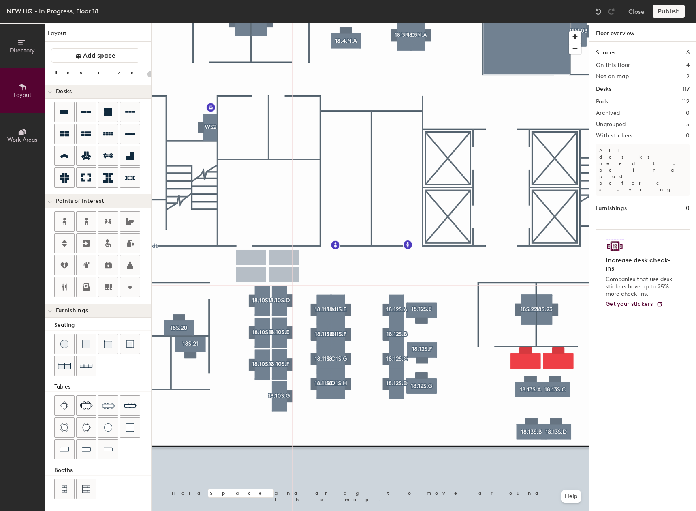
click at [268, 264] on div "Directory Layout Work Areas Layout Add space Resize Desks Points of Interest Fu…" at bounding box center [348, 267] width 696 height 488
type input "160"
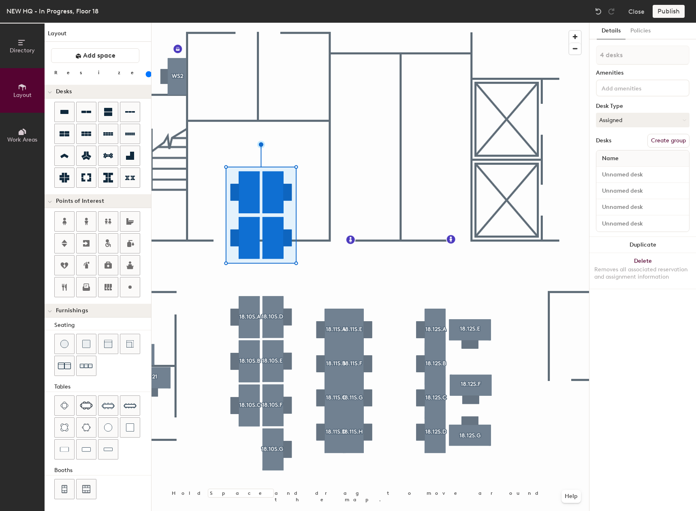
click at [276, 23] on div at bounding box center [371, 23] width 438 height 0
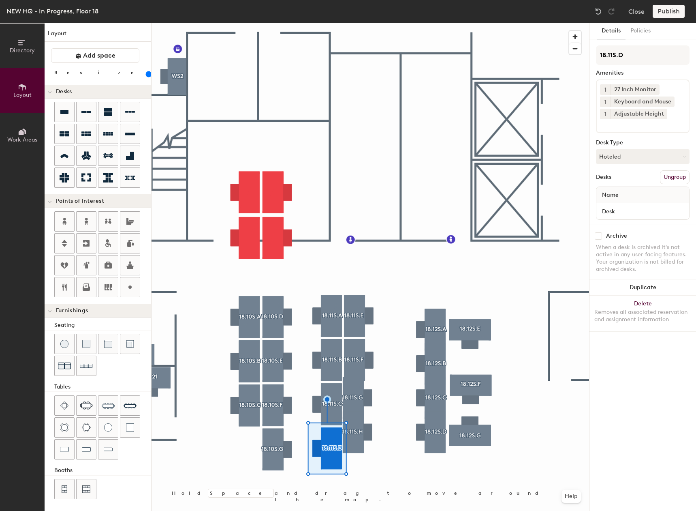
click at [350, 23] on div at bounding box center [371, 23] width 438 height 0
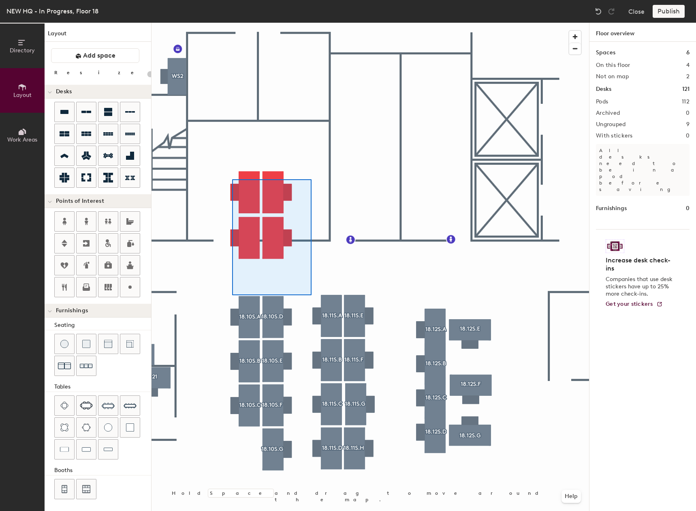
click at [310, 23] on div at bounding box center [371, 23] width 438 height 0
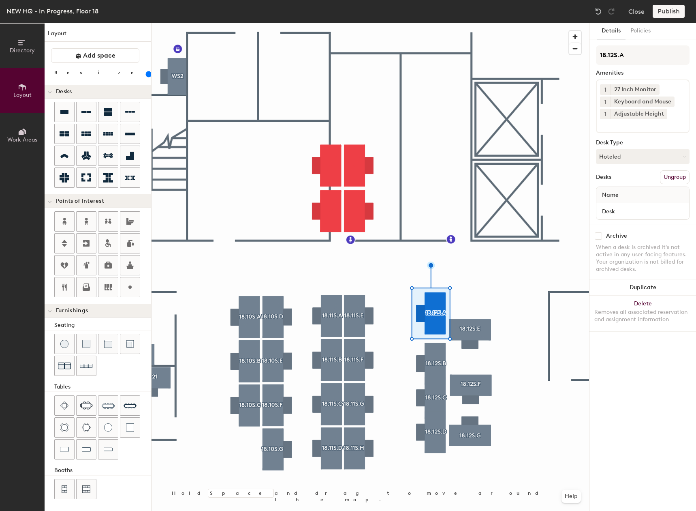
click at [440, 23] on div at bounding box center [371, 23] width 438 height 0
click at [429, 23] on div at bounding box center [371, 23] width 438 height 0
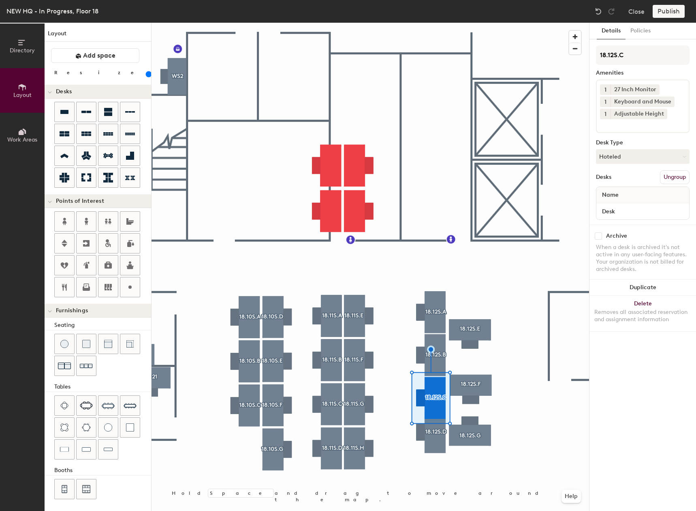
click at [431, 23] on div at bounding box center [371, 23] width 438 height 0
click at [444, 23] on div at bounding box center [371, 23] width 438 height 0
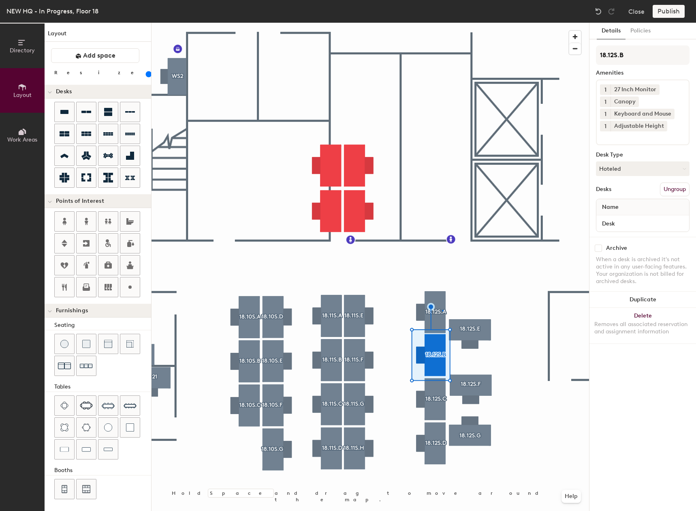
click at [442, 23] on div at bounding box center [371, 23] width 438 height 0
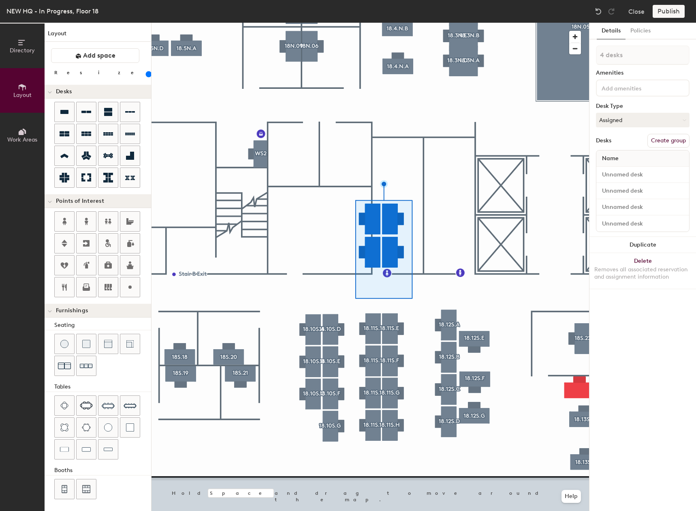
click at [436, 23] on div at bounding box center [371, 23] width 438 height 0
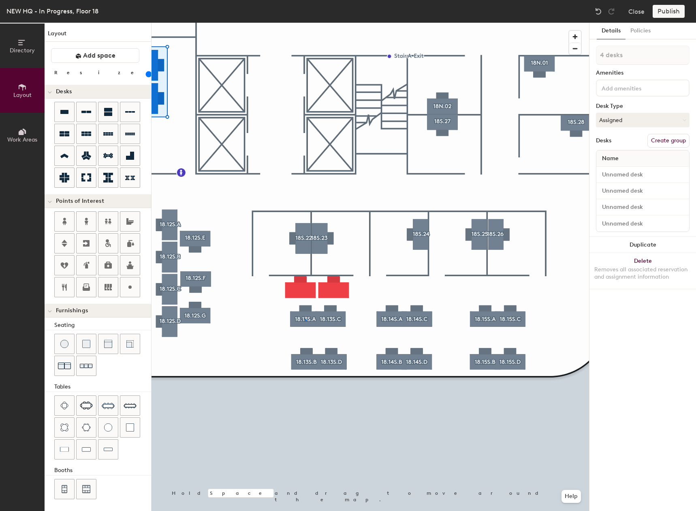
click at [306, 23] on div at bounding box center [371, 23] width 438 height 0
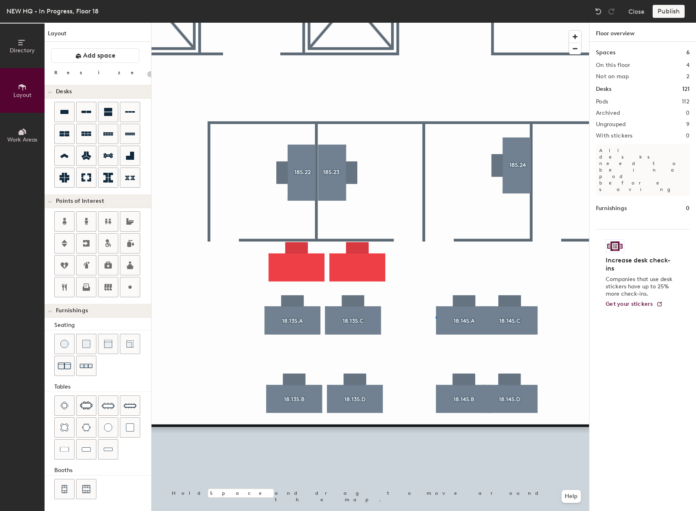
type input "160"
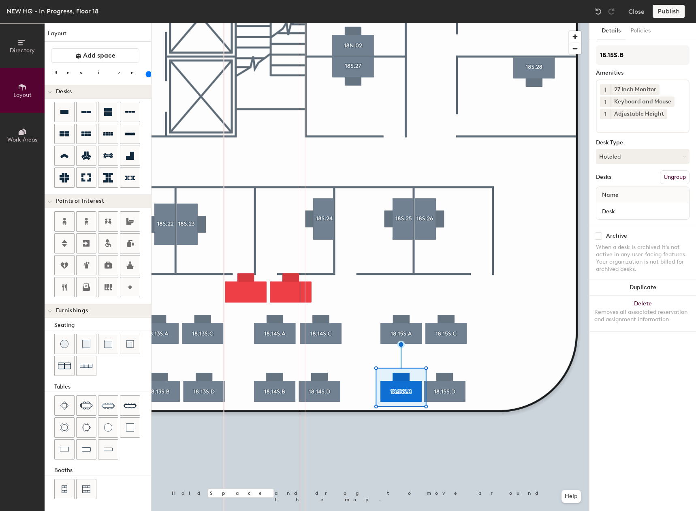
click at [432, 23] on div at bounding box center [371, 23] width 438 height 0
click at [499, 23] on div at bounding box center [371, 23] width 438 height 0
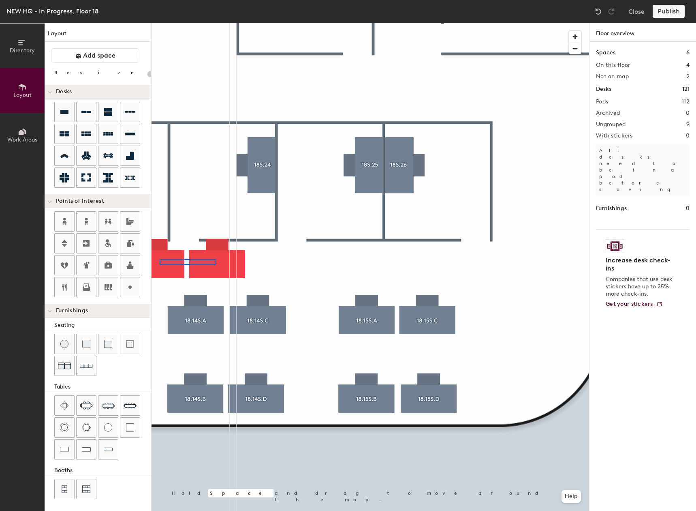
type input "160"
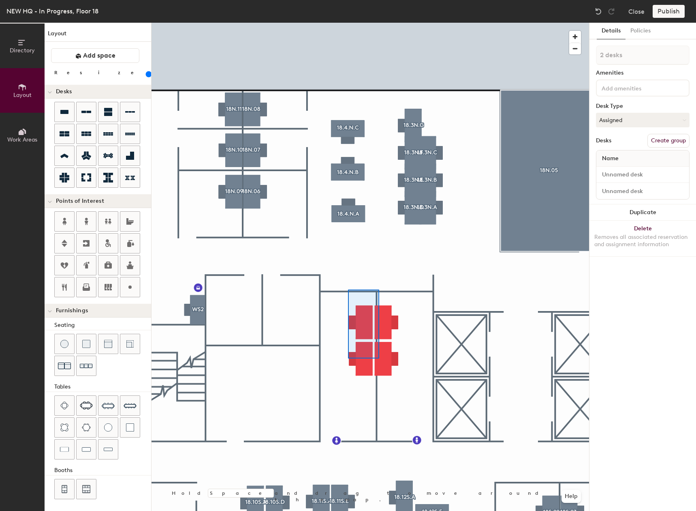
type input "4 desks"
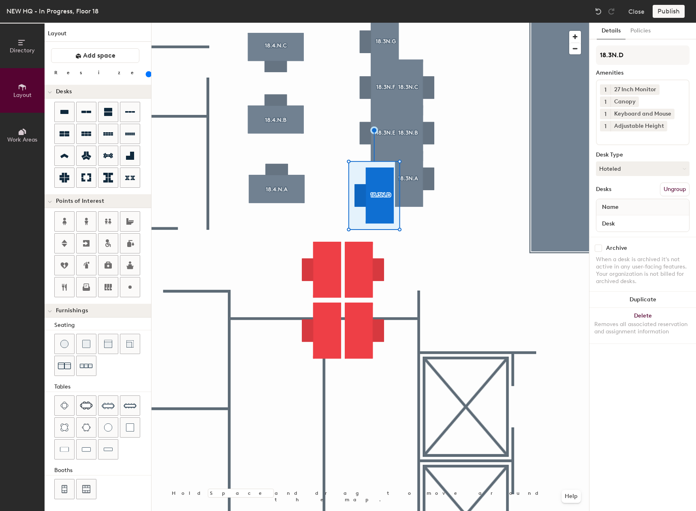
click at [416, 23] on div at bounding box center [371, 23] width 438 height 0
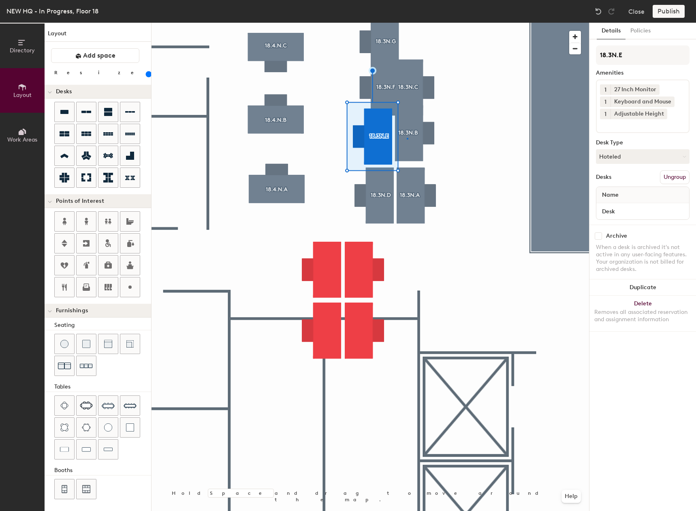
click at [407, 23] on div at bounding box center [371, 23] width 438 height 0
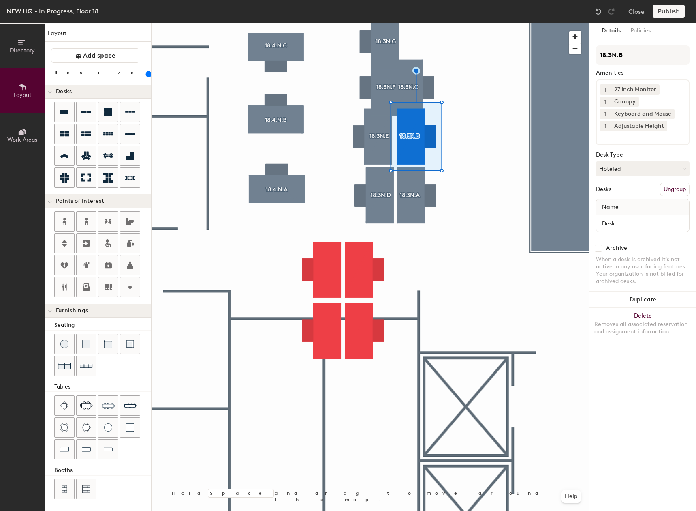
click at [386, 23] on div at bounding box center [371, 23] width 438 height 0
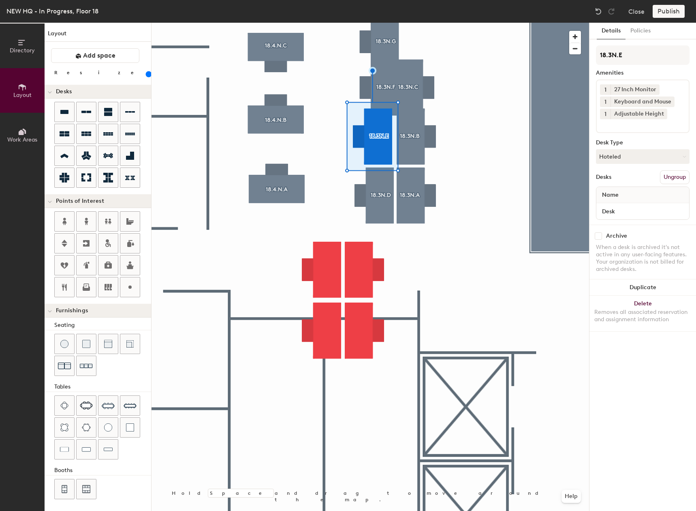
click at [487, 23] on div at bounding box center [371, 23] width 438 height 0
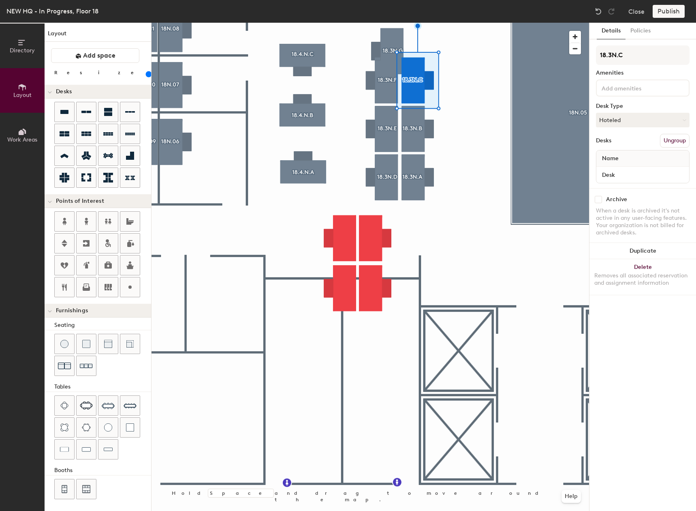
click at [392, 23] on div at bounding box center [371, 23] width 438 height 0
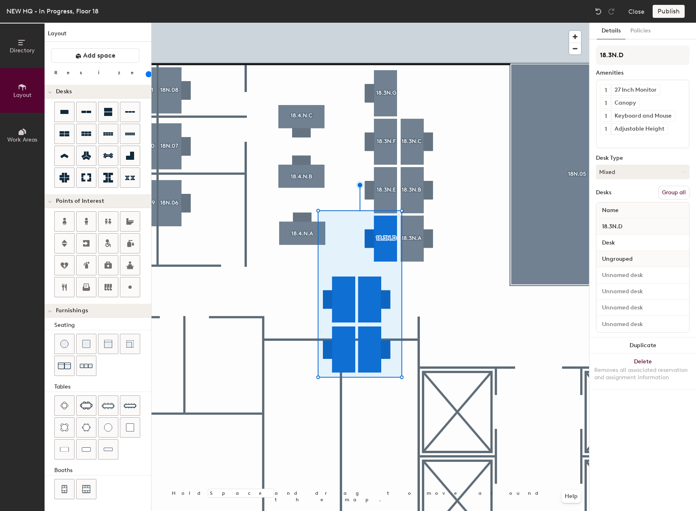
click at [464, 23] on div at bounding box center [371, 23] width 438 height 0
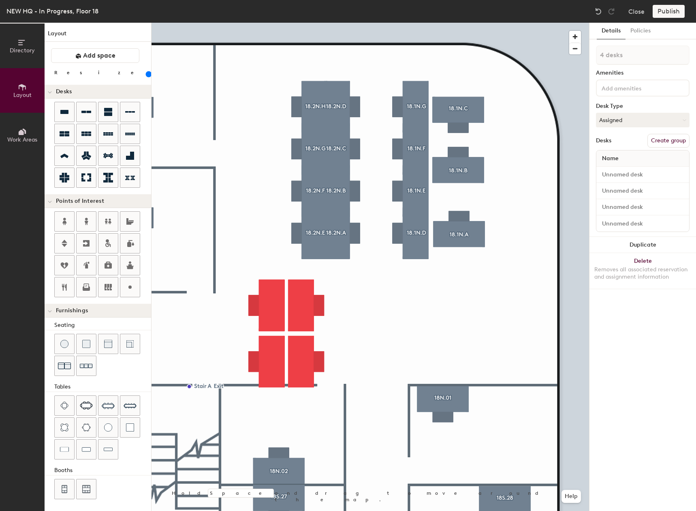
click at [335, 23] on div at bounding box center [371, 23] width 438 height 0
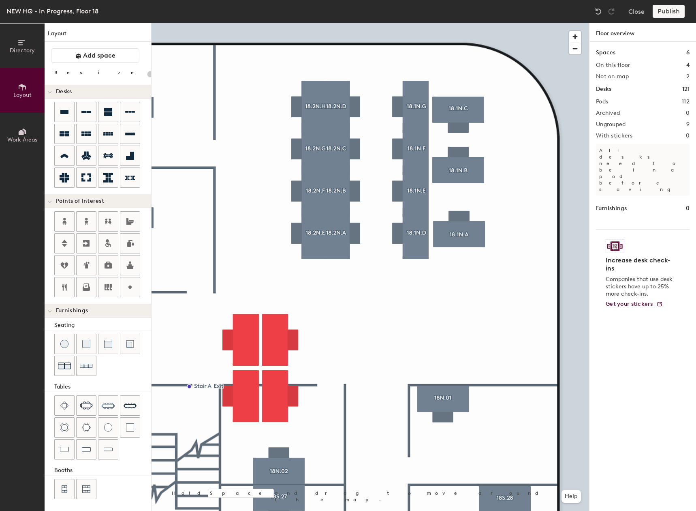
click at [312, 23] on div at bounding box center [371, 23] width 438 height 0
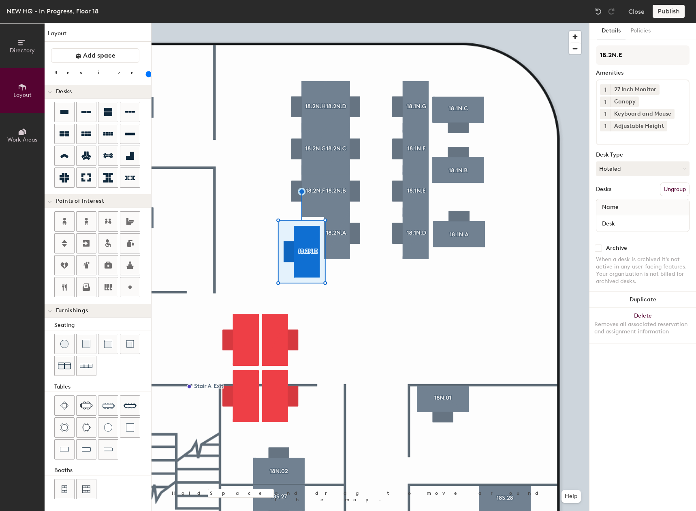
click at [346, 23] on div at bounding box center [371, 23] width 438 height 0
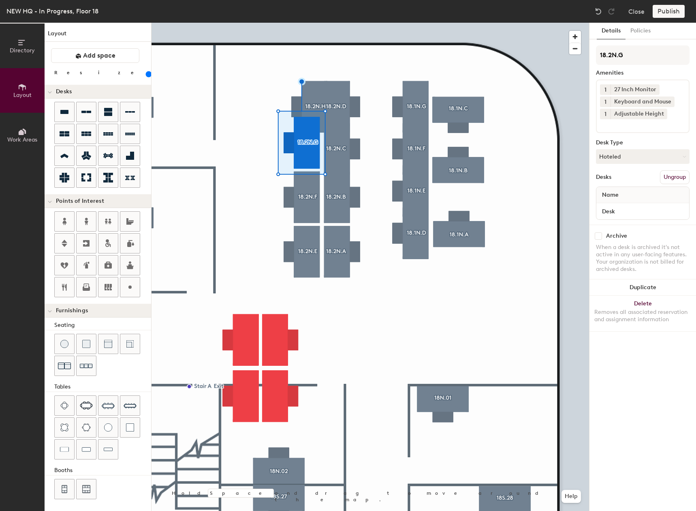
click at [332, 23] on div at bounding box center [371, 23] width 438 height 0
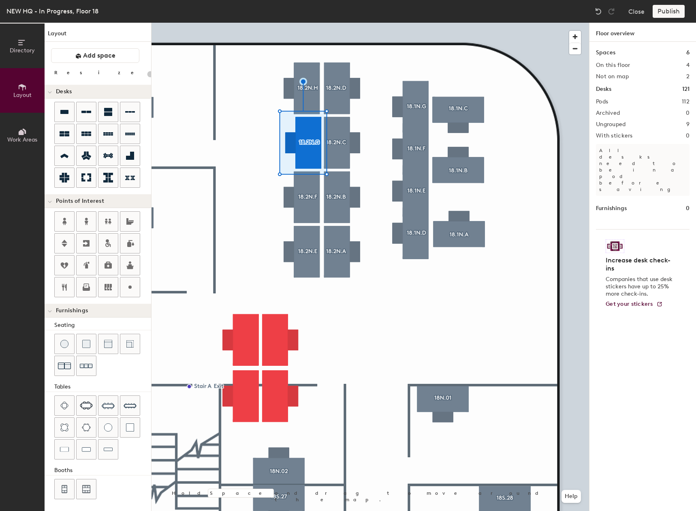
type input "20"
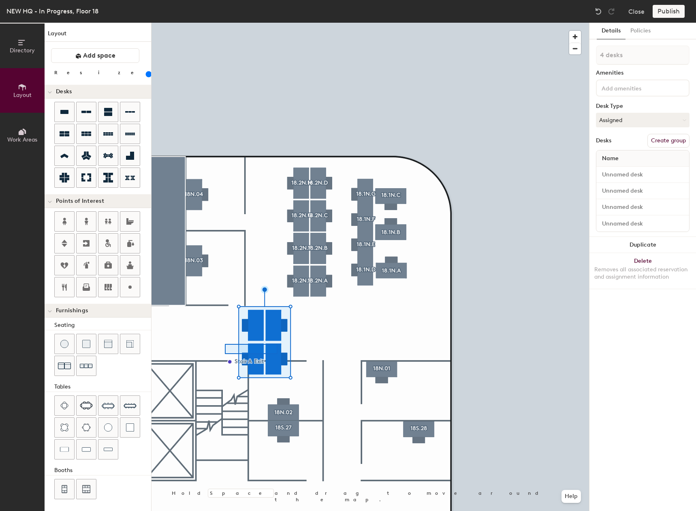
type input "2 desks"
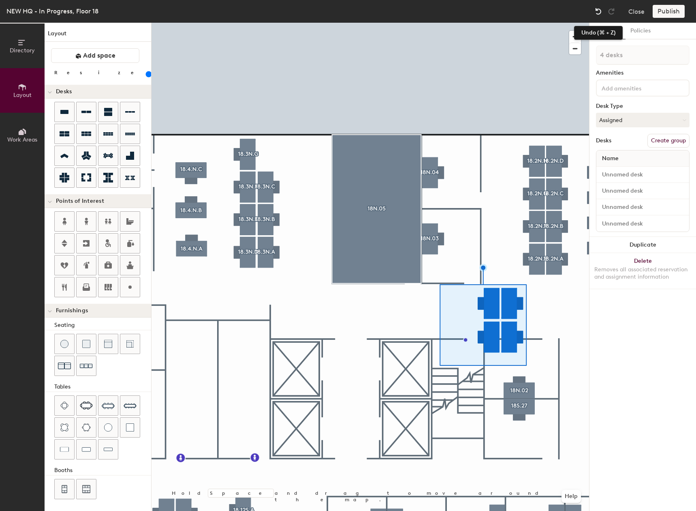
click at [602, 12] on img at bounding box center [599, 11] width 8 height 8
click at [600, 12] on img at bounding box center [599, 11] width 8 height 8
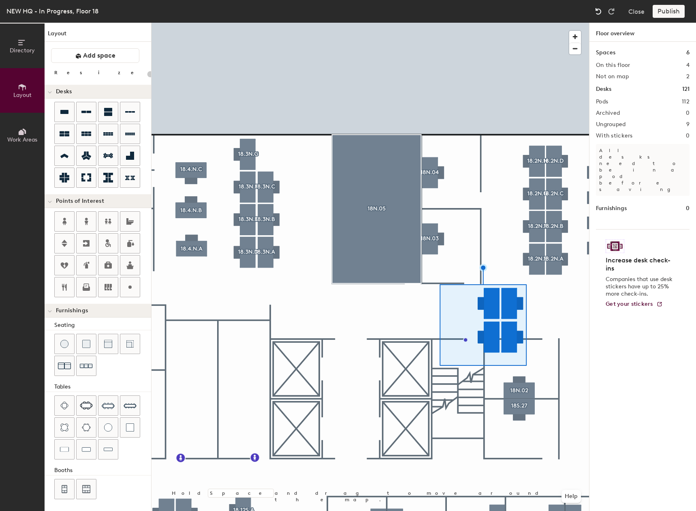
click at [600, 12] on img at bounding box center [599, 11] width 8 height 8
type input "160"
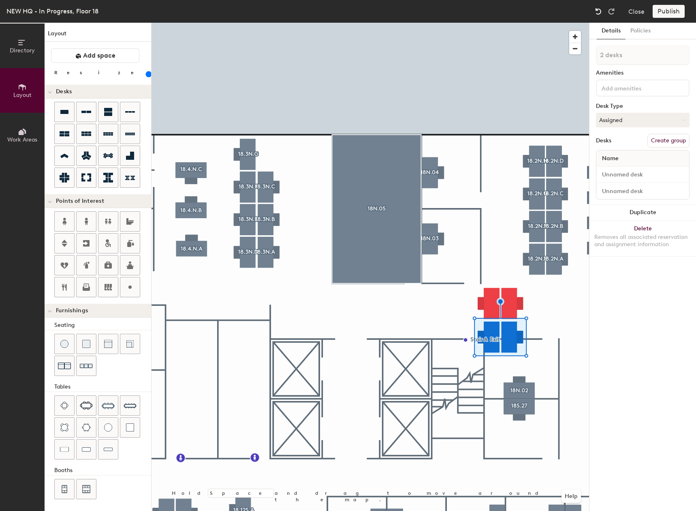
click at [600, 12] on img at bounding box center [599, 11] width 8 height 8
type input "4 desks"
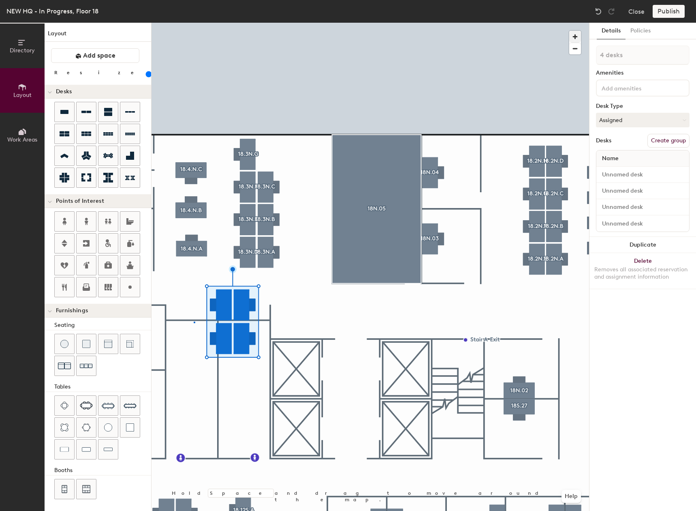
click at [194, 23] on div at bounding box center [371, 23] width 438 height 0
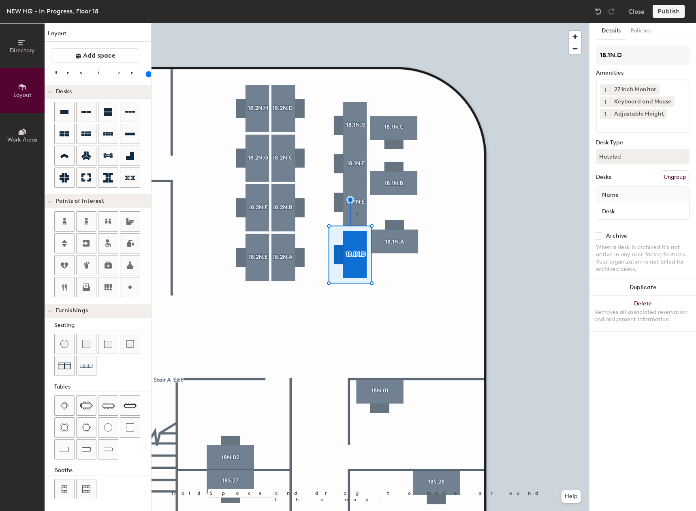
click at [357, 23] on div at bounding box center [371, 23] width 438 height 0
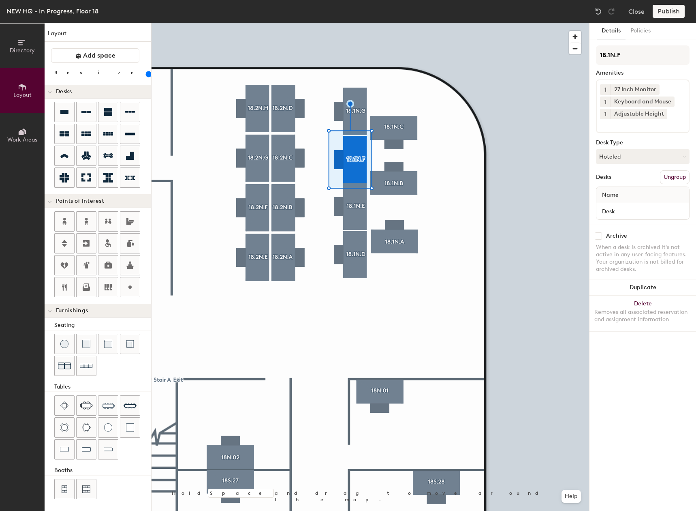
click at [362, 23] on div at bounding box center [371, 23] width 438 height 0
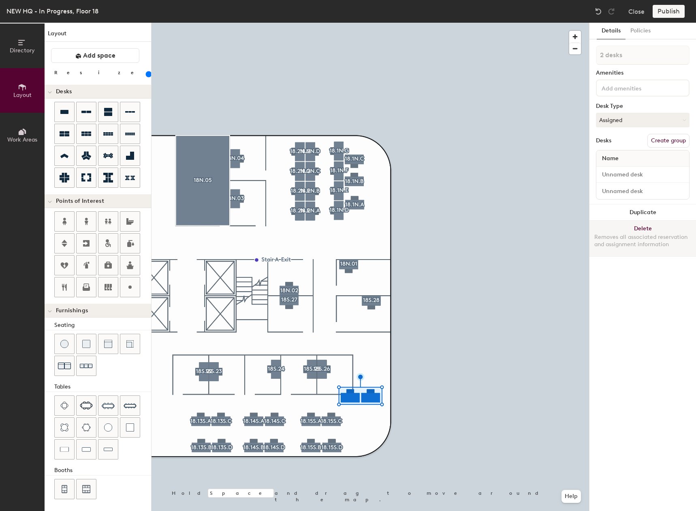
click at [634, 228] on button "Delete Removes all associated reservation and assignment information" at bounding box center [643, 238] width 107 height 36
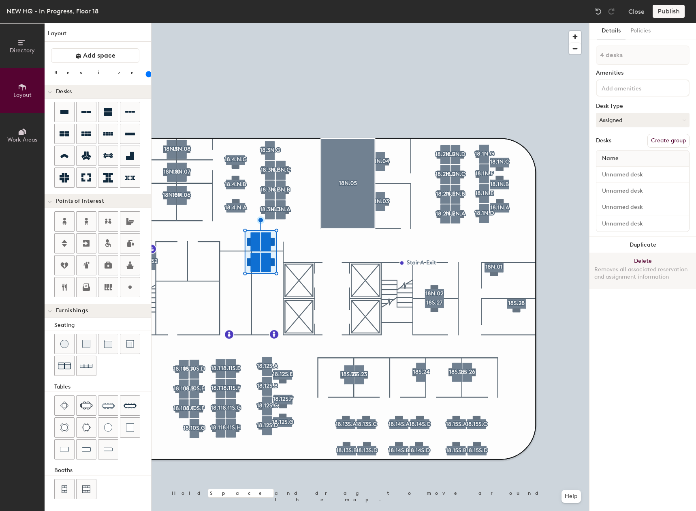
click at [645, 259] on button "Delete Removes all associated reservation and assignment information" at bounding box center [643, 271] width 107 height 36
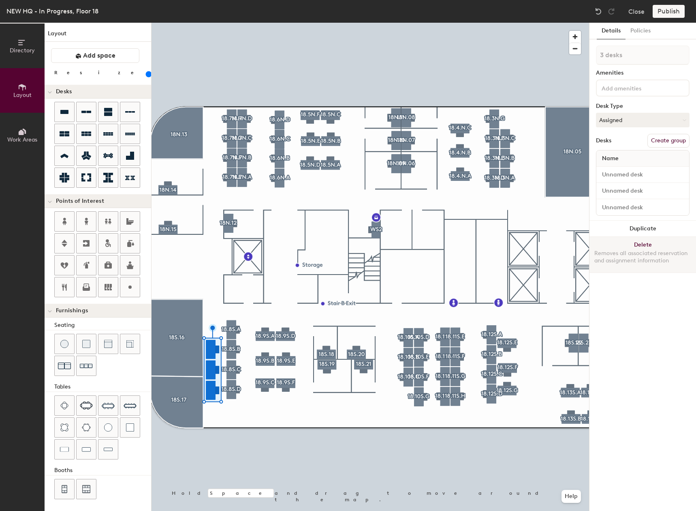
click at [625, 244] on button "Delete Removes all associated reservation and assignment information" at bounding box center [643, 255] width 107 height 36
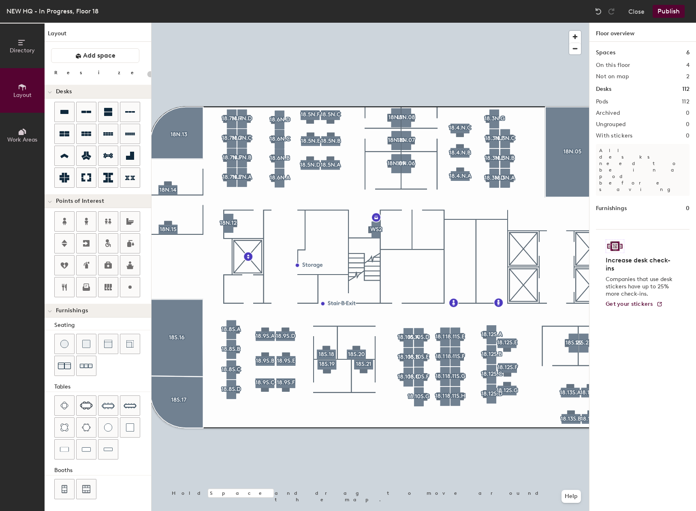
click at [663, 12] on button "Publish" at bounding box center [669, 11] width 32 height 13
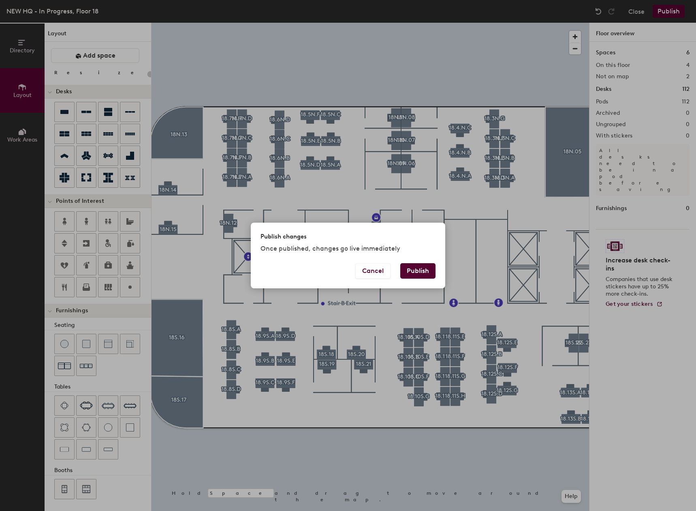
click at [420, 266] on button "Publish" at bounding box center [417, 270] width 35 height 15
type input "20"
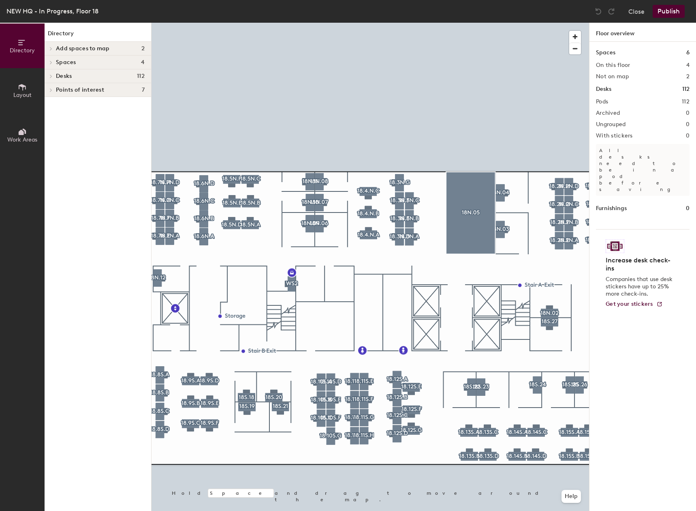
click at [676, 8] on button "Publish" at bounding box center [669, 11] width 32 height 13
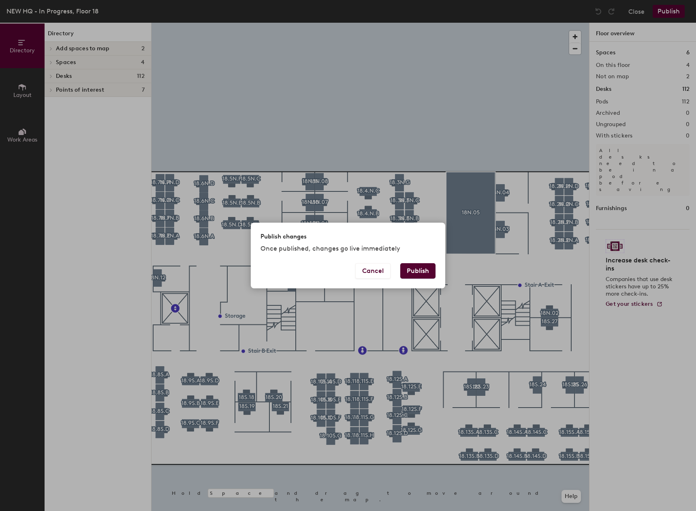
click at [422, 265] on button "Publish" at bounding box center [417, 270] width 35 height 15
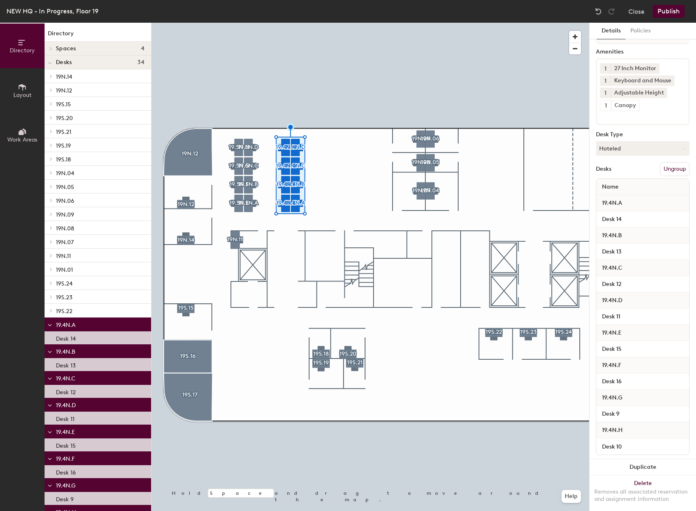
scroll to position [36, 0]
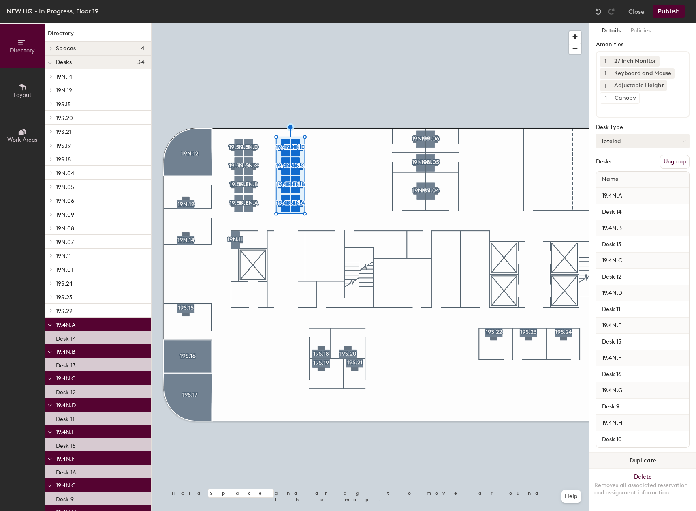
click at [648, 452] on button "Duplicate" at bounding box center [643, 460] width 107 height 16
type input "8 desks"
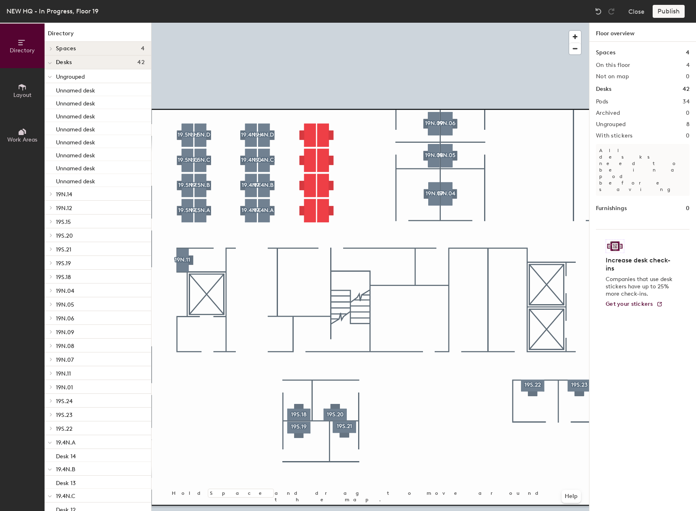
click at [313, 23] on div at bounding box center [371, 23] width 438 height 0
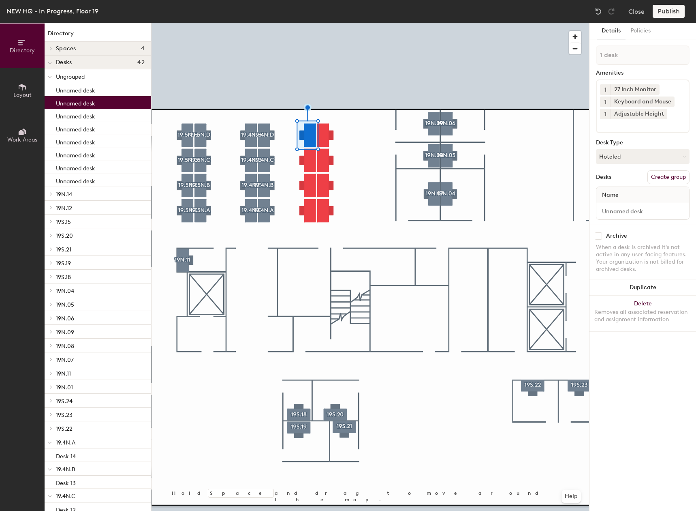
click at [657, 173] on button "Create group" at bounding box center [669, 177] width 42 height 14
type input "P"
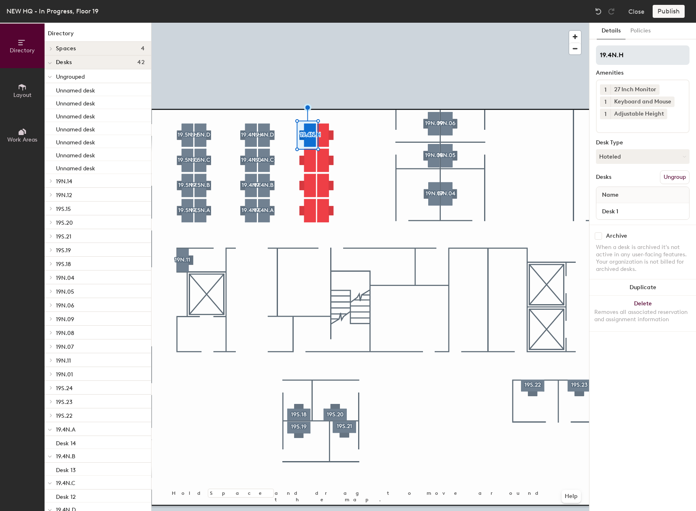
click at [610, 56] on input "19.4N.H" at bounding box center [643, 54] width 94 height 19
click at [611, 56] on input "19.4N.H" at bounding box center [643, 54] width 94 height 19
drag, startPoint x: 648, startPoint y: 54, endPoint x: 594, endPoint y: 56, distance: 54.0
click at [594, 56] on div "Details Policies 19.3N.H Amenities 1 27 Inch Monitor 1 Keyboard and Mouse 1 Adj…" at bounding box center [643, 267] width 107 height 488
type input "19.3N.H"
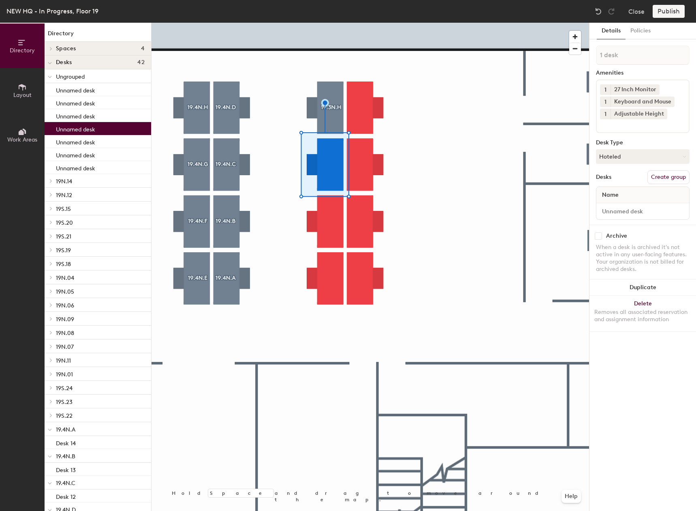
click at [670, 175] on button "Create group" at bounding box center [669, 177] width 42 height 14
type input "P"
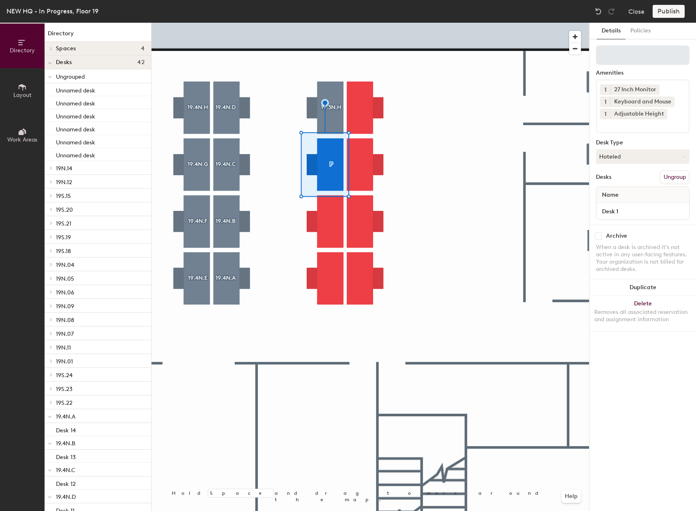
drag, startPoint x: 631, startPoint y: 55, endPoint x: 640, endPoint y: 56, distance: 8.5
click at [640, 56] on input at bounding box center [643, 54] width 94 height 19
click at [646, 59] on input at bounding box center [643, 54] width 94 height 19
type input "19.3N.G"
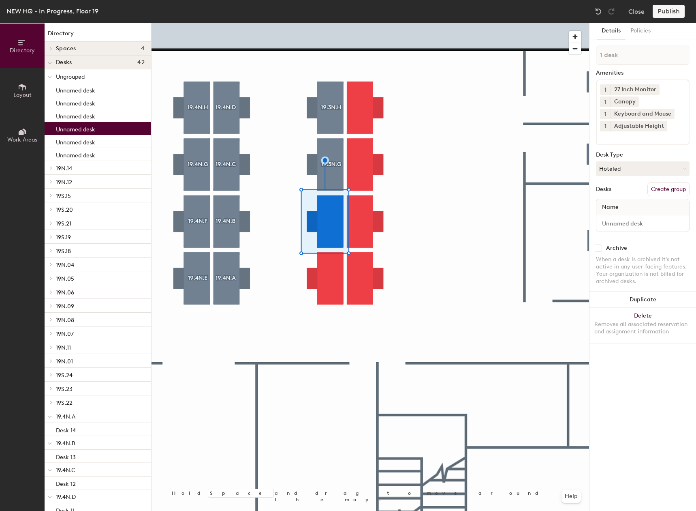
click at [327, 23] on div at bounding box center [371, 23] width 438 height 0
click at [683, 191] on button "Create group" at bounding box center [669, 189] width 42 height 14
type input "P"
type input "19.3N.F"
click at [632, 99] on icon at bounding box center [635, 101] width 6 height 6
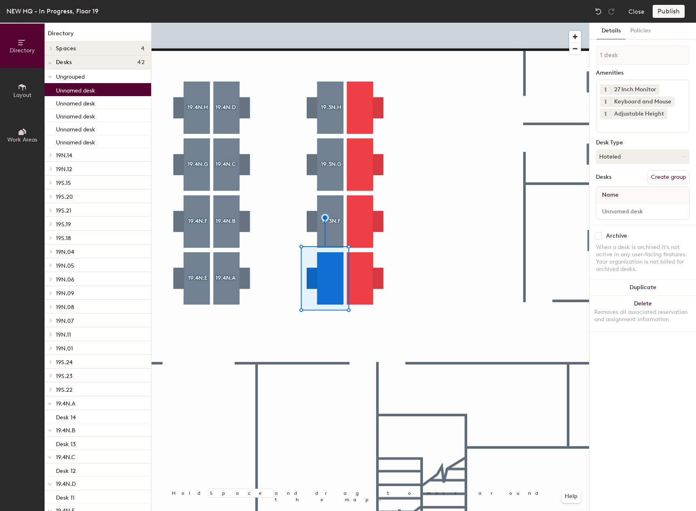
click at [669, 128] on input at bounding box center [636, 124] width 73 height 10
click at [622, 153] on div "Canopy" at bounding box center [642, 156] width 91 height 12
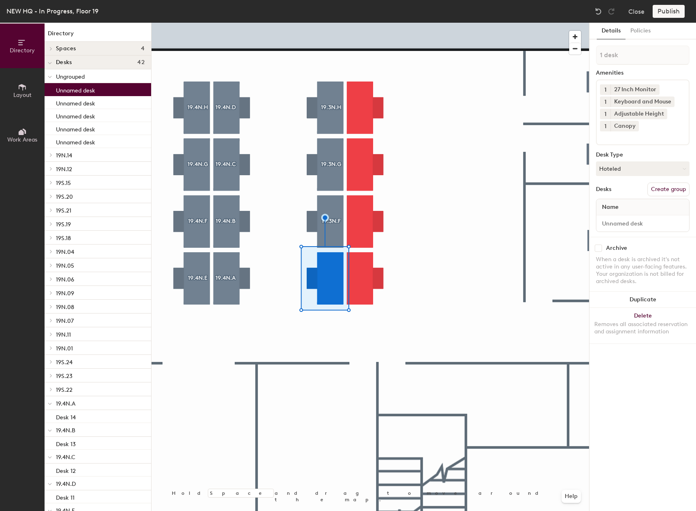
click at [668, 186] on button "Create group" at bounding box center [669, 189] width 42 height 14
type input "P"
type input "19.3N.E"
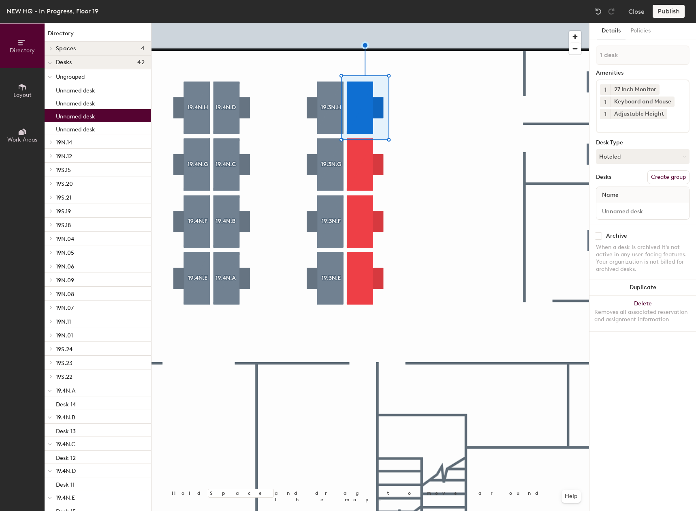
click at [676, 176] on button "Create group" at bounding box center [669, 177] width 42 height 14
type input "P"
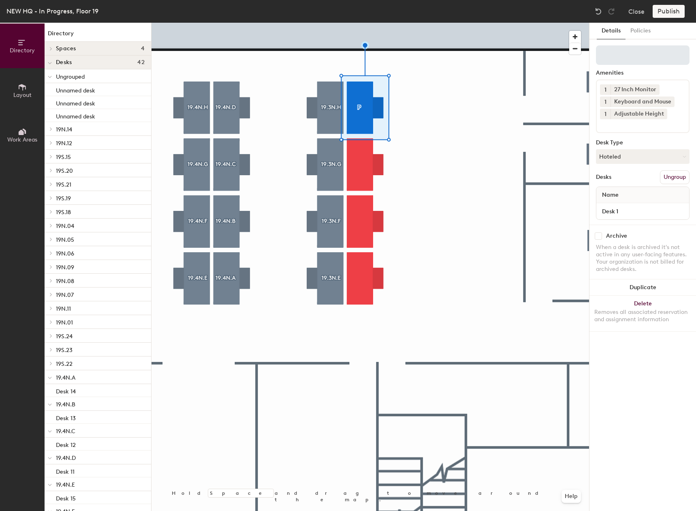
drag, startPoint x: 626, startPoint y: 47, endPoint x: 640, endPoint y: 51, distance: 14.8
click at [640, 51] on input at bounding box center [643, 54] width 94 height 19
click at [629, 57] on input at bounding box center [643, 54] width 94 height 19
click at [629, 55] on input at bounding box center [643, 54] width 94 height 19
click at [624, 58] on input at bounding box center [643, 54] width 94 height 19
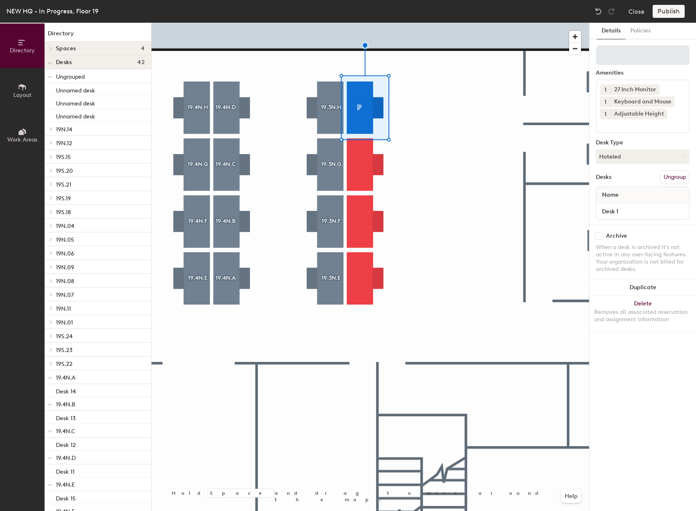
click at [648, 61] on input at bounding box center [643, 54] width 94 height 19
drag, startPoint x: 639, startPoint y: 58, endPoint x: 657, endPoint y: 52, distance: 19.1
click at [657, 52] on input at bounding box center [643, 54] width 94 height 19
type input "19.3N.D"
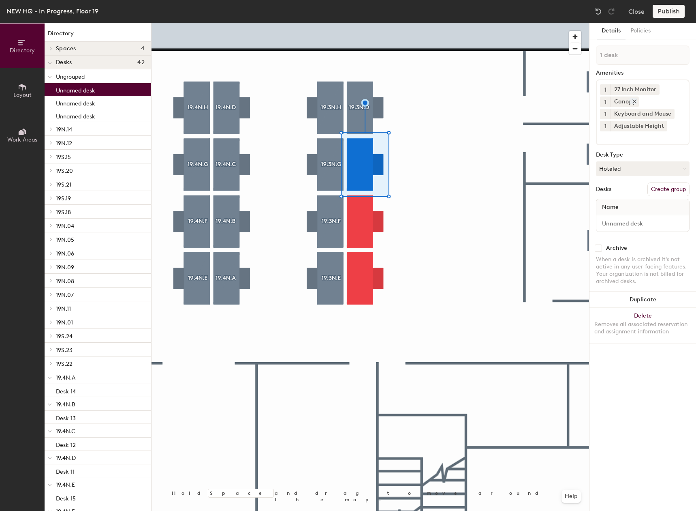
click at [636, 104] on div "Canopy" at bounding box center [625, 101] width 28 height 11
click at [635, 101] on icon at bounding box center [635, 101] width 6 height 6
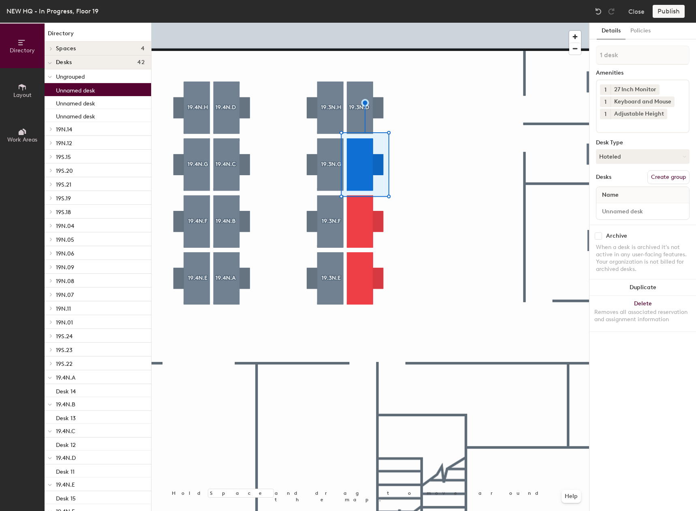
click at [674, 175] on button "Create group" at bounding box center [669, 177] width 42 height 14
type input "P"
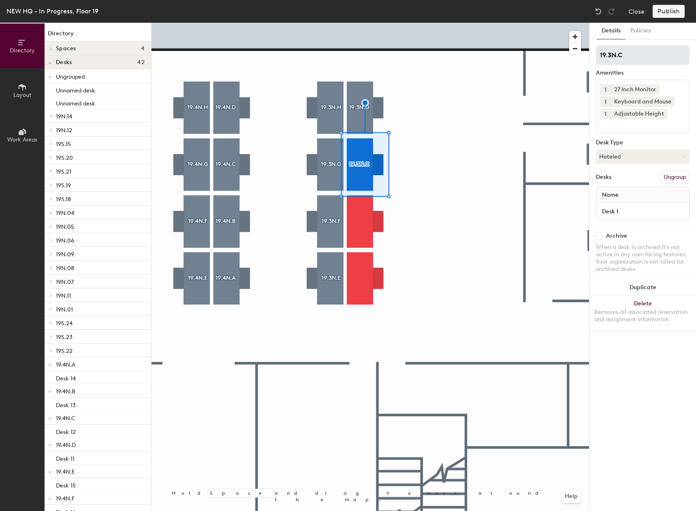
type input "19.3N.C"
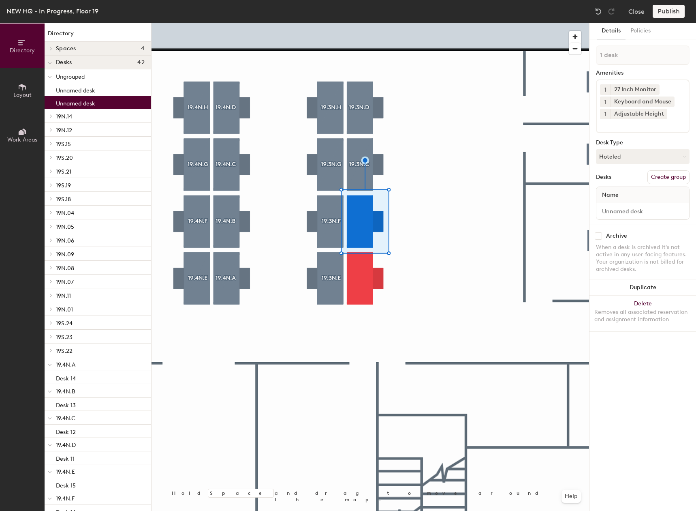
click at [672, 175] on button "Create group" at bounding box center [669, 177] width 42 height 14
type input "P"
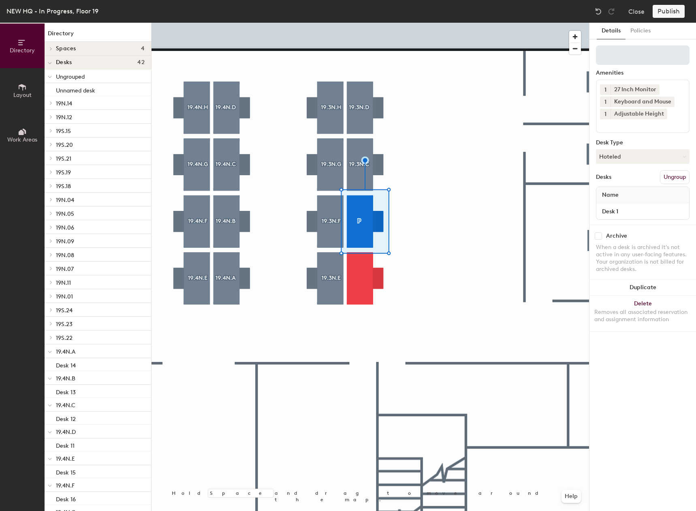
drag, startPoint x: 637, startPoint y: 59, endPoint x: 681, endPoint y: 63, distance: 44.0
click at [681, 63] on input at bounding box center [643, 54] width 94 height 19
type input "19.3N.B"
click at [629, 128] on input at bounding box center [636, 124] width 73 height 10
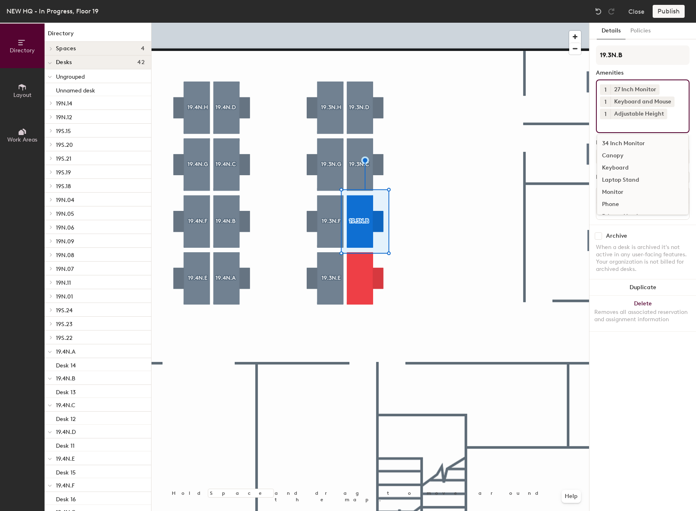
click at [616, 156] on div "Canopy" at bounding box center [642, 156] width 91 height 12
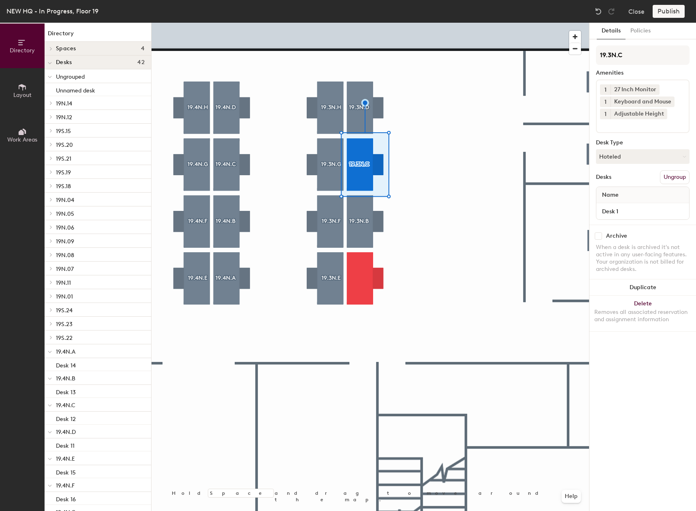
click at [330, 23] on div at bounding box center [371, 23] width 438 height 0
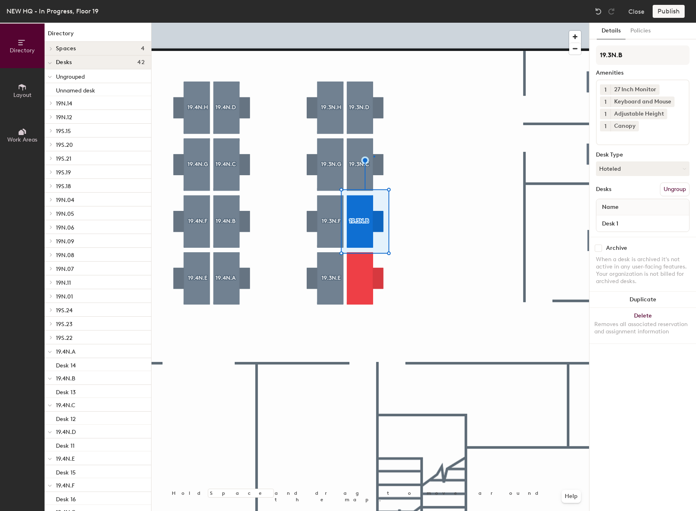
click at [373, 23] on div at bounding box center [371, 23] width 438 height 0
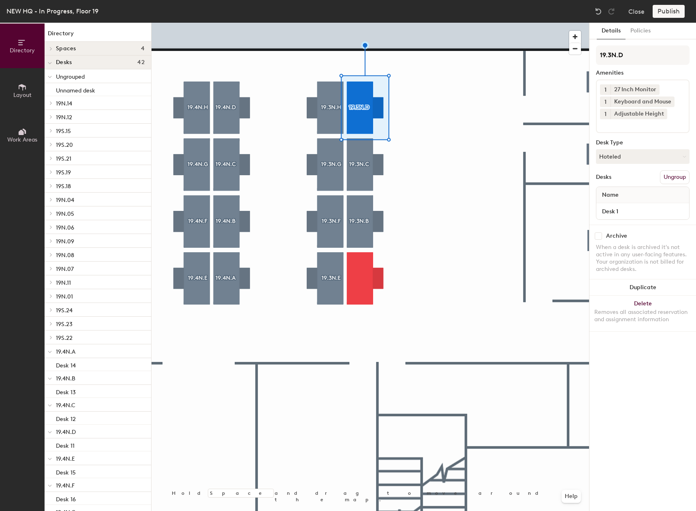
click at [364, 23] on div at bounding box center [371, 23] width 438 height 0
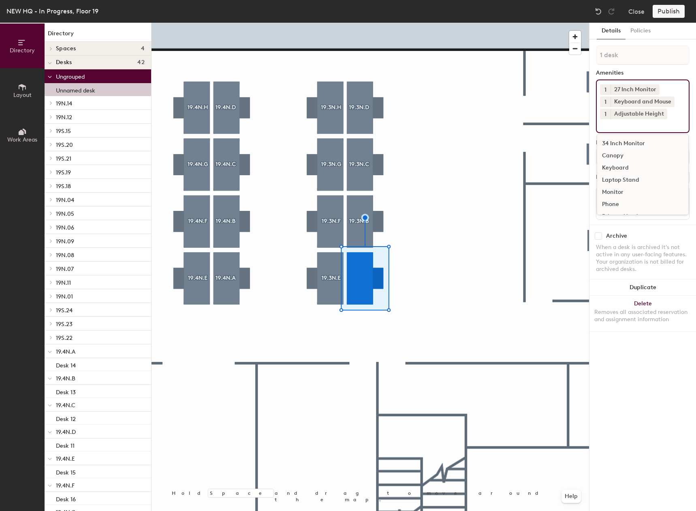
click at [640, 125] on input at bounding box center [636, 124] width 73 height 10
click at [647, 242] on div "Archive When a desk is archived it's not active in any user-facing features. Yo…" at bounding box center [643, 254] width 107 height 58
click at [669, 179] on button "Create group" at bounding box center [669, 177] width 42 height 14
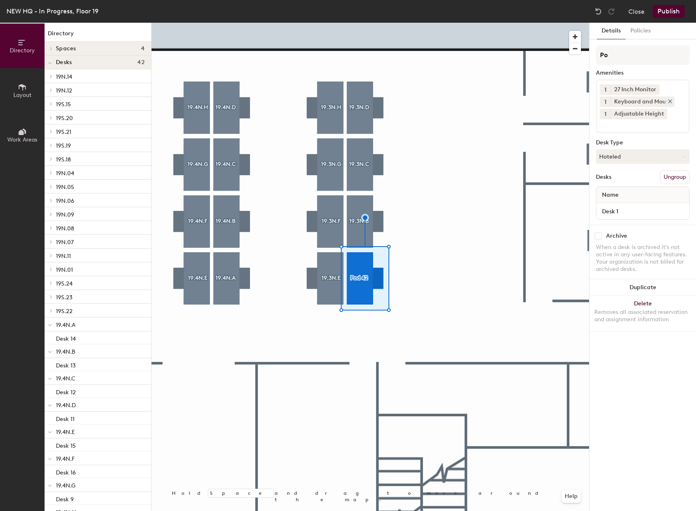
type input "P"
type input "19.3N.A"
click at [453, 23] on div at bounding box center [371, 23] width 438 height 0
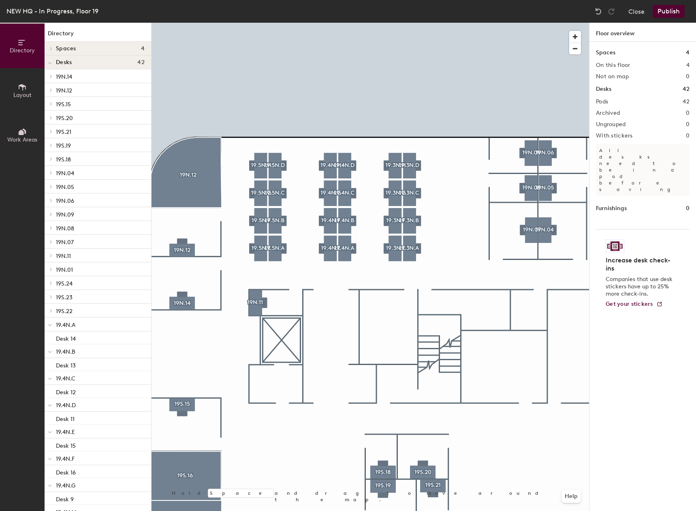
click at [659, 12] on button "Publish" at bounding box center [669, 11] width 32 height 13
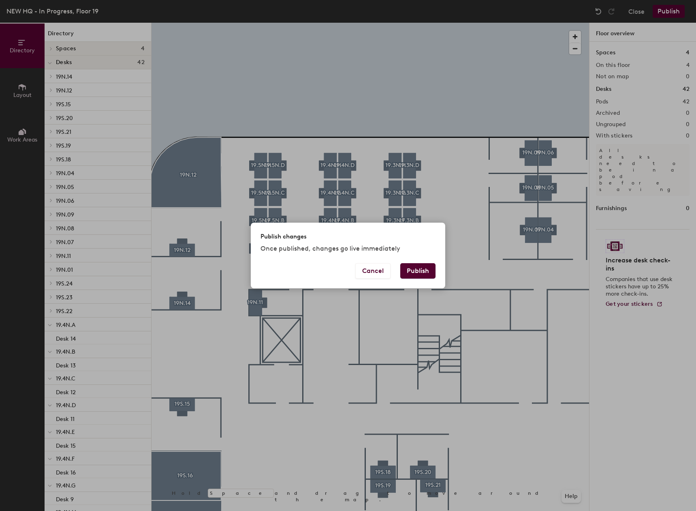
click at [421, 278] on button "Publish" at bounding box center [417, 270] width 35 height 15
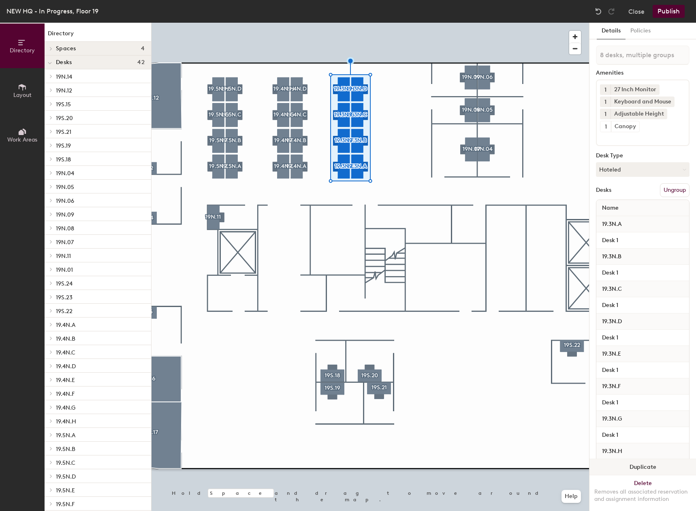
click at [619, 459] on button "Duplicate" at bounding box center [643, 467] width 107 height 16
type input "8 desks"
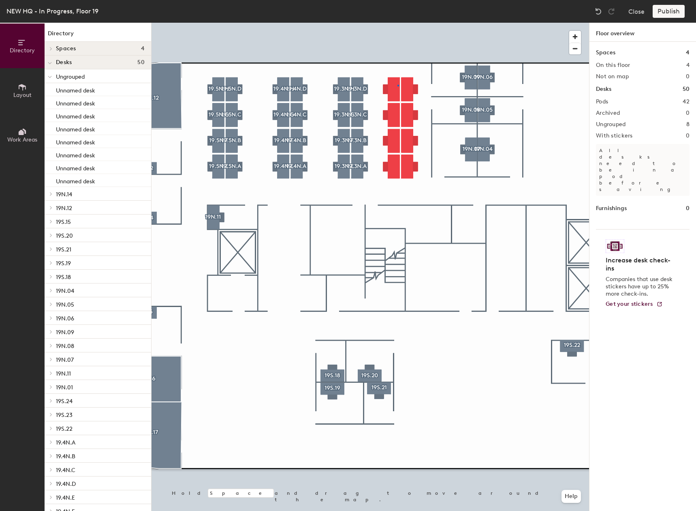
click at [398, 23] on div at bounding box center [371, 23] width 438 height 0
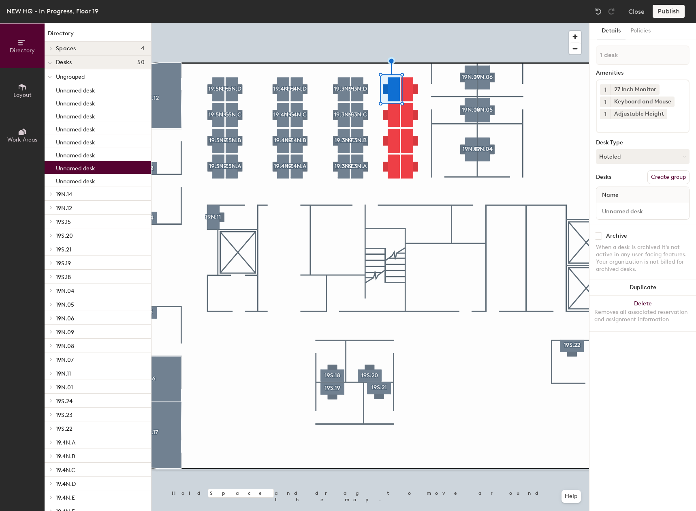
click at [666, 179] on button "Create group" at bounding box center [669, 177] width 42 height 14
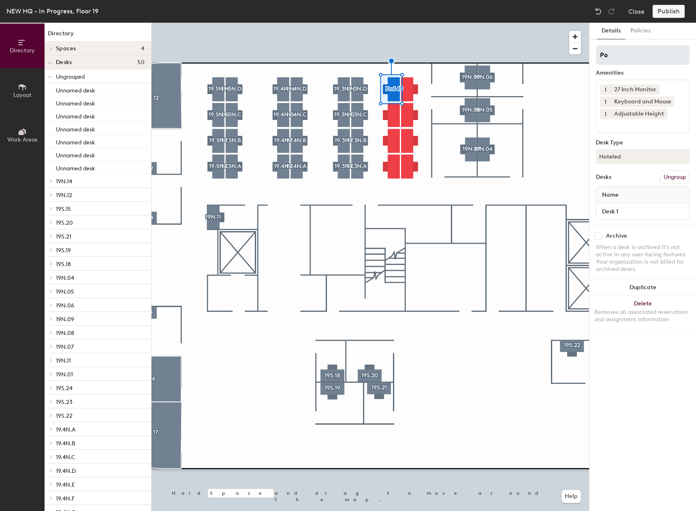
type input "P"
click at [612, 55] on input "19.3N.H" at bounding box center [643, 54] width 94 height 19
drag, startPoint x: 633, startPoint y: 56, endPoint x: 589, endPoint y: 51, distance: 43.6
click at [589, 51] on div "Details Policies 19.2N.H Amenities 1 27 Inch Monitor 1 Keyboard and Mouse 1 Adj…" at bounding box center [642, 267] width 107 height 488
type input "19.2N.H"
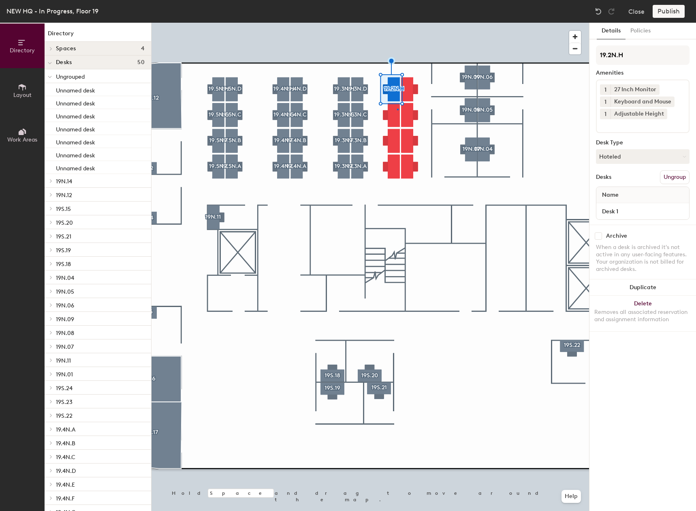
click at [397, 23] on div at bounding box center [371, 23] width 438 height 0
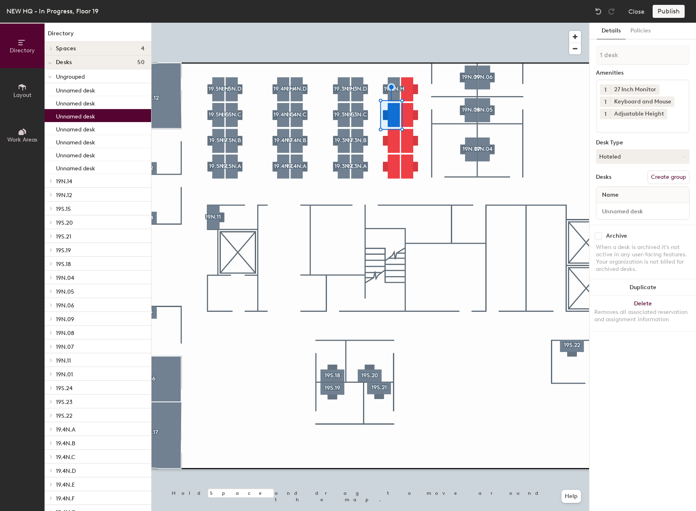
click at [672, 178] on button "Create group" at bounding box center [669, 177] width 42 height 14
type input "P"
type input "19.2N.G"
click at [677, 176] on button "Create group" at bounding box center [669, 177] width 42 height 14
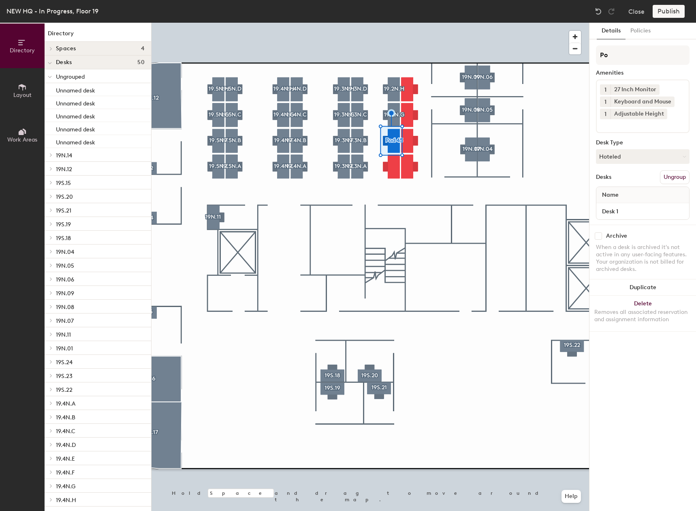
type input "P"
type input "19.2N.F"
click at [387, 23] on div at bounding box center [371, 23] width 438 height 0
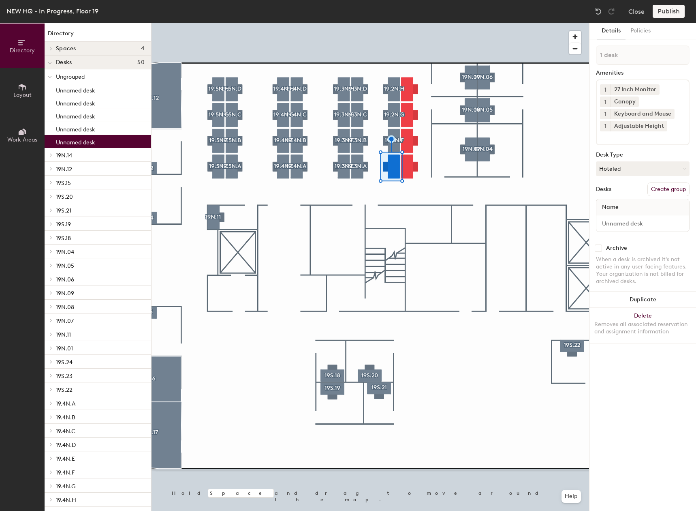
click at [673, 191] on button "Create group" at bounding box center [669, 189] width 42 height 14
type input "P"
type input "19.2N.E"
click at [445, 23] on div at bounding box center [371, 23] width 438 height 0
click at [637, 99] on div "Canopy" at bounding box center [625, 101] width 28 height 11
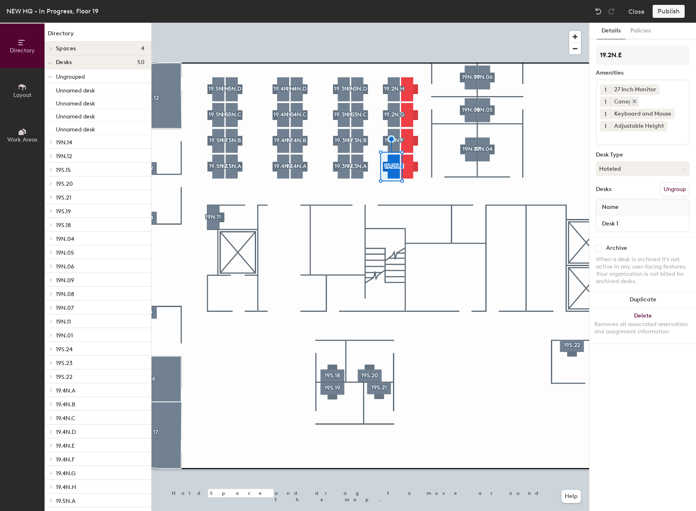
click at [634, 101] on icon at bounding box center [635, 101] width 6 height 6
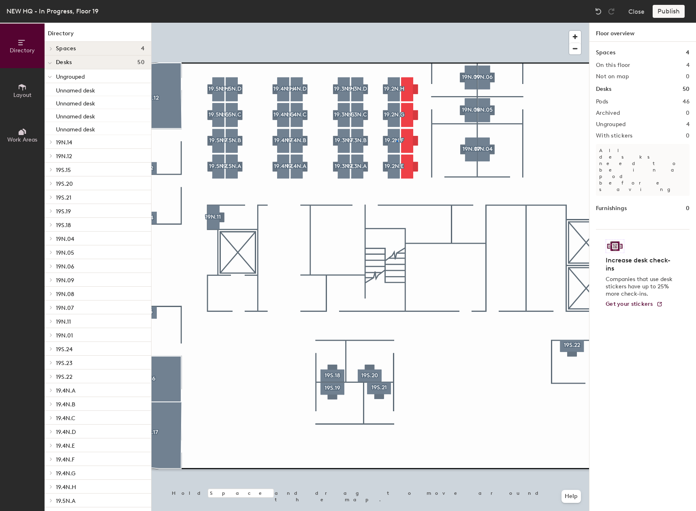
click at [397, 23] on div at bounding box center [371, 23] width 438 height 0
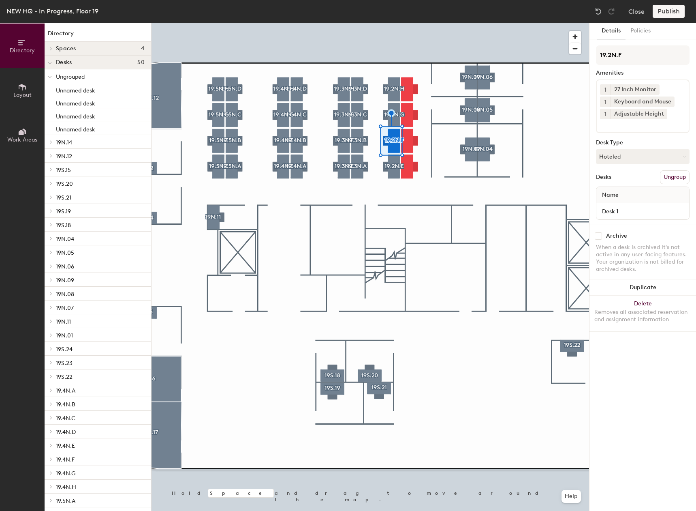
click at [638, 121] on input at bounding box center [636, 124] width 73 height 10
click at [622, 153] on div "Canopy" at bounding box center [642, 156] width 91 height 12
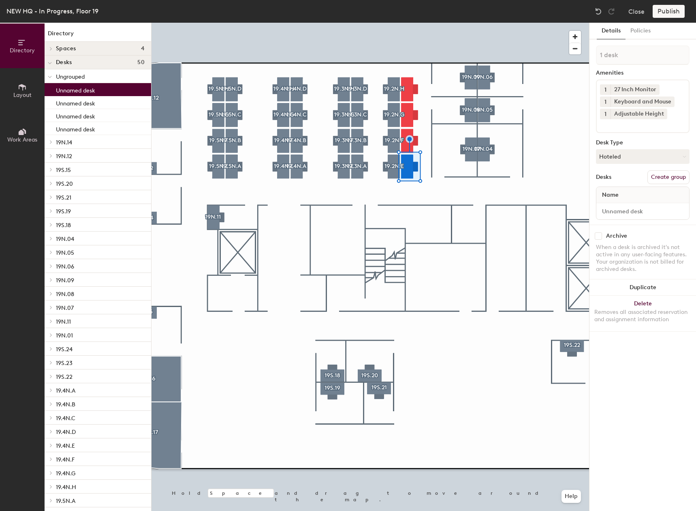
click at [417, 23] on div at bounding box center [371, 23] width 438 height 0
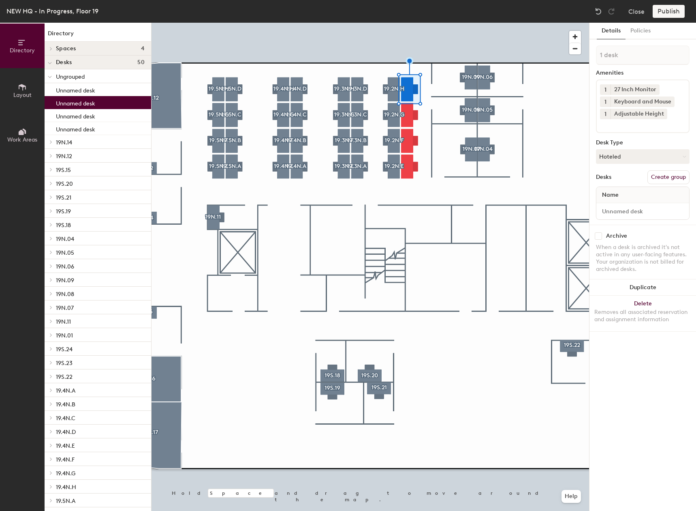
click at [680, 176] on button "Create group" at bounding box center [669, 177] width 42 height 14
type input "P"
type input "19.2N.D"
click at [675, 171] on button "Create group" at bounding box center [669, 177] width 42 height 14
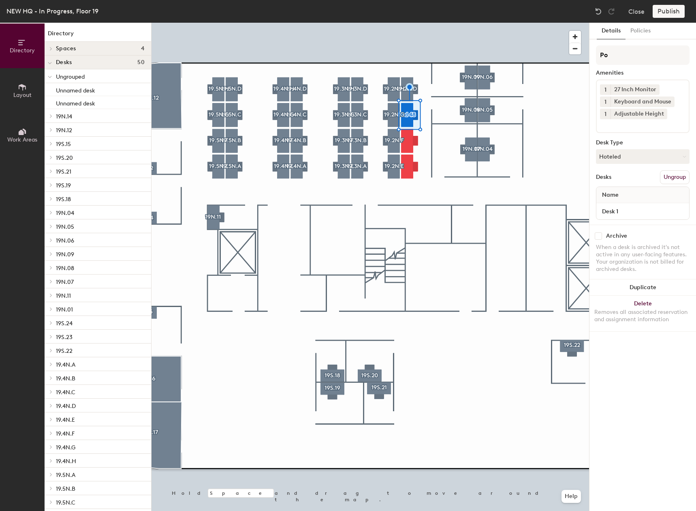
type input "P"
type input "19.2N.C"
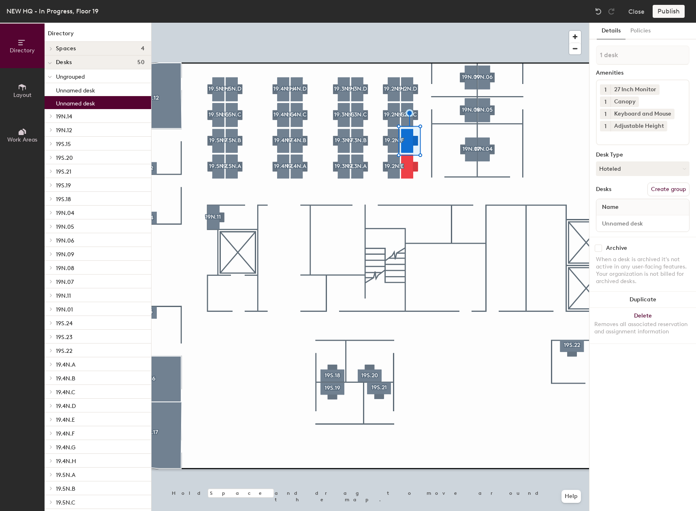
click at [670, 184] on button "Create group" at bounding box center [669, 189] width 42 height 14
click at [634, 99] on icon at bounding box center [635, 101] width 6 height 6
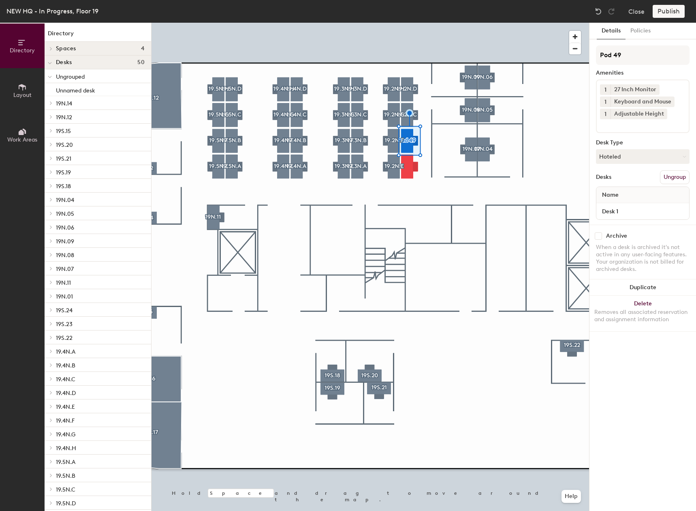
click at [430, 23] on div at bounding box center [371, 23] width 438 height 0
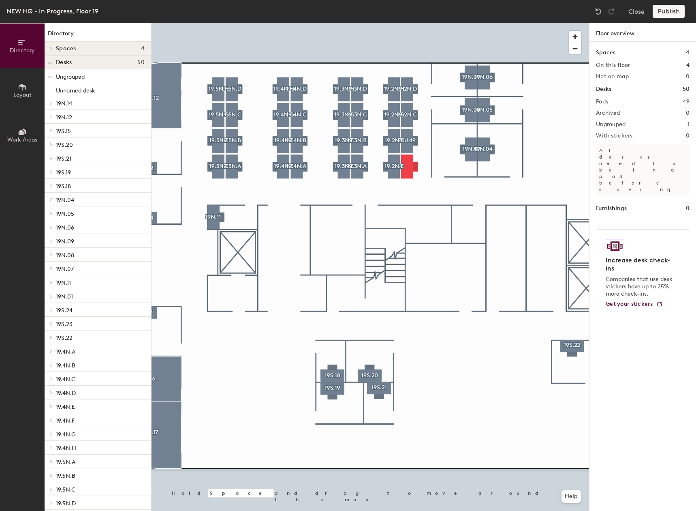
click at [411, 23] on div at bounding box center [371, 23] width 438 height 0
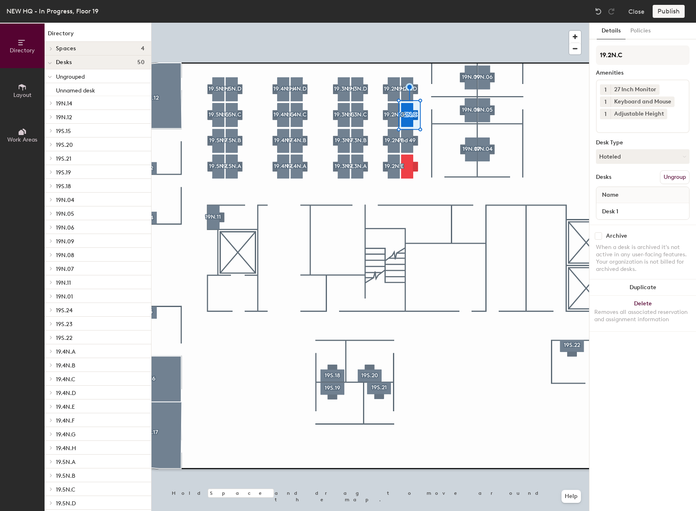
click at [643, 121] on input at bounding box center [636, 124] width 73 height 10
click at [614, 151] on div "Canopy" at bounding box center [642, 156] width 91 height 12
click at [666, 62] on input "Pod 49" at bounding box center [643, 54] width 94 height 19
type input "P"
paste input "19.2N.H"
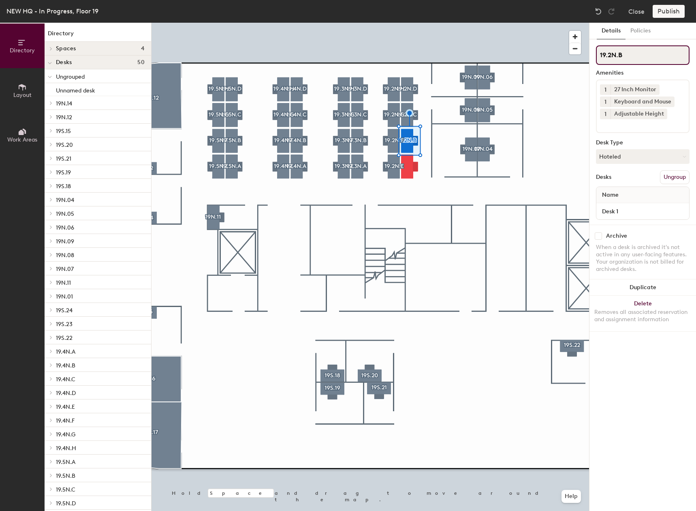
type input "19.2N.B"
click at [415, 23] on div at bounding box center [371, 23] width 438 height 0
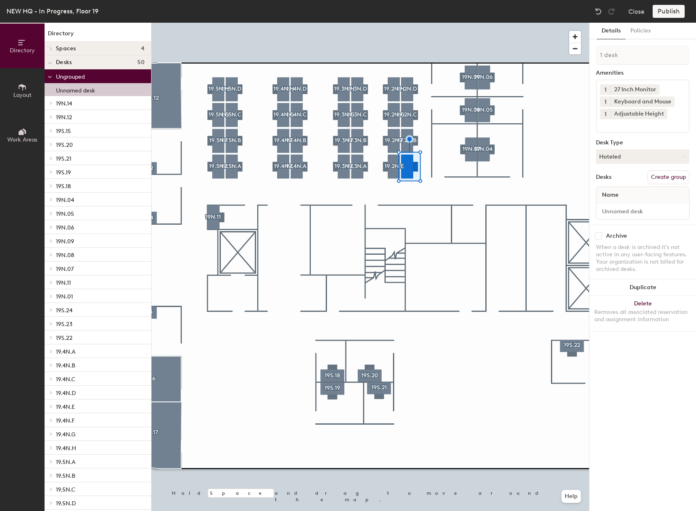
click at [681, 175] on button "Create group" at bounding box center [669, 177] width 42 height 14
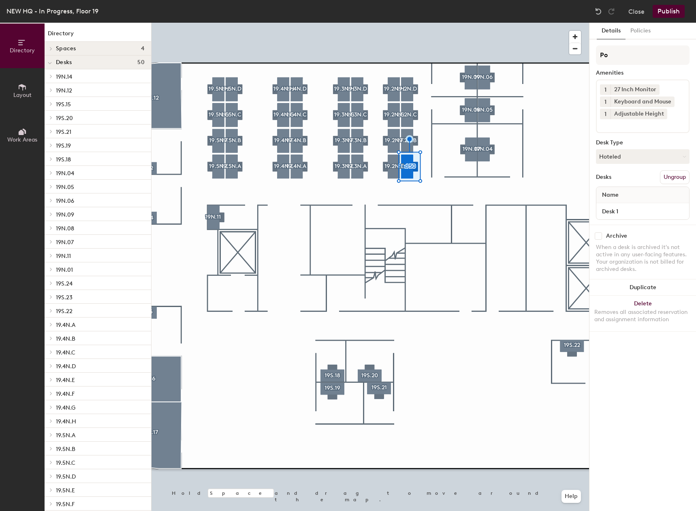
type input "P"
type input "V"
type input "19.2N.A"
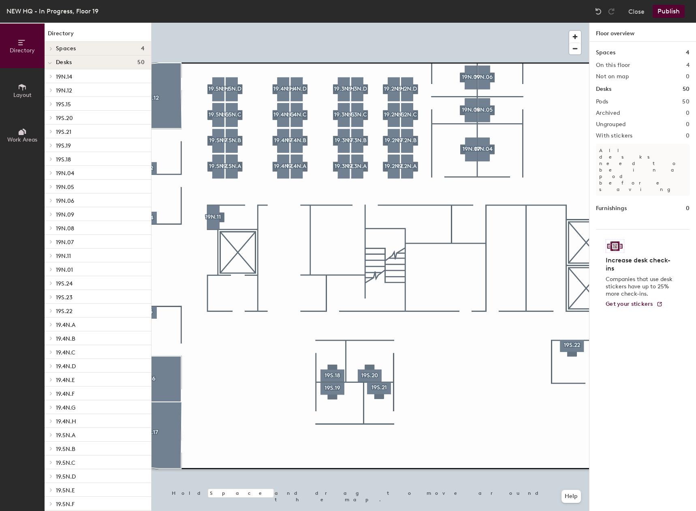
click at [388, 23] on div at bounding box center [371, 23] width 438 height 0
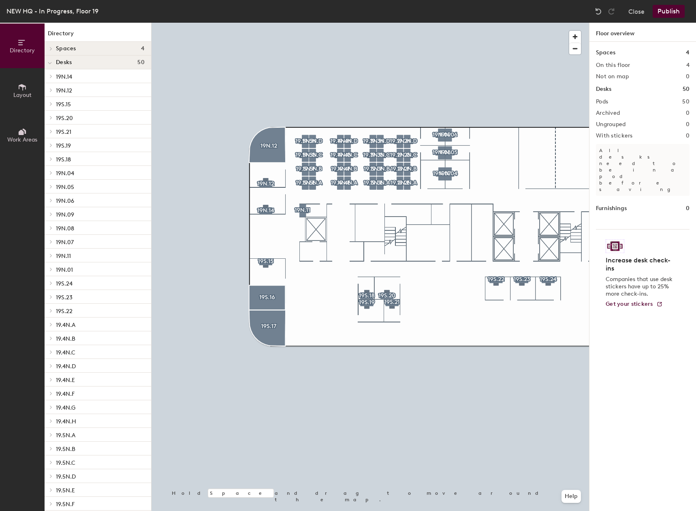
click at [669, 11] on button "Publish" at bounding box center [669, 11] width 32 height 13
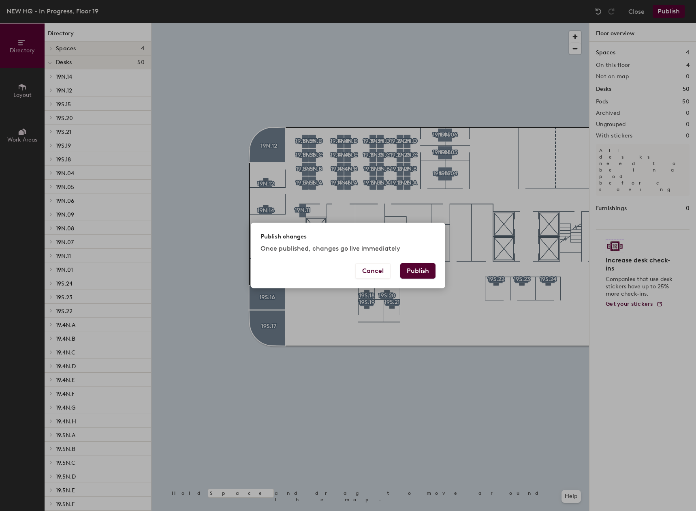
click at [419, 273] on button "Publish" at bounding box center [417, 270] width 35 height 15
